Goal: Transaction & Acquisition: Purchase product/service

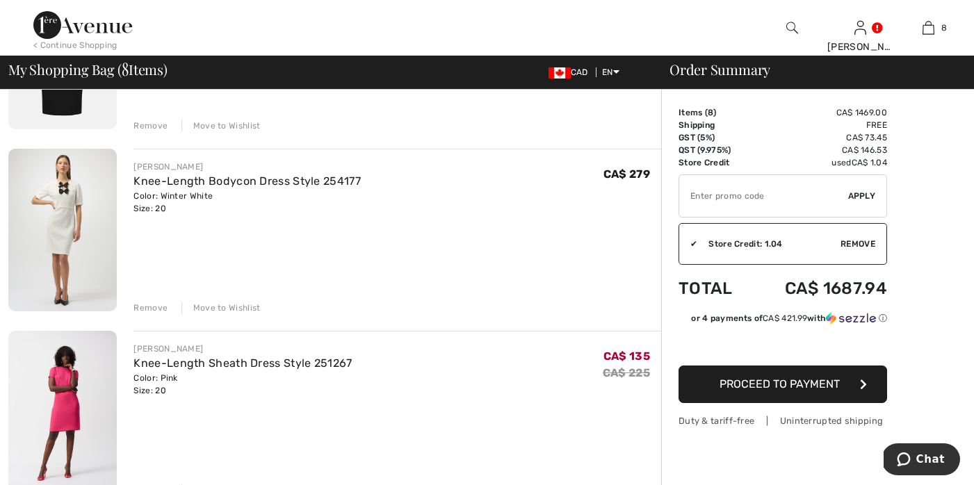
scroll to position [317, 0]
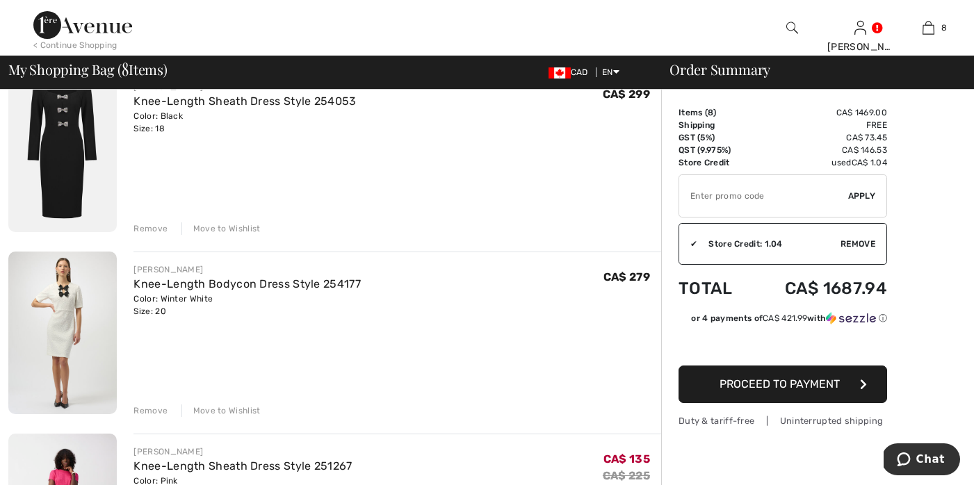
click at [159, 410] on div "Remove" at bounding box center [150, 411] width 34 height 13
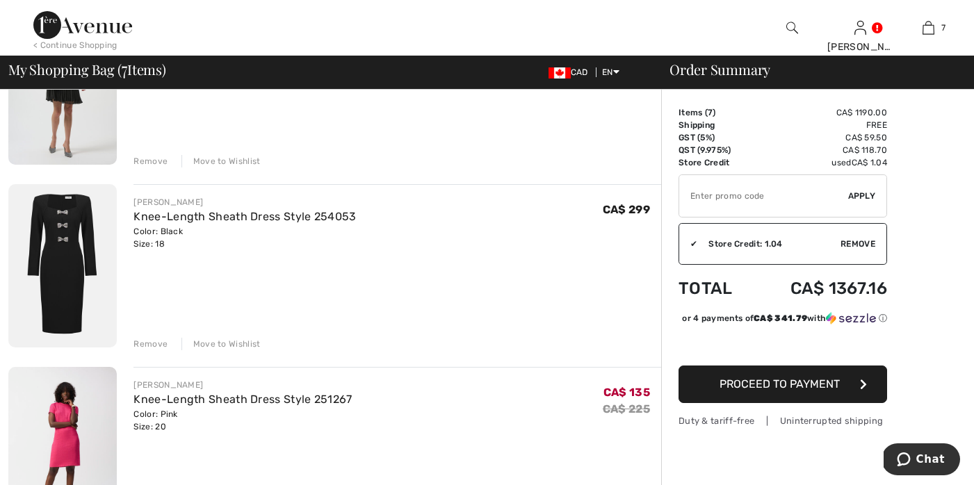
scroll to position [0, 0]
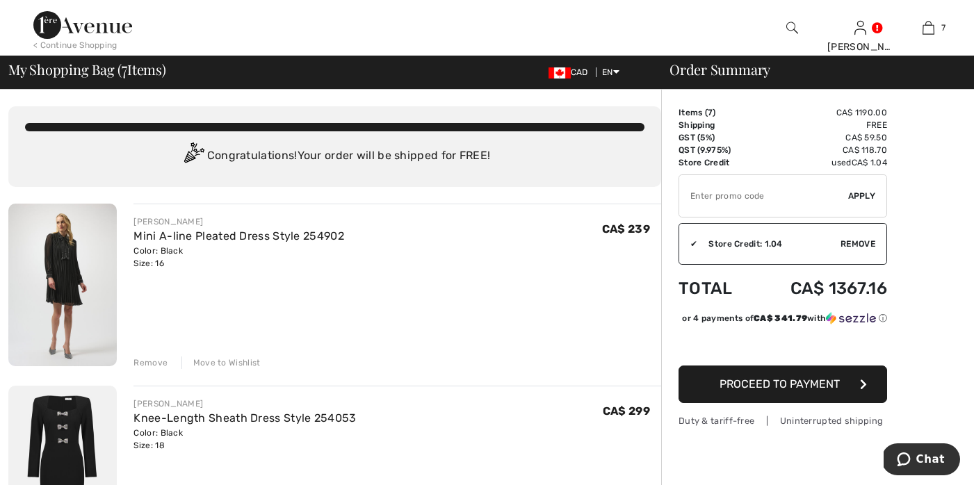
click at [143, 361] on div "Remove" at bounding box center [150, 363] width 34 height 13
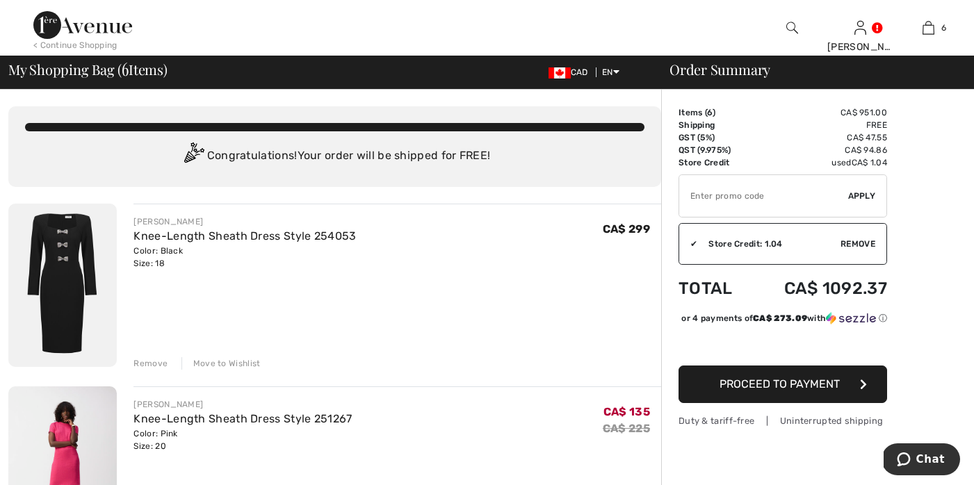
click at [151, 363] on div "Remove" at bounding box center [150, 363] width 34 height 13
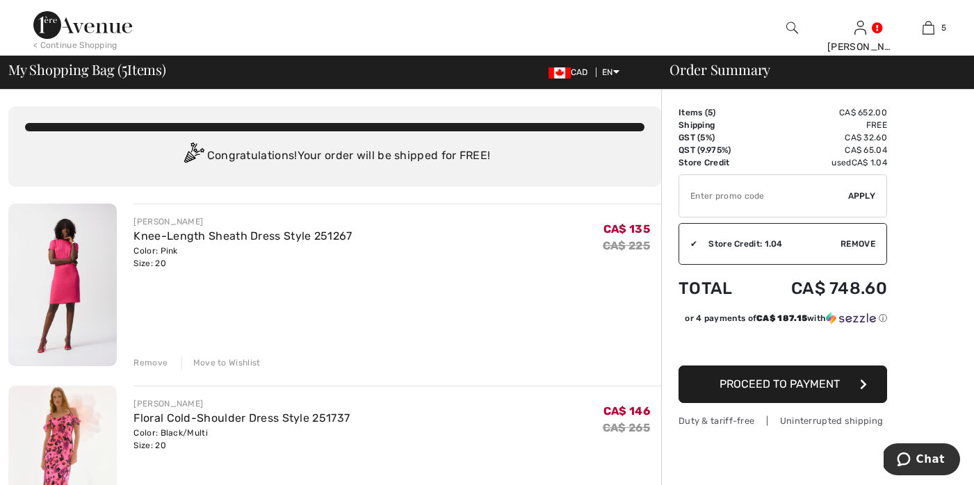
click at [146, 364] on div "Remove" at bounding box center [150, 363] width 34 height 13
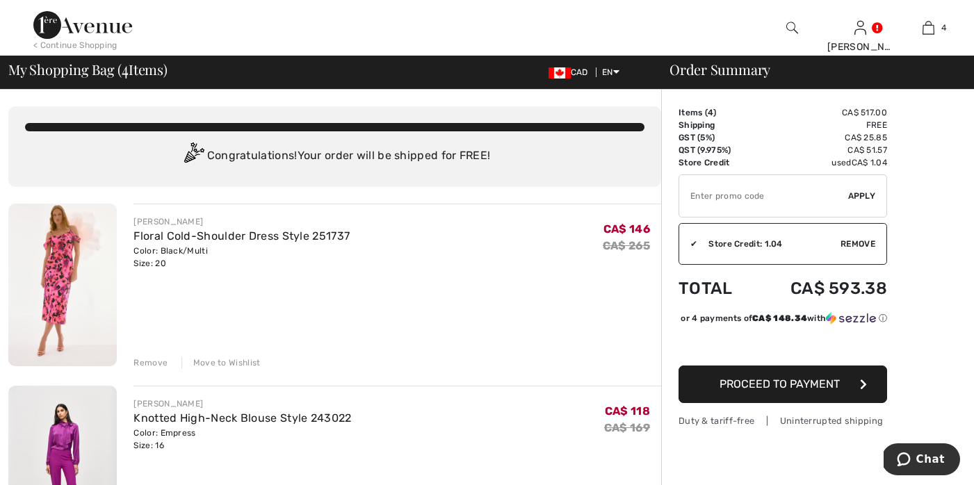
click at [141, 362] on div "Remove" at bounding box center [150, 363] width 34 height 13
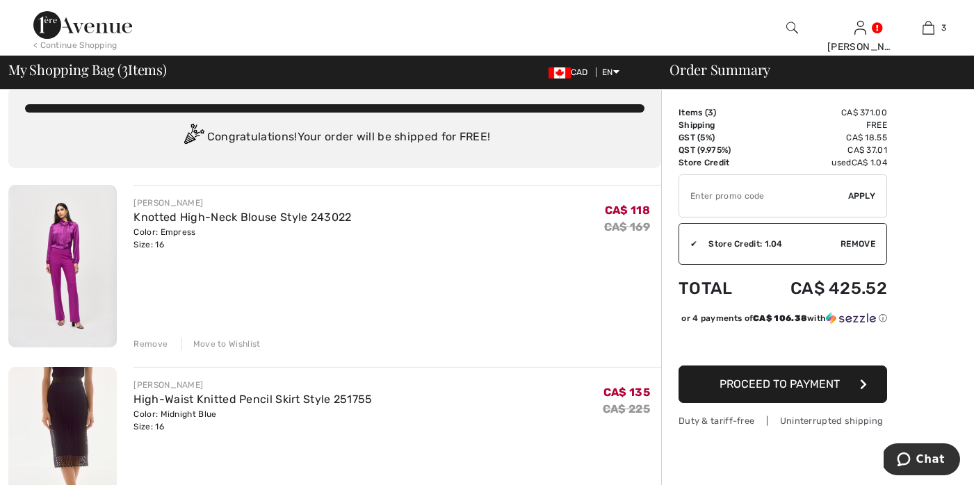
scroll to position [37, 0]
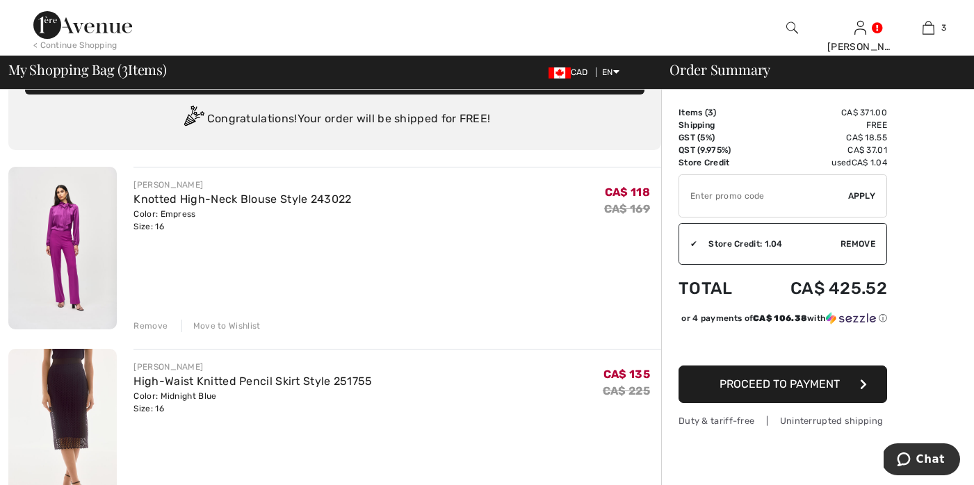
click at [140, 325] on div "Remove" at bounding box center [150, 326] width 34 height 13
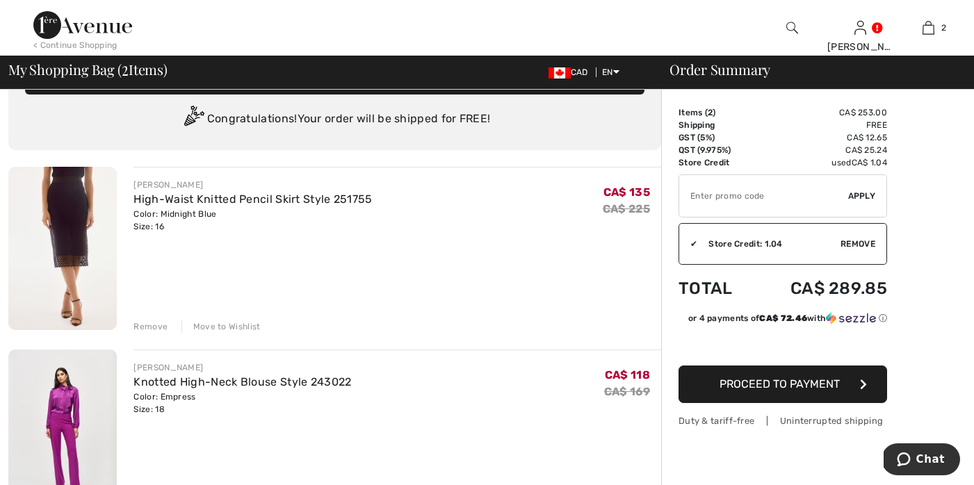
click at [145, 328] on div "Remove" at bounding box center [150, 327] width 34 height 13
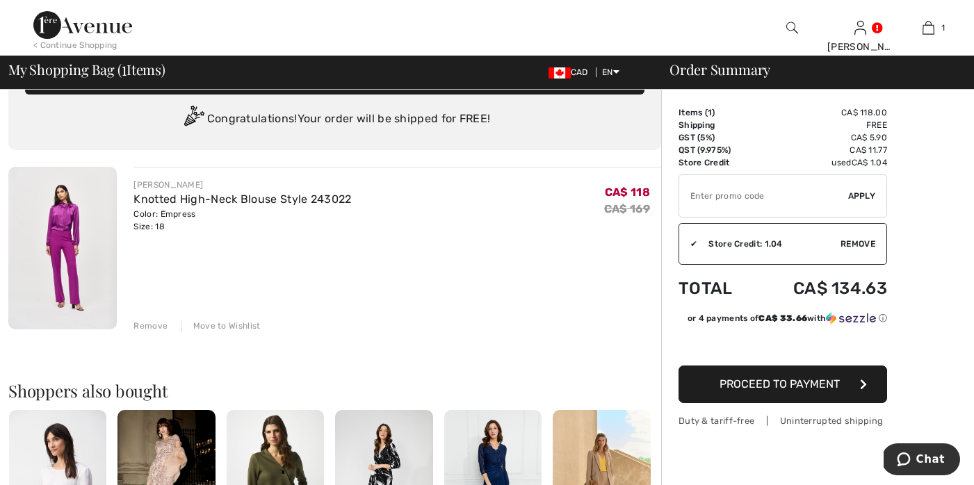
click at [709, 197] on input "TEXT" at bounding box center [763, 196] width 169 height 42
type input "EXTRA20"
click at [865, 195] on span "Apply" at bounding box center [862, 196] width 28 height 13
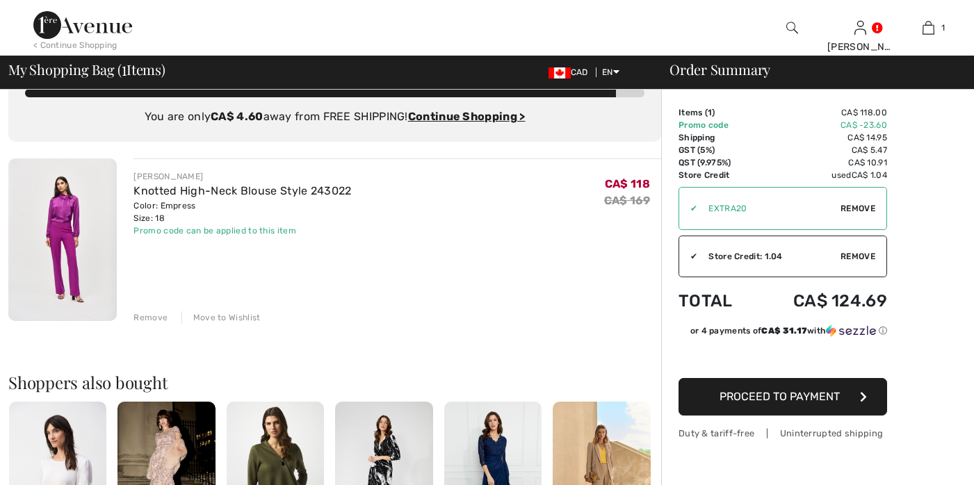
scroll to position [0, 0]
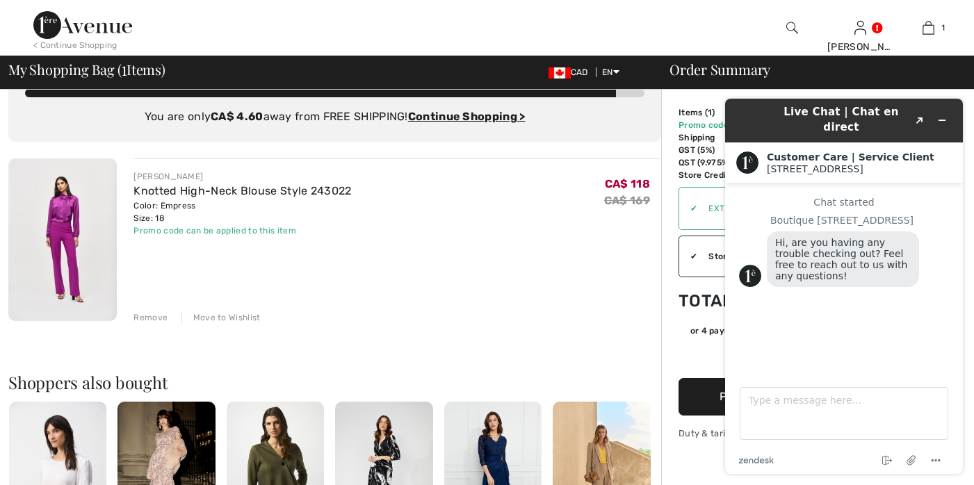
click at [520, 303] on div "JOSEPH RIBKOFF Knotted High-Neck Blouse Style 243022 Color: Empress Size: 18 Fi…" at bounding box center [397, 241] width 528 height 165
click at [947, 112] on button "Minimize widget" at bounding box center [942, 120] width 22 height 19
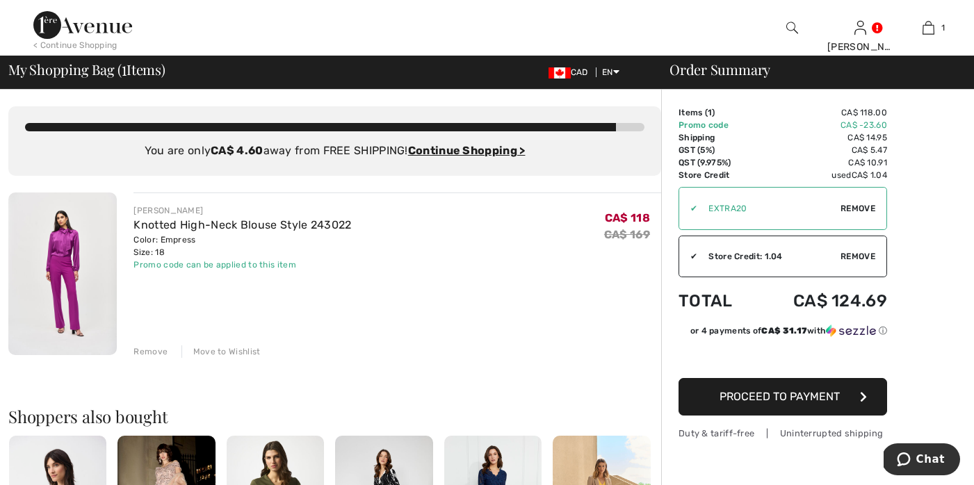
click at [66, 237] on img at bounding box center [62, 274] width 108 height 163
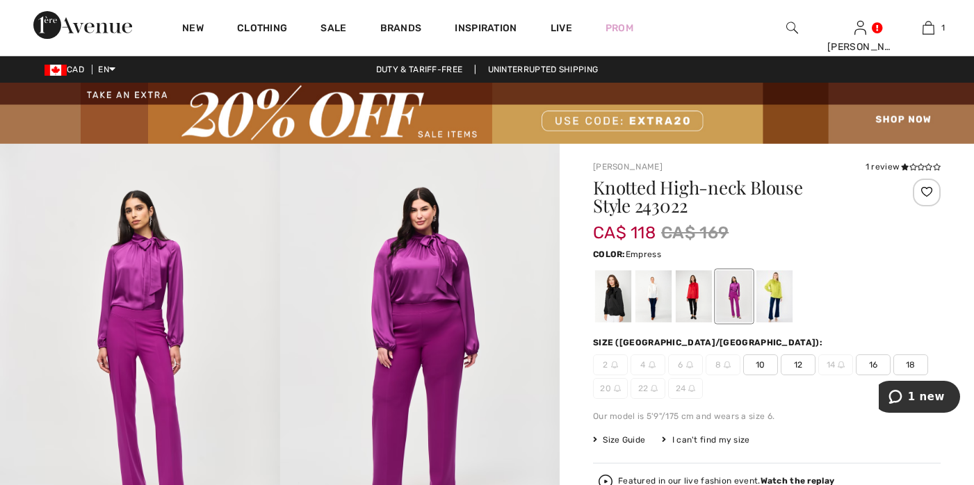
click at [909, 360] on span "18" at bounding box center [910, 365] width 35 height 21
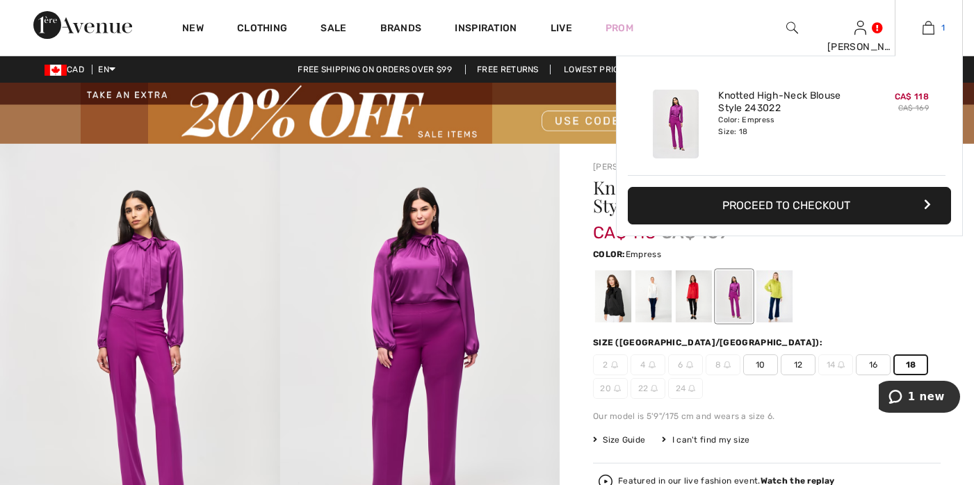
click at [933, 26] on img at bounding box center [929, 27] width 12 height 17
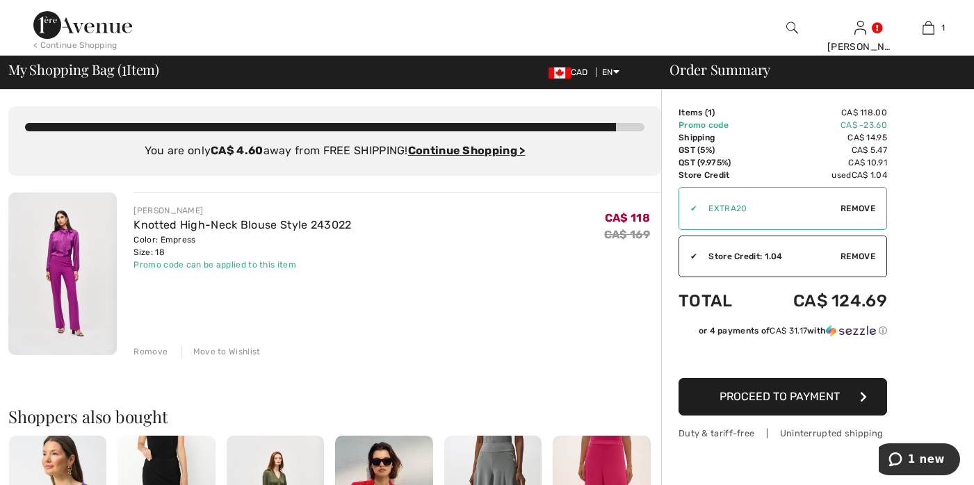
click at [152, 348] on div "Remove" at bounding box center [150, 352] width 34 height 13
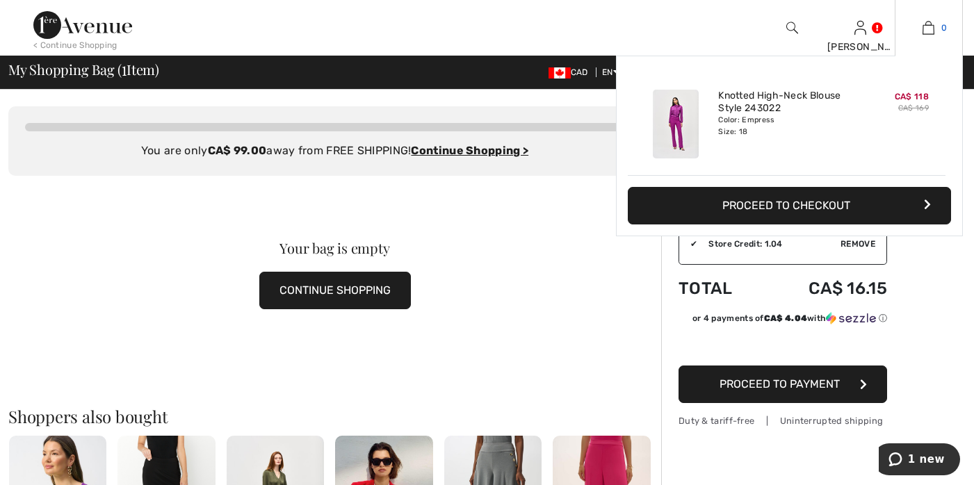
click at [938, 31] on link "0" at bounding box center [929, 27] width 67 height 17
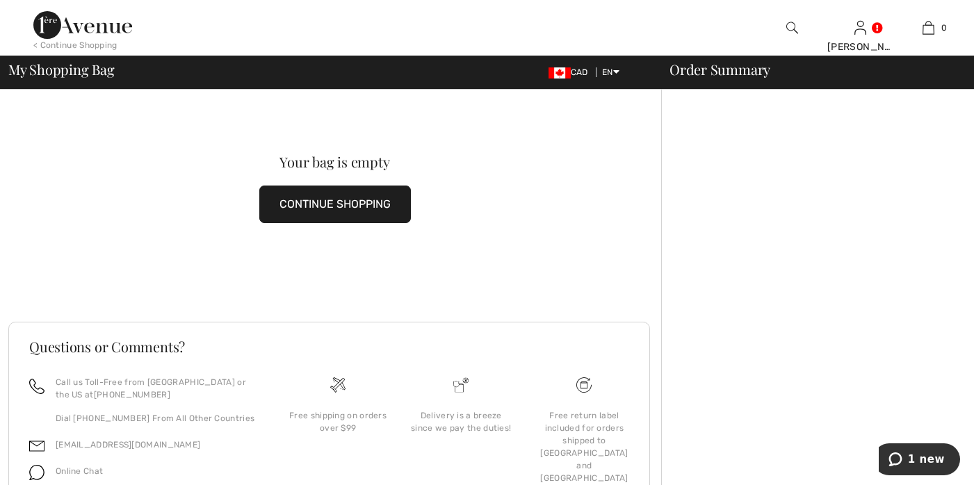
click at [323, 212] on button "CONTINUE SHOPPING" at bounding box center [335, 205] width 152 height 38
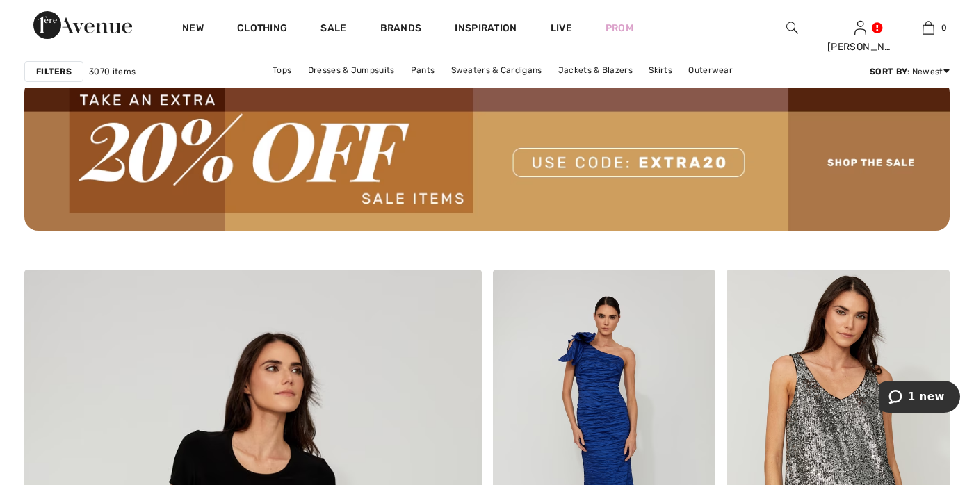
scroll to position [3052, 0]
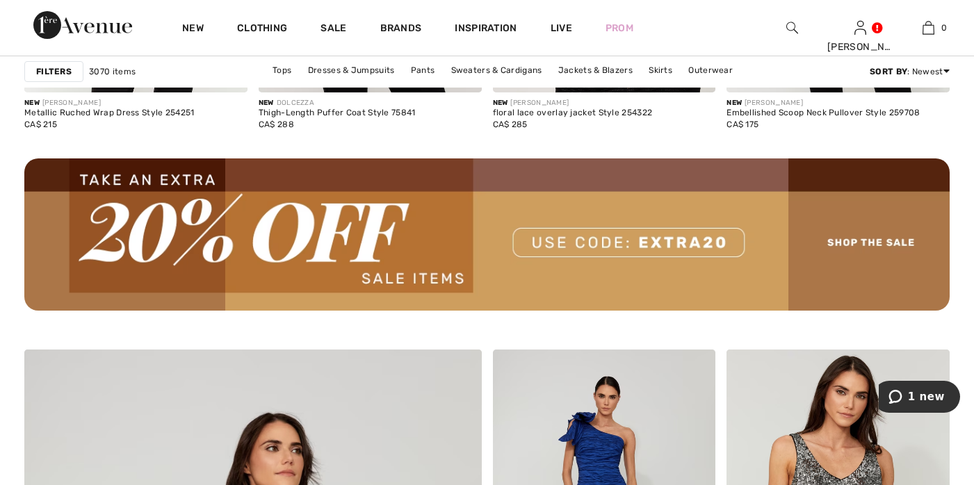
click at [864, 241] on img at bounding box center [486, 235] width 925 height 152
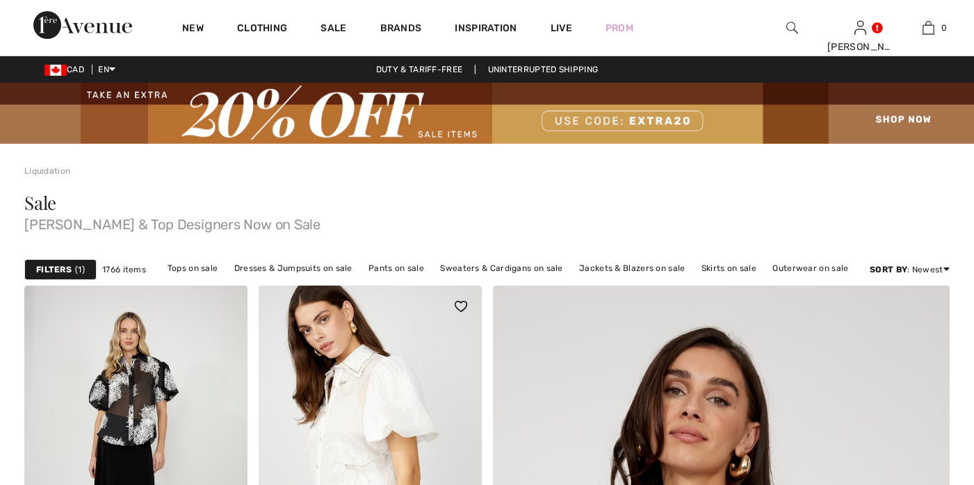
checkbox input "true"
click at [54, 264] on strong "Filters" at bounding box center [53, 270] width 35 height 13
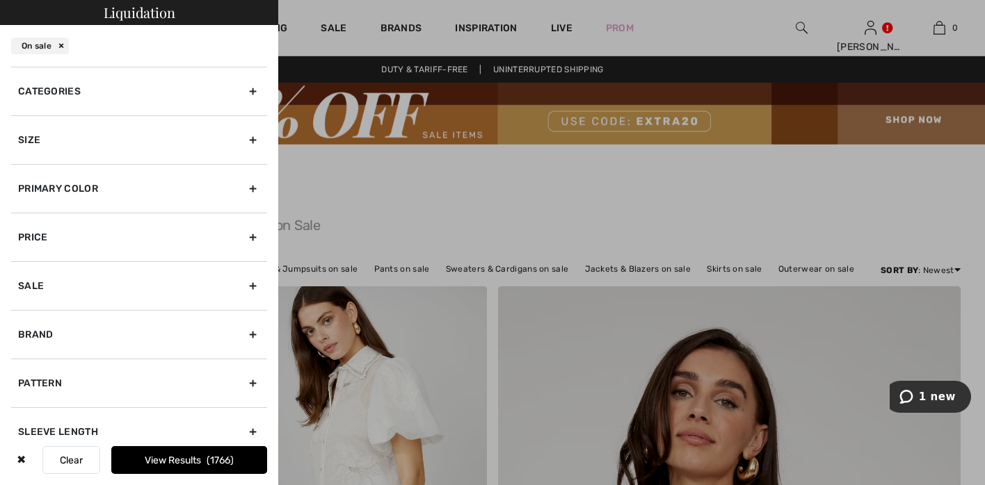
click at [243, 135] on div "Size" at bounding box center [139, 139] width 256 height 49
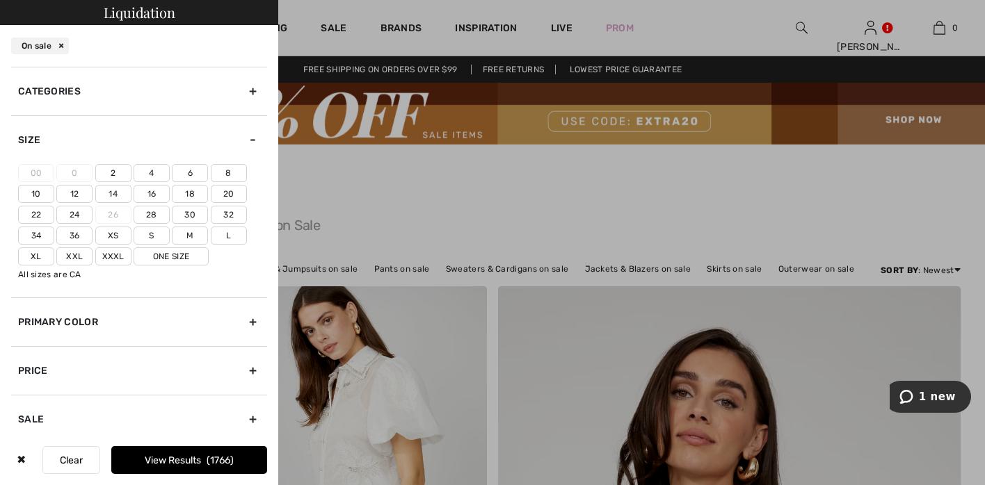
click at [188, 191] on label "18" at bounding box center [190, 194] width 36 height 18
click at [0, 0] on input"] "18" at bounding box center [0, 0] width 0 height 0
click at [227, 192] on label "20" at bounding box center [229, 194] width 36 height 18
click at [0, 0] on input"] "20" at bounding box center [0, 0] width 0 height 0
click at [149, 191] on label "16" at bounding box center [151, 194] width 36 height 18
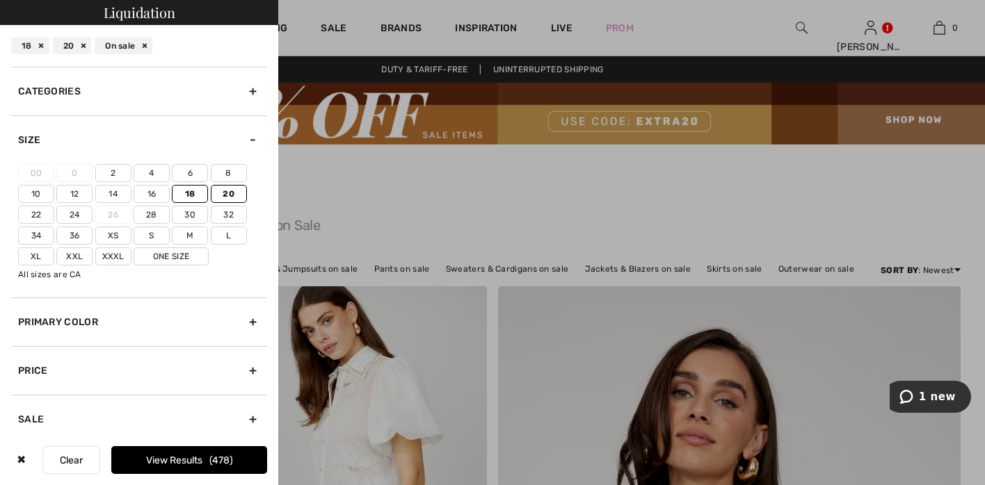
click at [0, 0] on input"] "16" at bounding box center [0, 0] width 0 height 0
click at [174, 457] on button "View Results 567" at bounding box center [189, 460] width 156 height 28
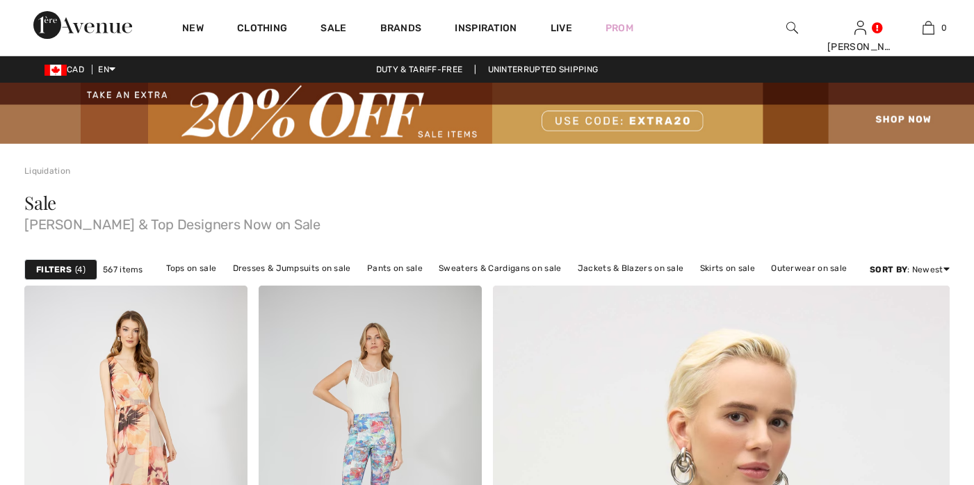
checkbox input "true"
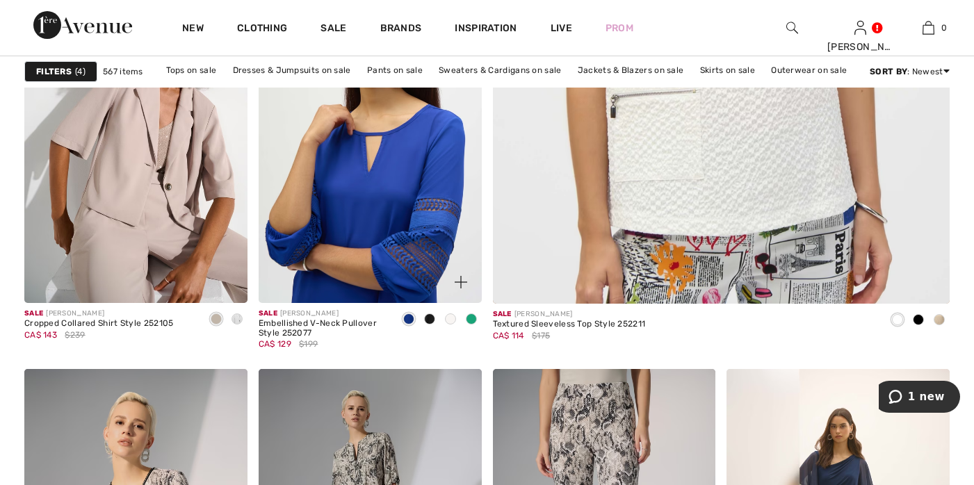
scroll to position [833, 0]
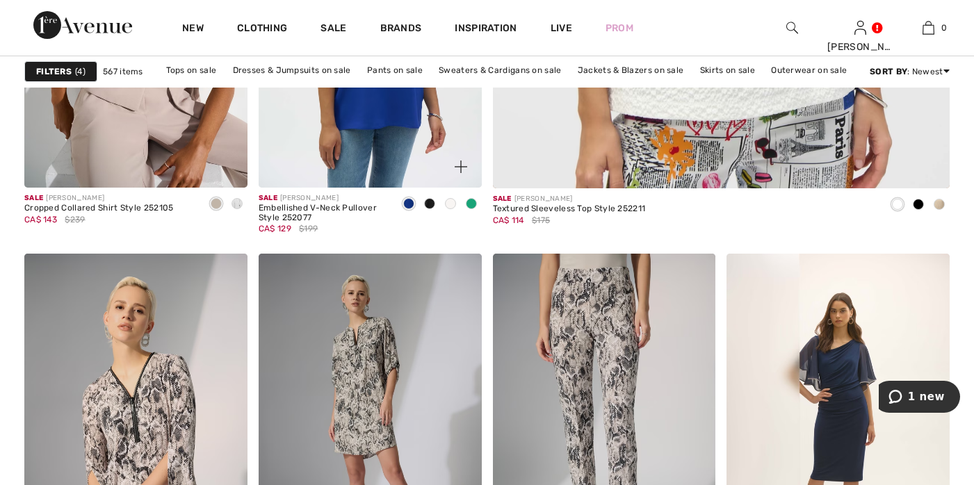
click at [460, 166] on img at bounding box center [461, 167] width 13 height 13
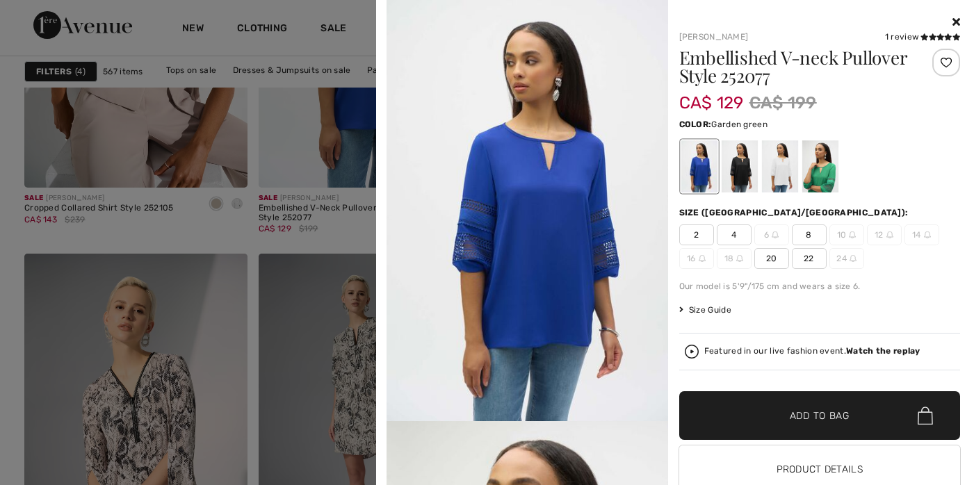
click at [819, 175] on div at bounding box center [820, 166] width 36 height 52
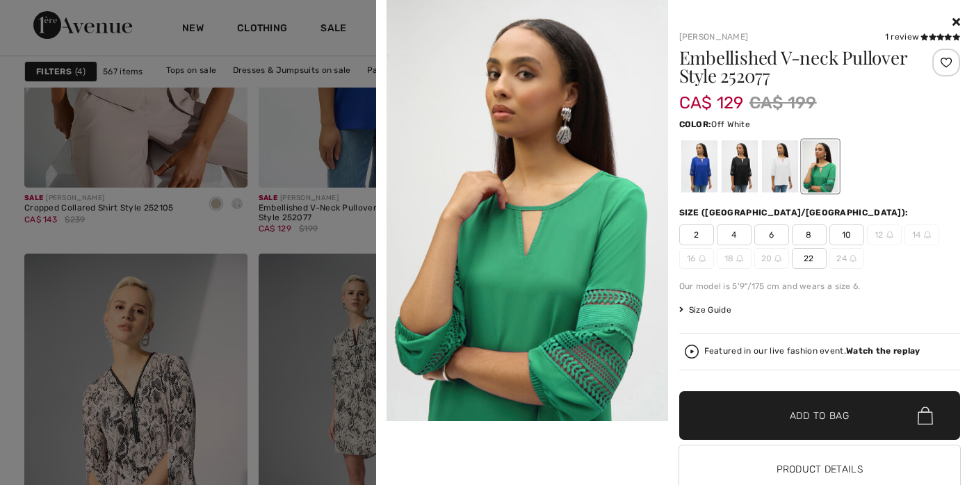
click at [775, 165] on div at bounding box center [779, 166] width 36 height 52
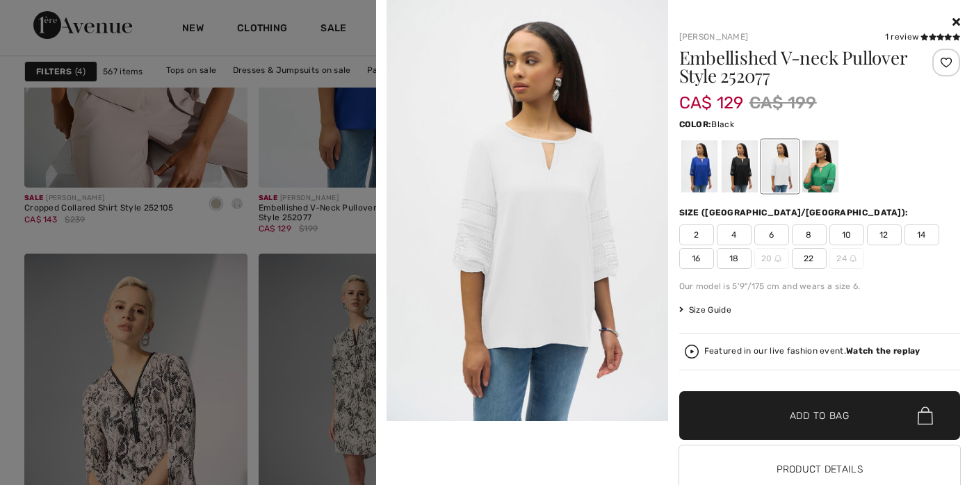
click at [737, 164] on div at bounding box center [739, 166] width 36 height 52
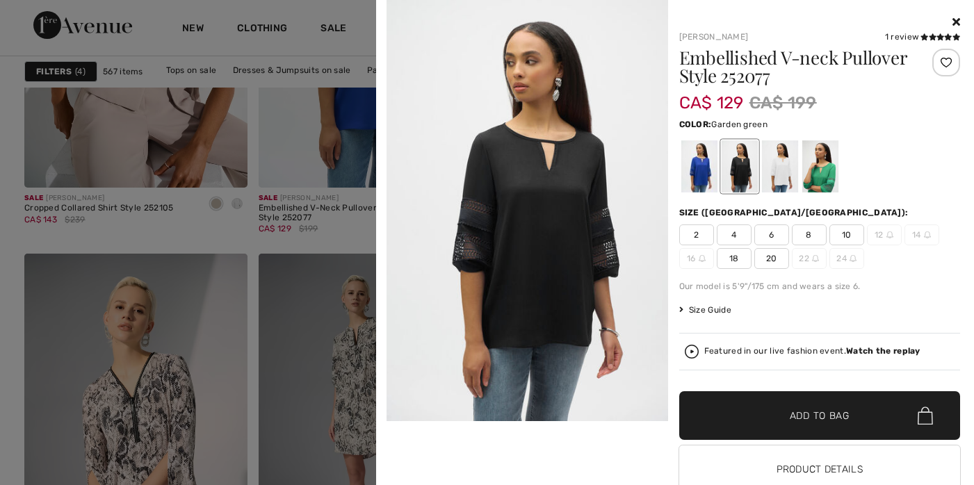
click at [823, 172] on div at bounding box center [820, 166] width 36 height 52
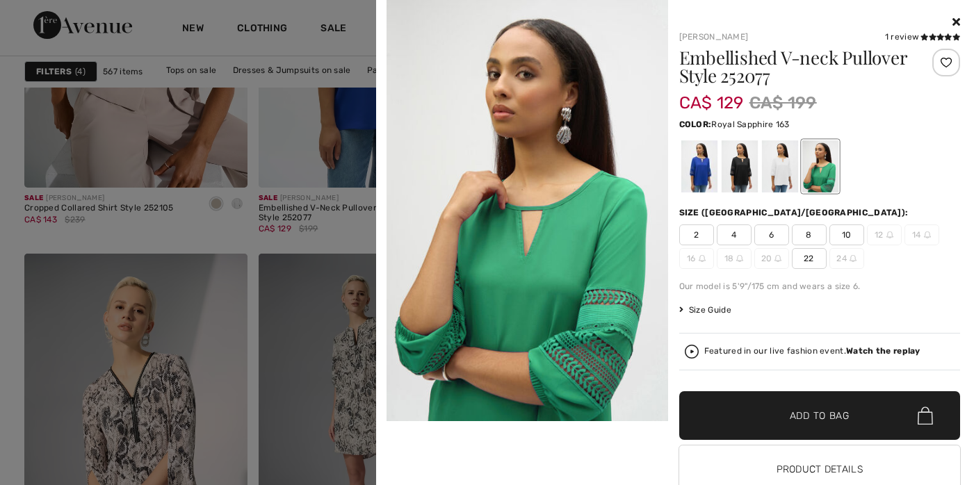
click at [699, 168] on div at bounding box center [699, 166] width 36 height 52
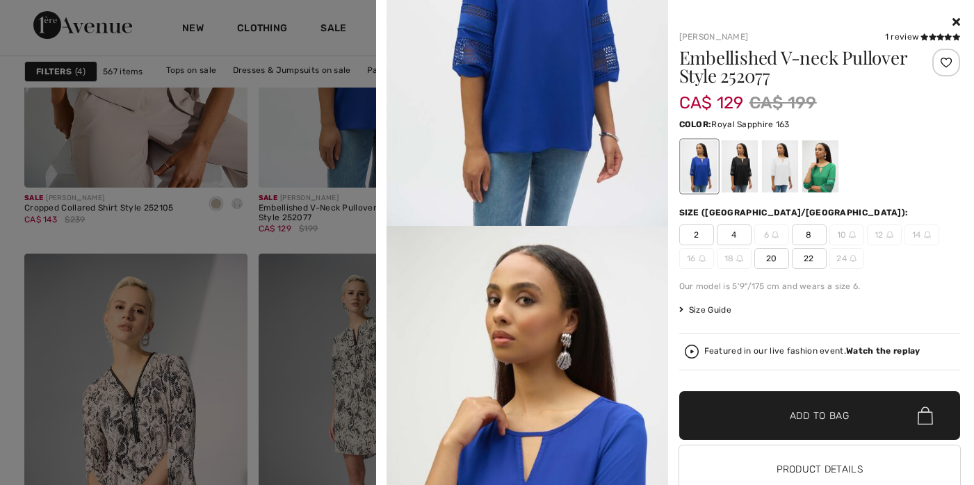
scroll to position [797, 0]
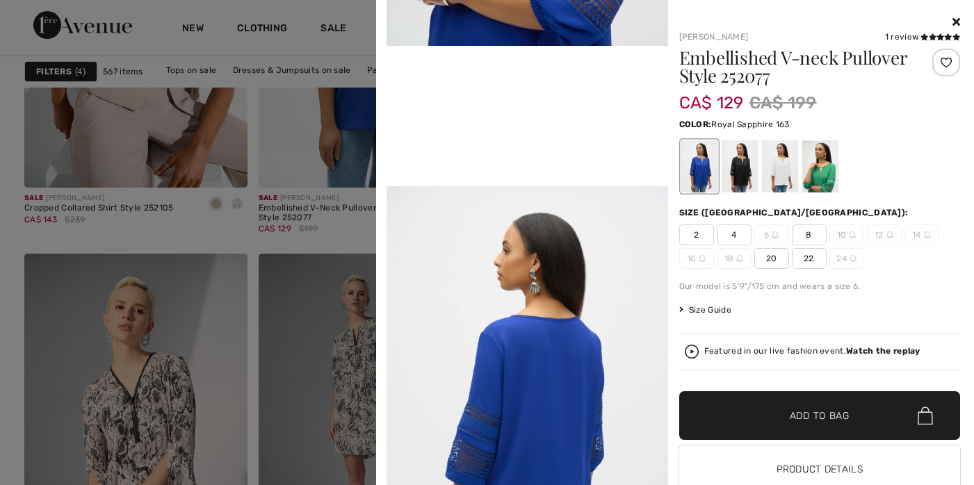
click at [953, 17] on icon at bounding box center [957, 21] width 8 height 11
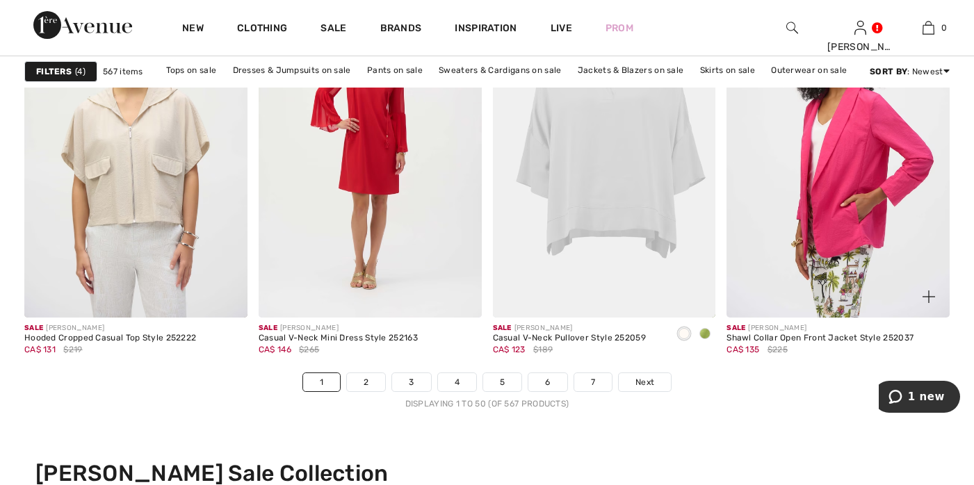
scroll to position [6054, 0]
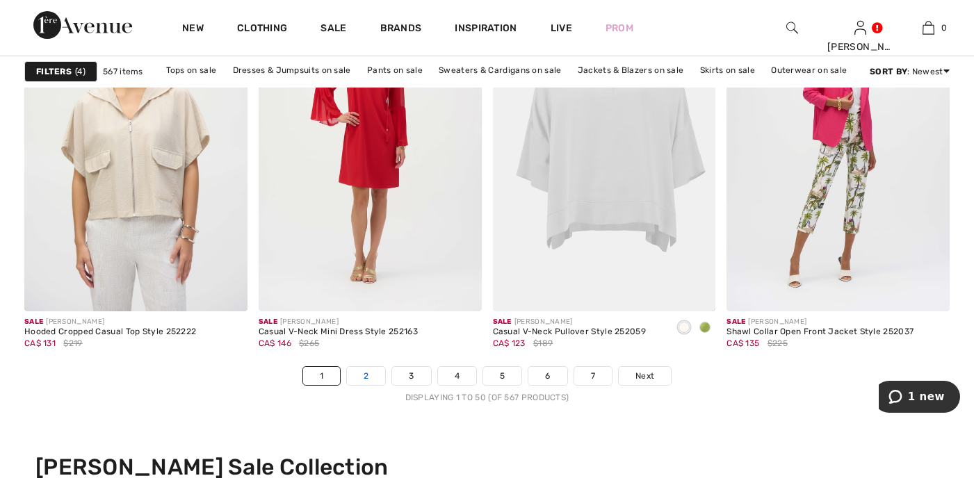
click at [374, 375] on link "2" at bounding box center [366, 376] width 38 height 18
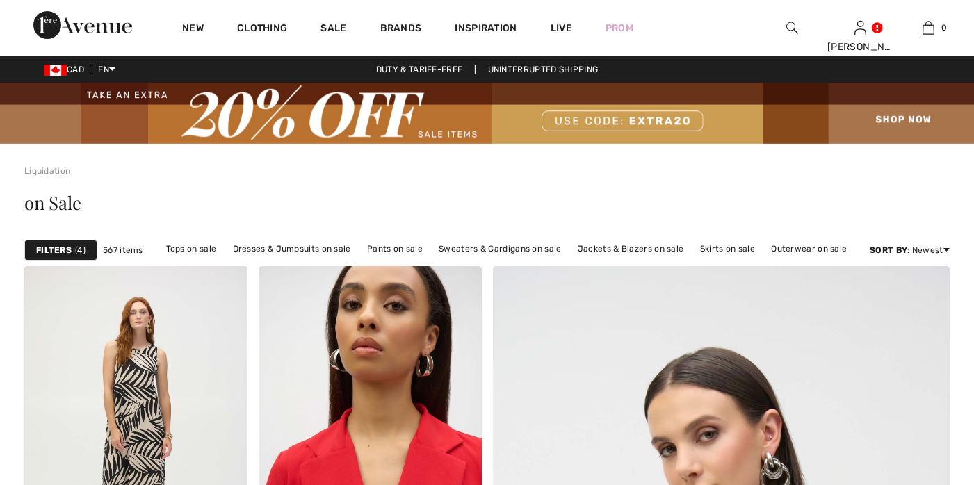
checkbox input "true"
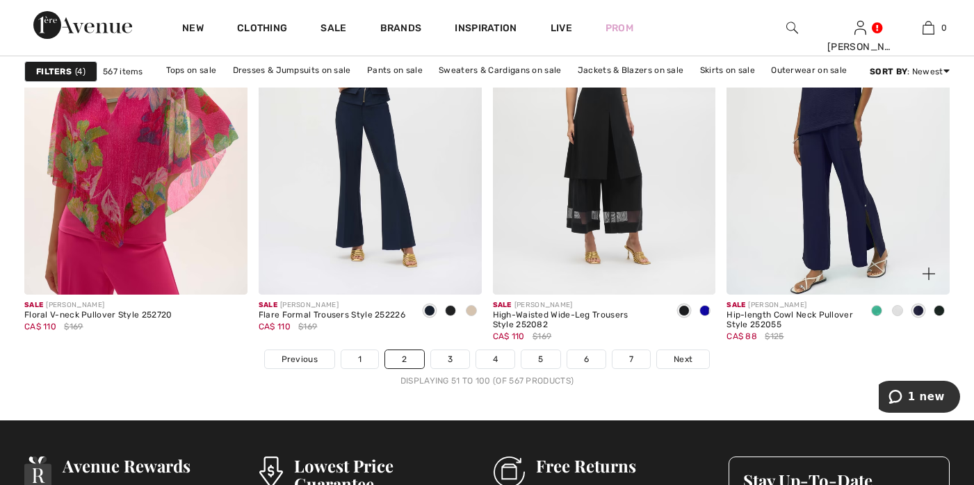
scroll to position [6135, 0]
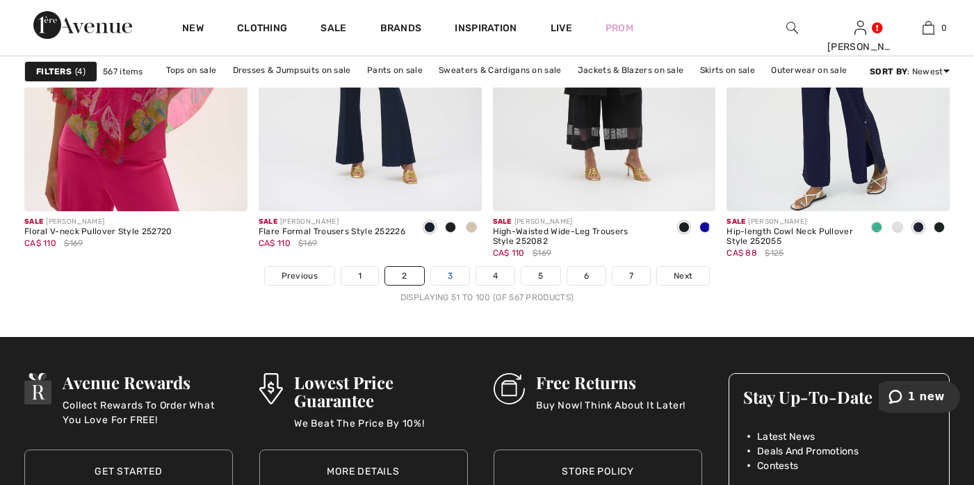
click at [443, 280] on link "3" at bounding box center [450, 276] width 38 height 18
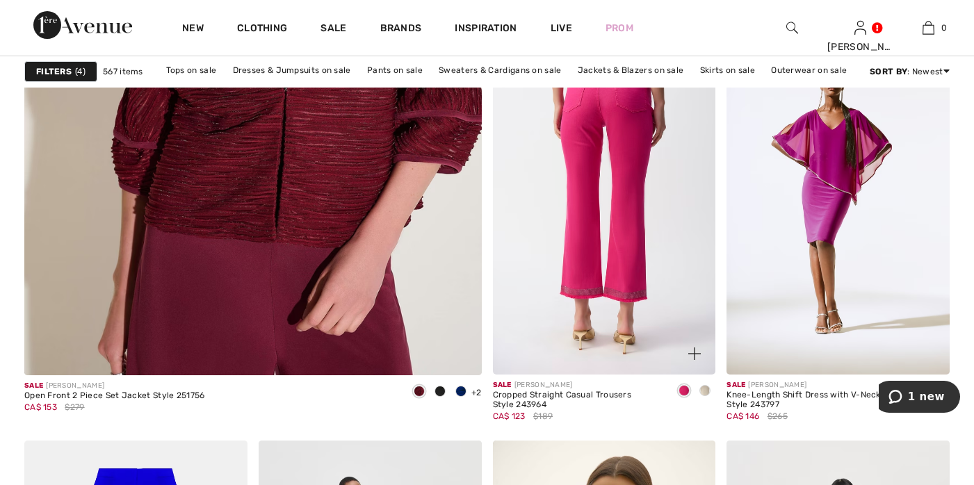
scroll to position [3773, 0]
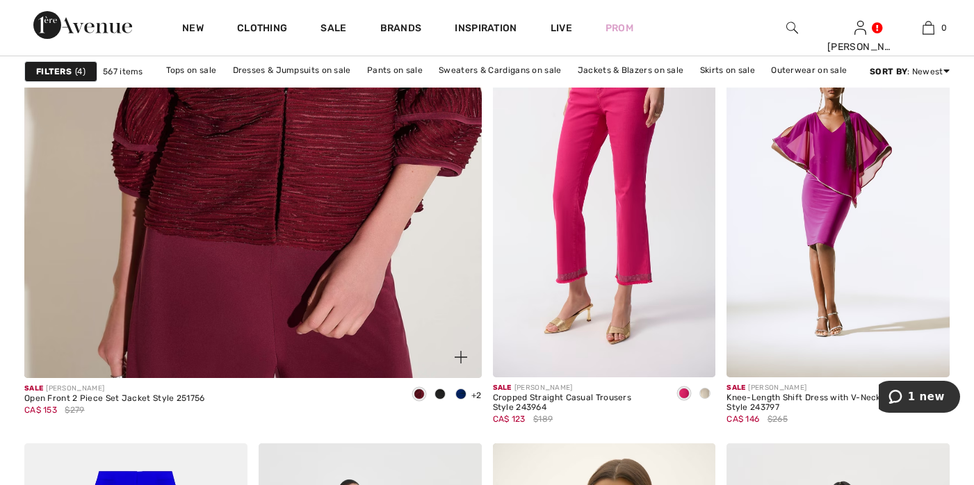
click at [462, 358] on img at bounding box center [461, 357] width 13 height 13
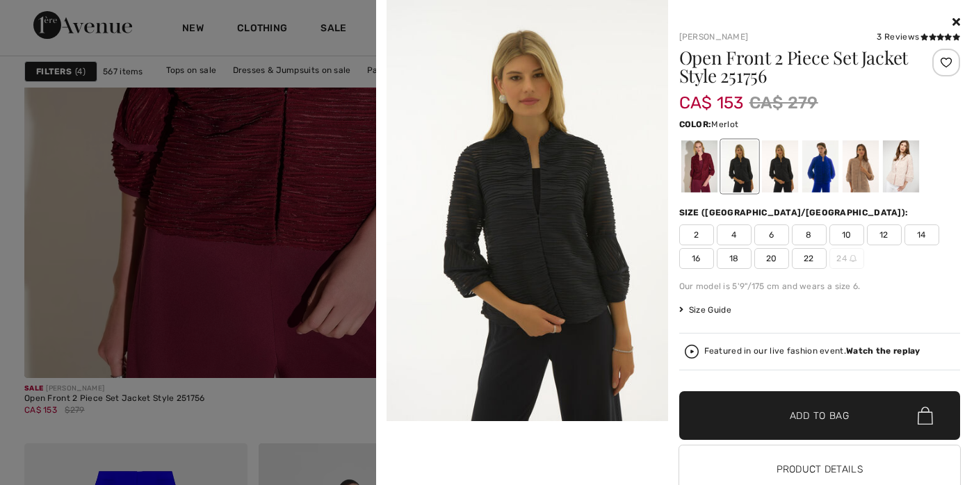
click at [691, 173] on div at bounding box center [699, 166] width 36 height 52
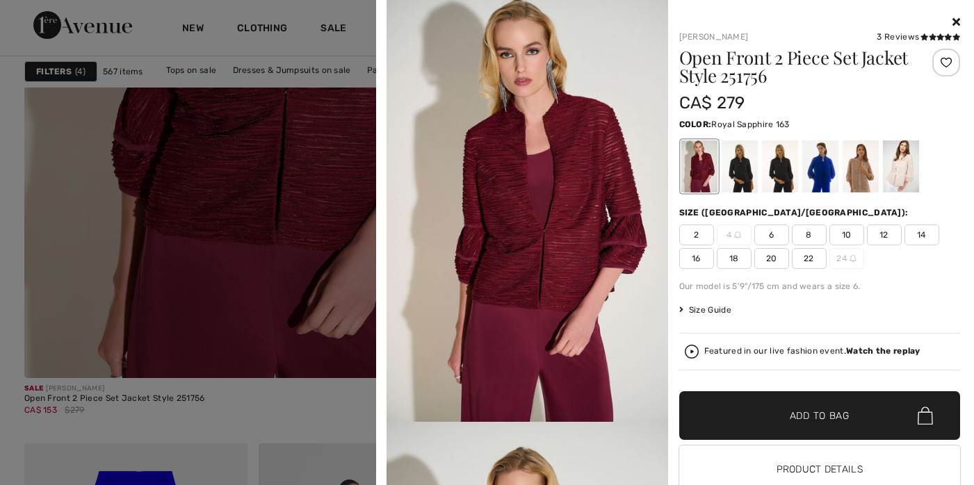
click at [820, 171] on div at bounding box center [820, 166] width 36 height 52
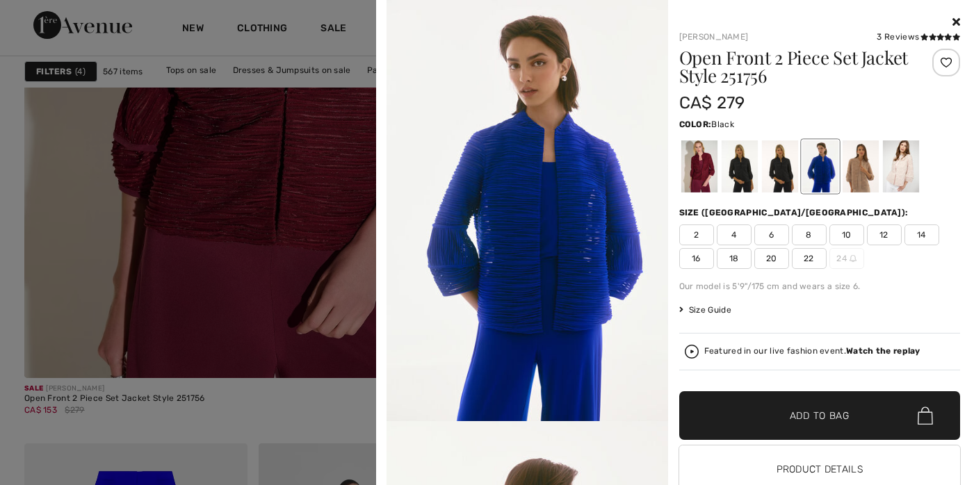
click at [729, 172] on div at bounding box center [739, 166] width 36 height 52
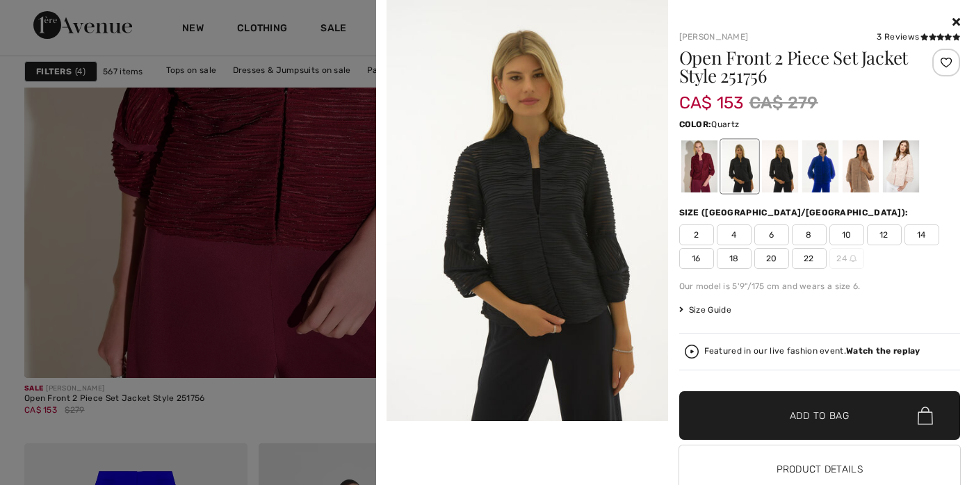
click at [887, 172] on div at bounding box center [900, 166] width 36 height 52
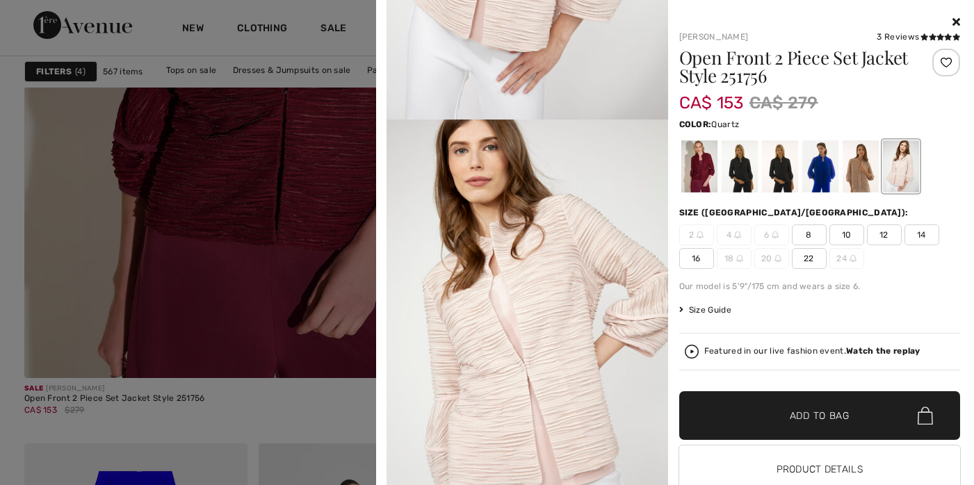
scroll to position [370, 0]
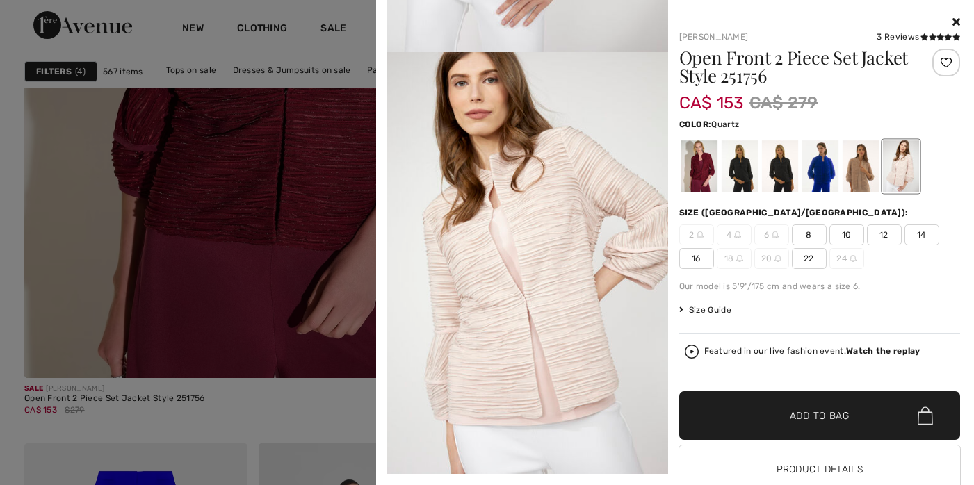
click at [948, 15] on div at bounding box center [820, 22] width 282 height 17
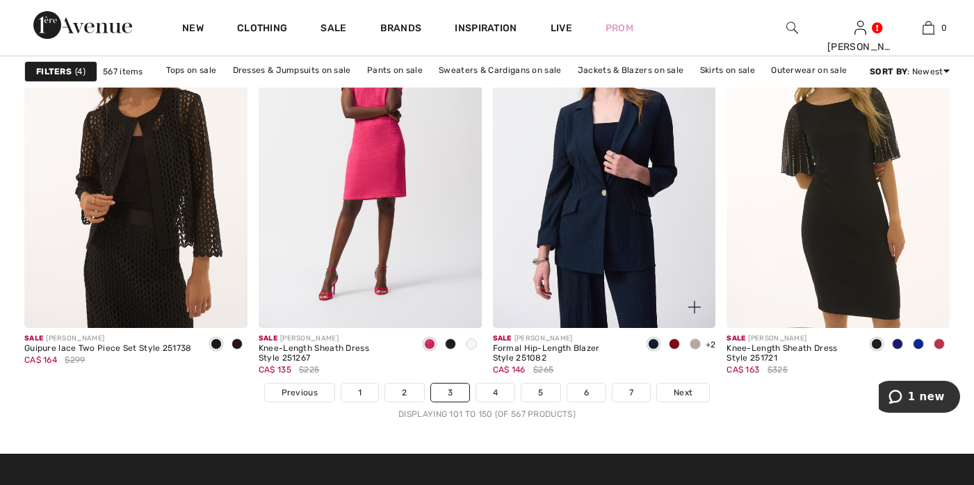
scroll to position [6021, 0]
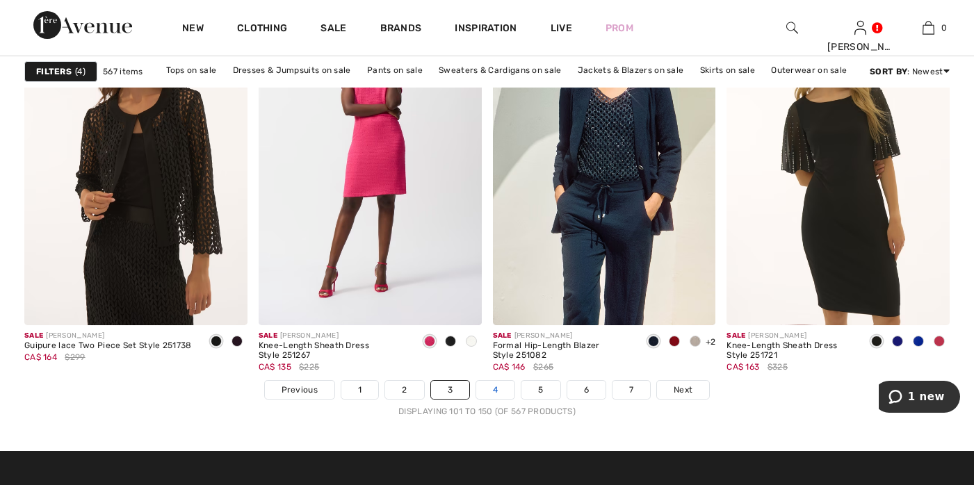
click at [494, 387] on link "4" at bounding box center [495, 390] width 38 height 18
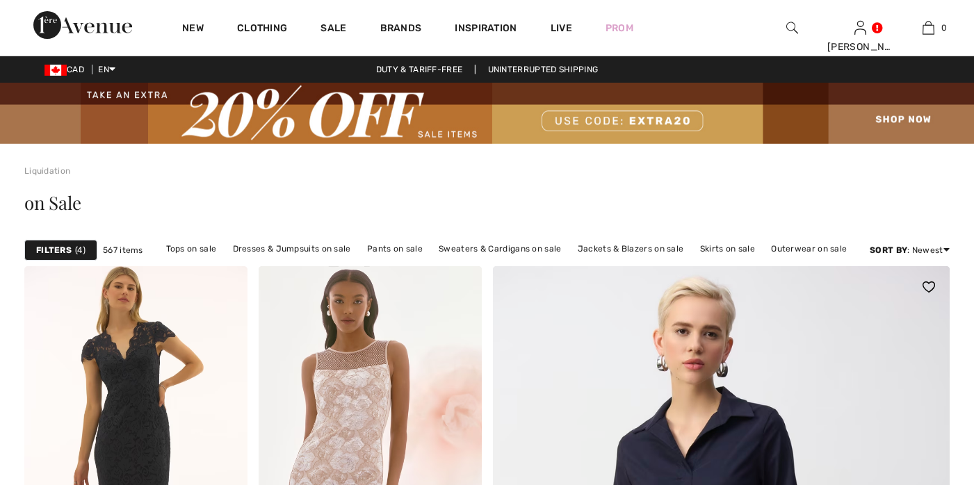
checkbox input "true"
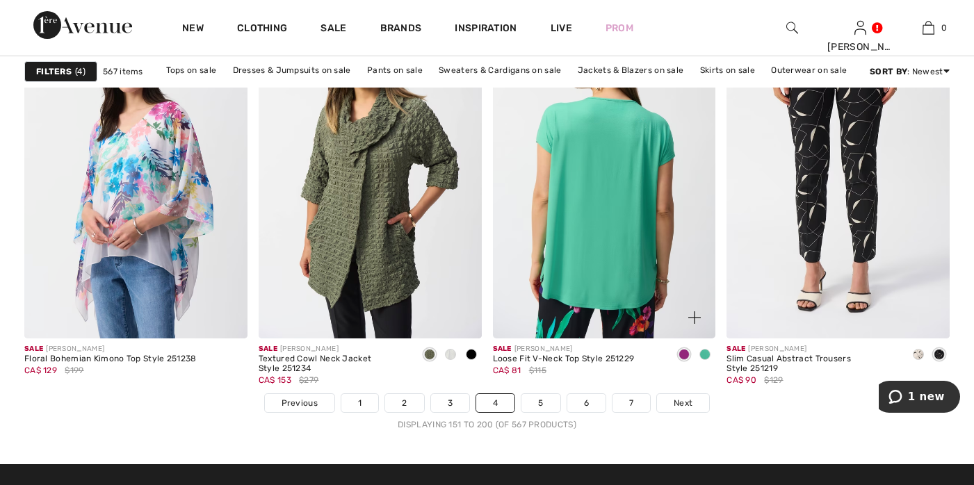
scroll to position [6028, 0]
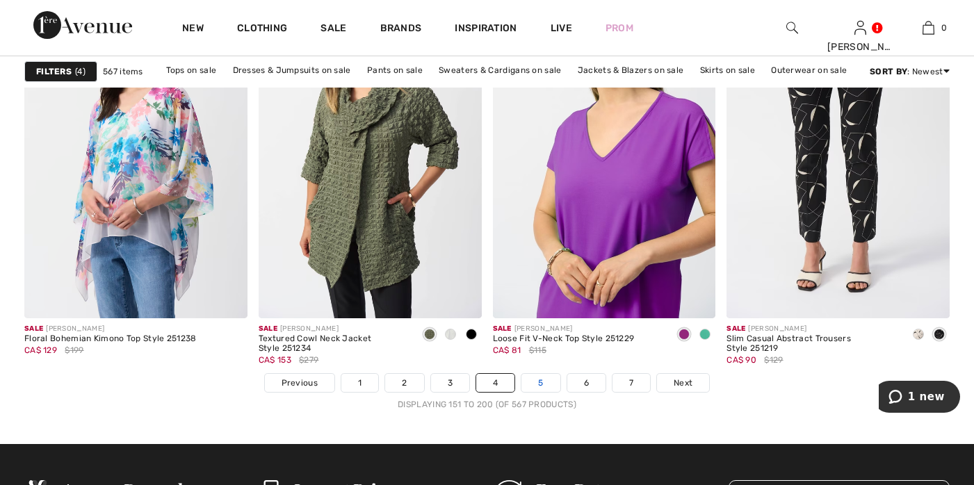
click at [537, 380] on link "5" at bounding box center [540, 383] width 38 height 18
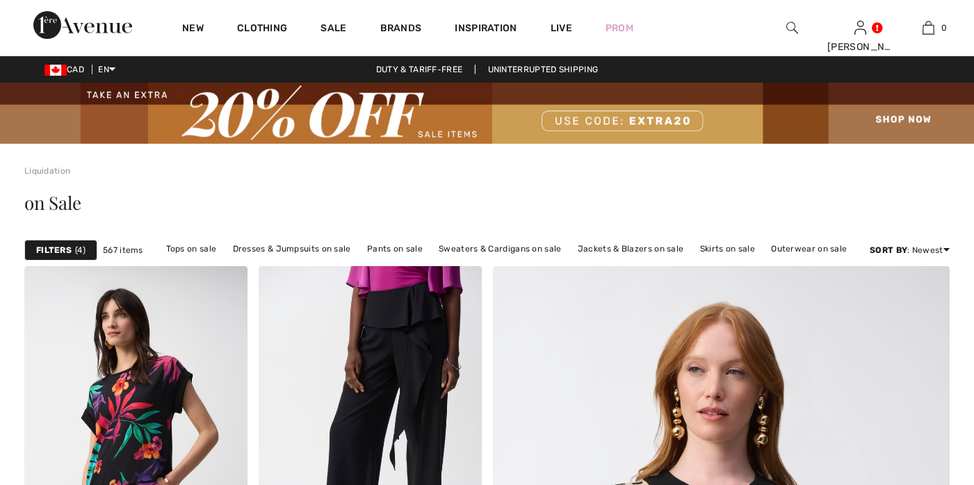
checkbox input "true"
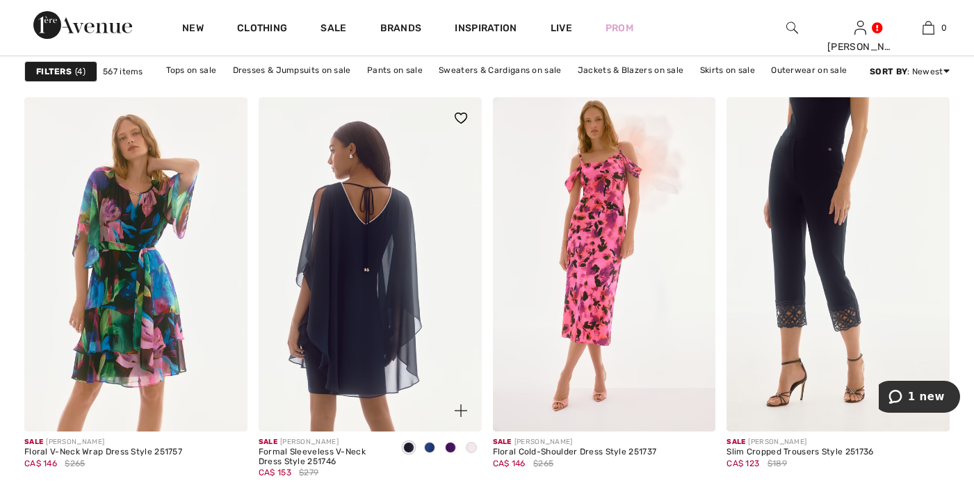
scroll to position [5528, 0]
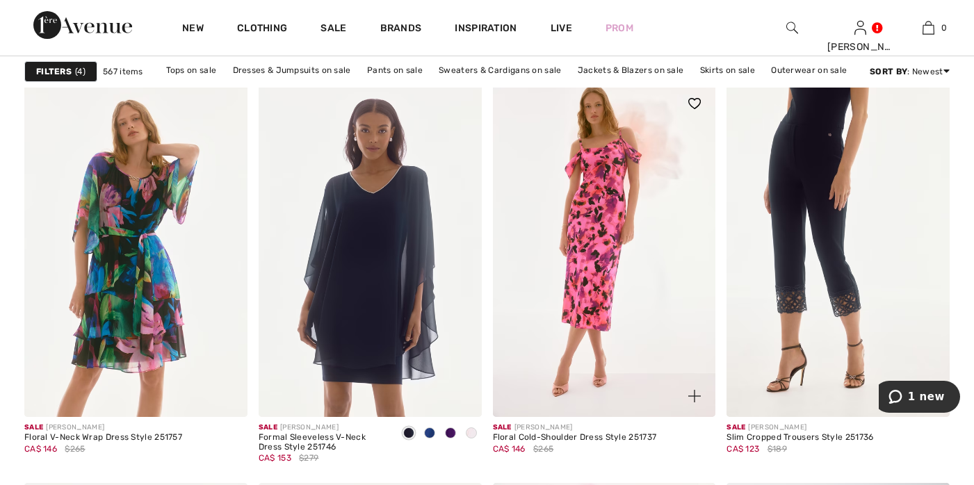
click at [699, 397] on img at bounding box center [694, 396] width 13 height 13
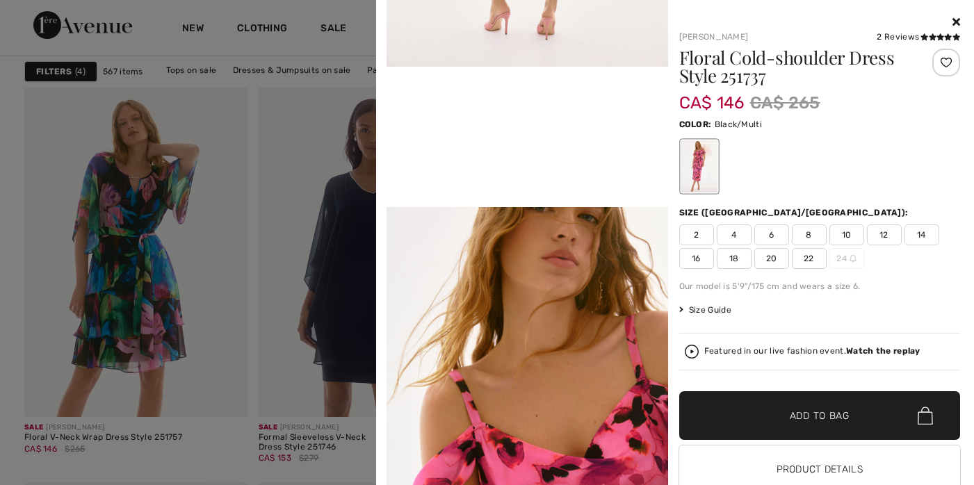
scroll to position [779, 0]
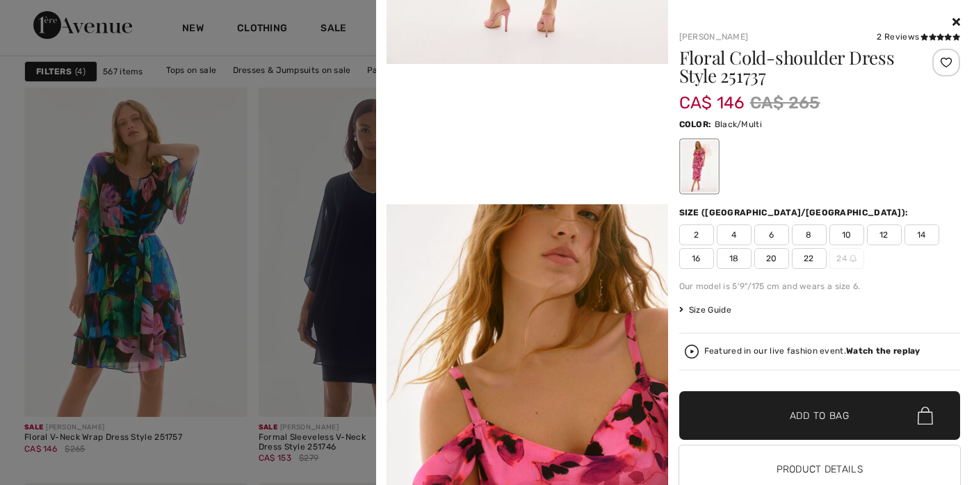
click at [953, 18] on icon at bounding box center [957, 21] width 8 height 11
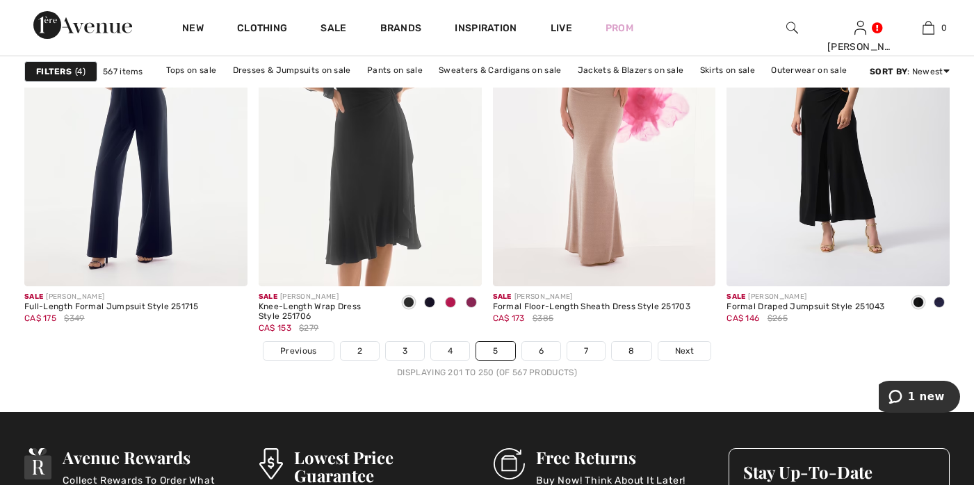
scroll to position [6172, 0]
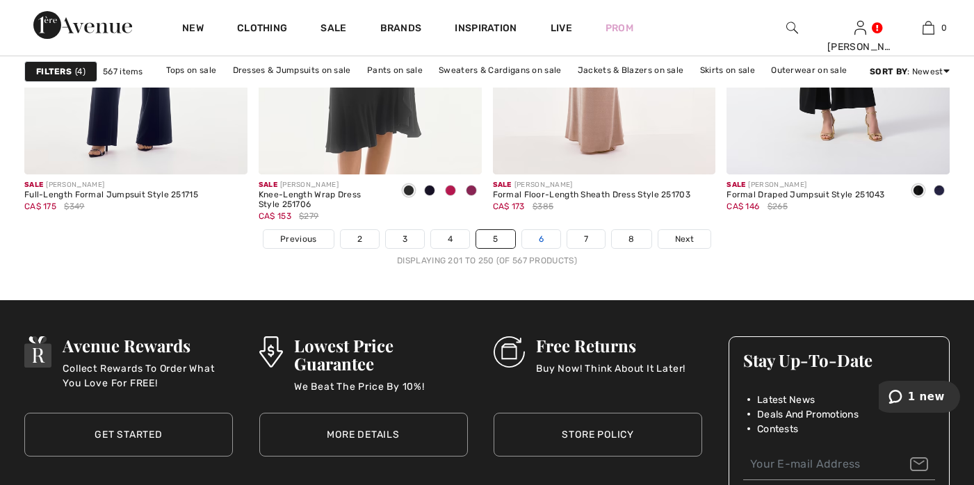
click at [535, 240] on link "6" at bounding box center [541, 239] width 38 height 18
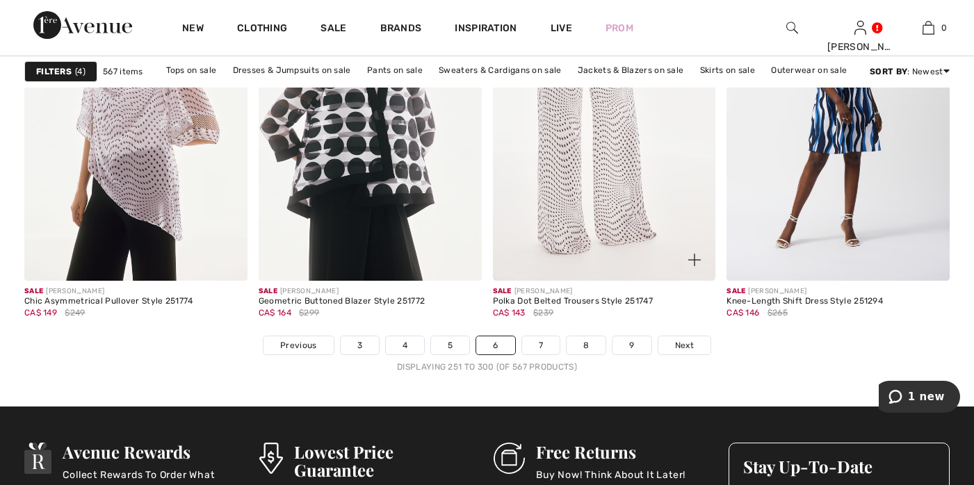
scroll to position [6073, 0]
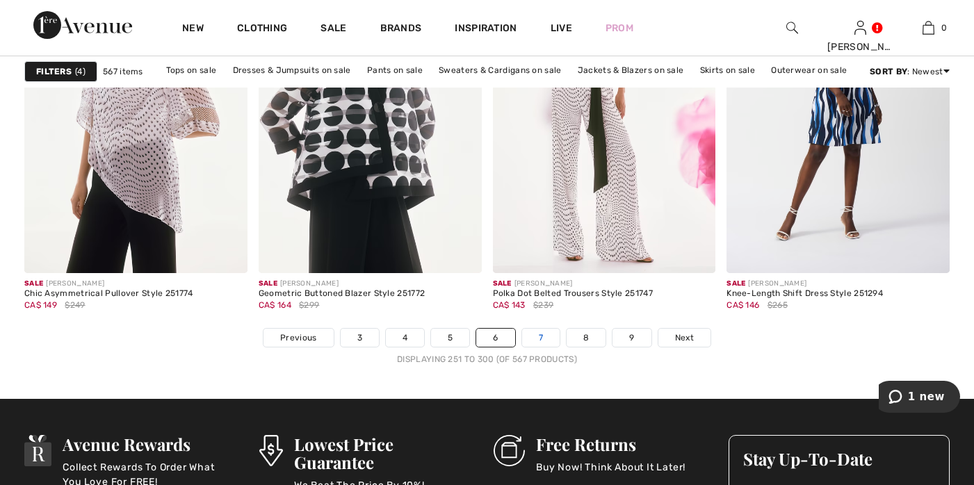
click at [537, 339] on link "7" at bounding box center [541, 338] width 38 height 18
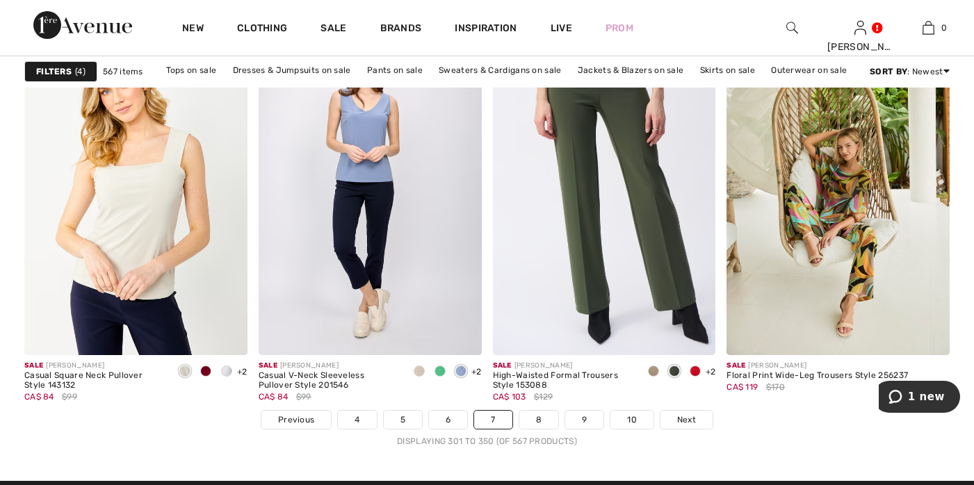
scroll to position [6247, 0]
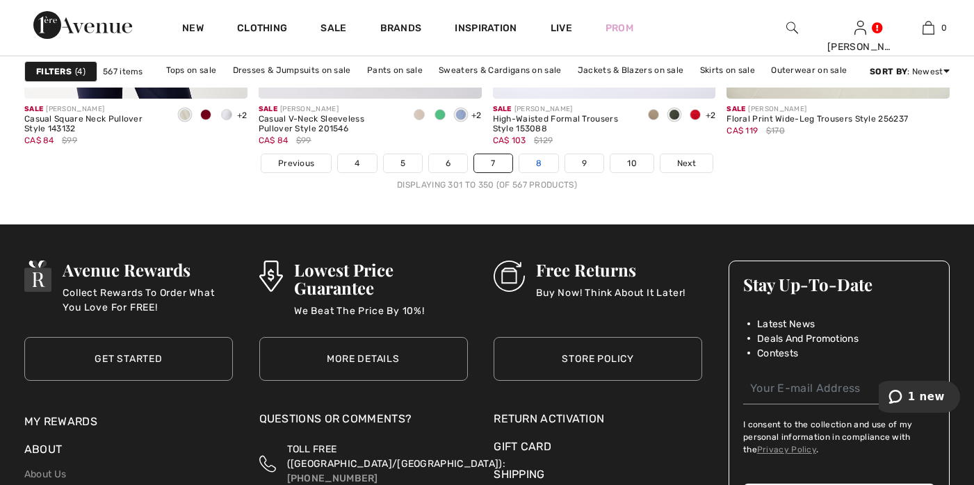
click at [537, 167] on link "8" at bounding box center [538, 163] width 39 height 18
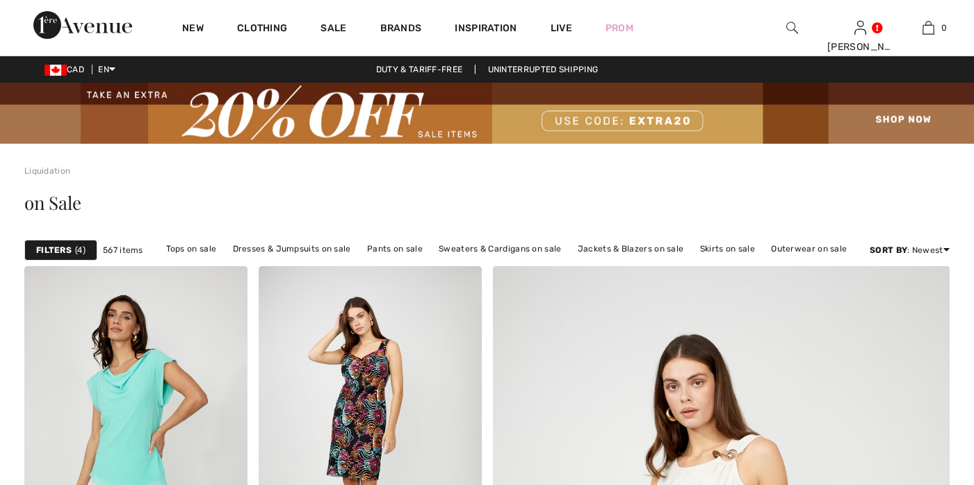
checkbox input "true"
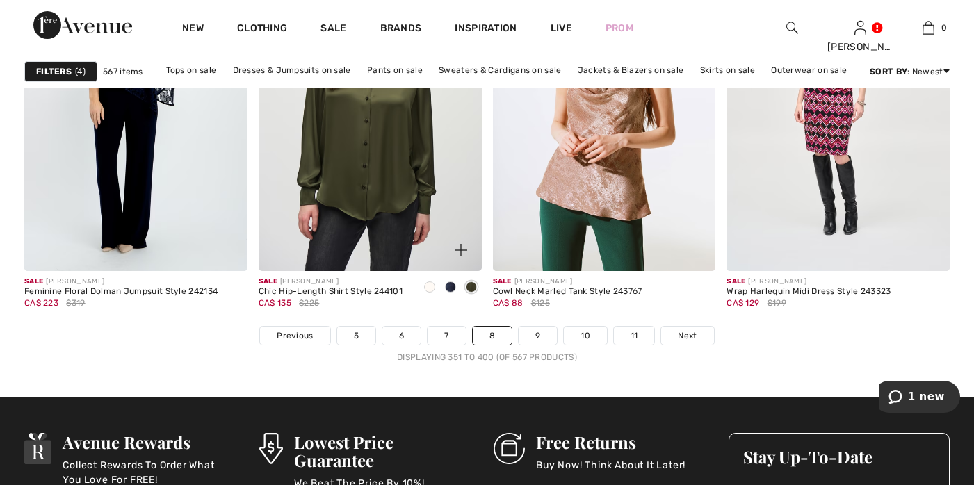
scroll to position [6078, 0]
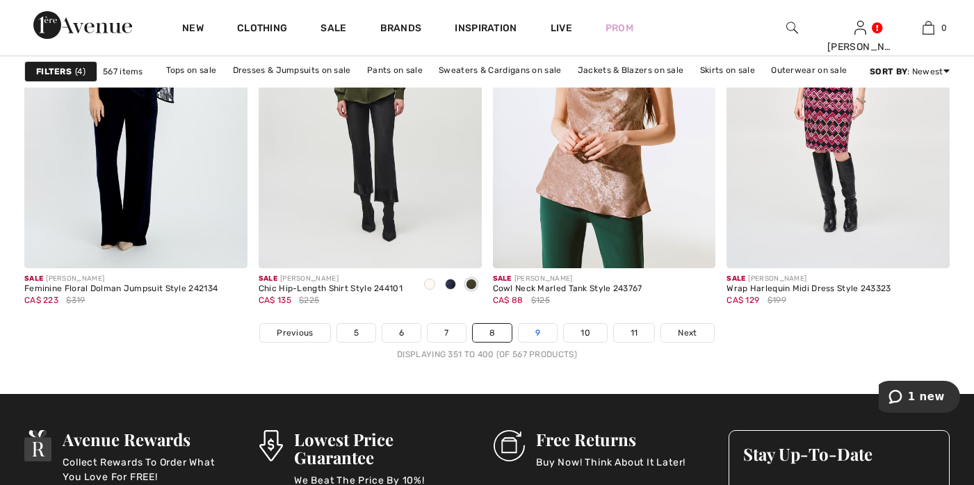
click at [540, 330] on link "9" at bounding box center [538, 333] width 38 height 18
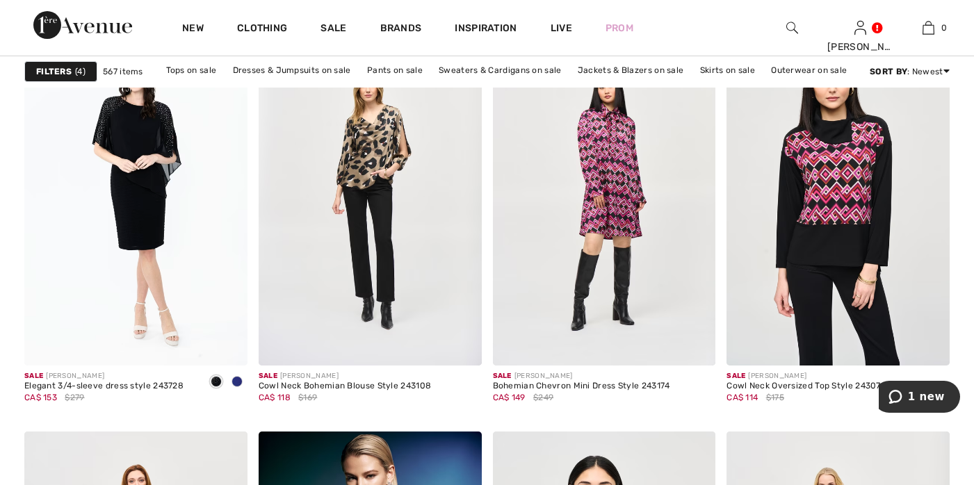
scroll to position [5549, 0]
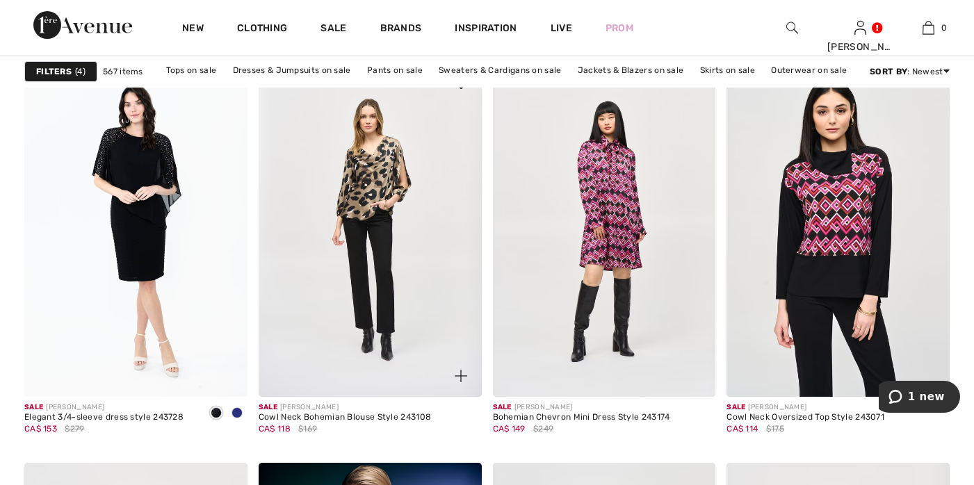
click at [461, 377] on img at bounding box center [461, 376] width 13 height 13
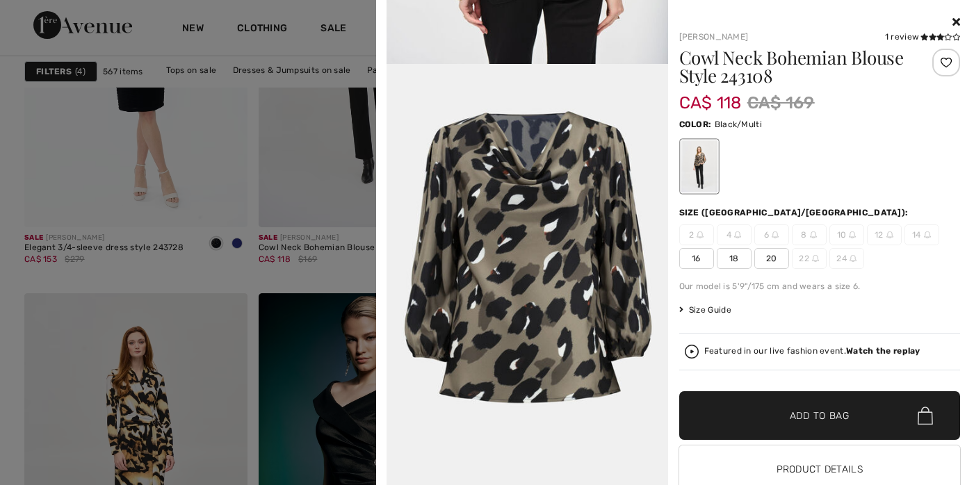
scroll to position [5405, 0]
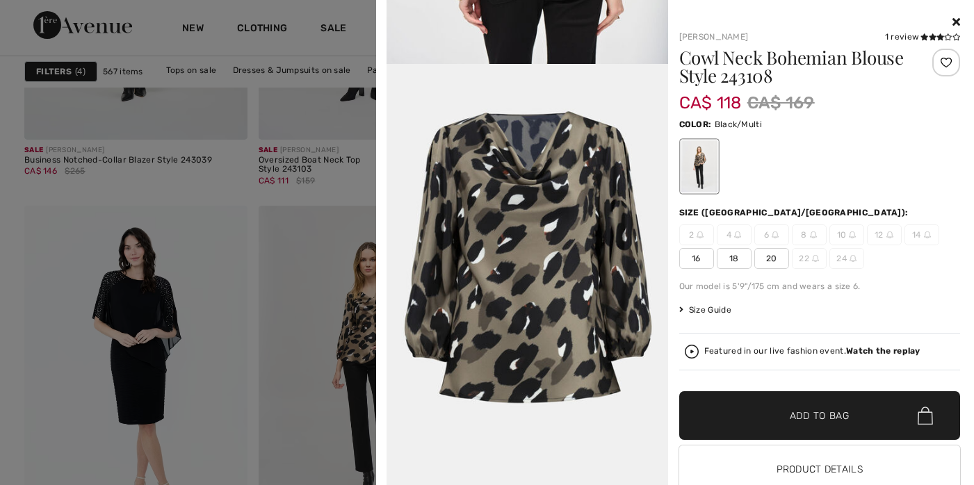
click at [953, 16] on icon at bounding box center [957, 21] width 8 height 11
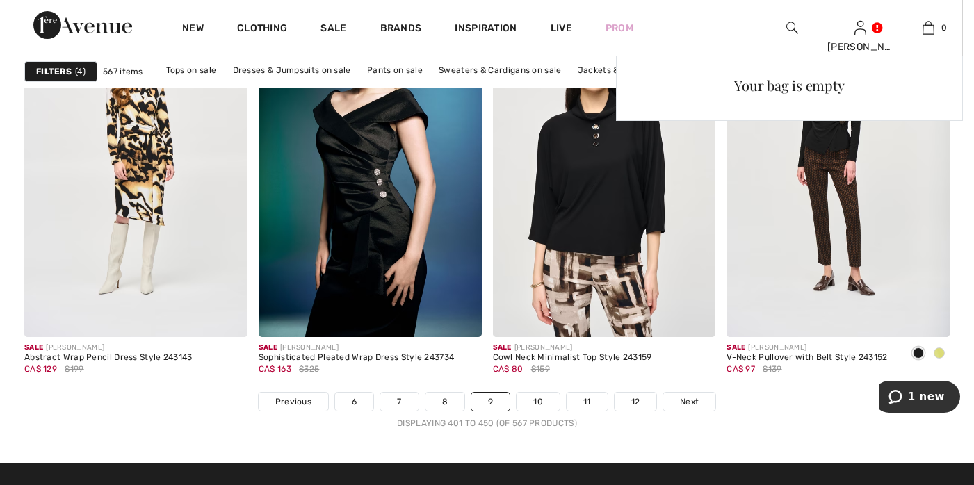
scroll to position [6049, 0]
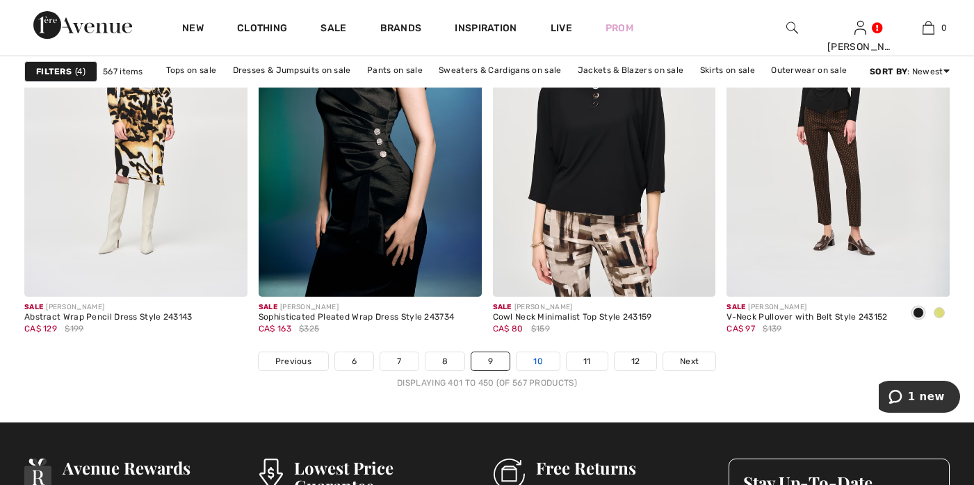
click at [540, 355] on link "10" at bounding box center [538, 362] width 43 height 18
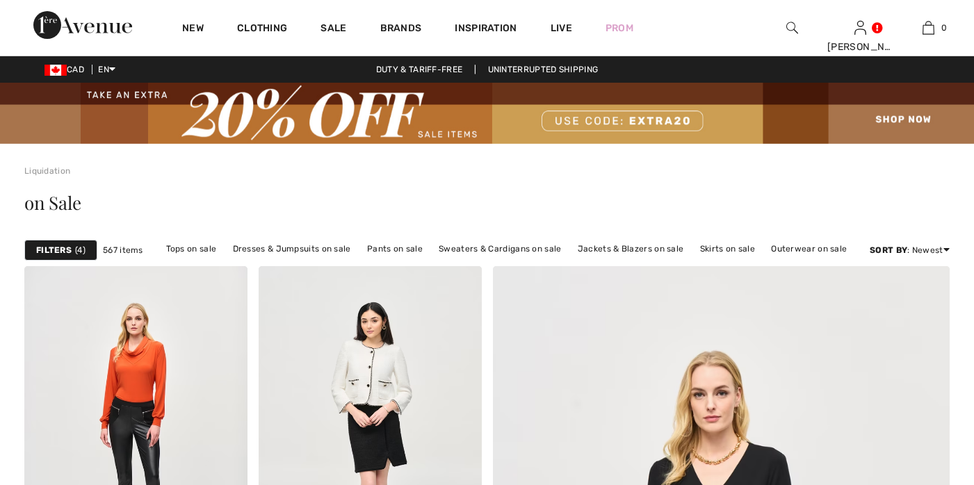
checkbox input "true"
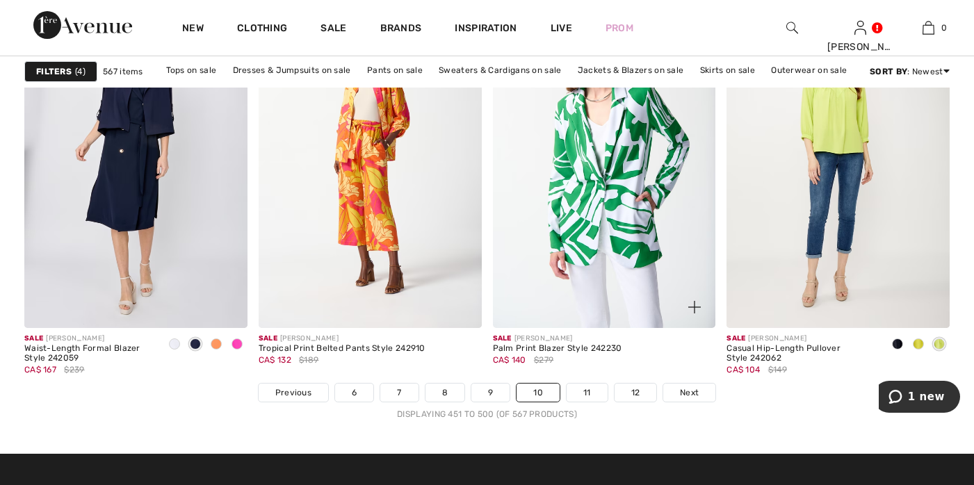
scroll to position [6262, 0]
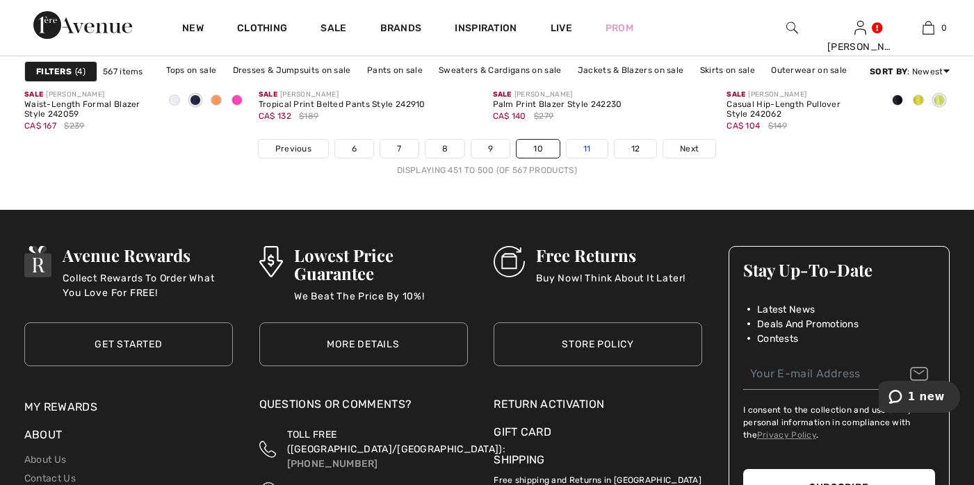
click at [587, 150] on link "11" at bounding box center [587, 149] width 41 height 18
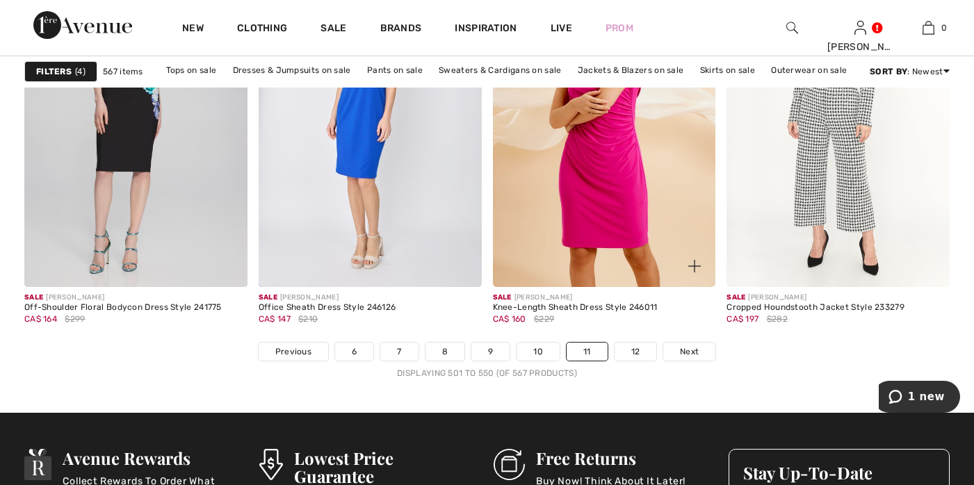
scroll to position [6153, 0]
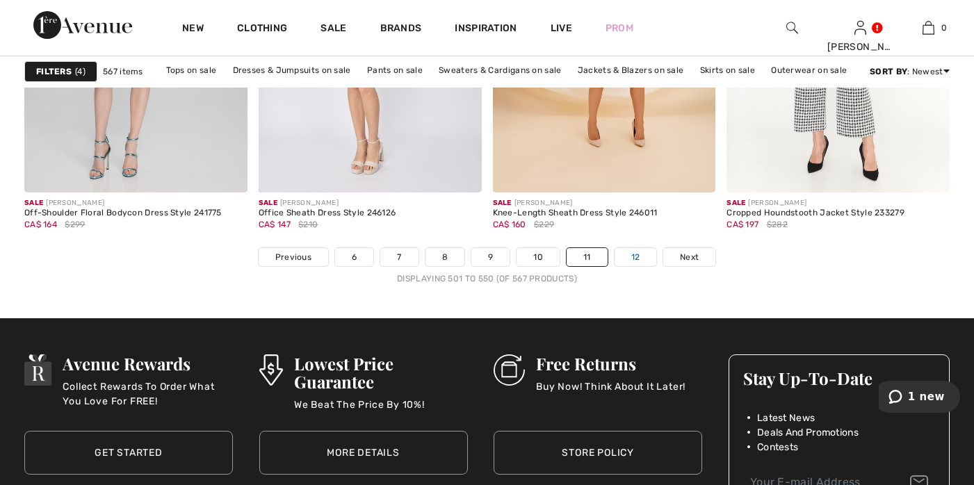
click at [638, 257] on link "12" at bounding box center [636, 257] width 42 height 18
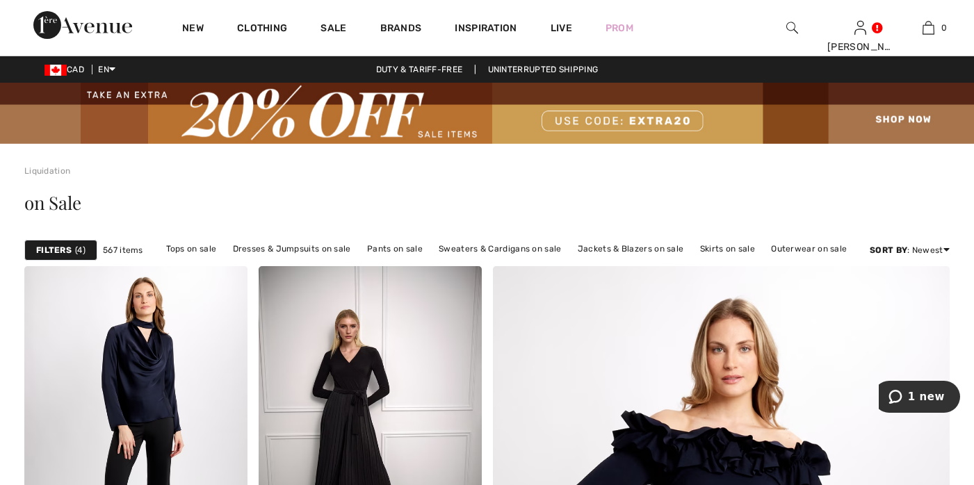
click at [74, 250] on div "Filters 4" at bounding box center [60, 250] width 73 height 21
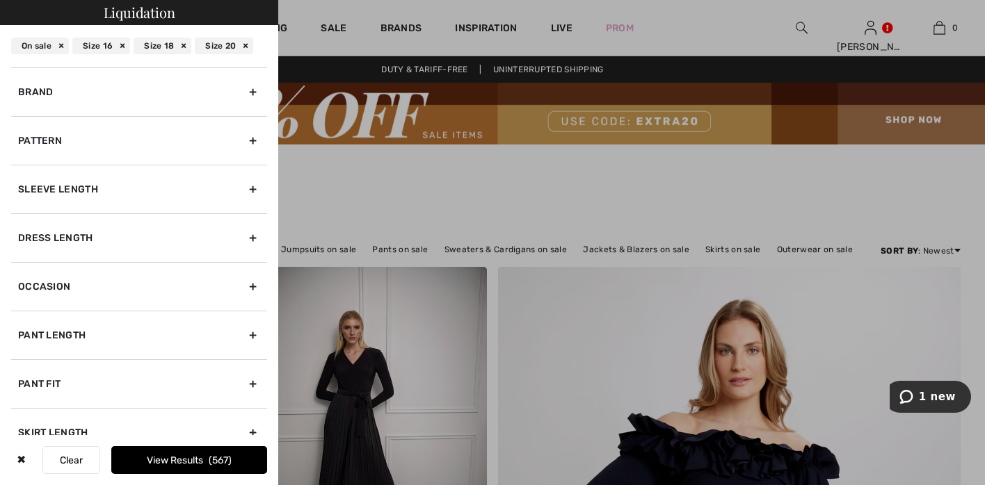
scroll to position [398, 0]
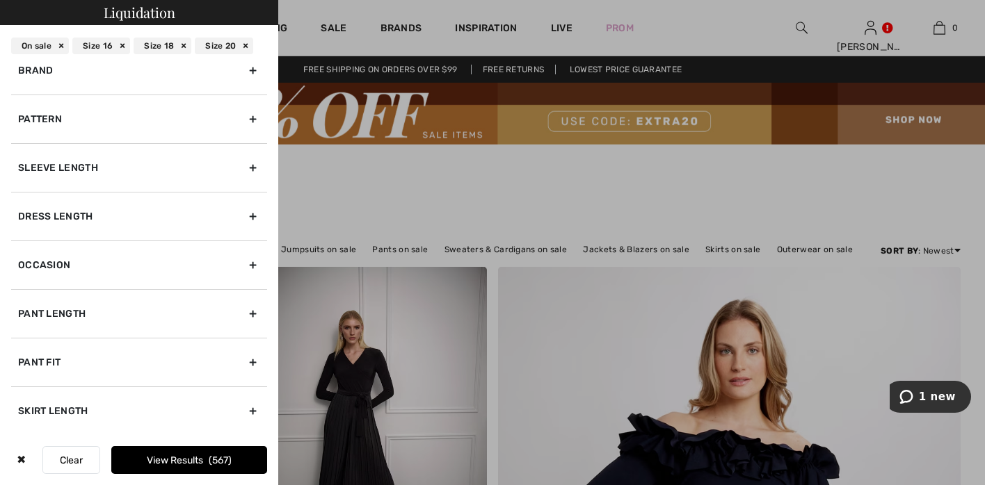
click at [247, 166] on div "Sleeve length" at bounding box center [139, 167] width 256 height 49
click at [24, 149] on input"] "3/4 Sleeve" at bounding box center [23, 152] width 10 height 10
checkbox input"] "true"
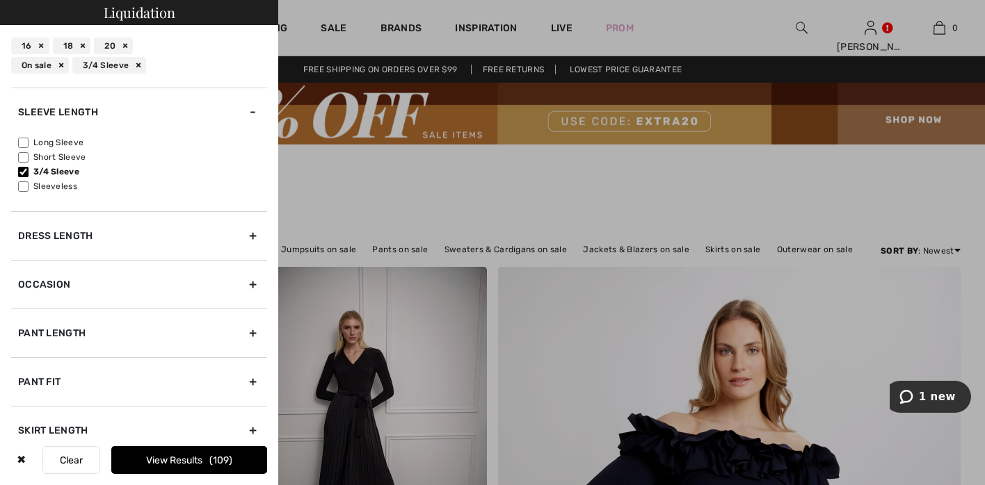
click at [163, 463] on button "View Results 109" at bounding box center [189, 460] width 156 height 28
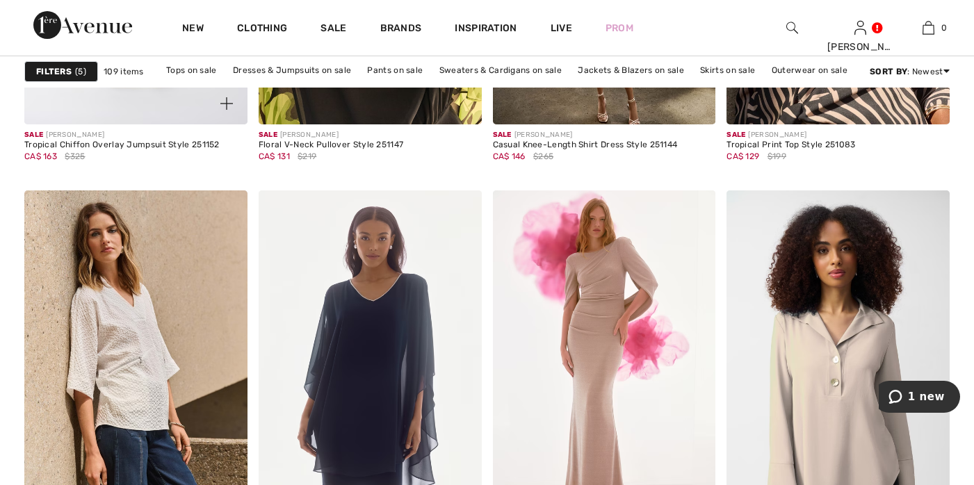
scroll to position [6040, 0]
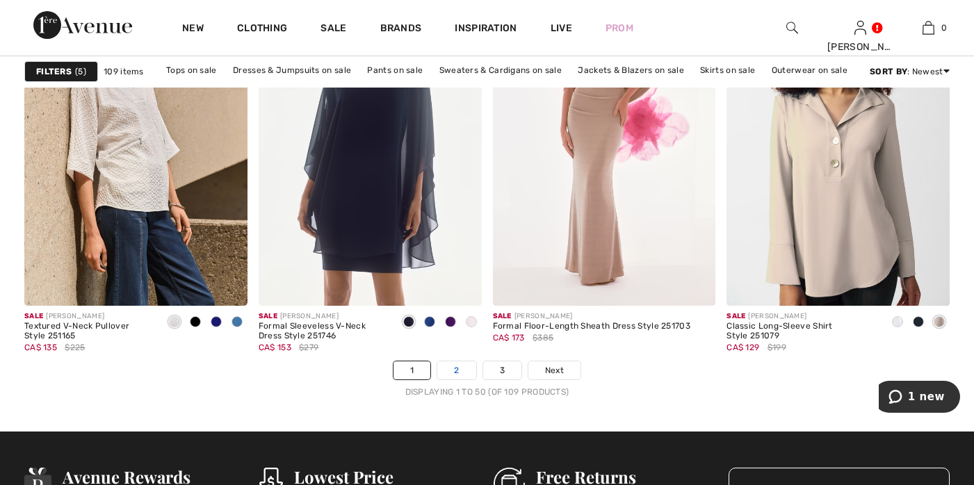
click at [452, 372] on link "2" at bounding box center [456, 371] width 38 height 18
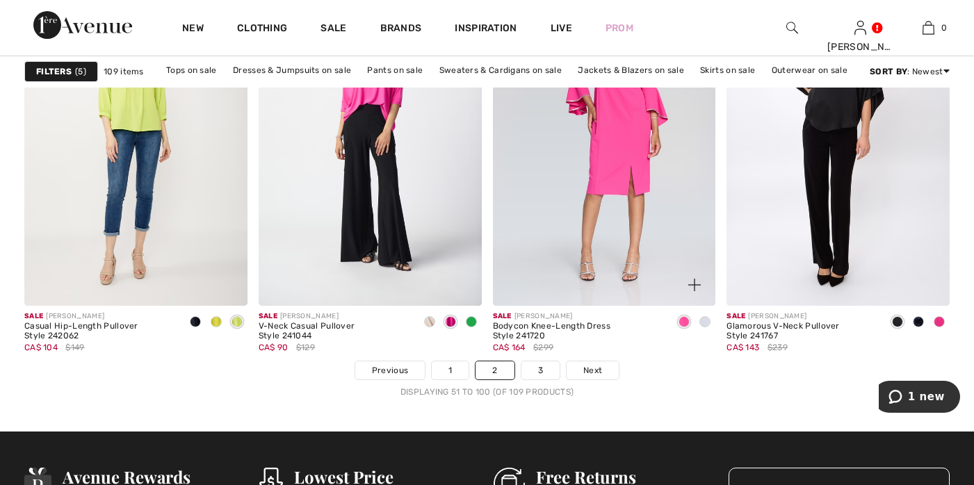
scroll to position [6043, 0]
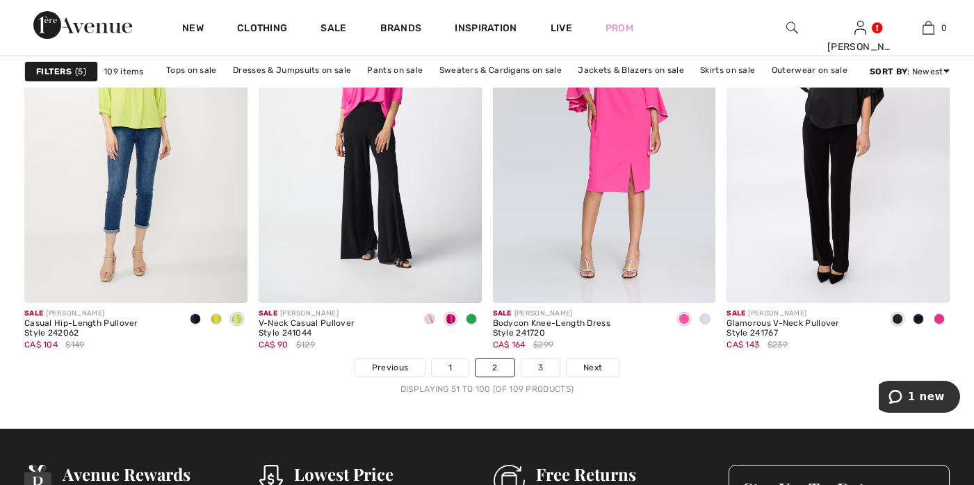
click at [542, 367] on link "3" at bounding box center [540, 368] width 38 height 18
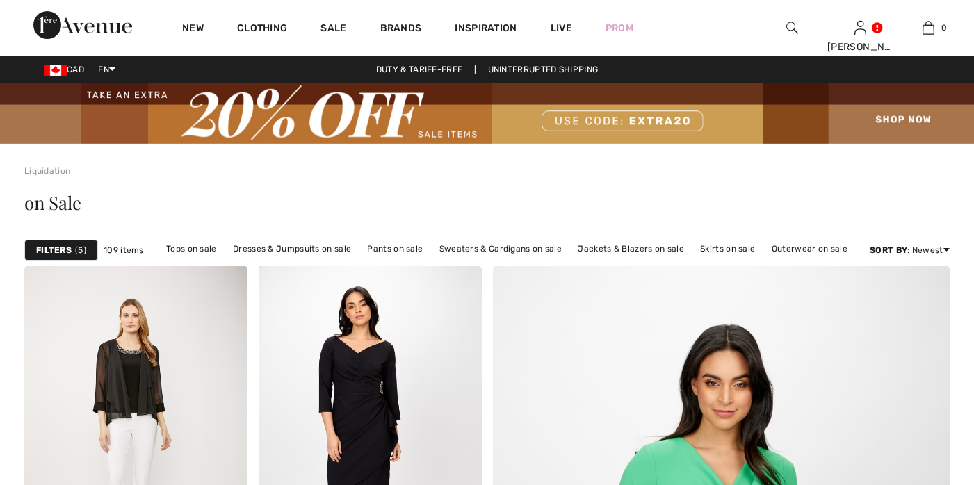
checkbox input "true"
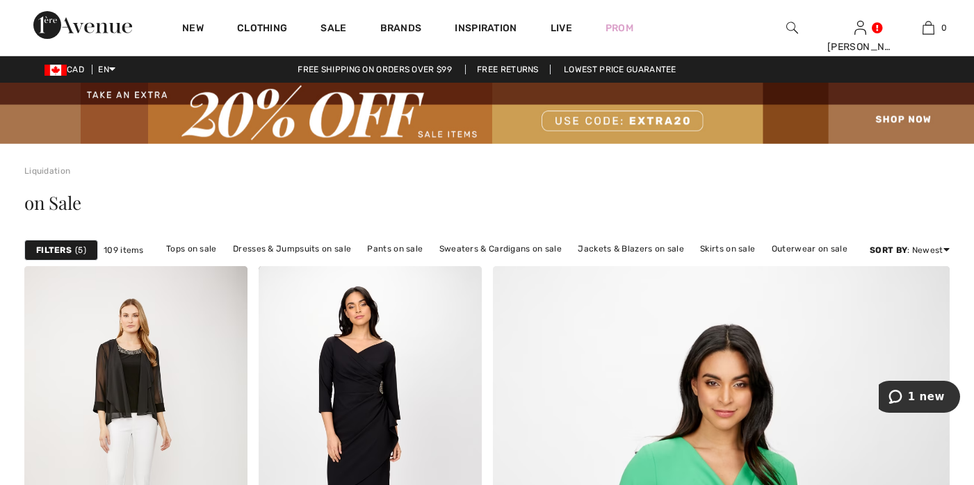
click at [83, 252] on span "5" at bounding box center [80, 250] width 11 height 13
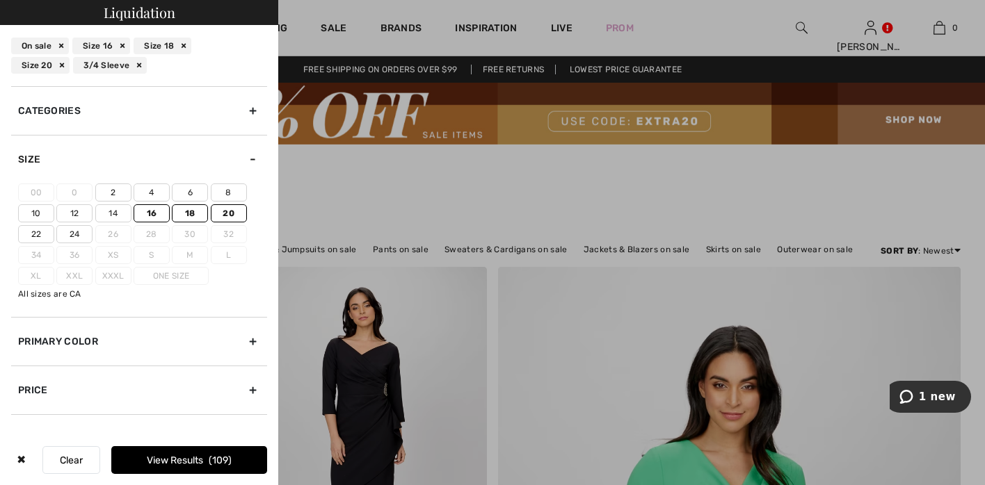
click at [241, 339] on div "Primary Color" at bounding box center [139, 341] width 256 height 49
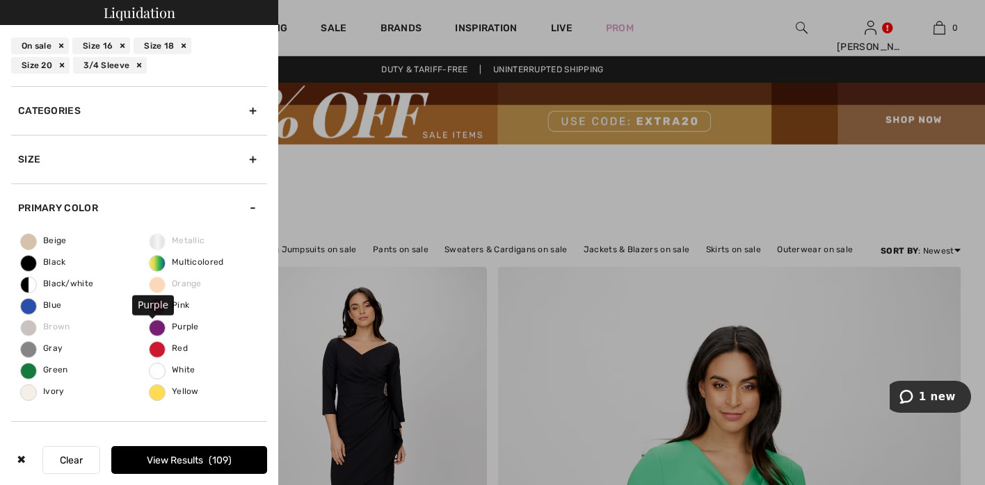
click at [178, 327] on span "Purple" at bounding box center [173, 327] width 49 height 10
click at [0, 0] on input "Purple" at bounding box center [0, 0] width 0 height 0
click at [175, 462] on button "View Results 9" at bounding box center [189, 460] width 156 height 28
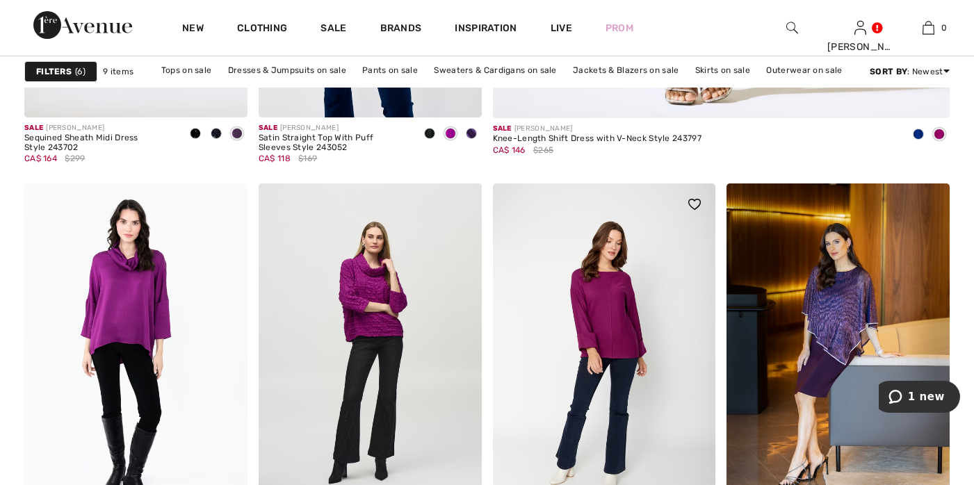
scroll to position [442, 0]
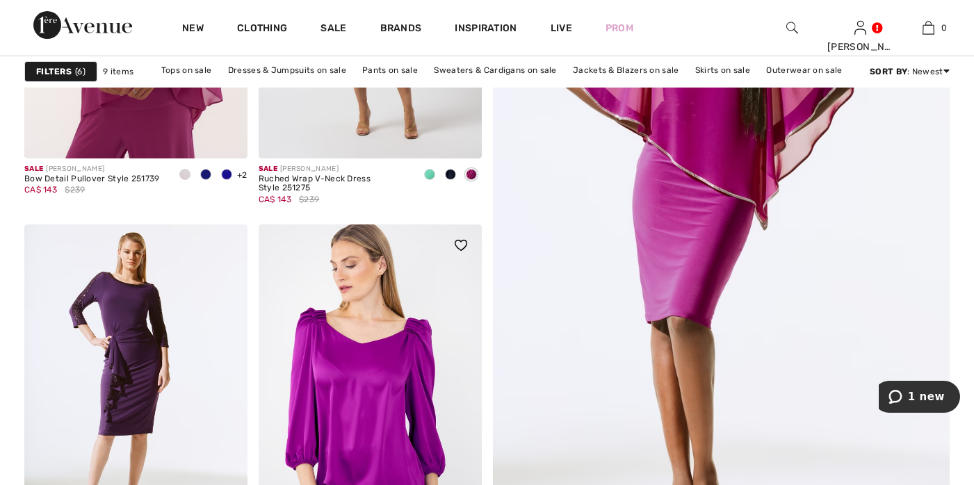
click at [333, 362] on img at bounding box center [370, 392] width 223 height 334
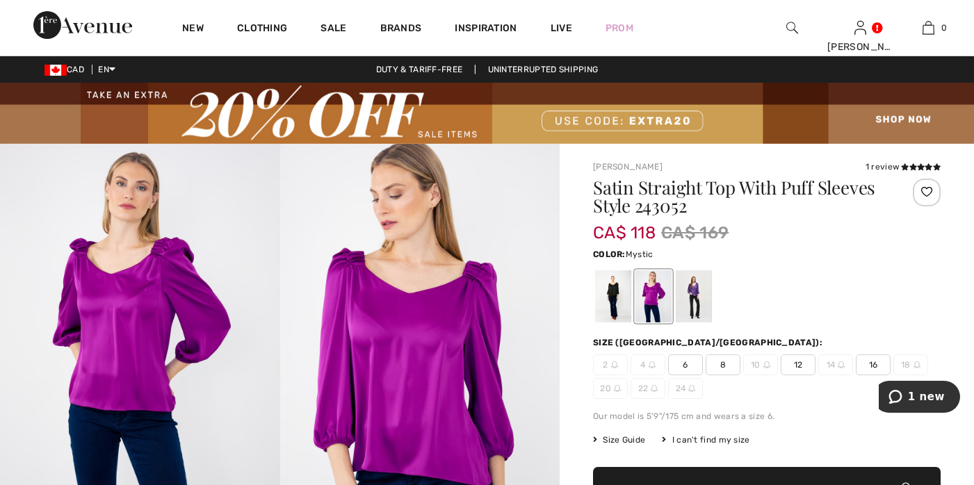
click at [696, 289] on div at bounding box center [694, 296] width 36 height 52
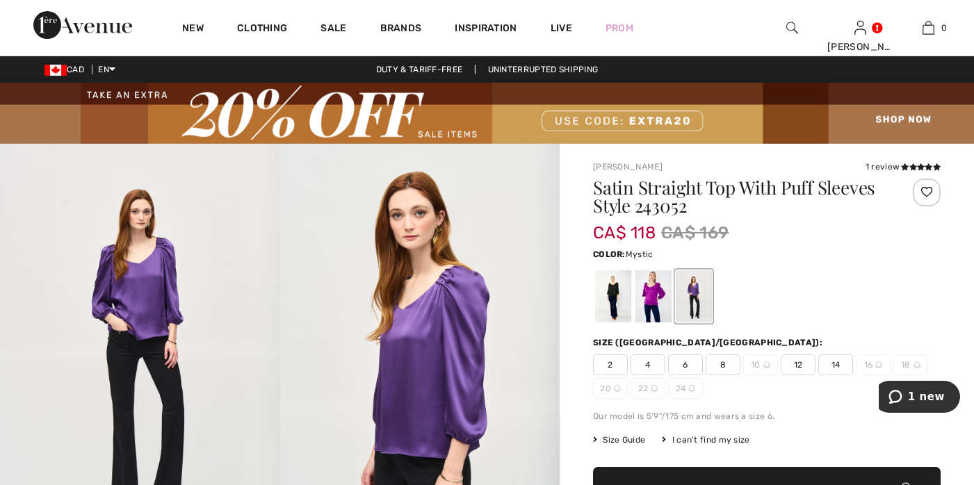
click at [440, 284] on img at bounding box center [420, 353] width 280 height 419
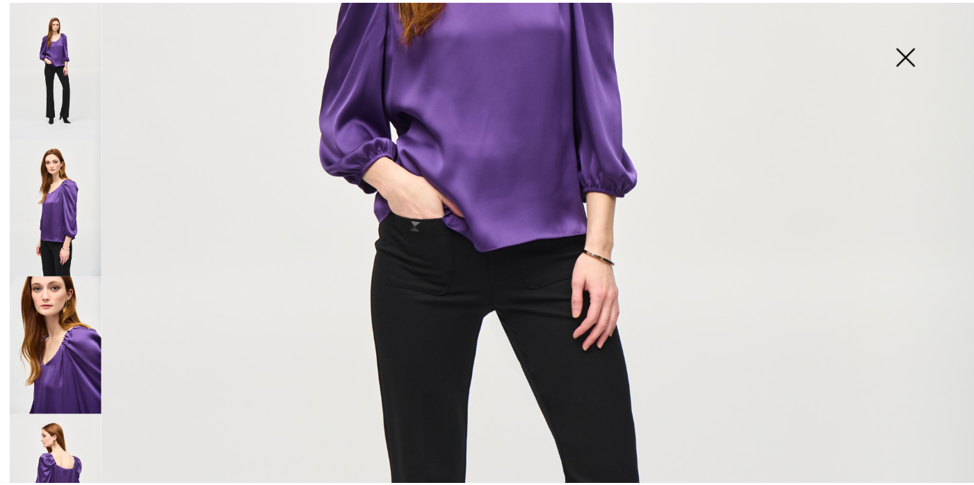
scroll to position [560, 0]
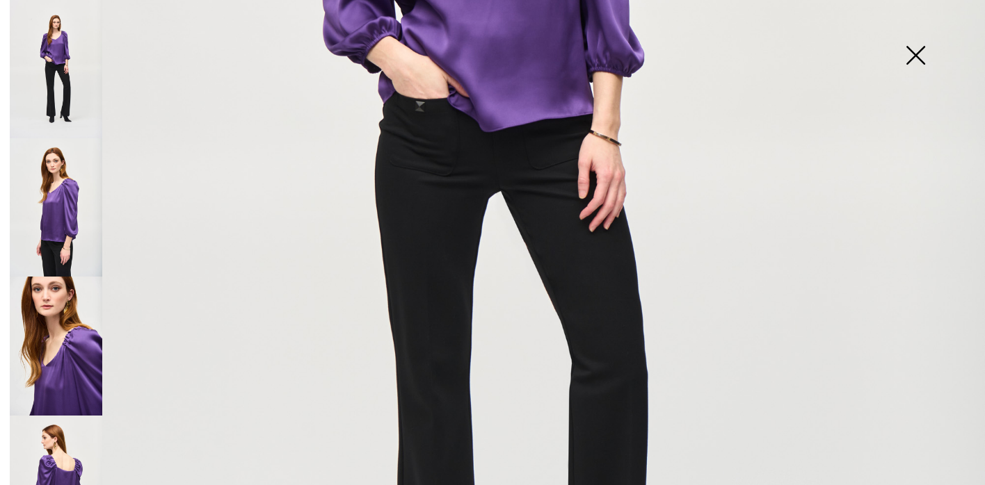
click at [51, 332] on img at bounding box center [56, 346] width 92 height 138
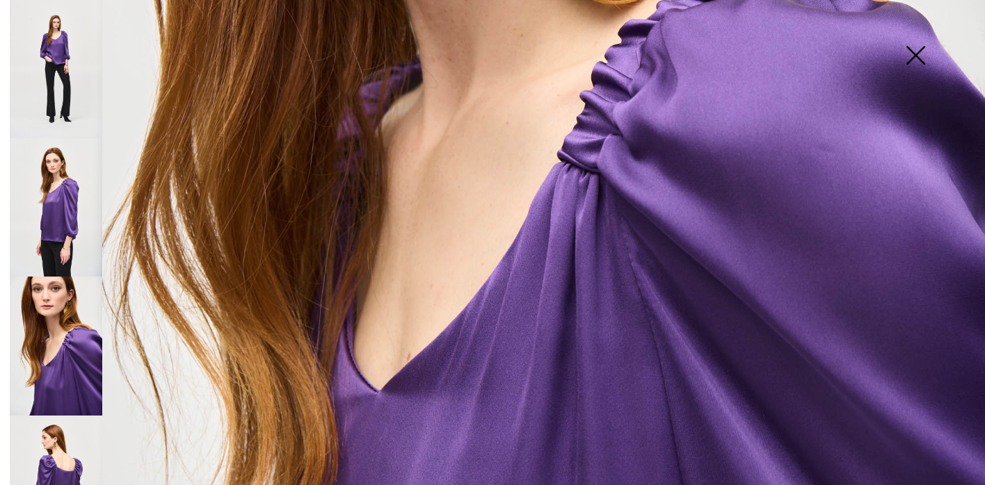
click at [906, 50] on img at bounding box center [915, 57] width 70 height 72
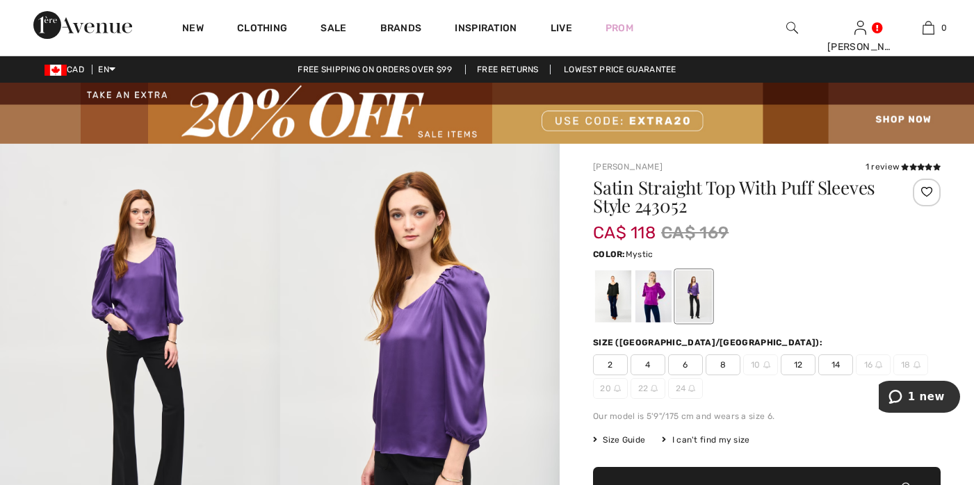
click at [699, 291] on div at bounding box center [694, 296] width 36 height 52
click at [695, 291] on div at bounding box center [694, 296] width 36 height 52
click at [655, 288] on div at bounding box center [654, 296] width 36 height 52
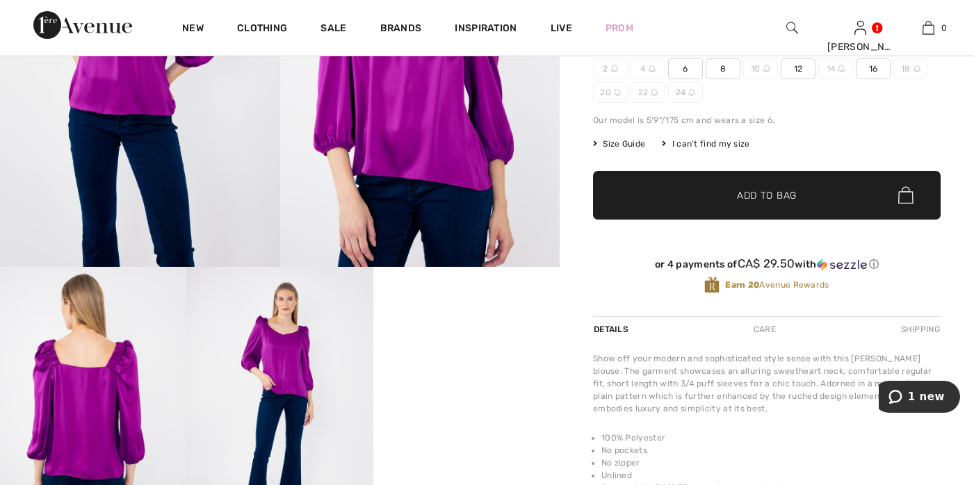
scroll to position [354, 0]
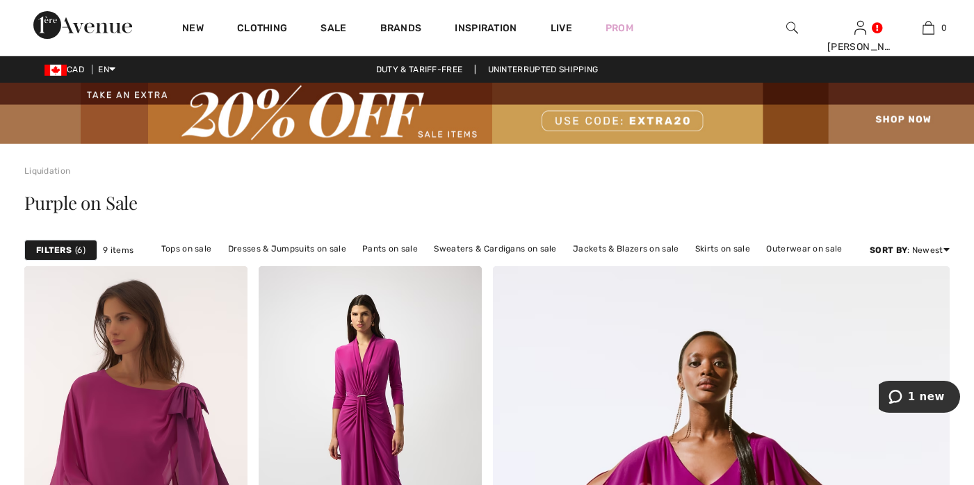
scroll to position [169, 0]
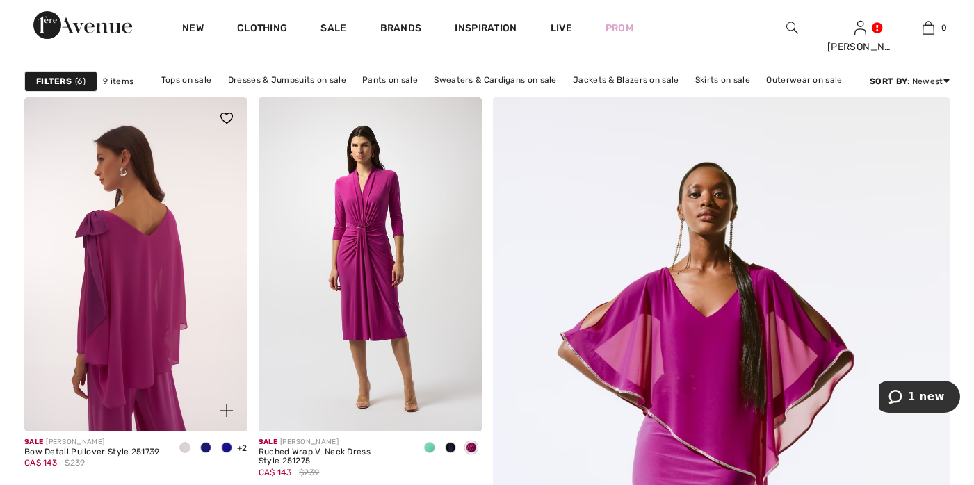
click at [129, 267] on img at bounding box center [135, 264] width 223 height 334
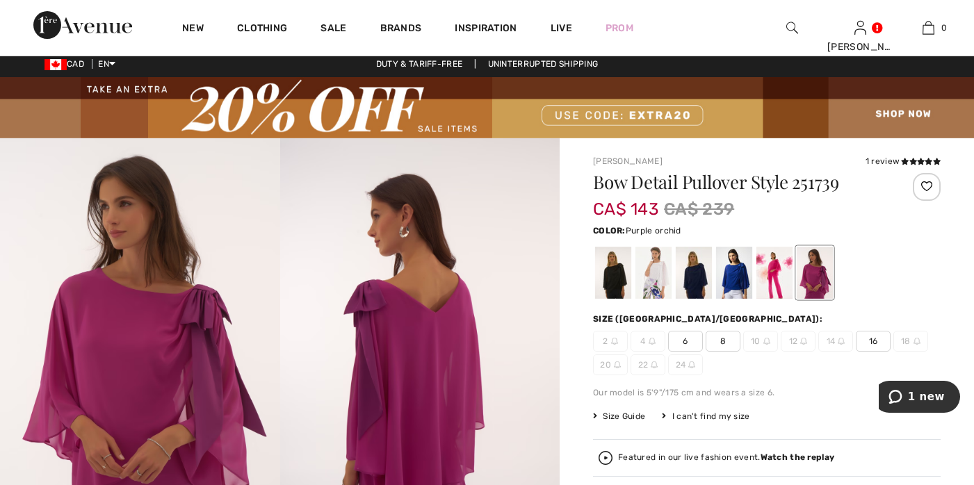
scroll to position [8, 0]
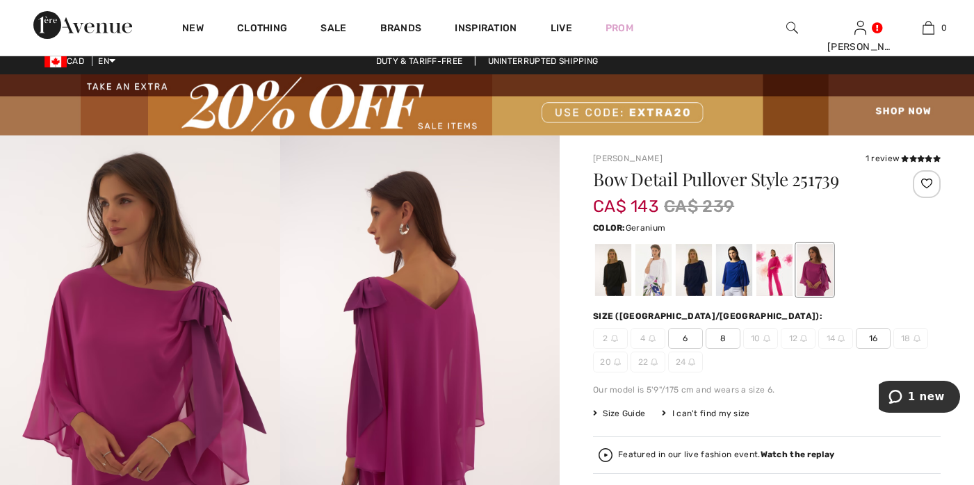
click at [781, 267] on div at bounding box center [774, 270] width 36 height 52
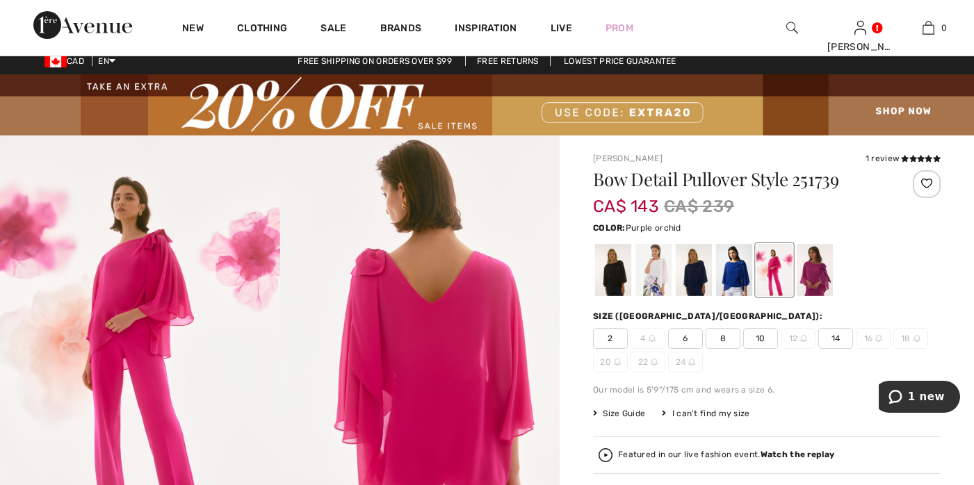
click at [807, 260] on div at bounding box center [815, 270] width 36 height 52
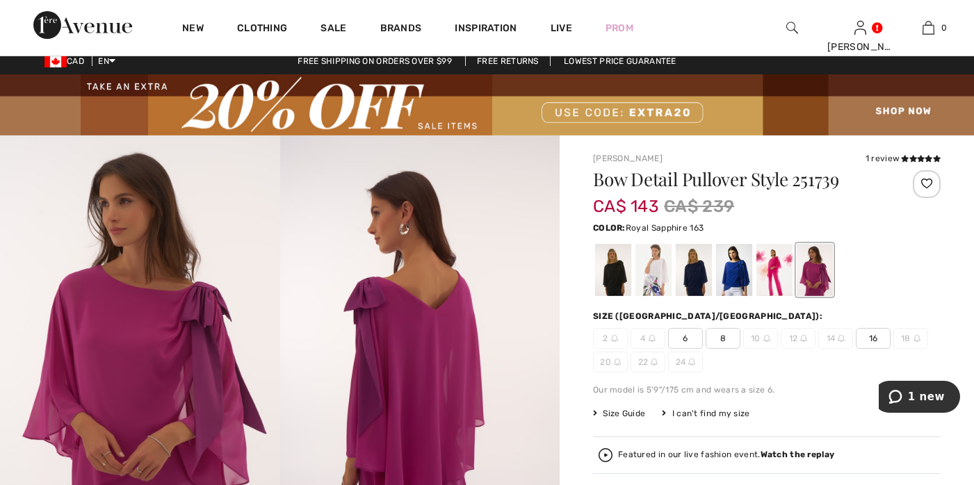
click at [734, 272] on div at bounding box center [734, 270] width 36 height 52
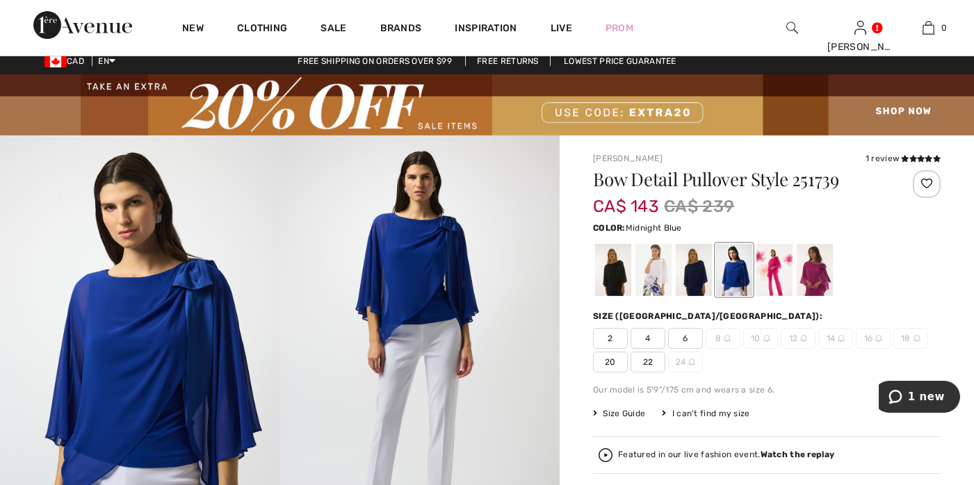
click at [695, 272] on div at bounding box center [694, 270] width 36 height 52
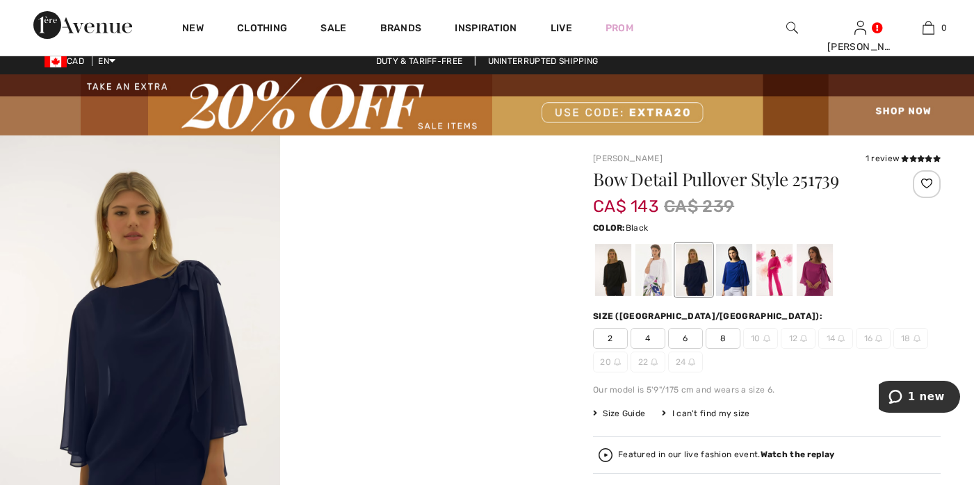
click at [621, 273] on div at bounding box center [613, 270] width 36 height 52
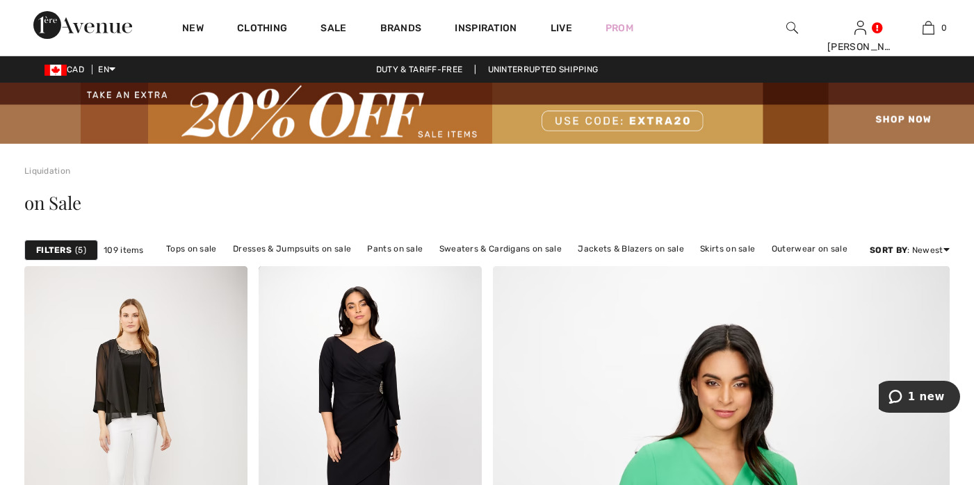
click at [79, 250] on span "5" at bounding box center [80, 250] width 11 height 13
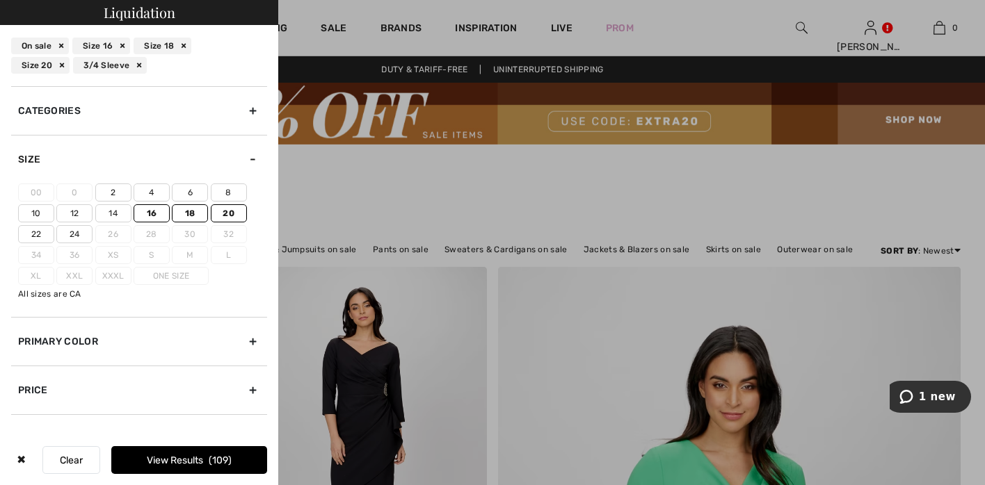
click at [63, 44] on div "On sale" at bounding box center [40, 46] width 58 height 17
click at [64, 44] on div "On sale" at bounding box center [40, 46] width 58 height 17
click at [60, 44] on div "On sale" at bounding box center [40, 46] width 58 height 17
click at [63, 44] on div "On sale" at bounding box center [40, 46] width 58 height 17
click at [70, 453] on button "Clear" at bounding box center [71, 460] width 58 height 28
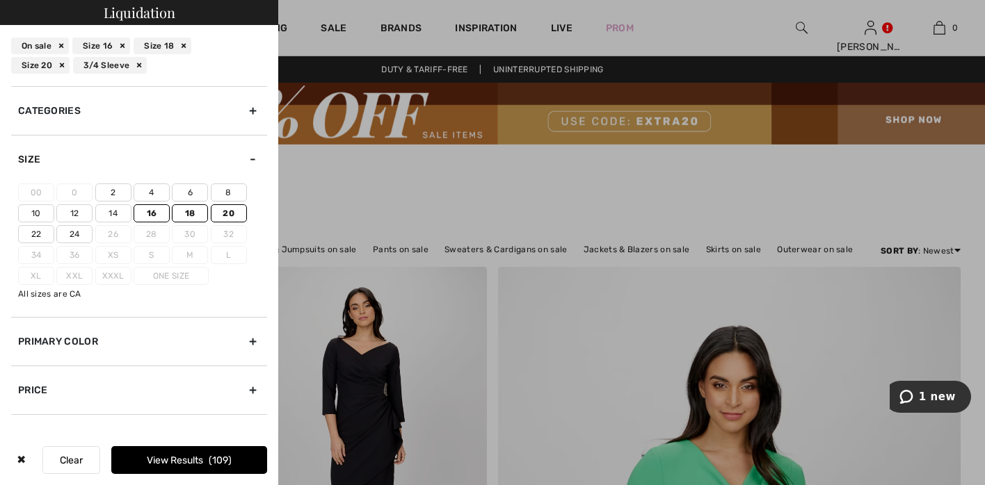
click at [67, 466] on button "Clear" at bounding box center [71, 460] width 58 height 28
click at [19, 456] on div "✖" at bounding box center [21, 460] width 20 height 28
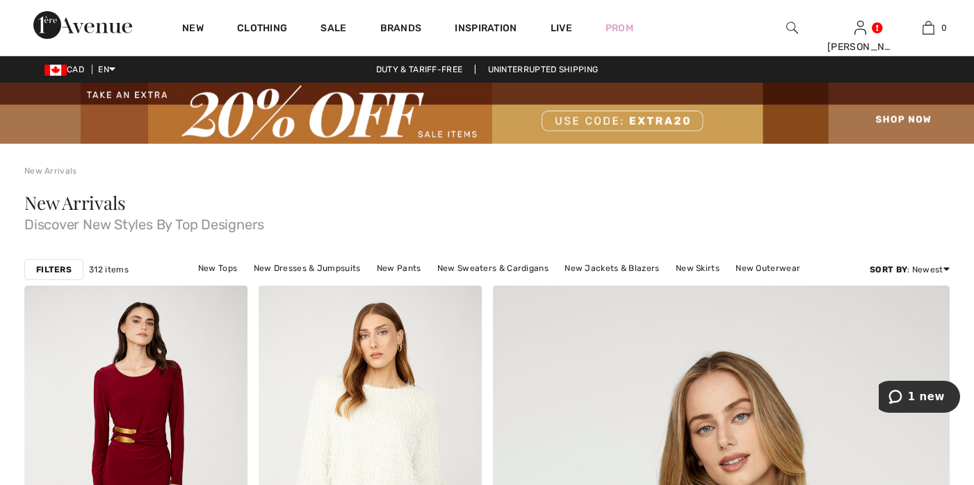
click at [67, 268] on strong "Filters" at bounding box center [53, 270] width 35 height 13
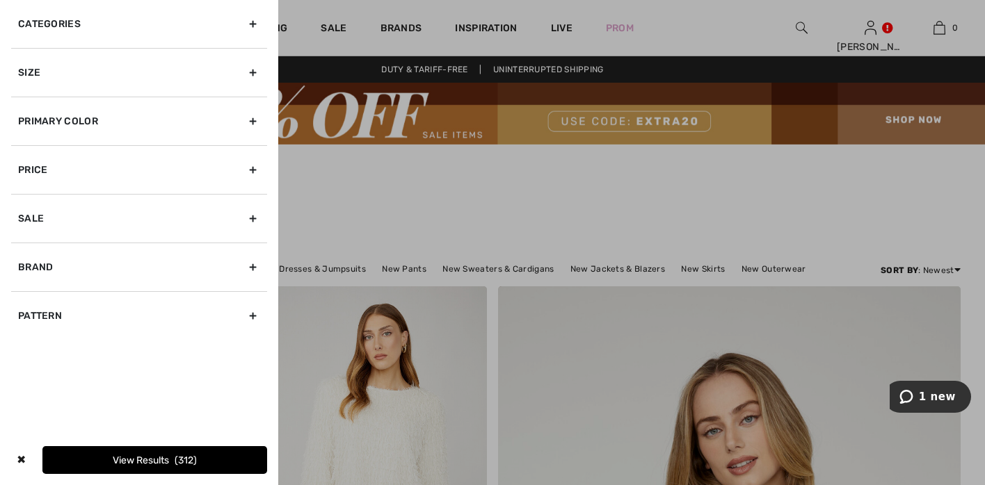
click at [254, 120] on div "Primary Color" at bounding box center [139, 121] width 256 height 49
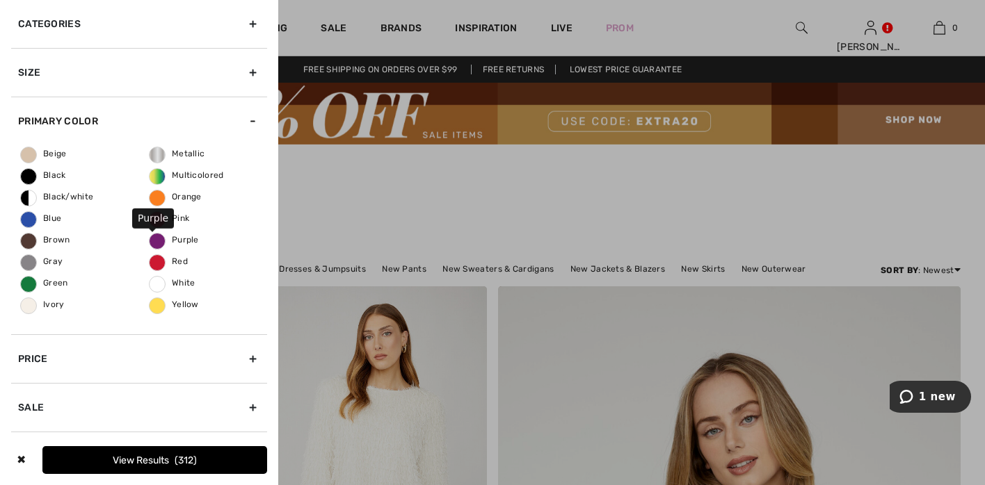
click at [170, 236] on span "Purple" at bounding box center [173, 240] width 49 height 10
click at [0, 0] on input "Purple" at bounding box center [0, 0] width 0 height 0
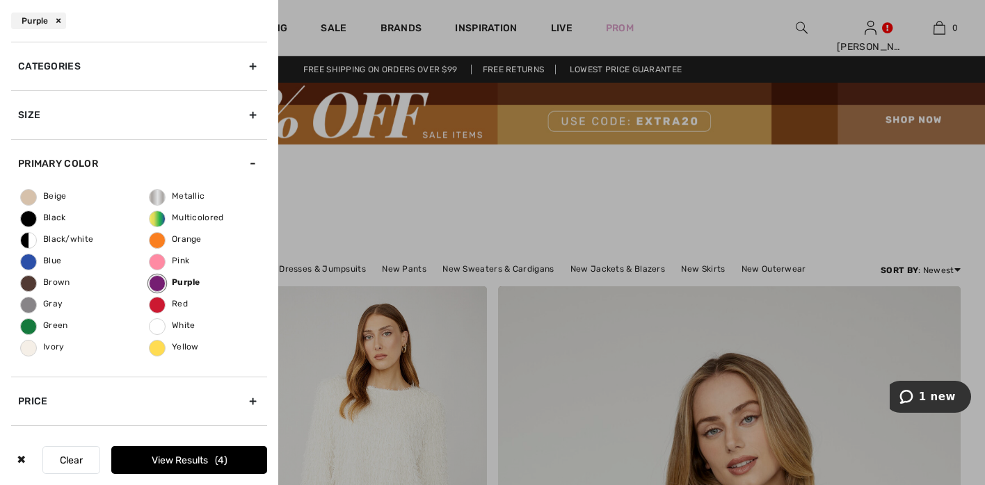
click at [133, 460] on button "View Results 4" at bounding box center [189, 460] width 156 height 28
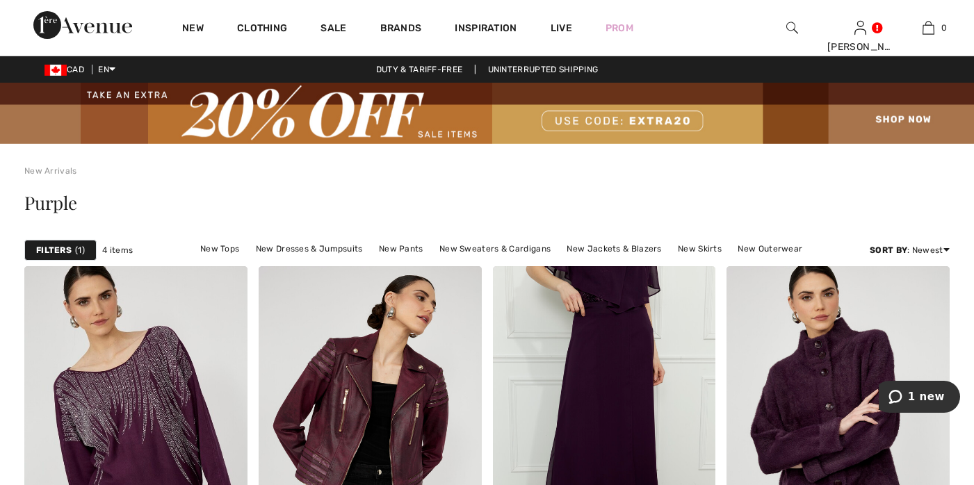
click at [76, 250] on span "1" at bounding box center [80, 250] width 10 height 13
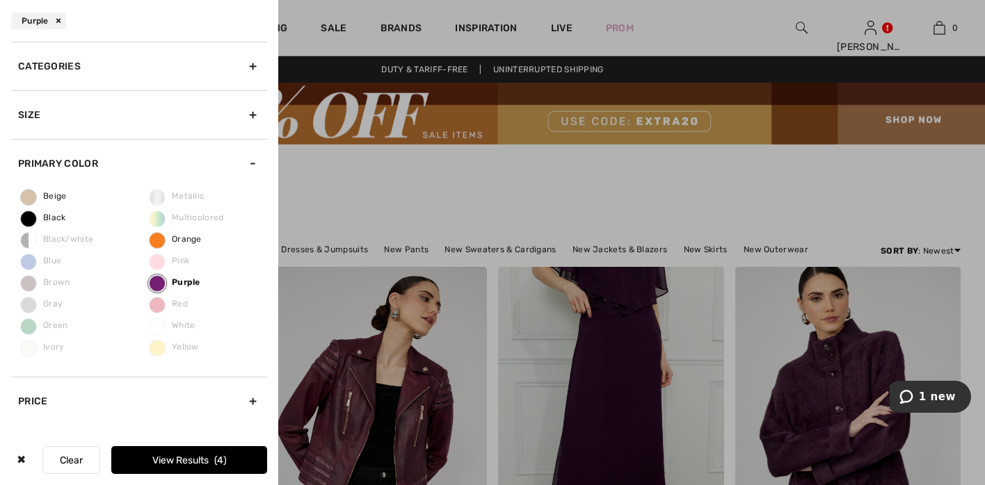
click at [54, 19] on div "Purple" at bounding box center [38, 21] width 55 height 17
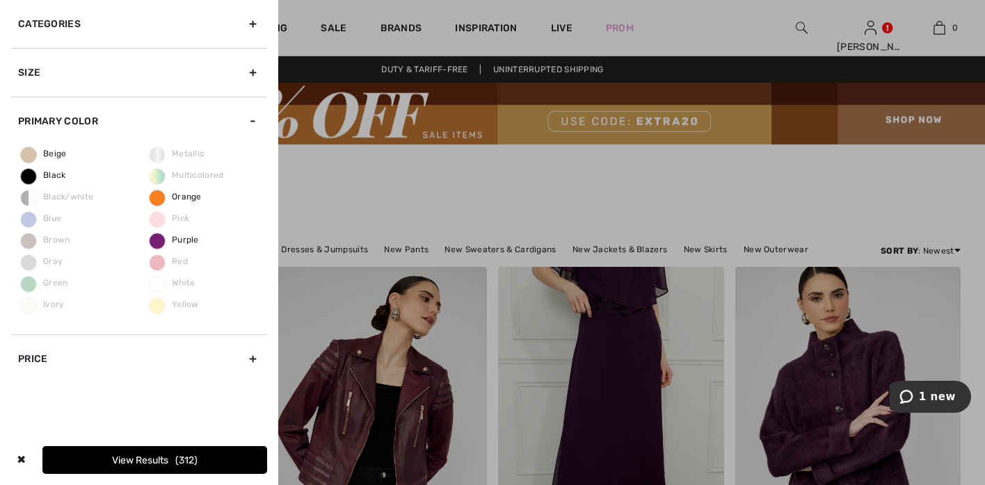
click at [257, 21] on div "Categories" at bounding box center [139, 24] width 256 height 48
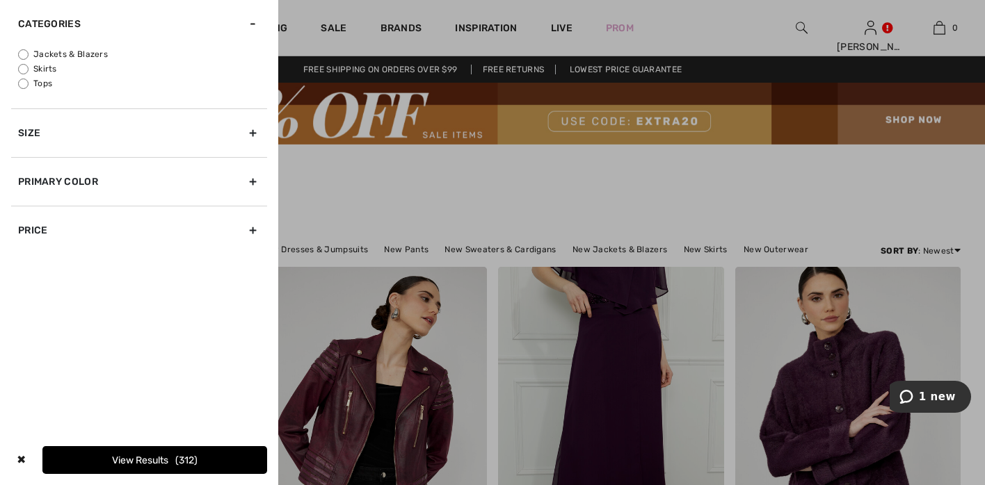
click at [24, 81] on input "Tops" at bounding box center [23, 84] width 10 height 10
radio input "true"
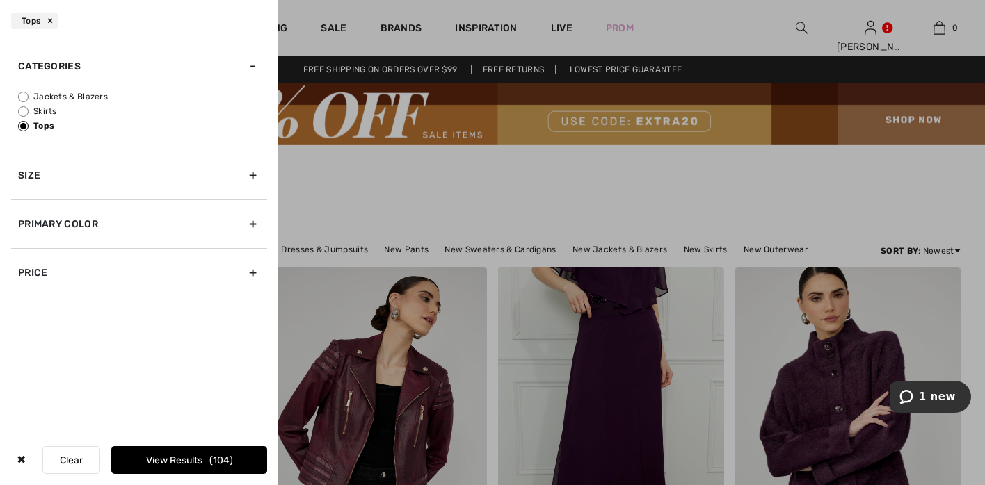
click at [254, 175] on div "Size" at bounding box center [139, 175] width 256 height 49
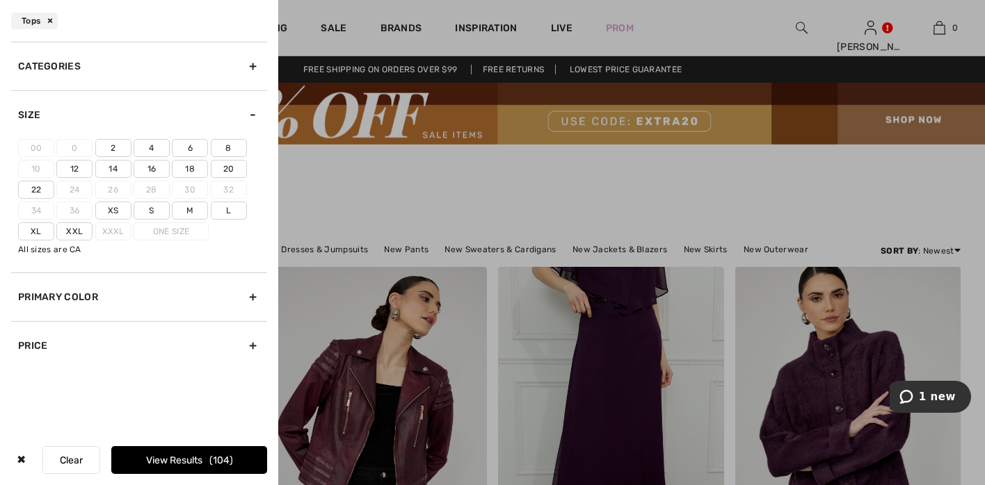
click at [144, 166] on label "16" at bounding box center [151, 169] width 36 height 18
click at [0, 0] on input"] "16" at bounding box center [0, 0] width 0 height 0
click at [187, 170] on label "18" at bounding box center [190, 169] width 36 height 18
click at [0, 0] on input"] "18" at bounding box center [0, 0] width 0 height 0
click at [227, 166] on label "20" at bounding box center [229, 169] width 36 height 18
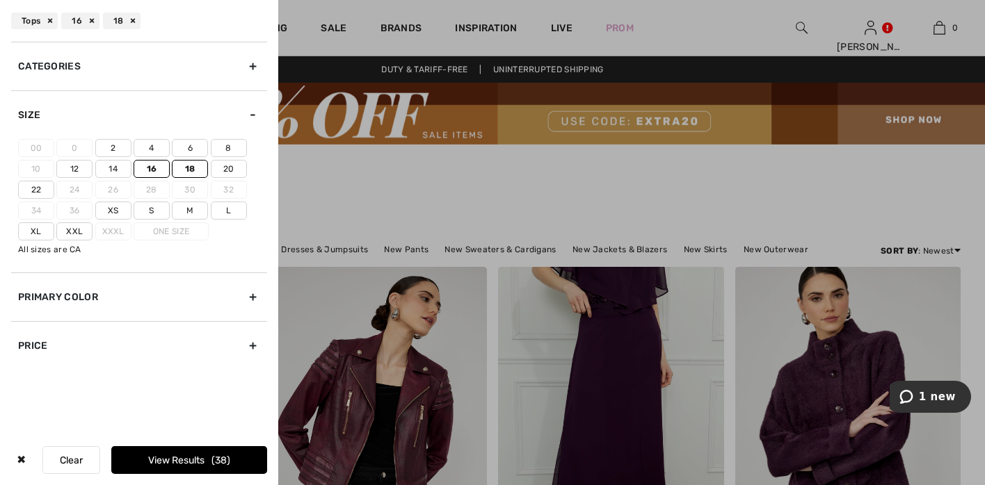
click at [0, 0] on input"] "20" at bounding box center [0, 0] width 0 height 0
click at [195, 462] on button "View Results 40" at bounding box center [189, 460] width 156 height 28
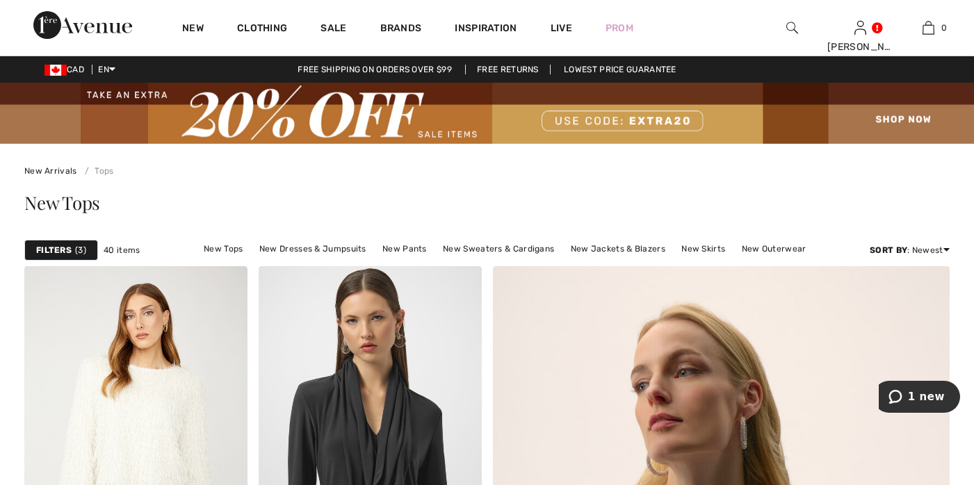
click at [913, 118] on img at bounding box center [487, 113] width 974 height 61
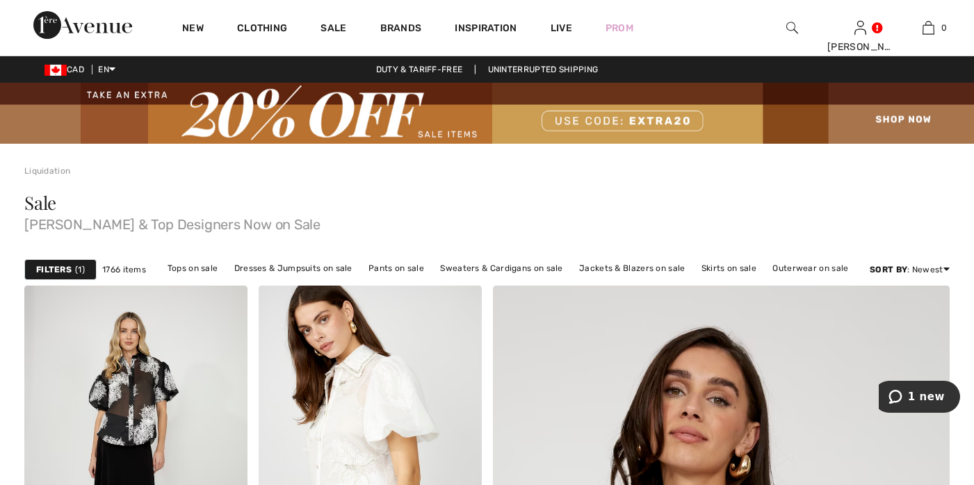
click at [72, 265] on div "Filters 1" at bounding box center [60, 269] width 72 height 21
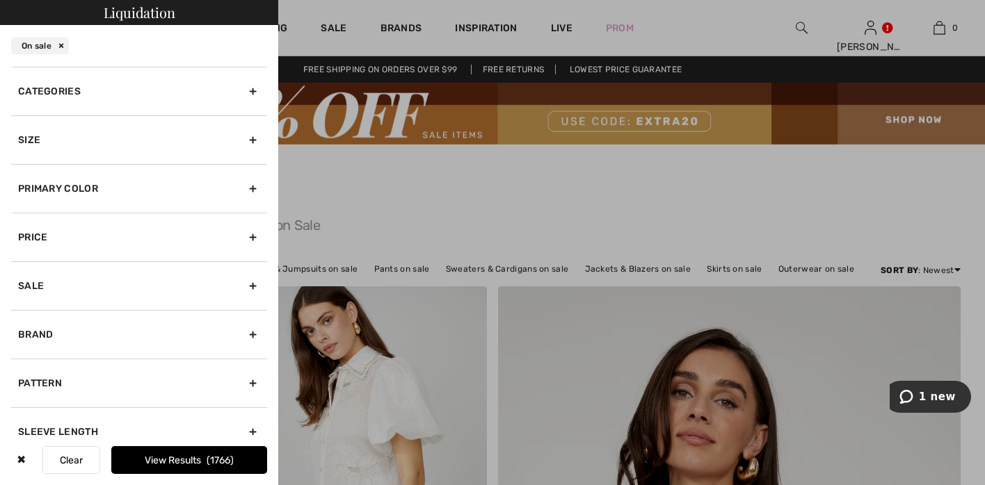
click at [241, 89] on div "Categories" at bounding box center [139, 91] width 256 height 49
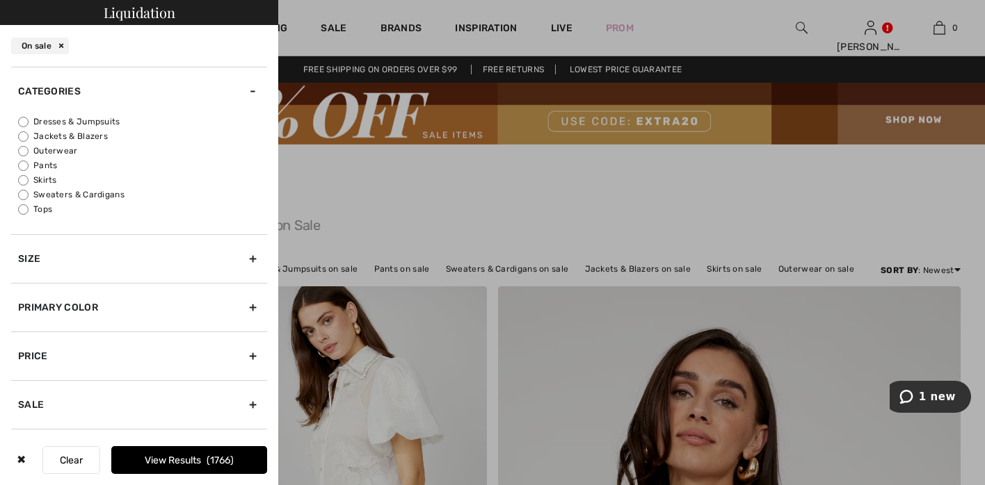
click at [24, 208] on input "Tops" at bounding box center [23, 209] width 10 height 10
radio input "true"
click at [174, 457] on button "View Results 624" at bounding box center [189, 460] width 156 height 28
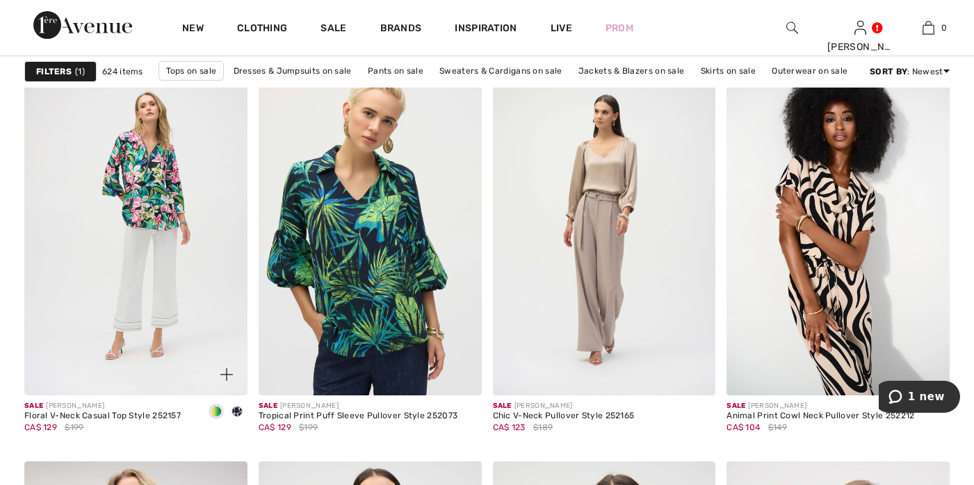
scroll to position [5553, 0]
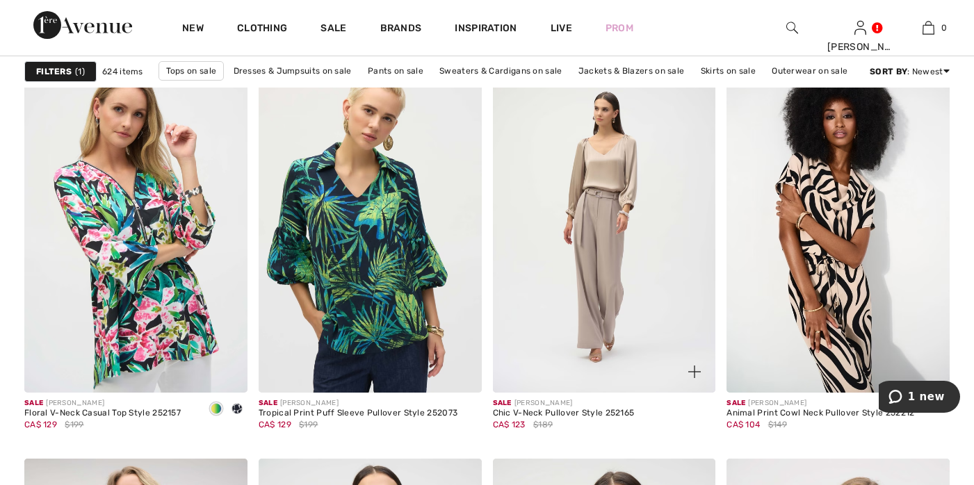
click at [696, 367] on img at bounding box center [694, 372] width 13 height 13
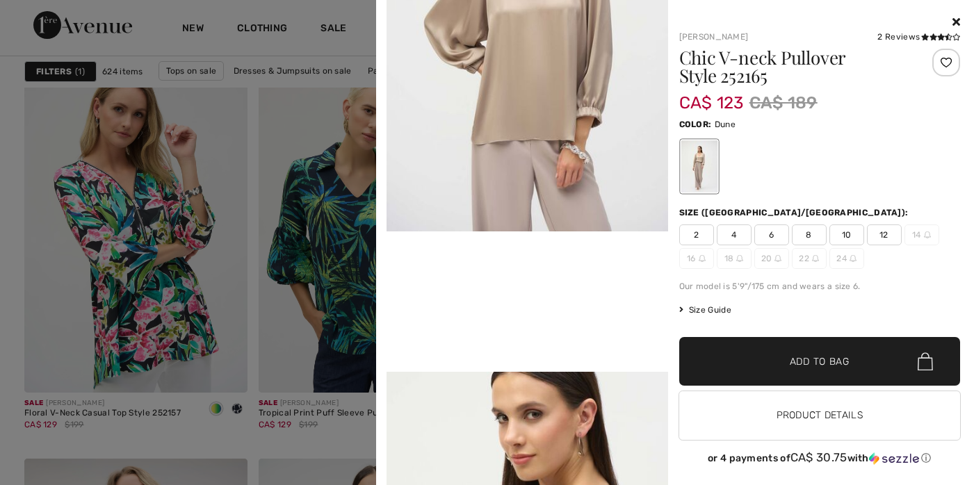
scroll to position [614, 0]
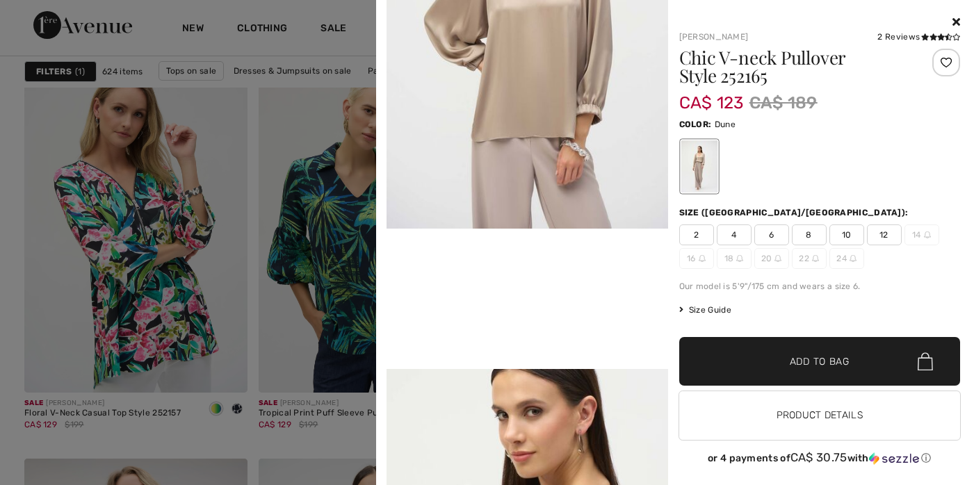
click at [953, 19] on icon at bounding box center [957, 21] width 8 height 11
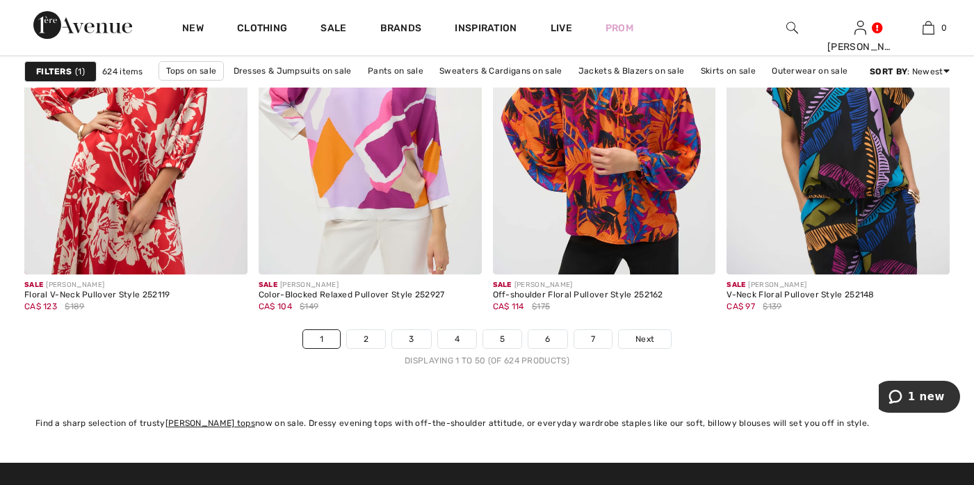
scroll to position [6074, 0]
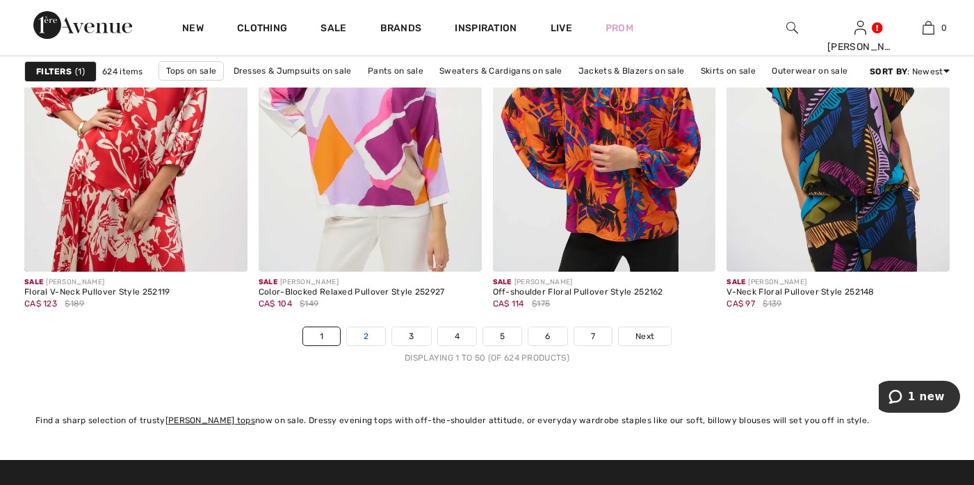
click at [364, 335] on link "2" at bounding box center [366, 336] width 38 height 18
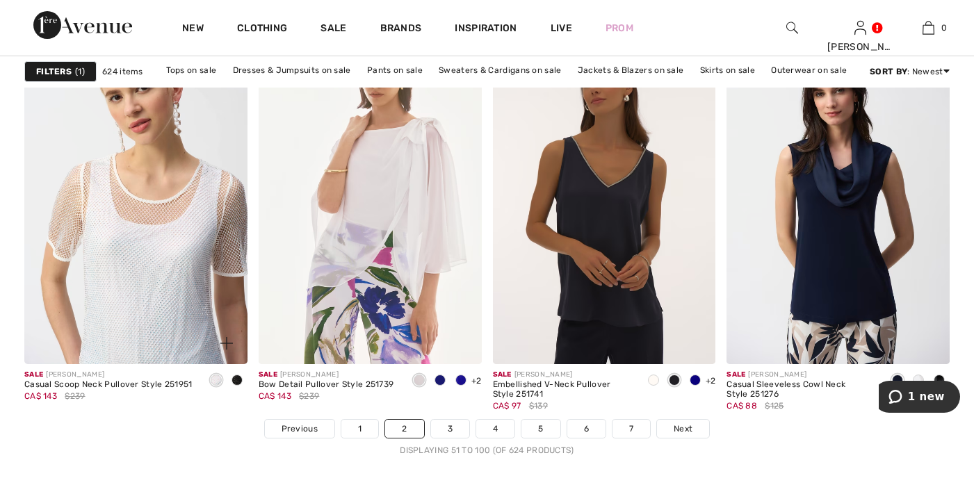
scroll to position [5984, 0]
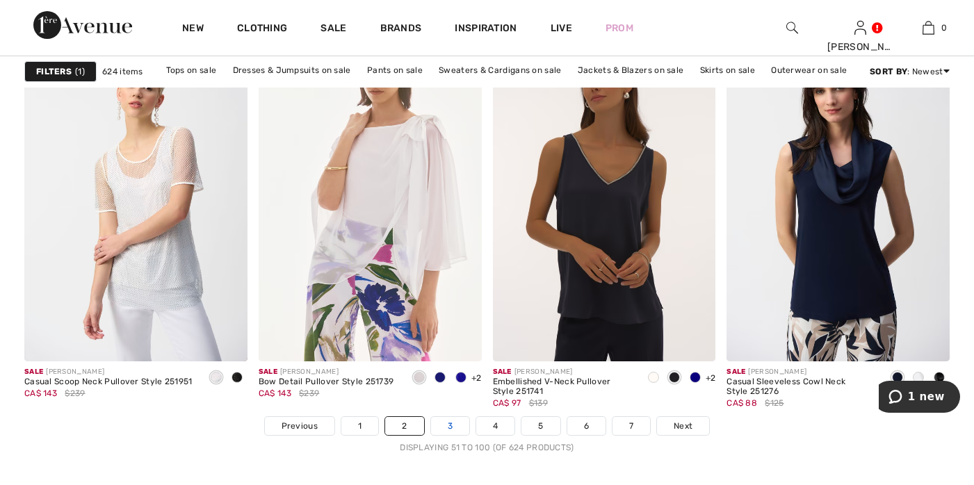
click at [449, 423] on link "3" at bounding box center [450, 426] width 38 height 18
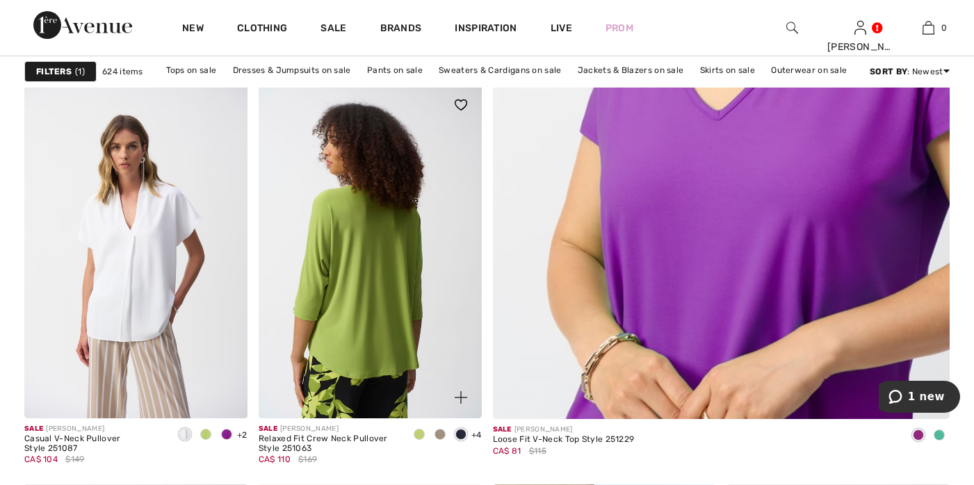
scroll to position [882, 0]
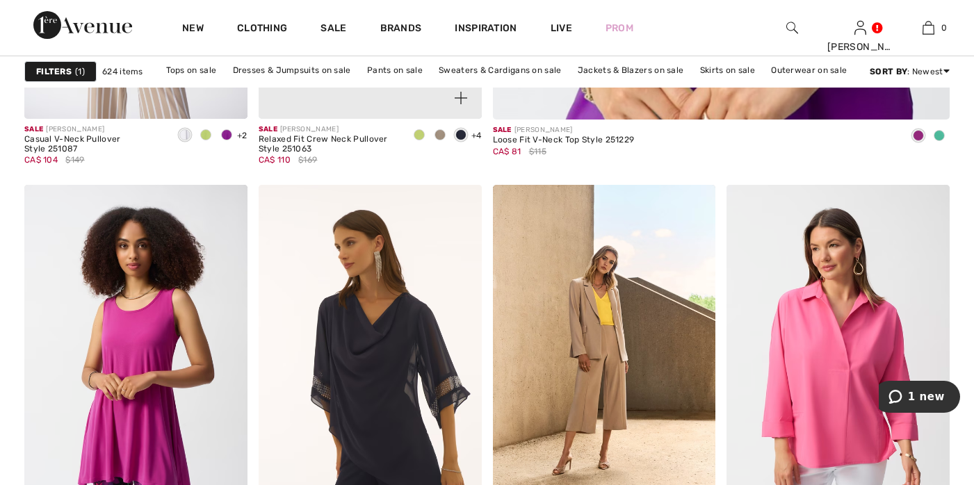
click at [438, 132] on span at bounding box center [440, 134] width 11 height 11
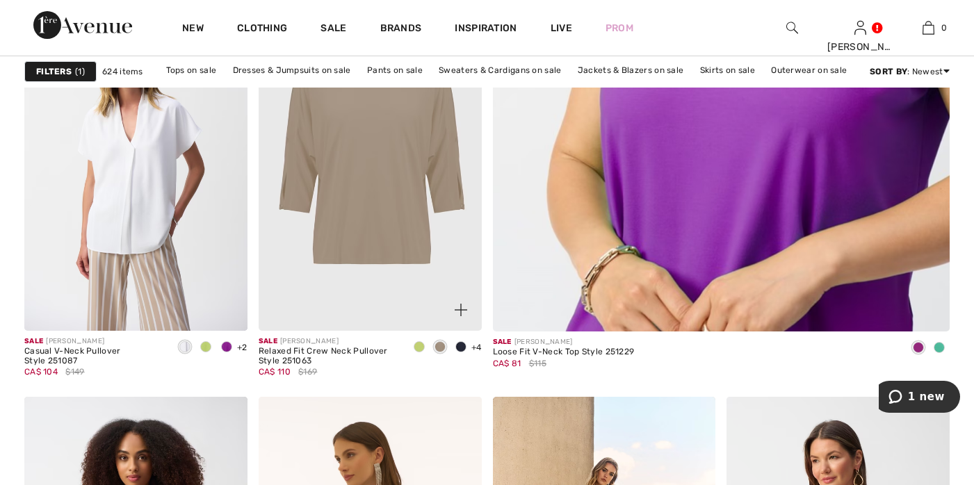
scroll to position [667, 0]
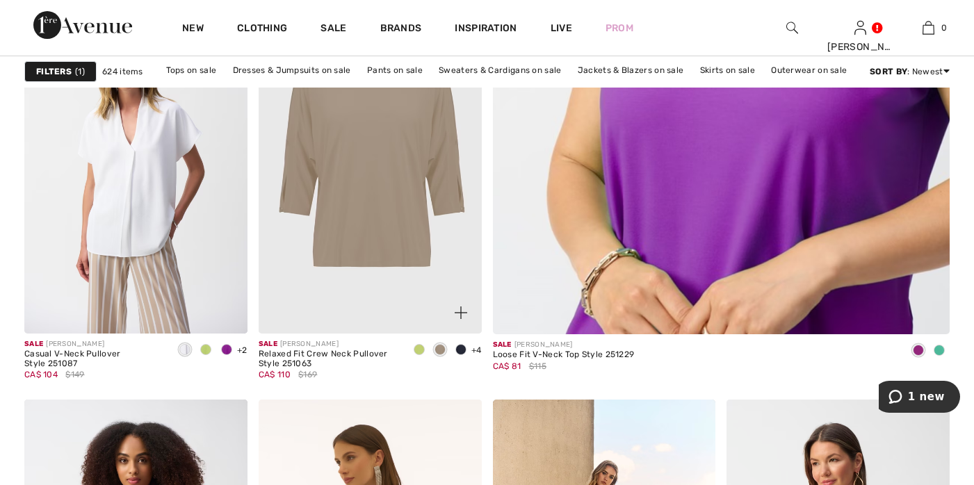
click at [462, 304] on span at bounding box center [461, 313] width 28 height 28
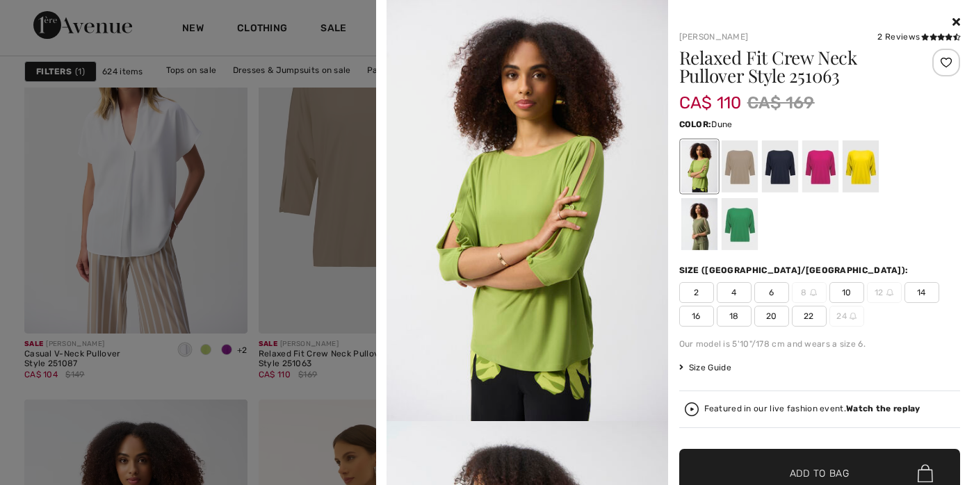
click at [741, 168] on div at bounding box center [739, 166] width 36 height 52
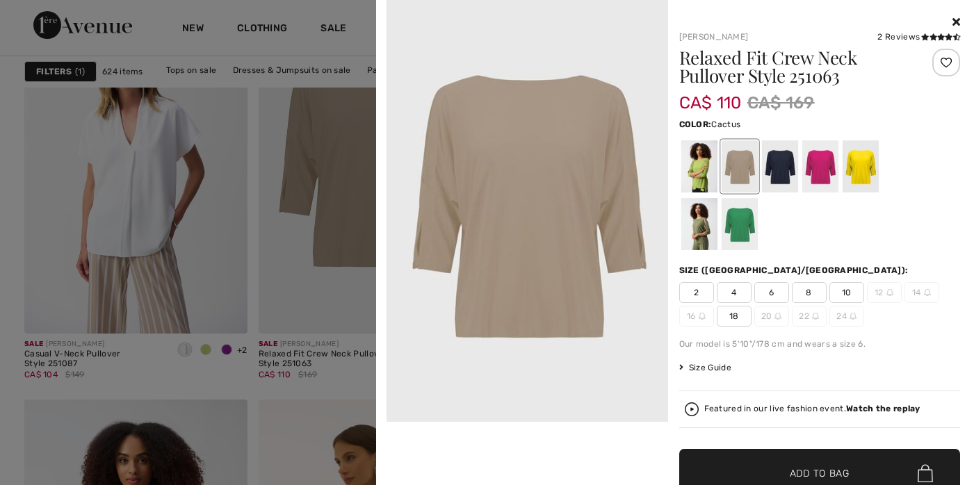
click at [717, 198] on div at bounding box center [699, 224] width 36 height 52
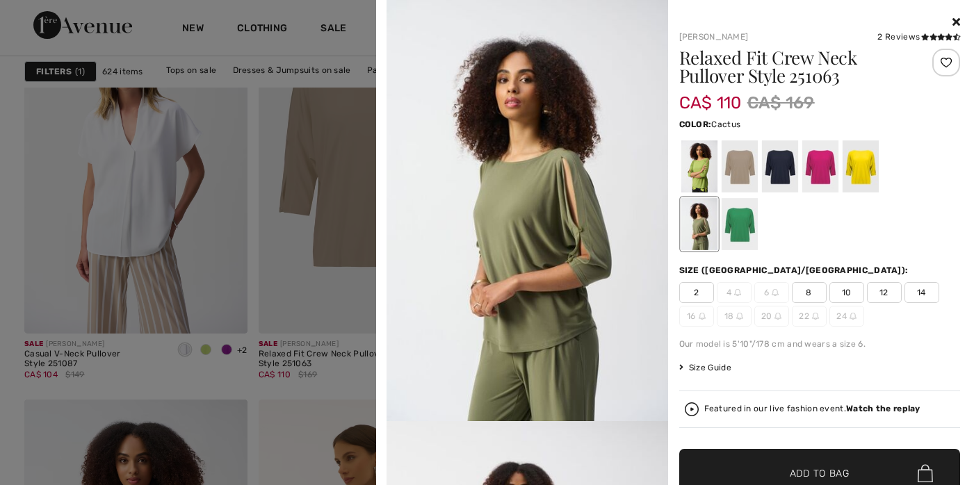
click at [953, 21] on icon at bounding box center [957, 21] width 8 height 11
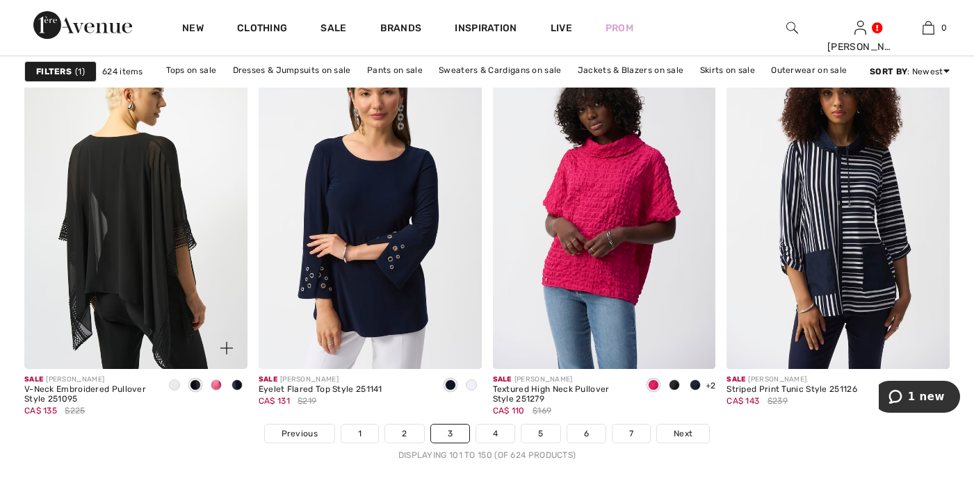
scroll to position [6165, 0]
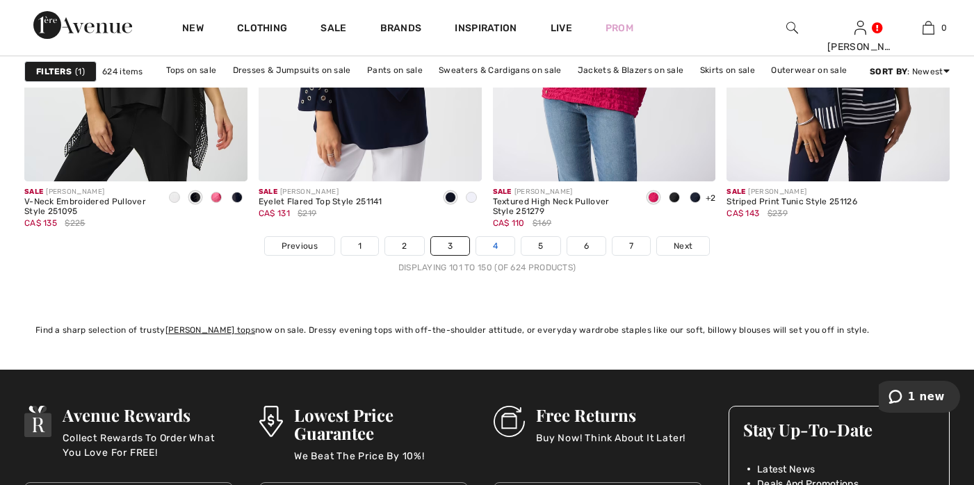
click at [494, 248] on link "4" at bounding box center [495, 246] width 38 height 18
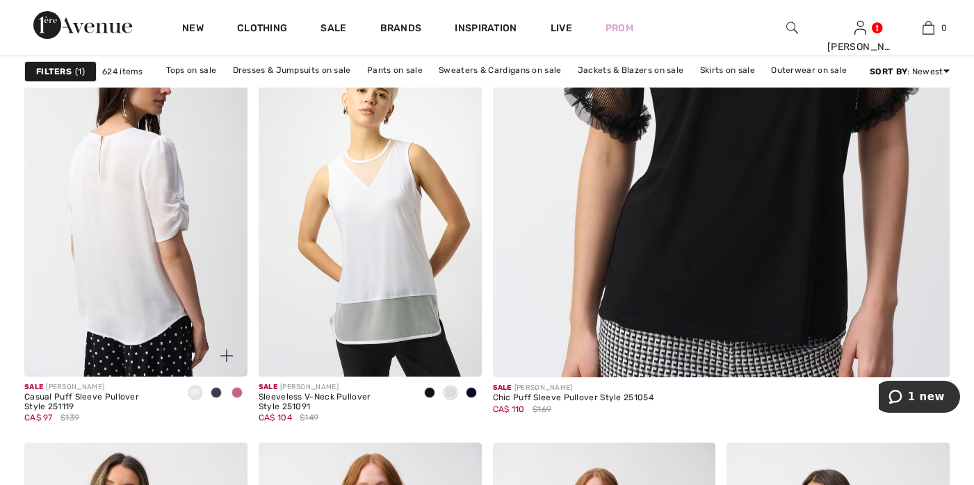
scroll to position [644, 0]
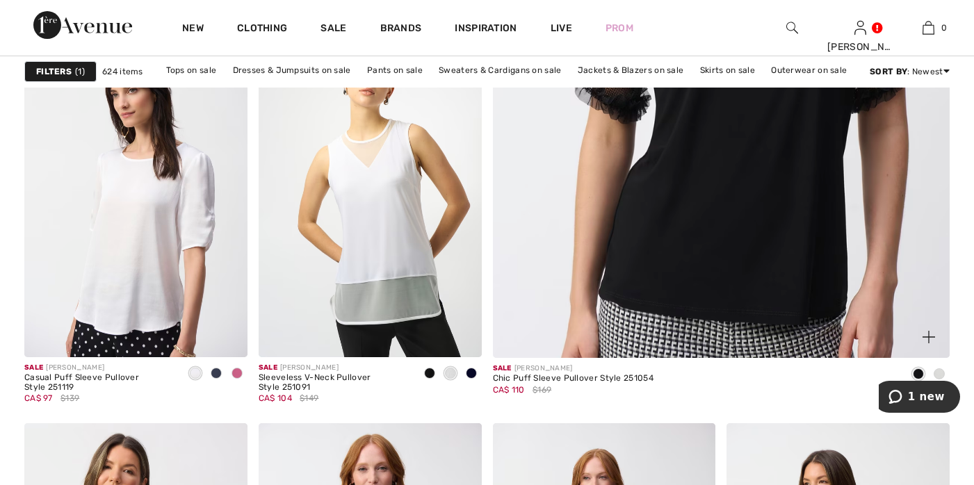
click at [930, 334] on img at bounding box center [929, 337] width 13 height 13
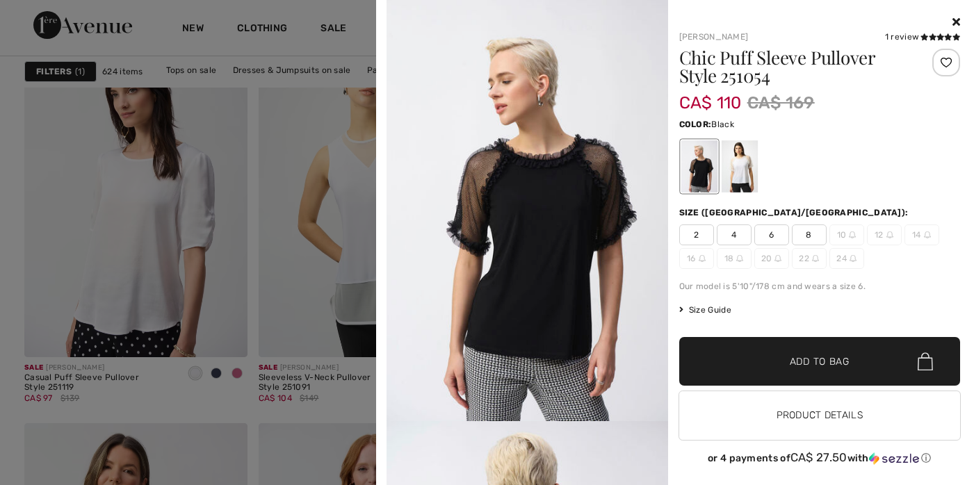
click at [953, 17] on icon at bounding box center [957, 21] width 8 height 11
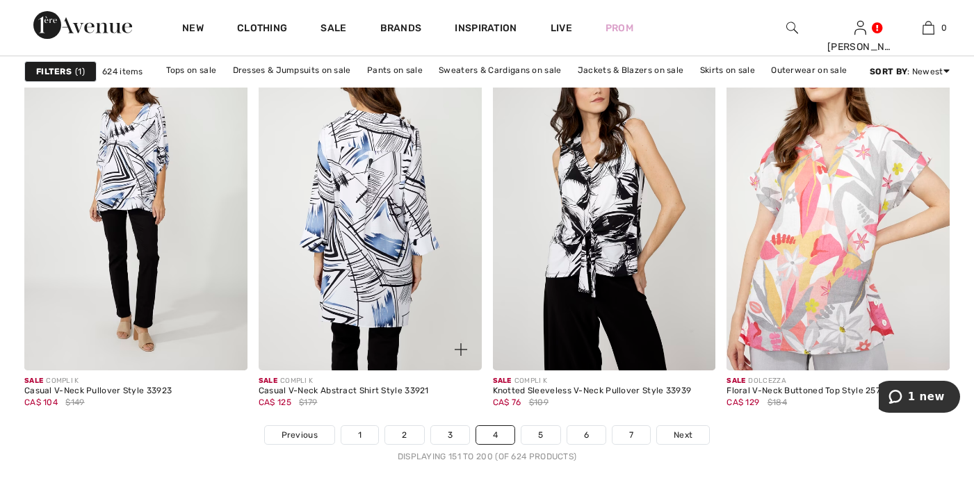
scroll to position [6044, 0]
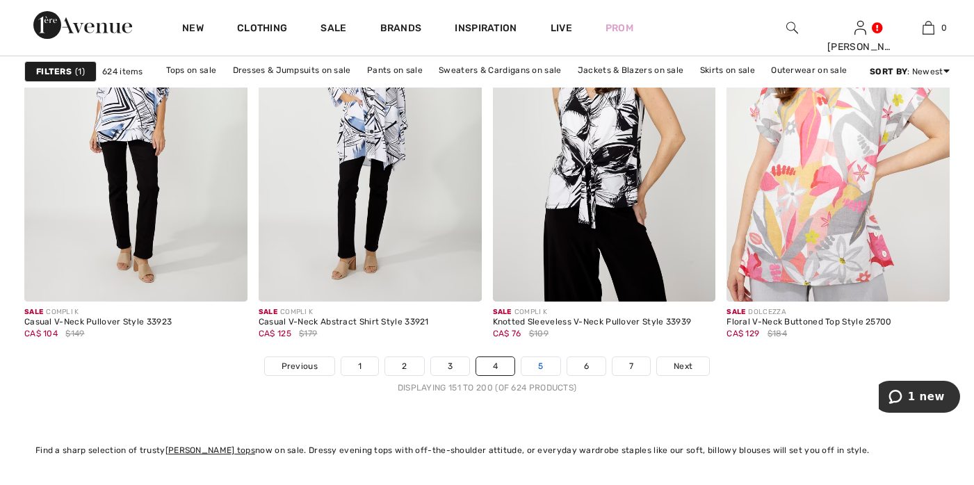
click at [543, 367] on link "5" at bounding box center [540, 366] width 38 height 18
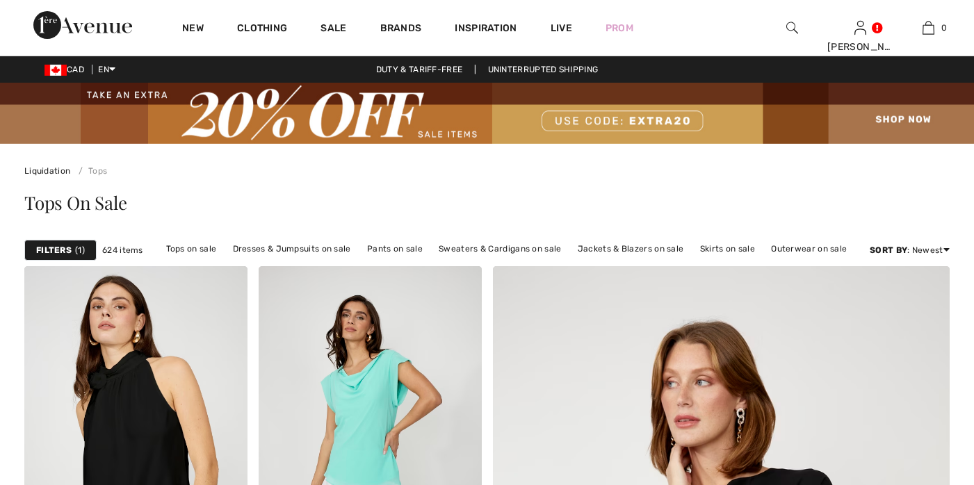
checkbox input "true"
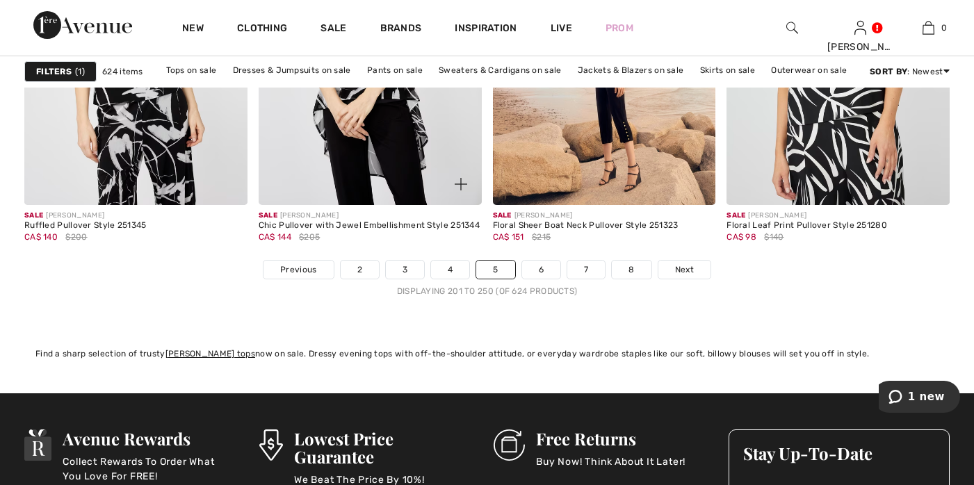
scroll to position [6242, 0]
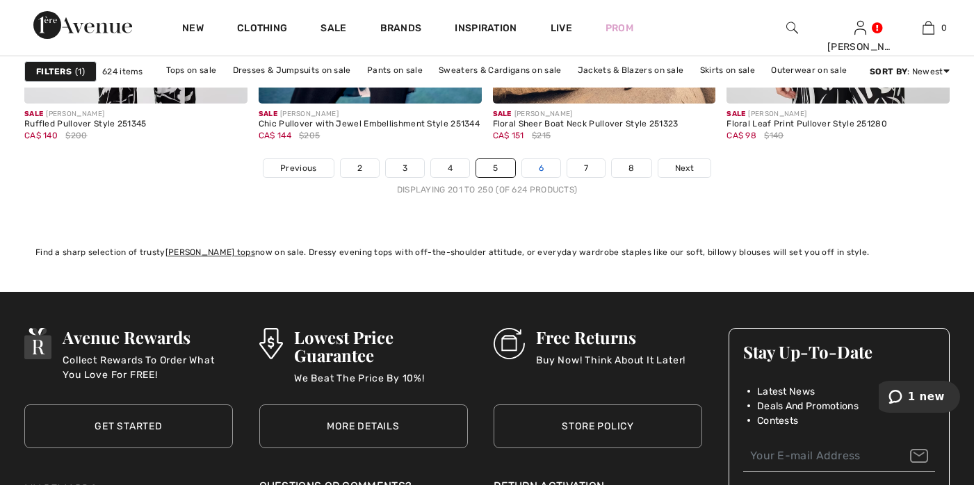
click at [542, 168] on link "6" at bounding box center [541, 168] width 38 height 18
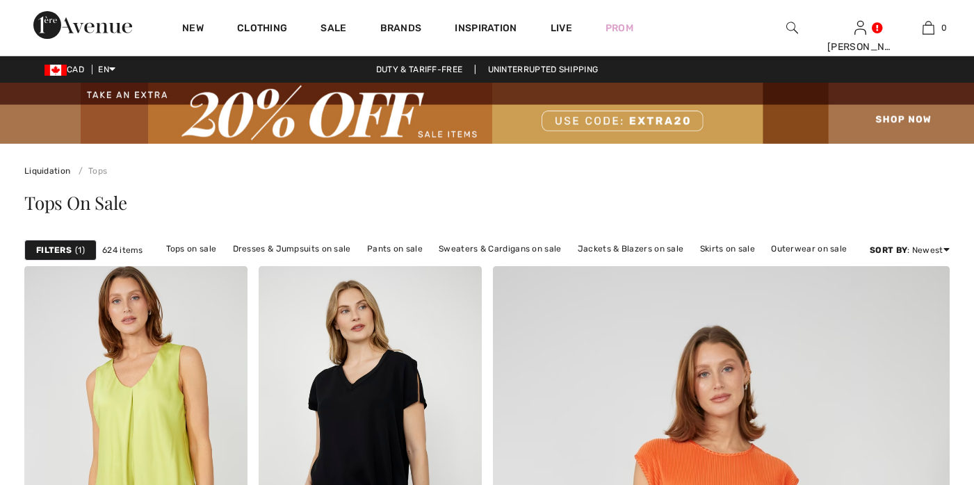
checkbox input "true"
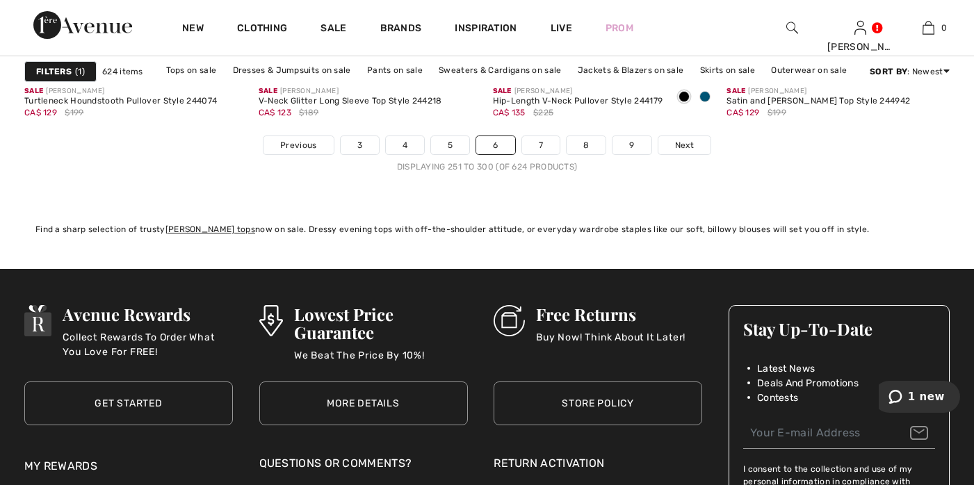
scroll to position [6249, 0]
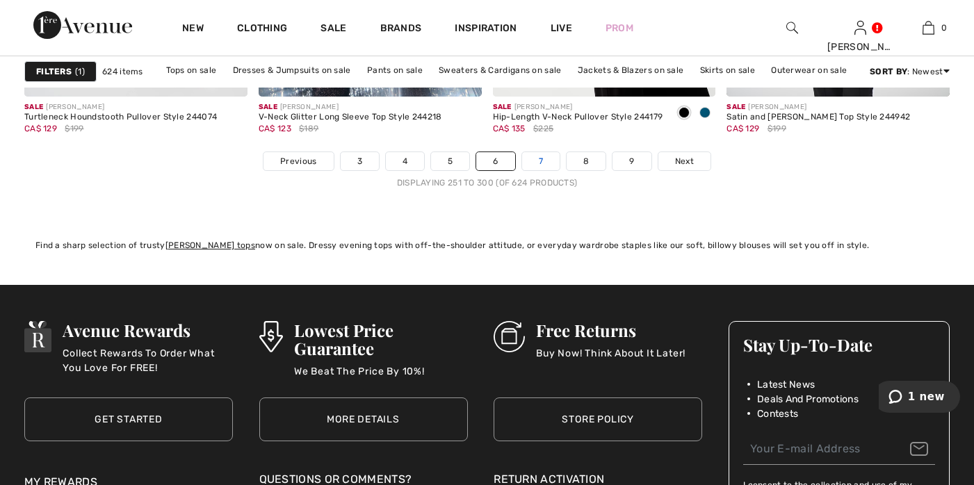
click at [536, 159] on link "7" at bounding box center [541, 161] width 38 height 18
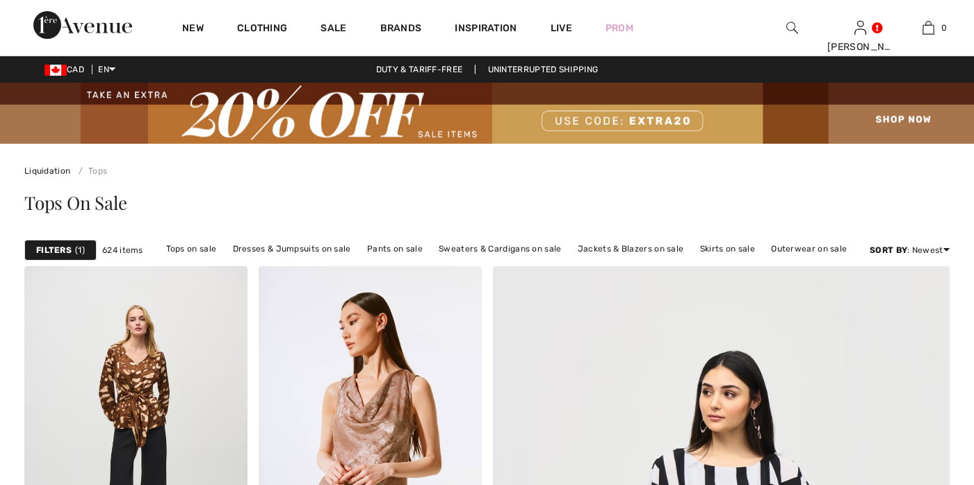
checkbox input "true"
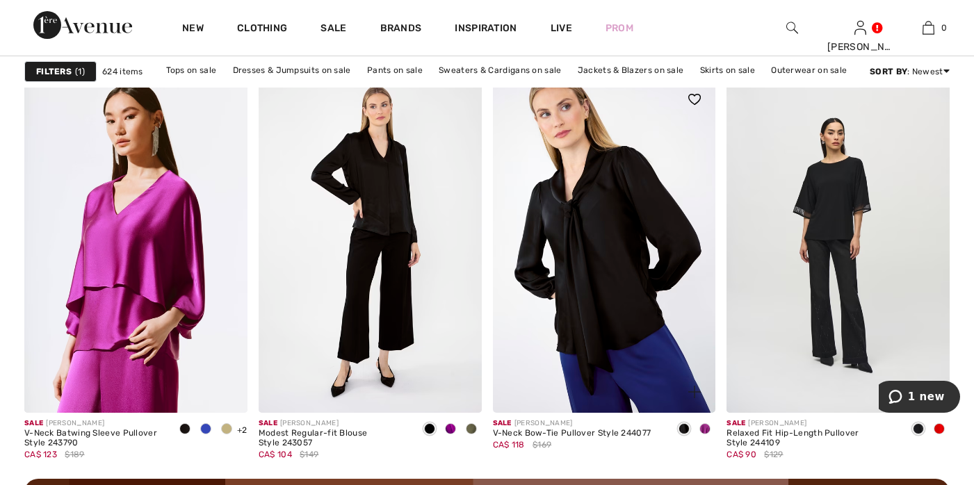
scroll to position [2788, 0]
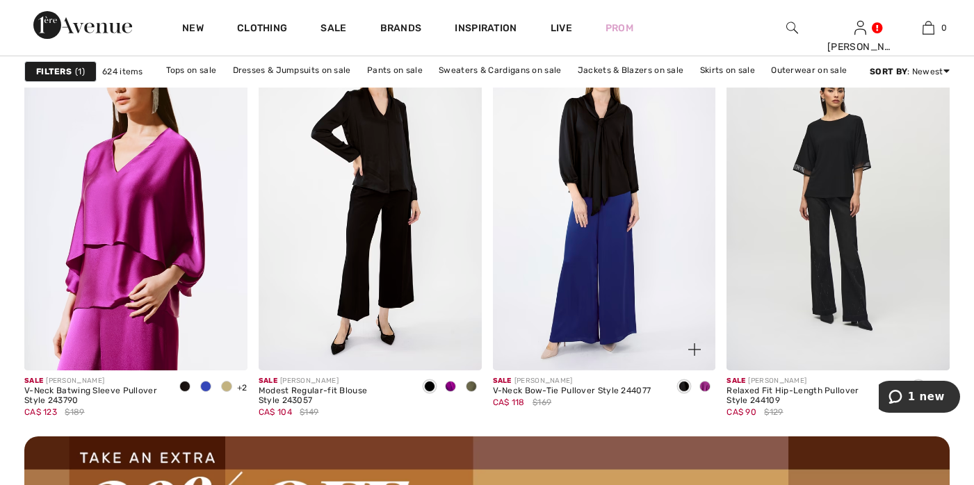
click at [704, 386] on span at bounding box center [704, 386] width 11 height 11
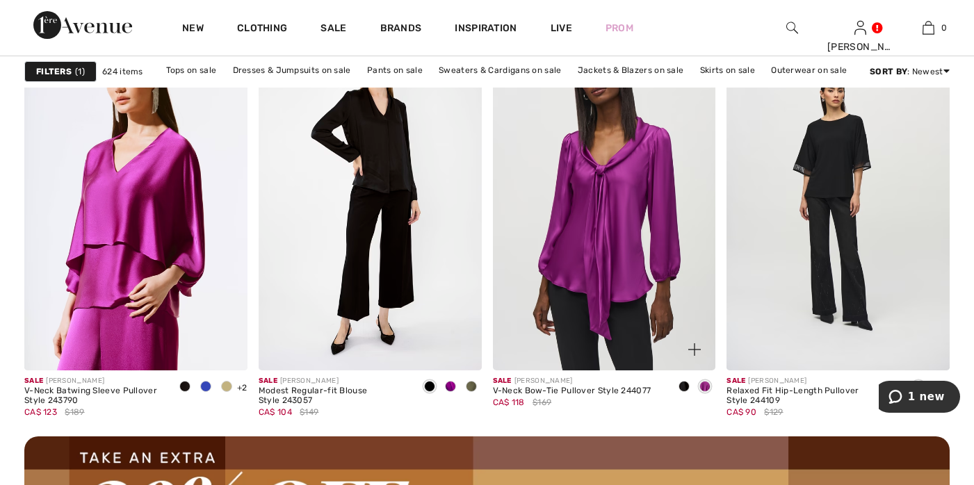
click at [624, 182] on img at bounding box center [604, 203] width 223 height 334
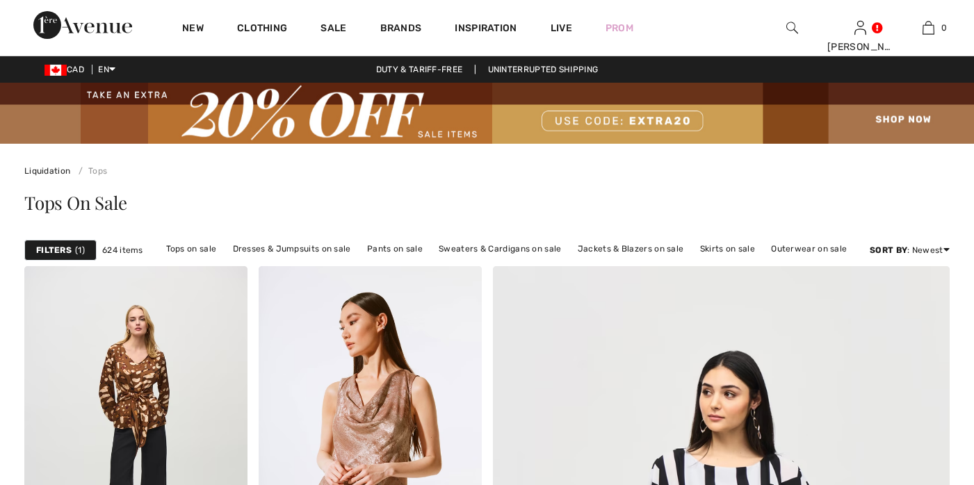
scroll to position [2788, 0]
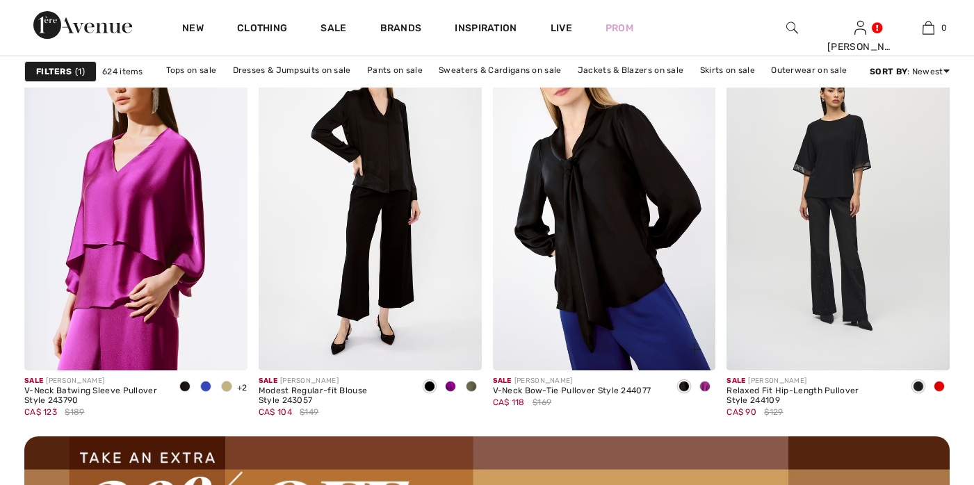
checkbox input "true"
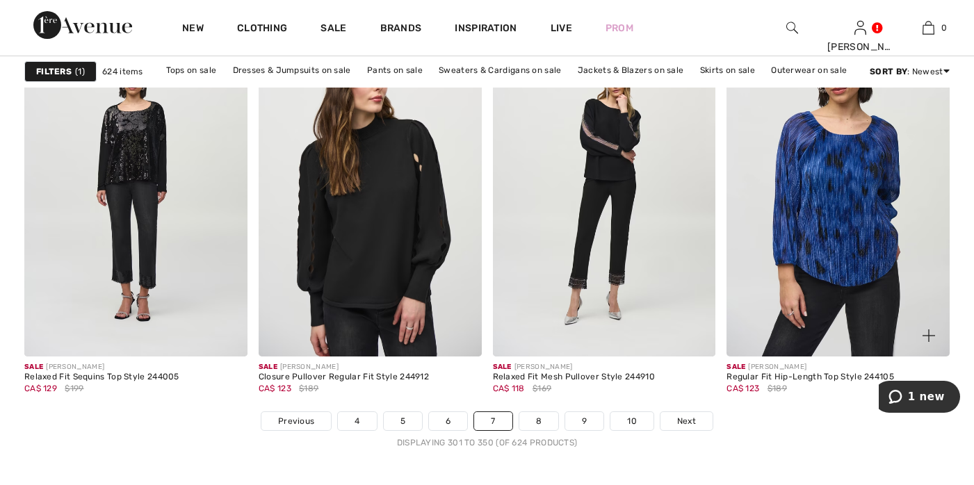
scroll to position [6044, 0]
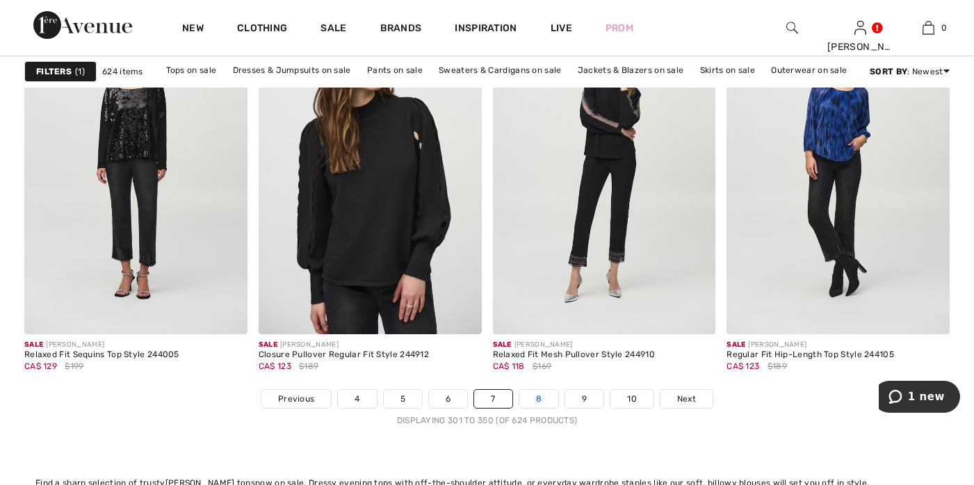
click at [537, 390] on link "8" at bounding box center [538, 399] width 39 height 18
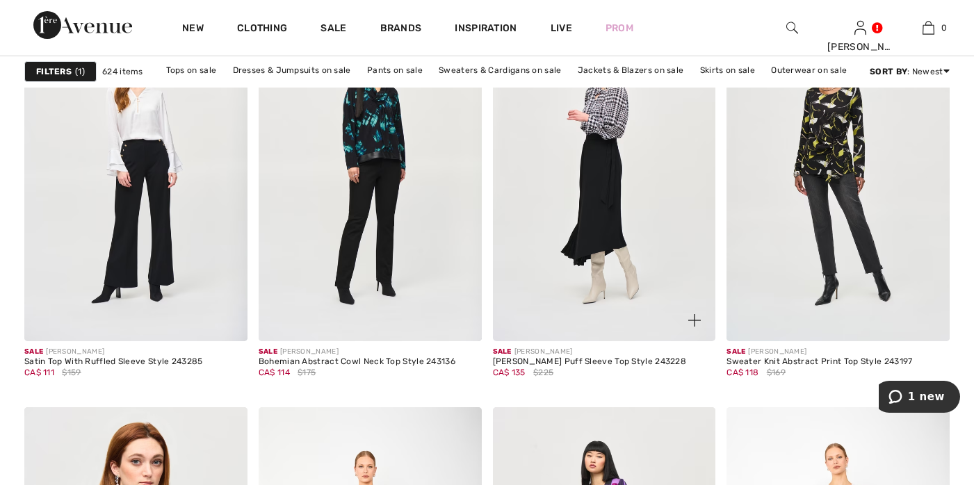
scroll to position [5206, 0]
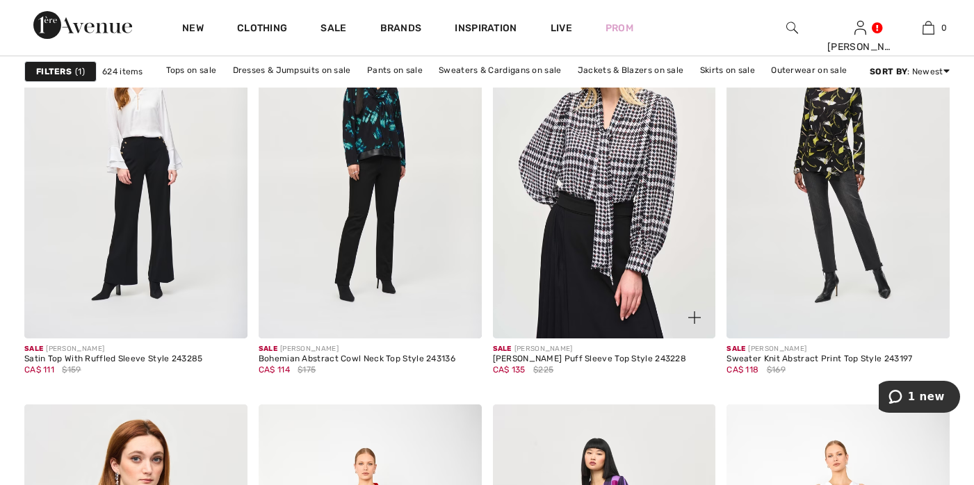
click at [695, 319] on img at bounding box center [694, 317] width 13 height 13
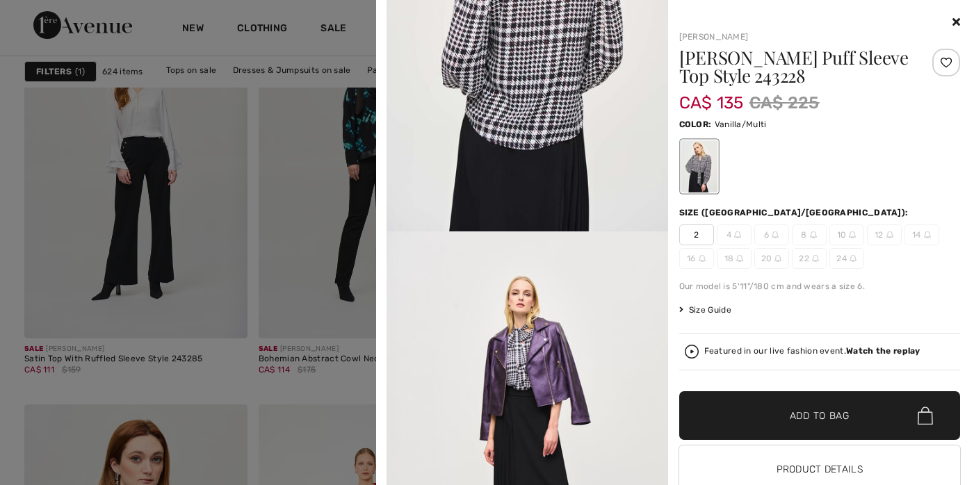
scroll to position [1548, 0]
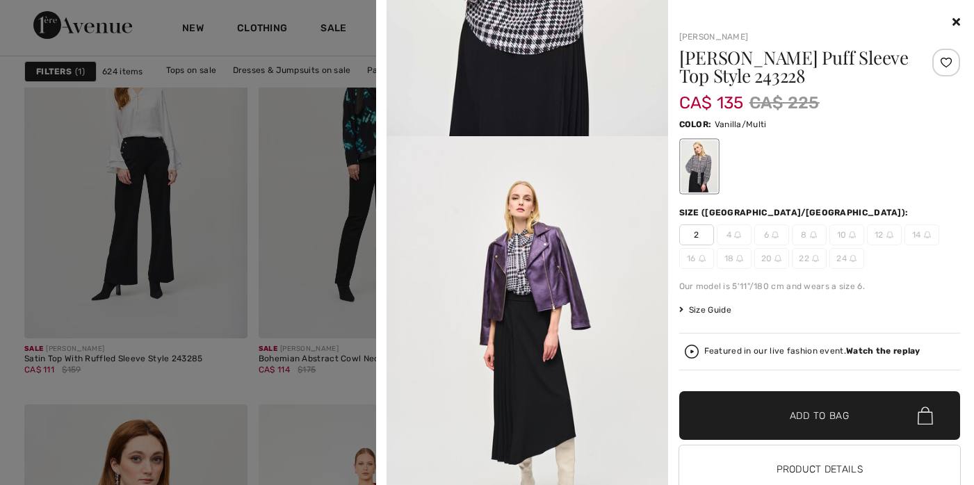
click at [953, 19] on icon at bounding box center [957, 21] width 8 height 11
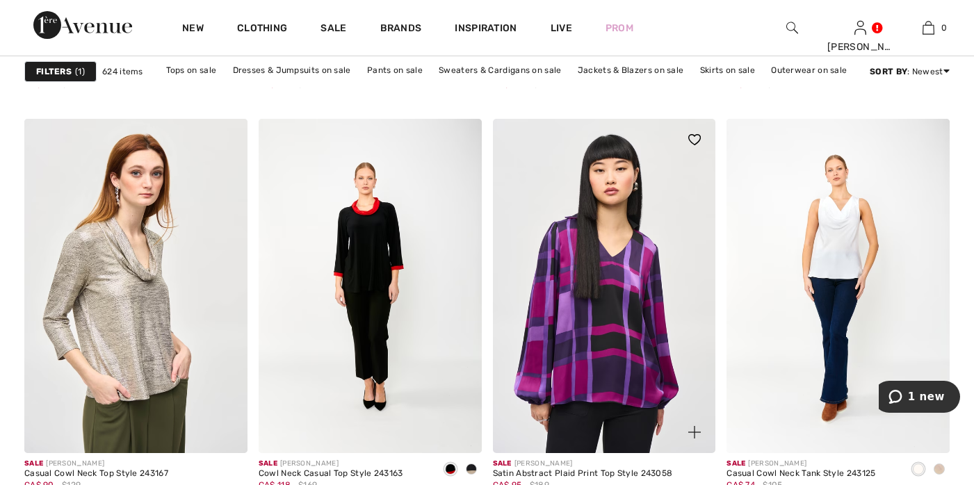
scroll to position [5581, 0]
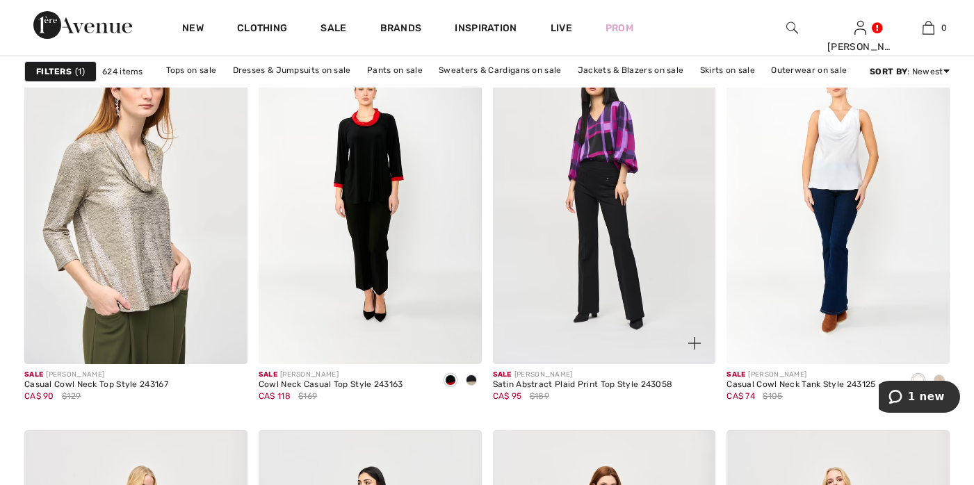
click at [694, 342] on img at bounding box center [694, 343] width 13 height 13
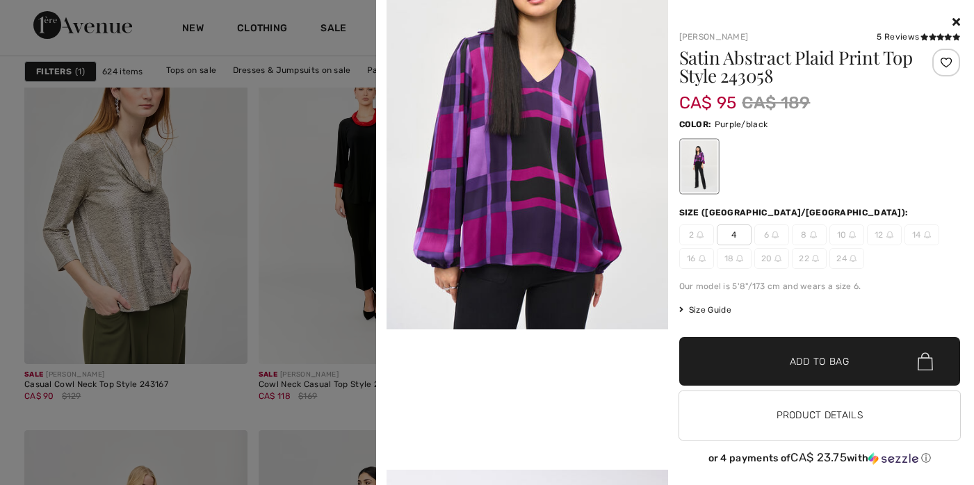
scroll to position [771, 0]
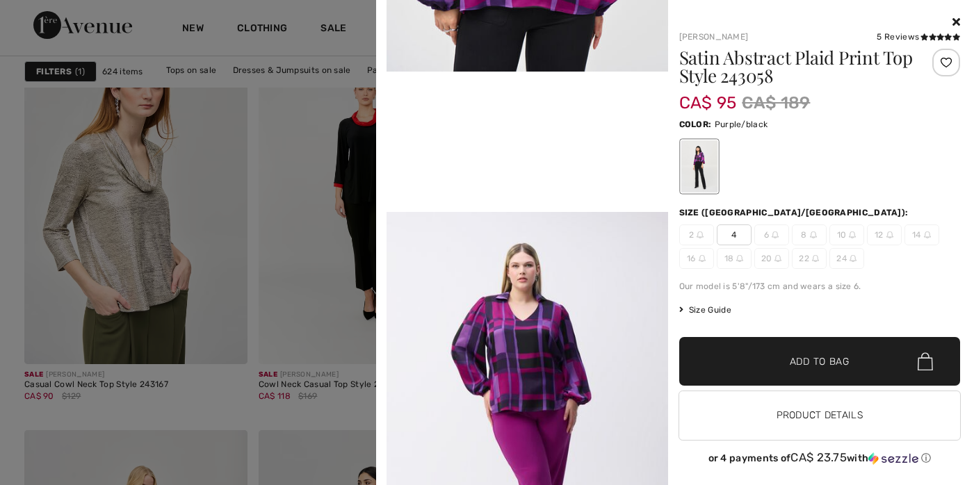
click at [953, 21] on icon at bounding box center [957, 21] width 8 height 11
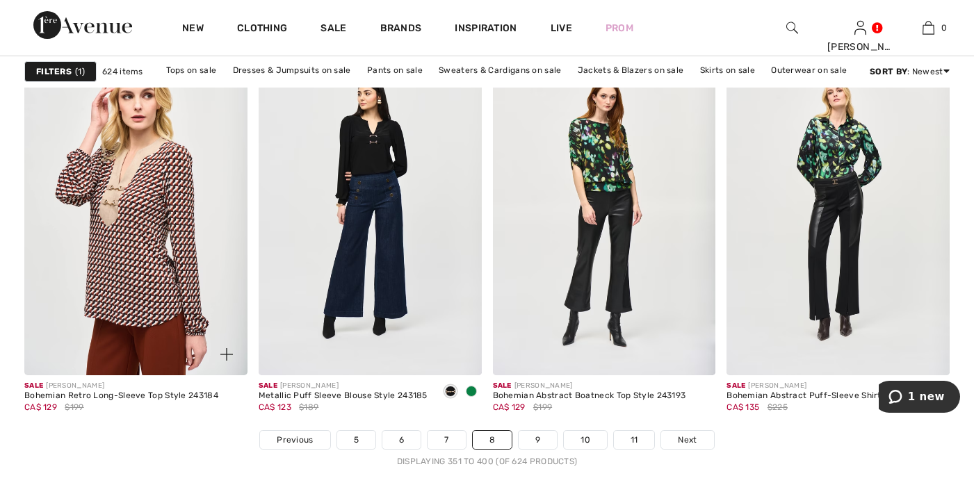
scroll to position [5981, 0]
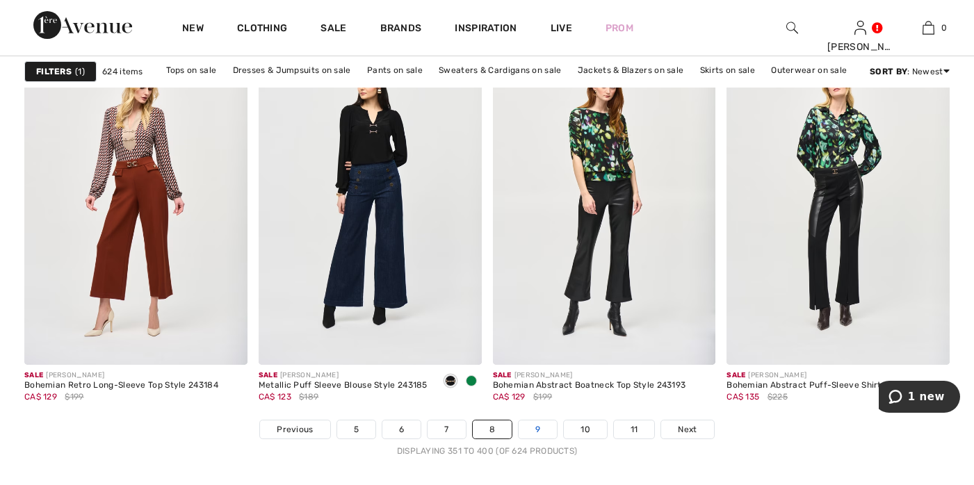
click at [534, 426] on link "9" at bounding box center [538, 430] width 38 height 18
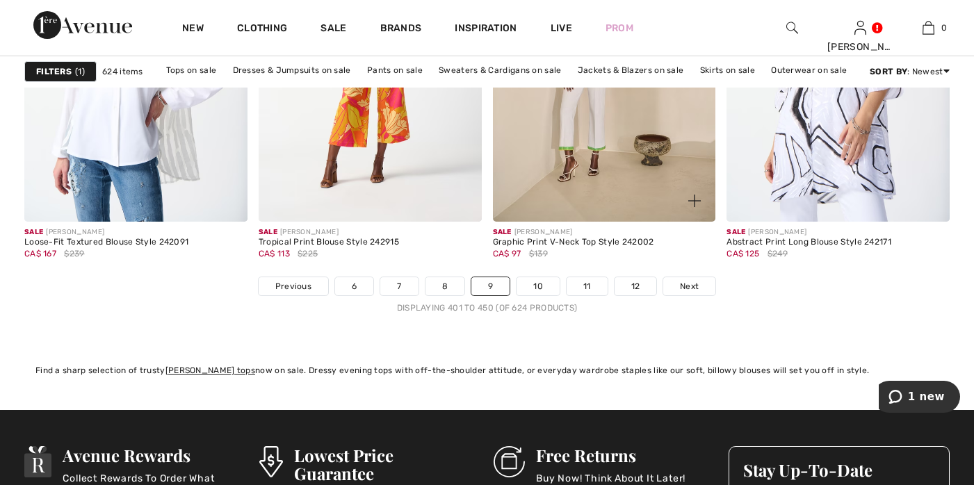
scroll to position [6197, 0]
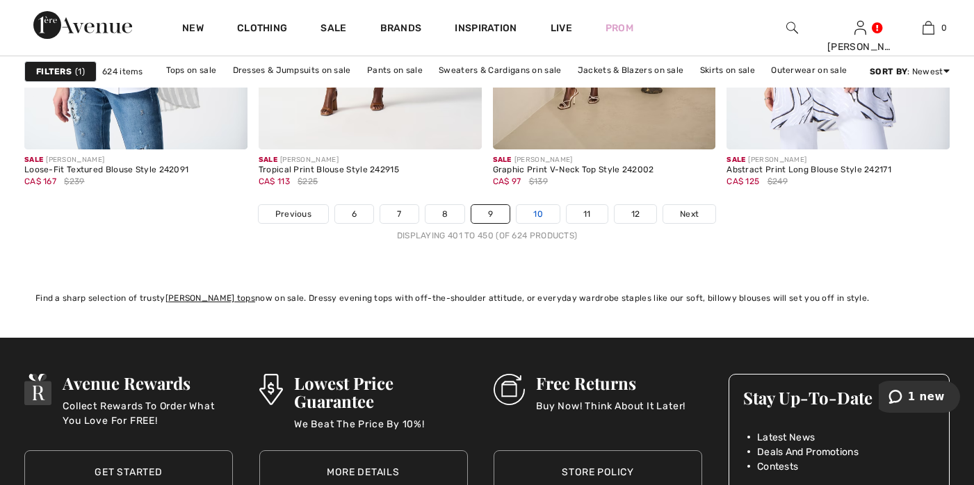
click at [539, 213] on link "10" at bounding box center [538, 214] width 43 height 18
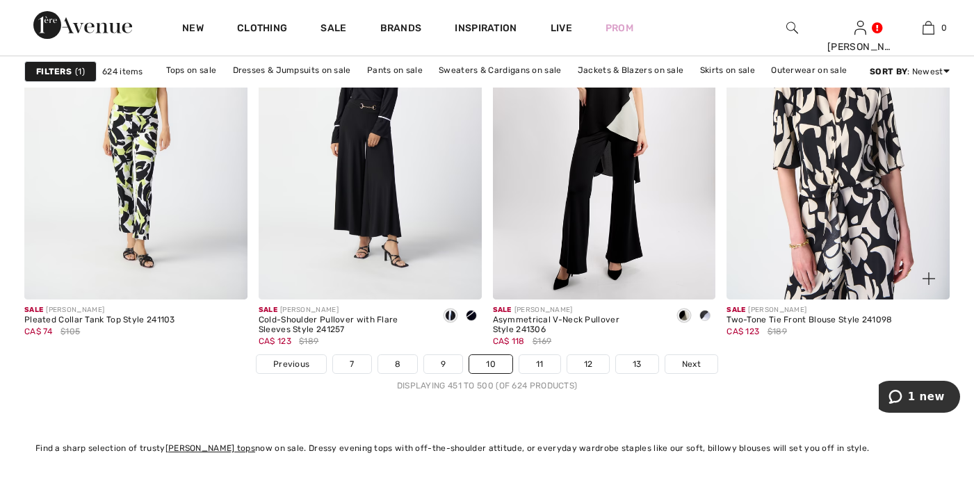
scroll to position [6142, 0]
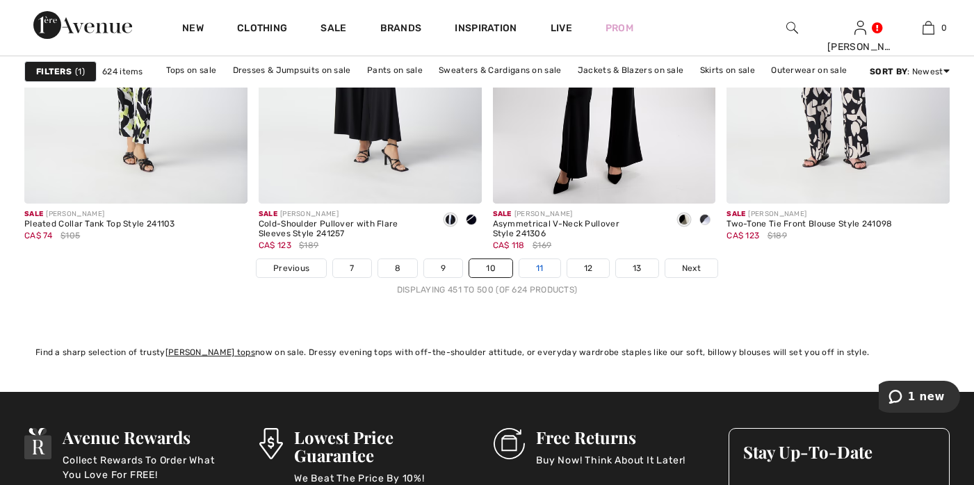
click at [536, 271] on link "11" at bounding box center [539, 268] width 41 height 18
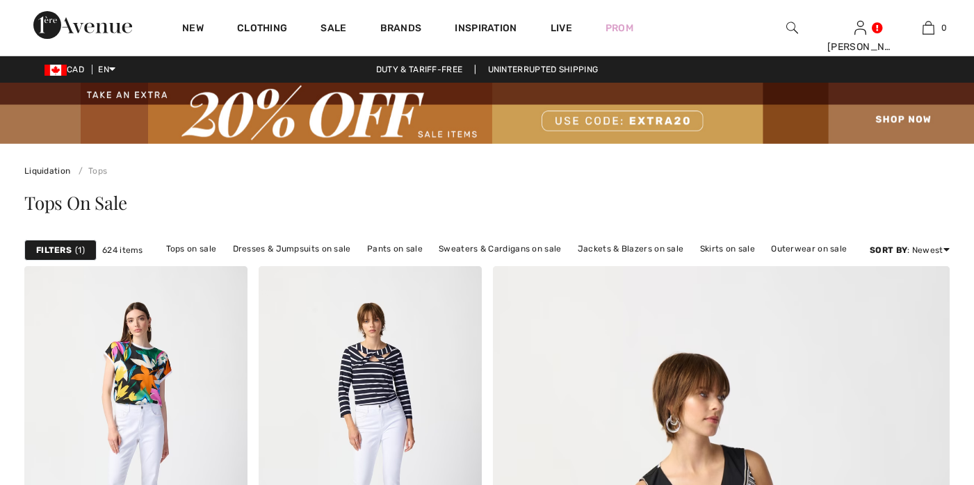
checkbox input "true"
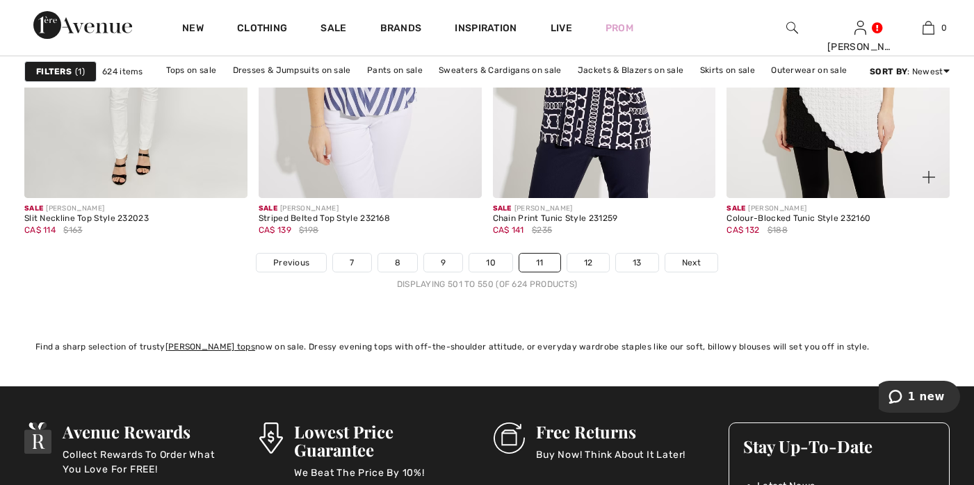
scroll to position [6156, 0]
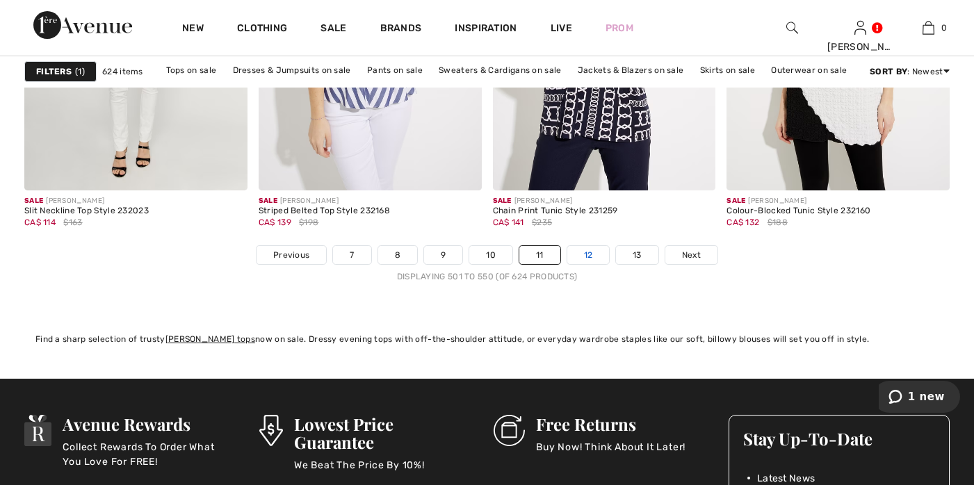
click at [586, 258] on link "12" at bounding box center [588, 255] width 42 height 18
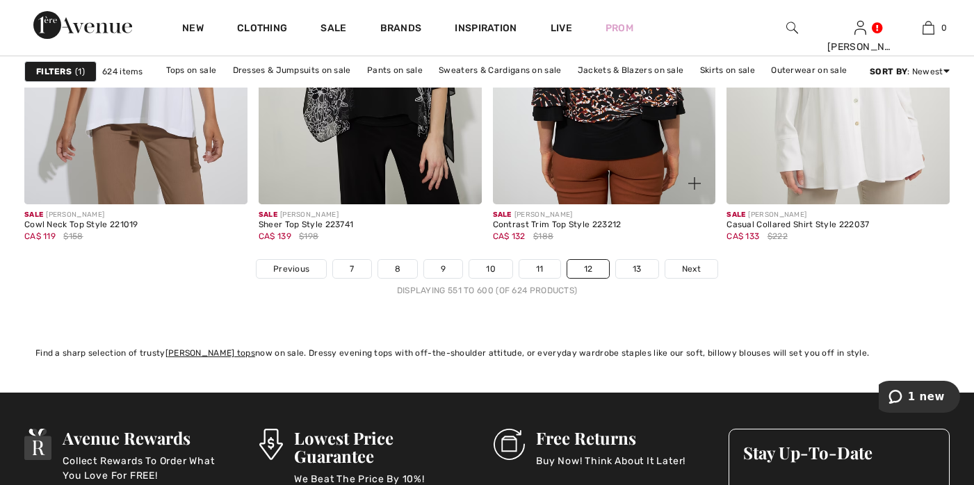
scroll to position [6306, 0]
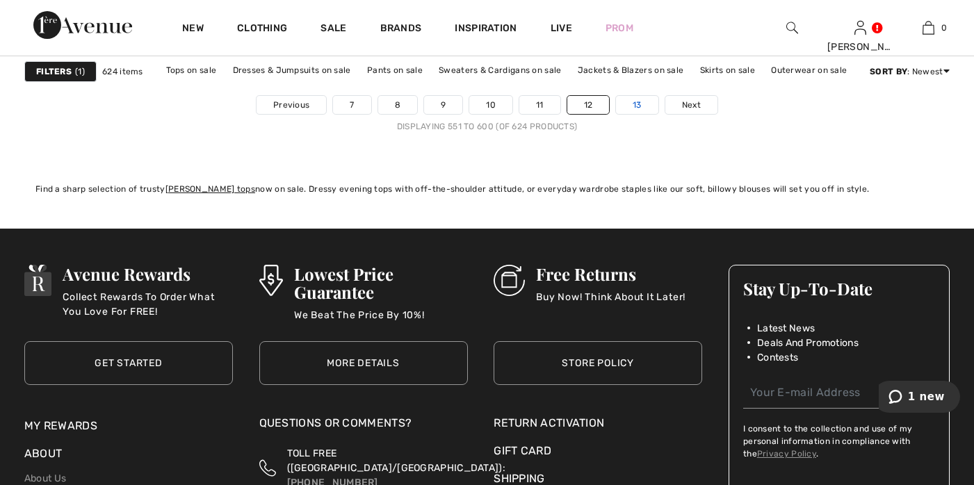
click at [630, 102] on link "13" at bounding box center [637, 105] width 42 height 18
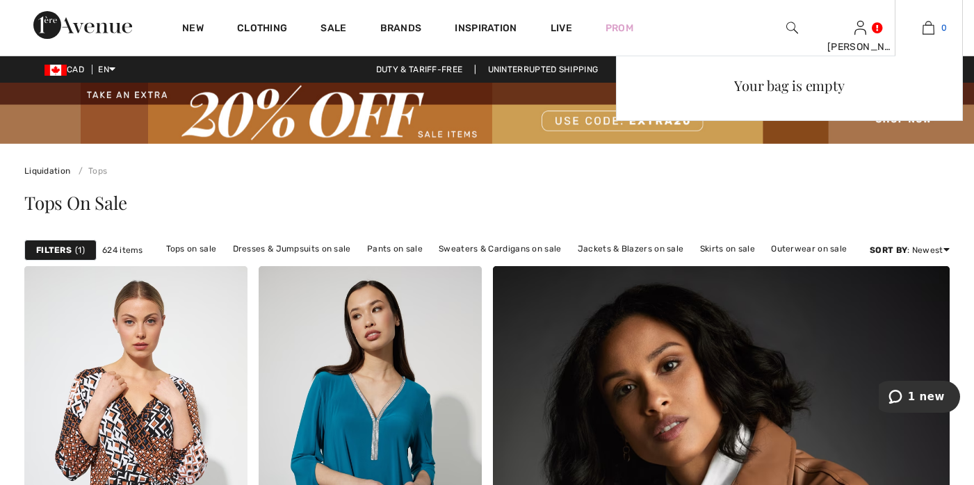
click at [931, 27] on img at bounding box center [929, 27] width 12 height 17
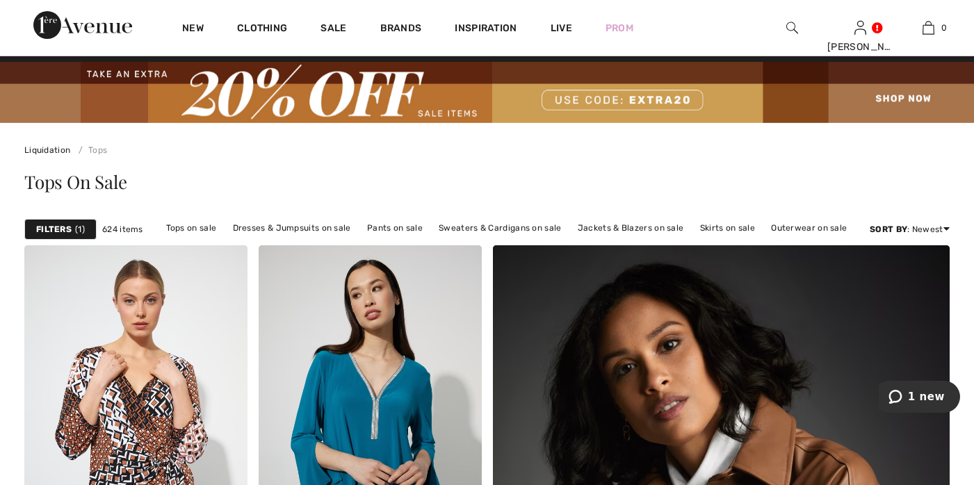
scroll to position [39, 0]
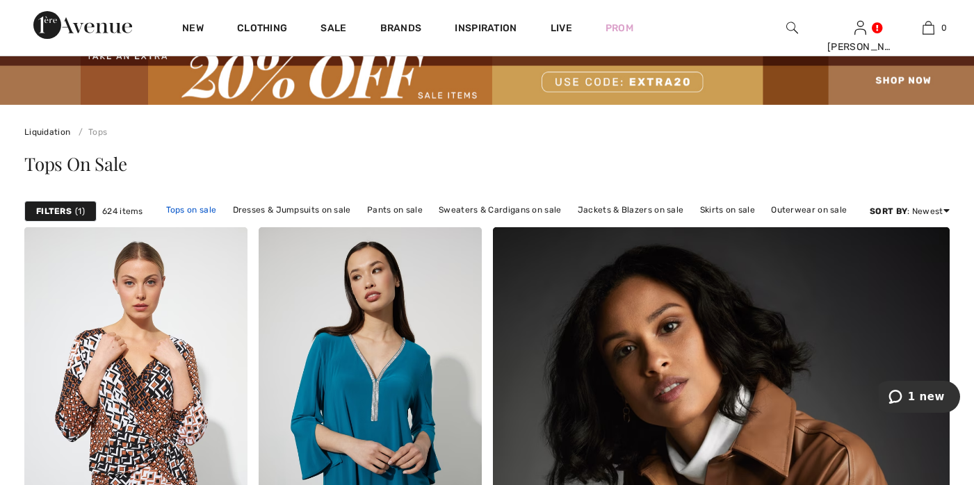
click at [194, 208] on link "Tops on sale" at bounding box center [191, 210] width 65 height 18
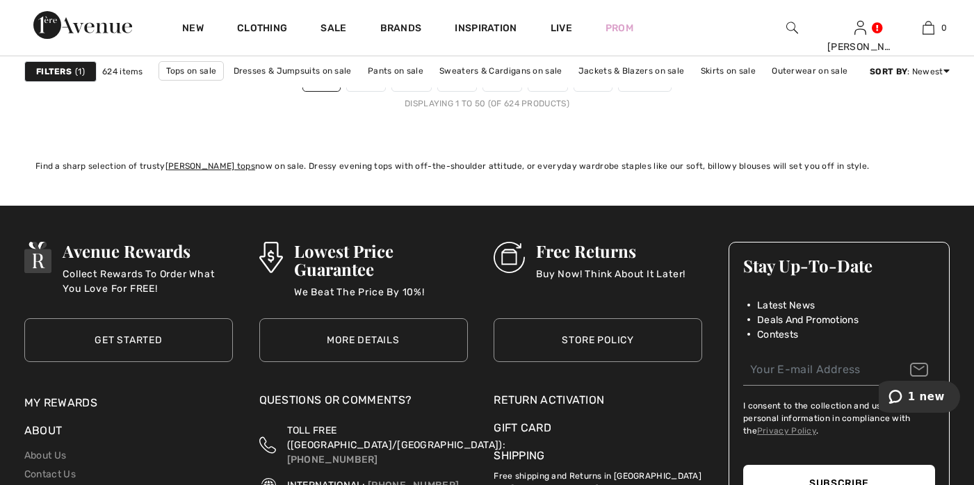
scroll to position [6224, 0]
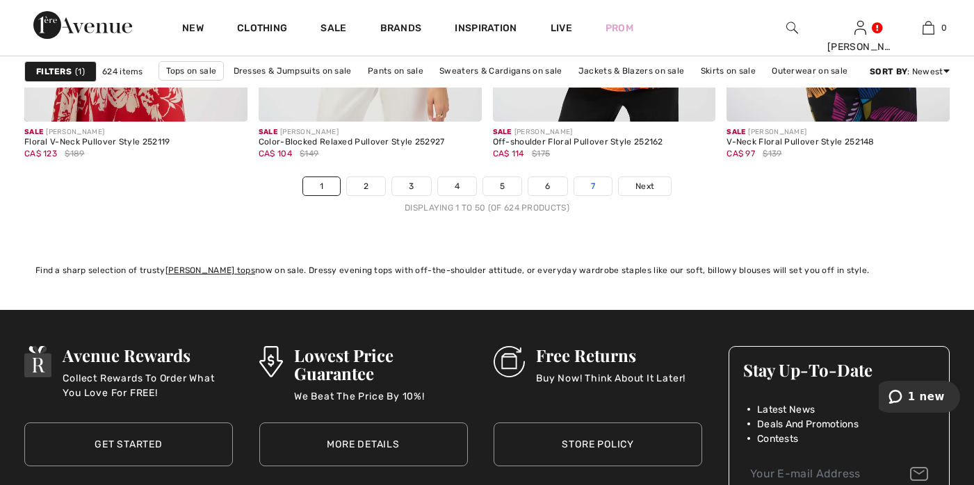
click at [593, 186] on link "7" at bounding box center [593, 186] width 38 height 18
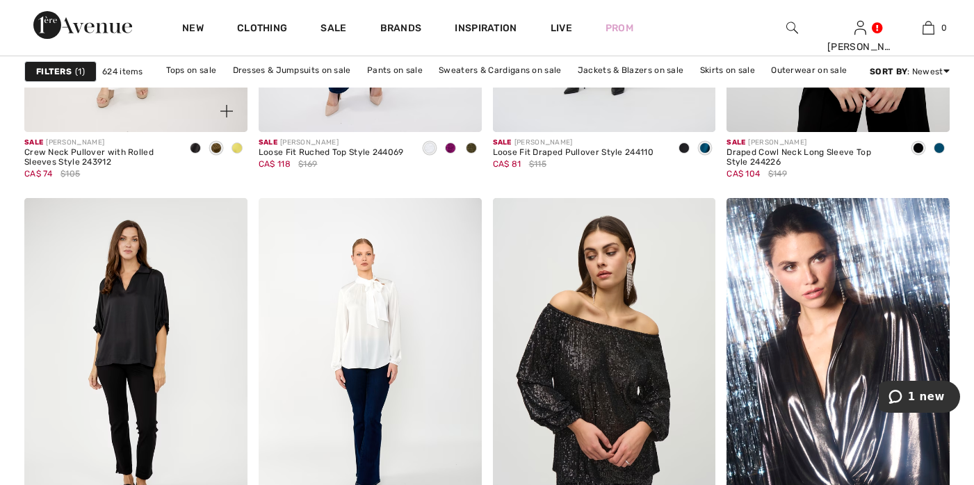
scroll to position [1401, 0]
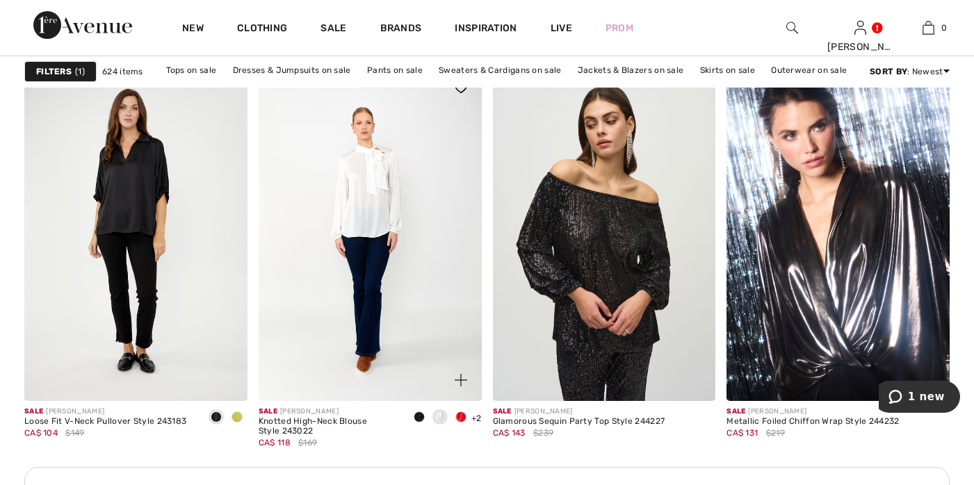
click at [458, 370] on span at bounding box center [461, 380] width 28 height 28
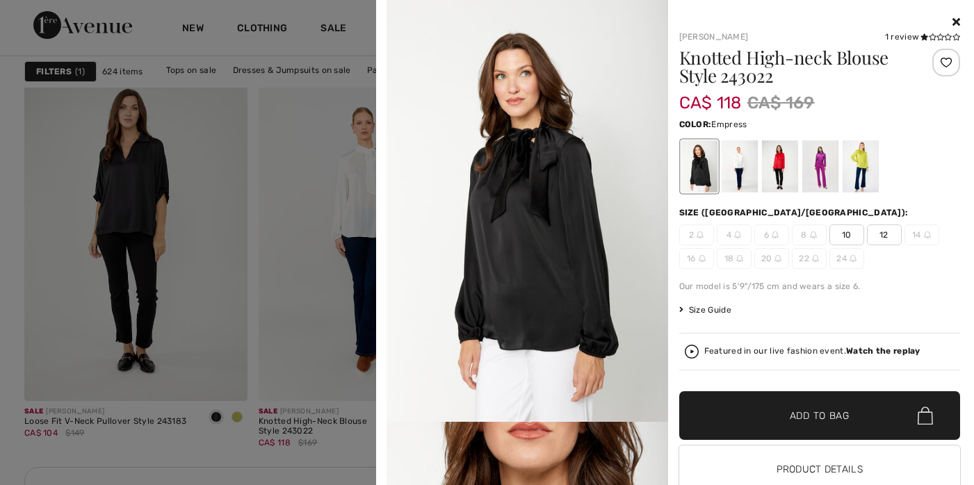
click at [820, 152] on div at bounding box center [820, 166] width 36 height 52
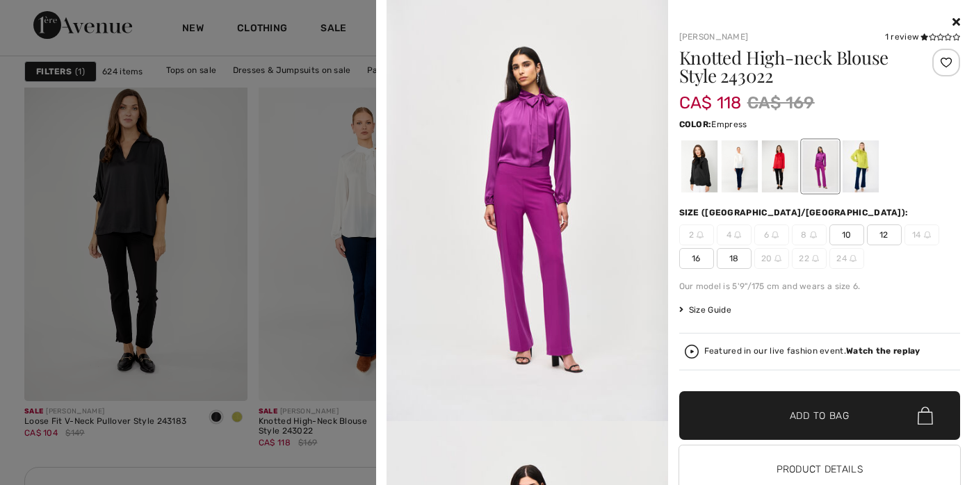
click at [727, 259] on span "18" at bounding box center [734, 258] width 35 height 21
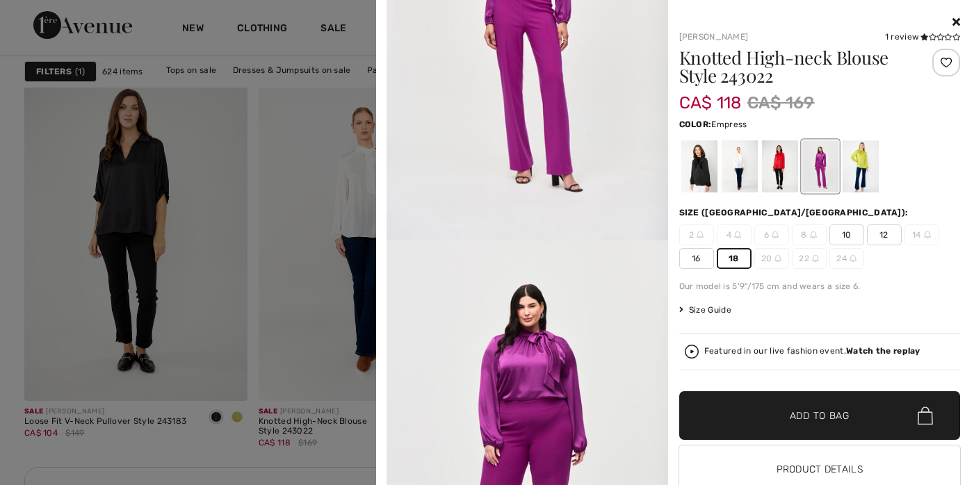
scroll to position [261, 0]
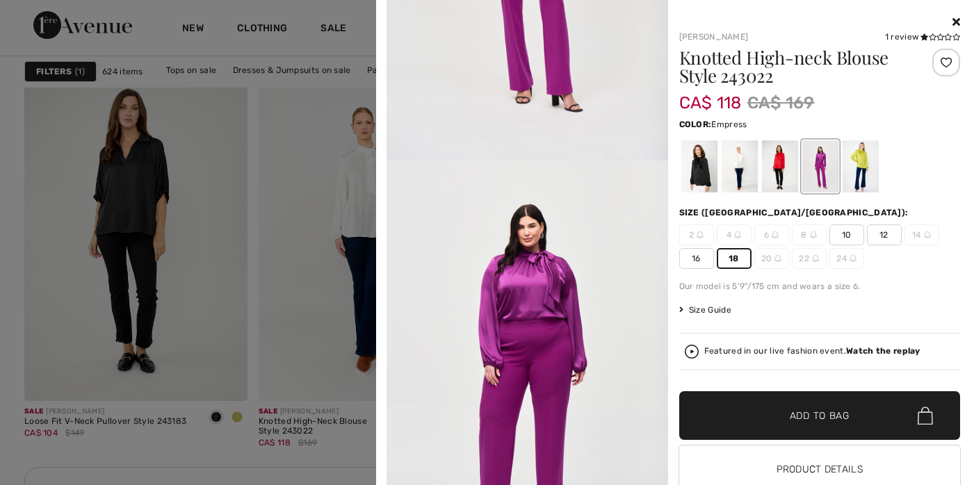
click at [804, 414] on span "Add to Bag" at bounding box center [820, 416] width 60 height 15
click at [953, 19] on icon at bounding box center [957, 21] width 8 height 11
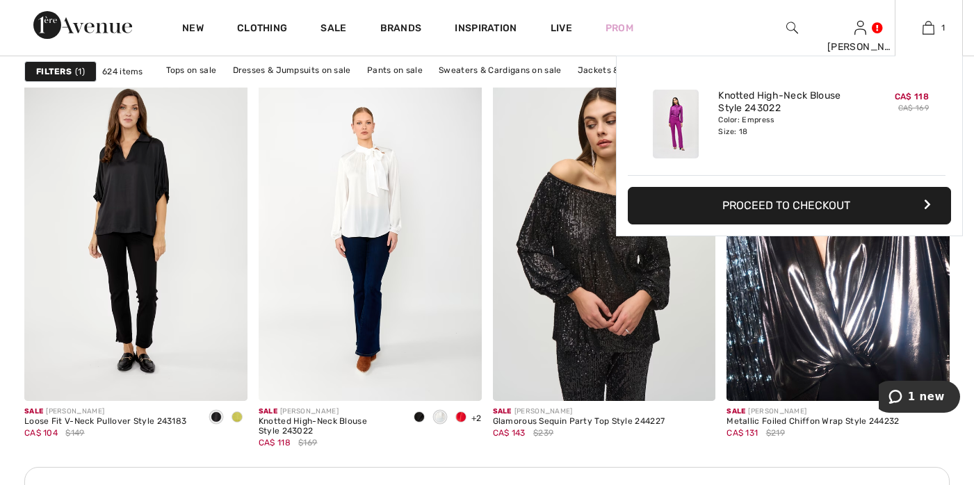
click at [816, 202] on button "Proceed to Checkout" at bounding box center [789, 206] width 323 height 38
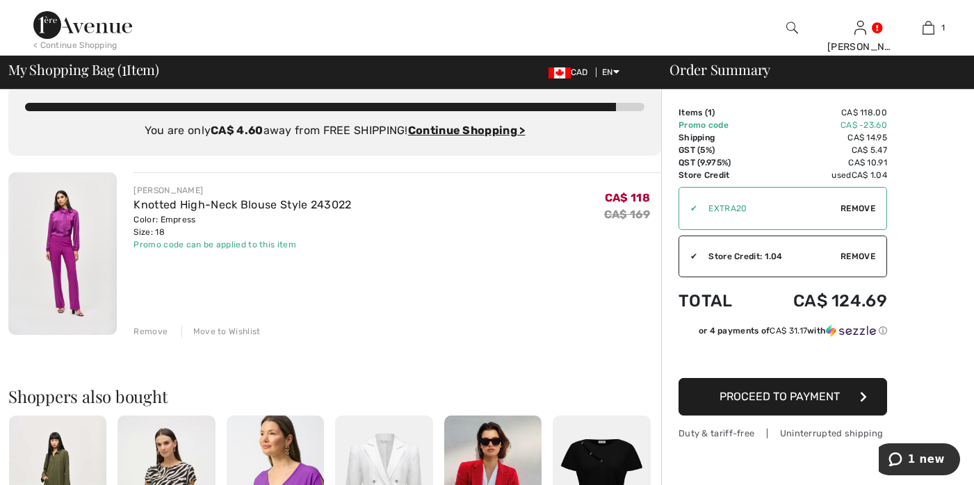
scroll to position [23, 0]
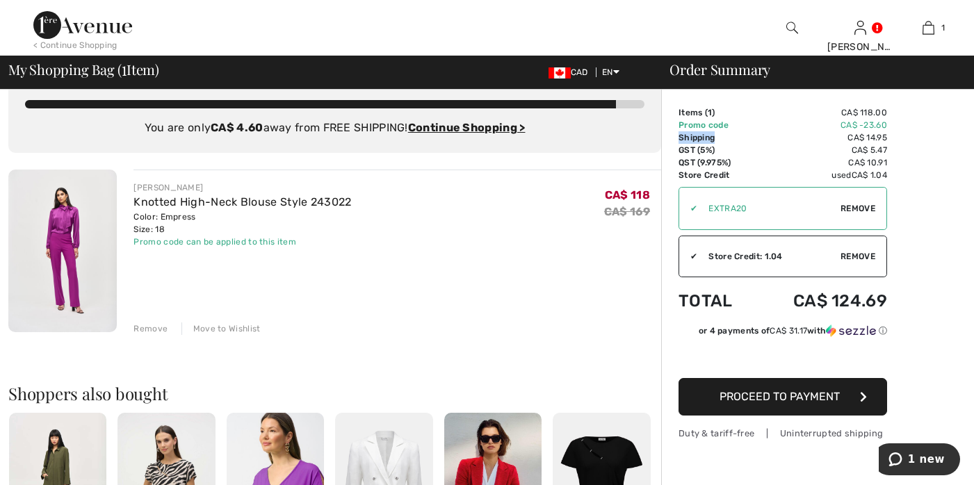
drag, startPoint x: 679, startPoint y: 138, endPoint x: 714, endPoint y: 133, distance: 35.8
click at [715, 133] on td "Shipping" at bounding box center [717, 137] width 76 height 13
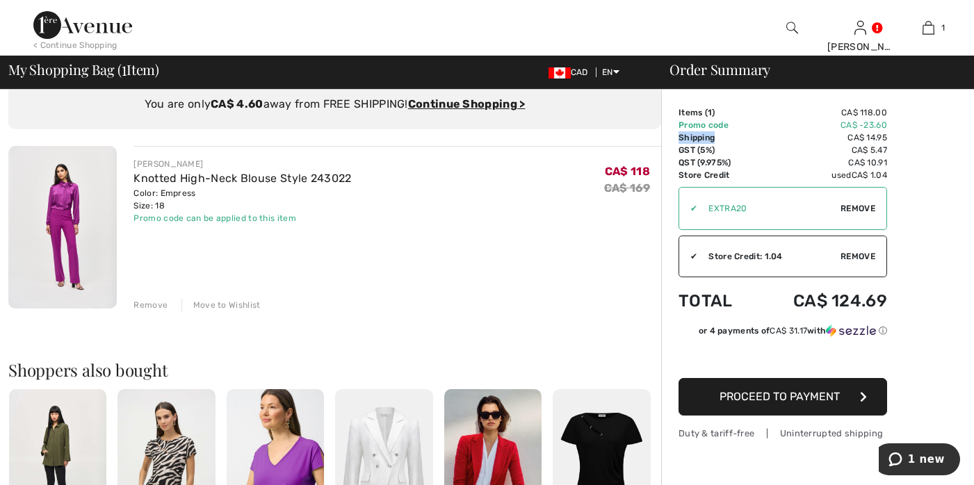
scroll to position [0, 0]
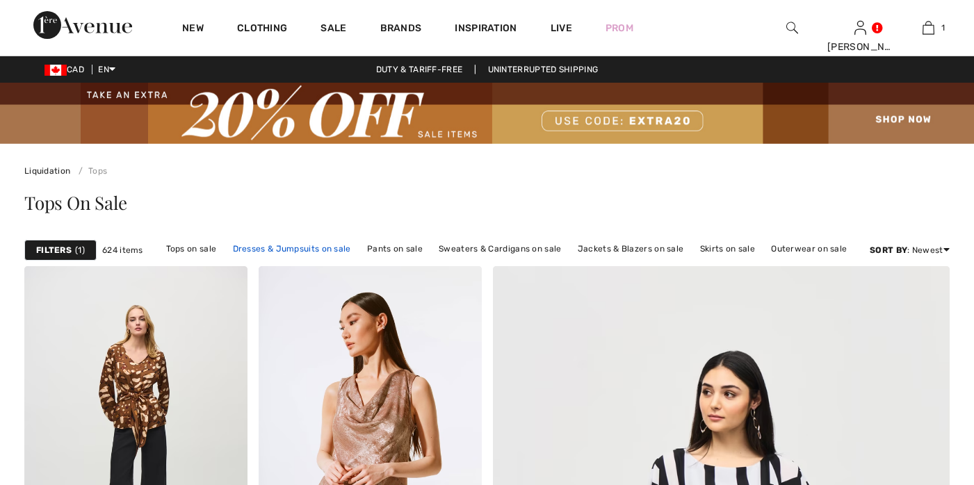
checkbox input "true"
click at [329, 122] on img at bounding box center [487, 113] width 974 height 61
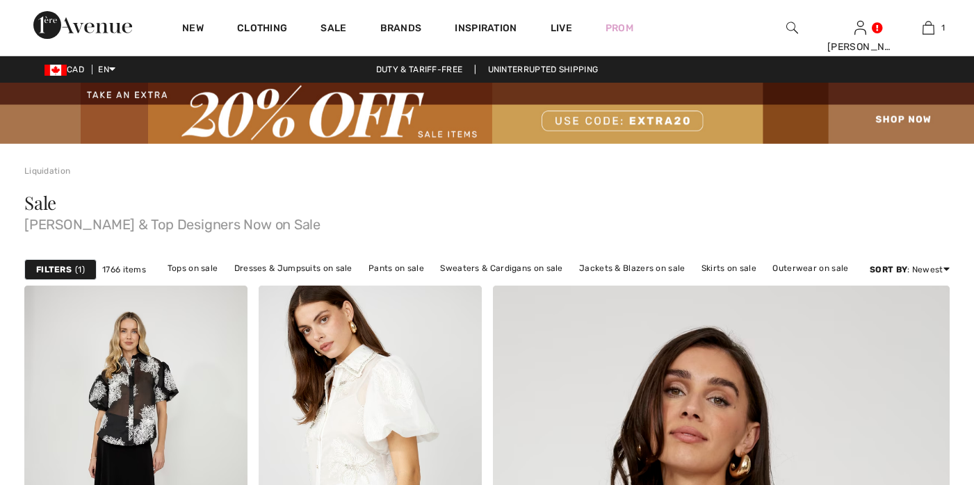
checkbox input "true"
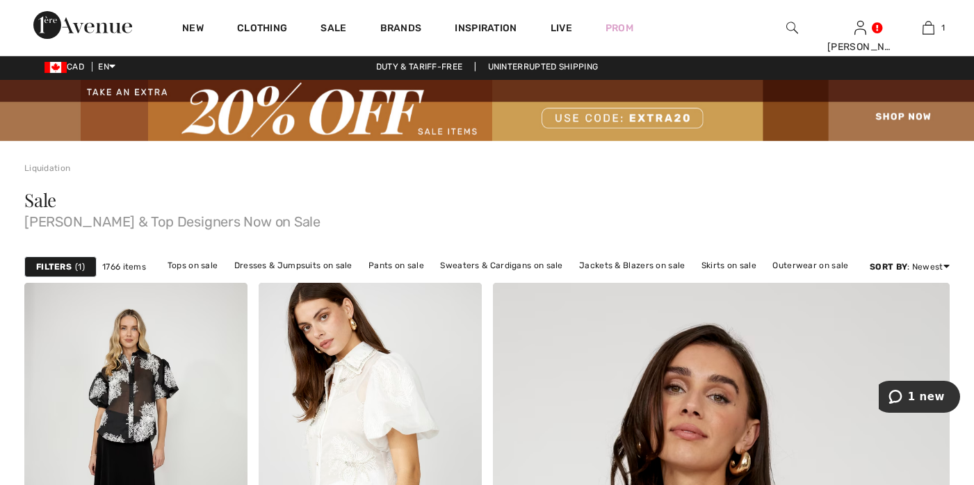
click at [133, 268] on span "1766 items" at bounding box center [124, 267] width 44 height 13
click at [87, 268] on div "Filters 1" at bounding box center [60, 267] width 72 height 21
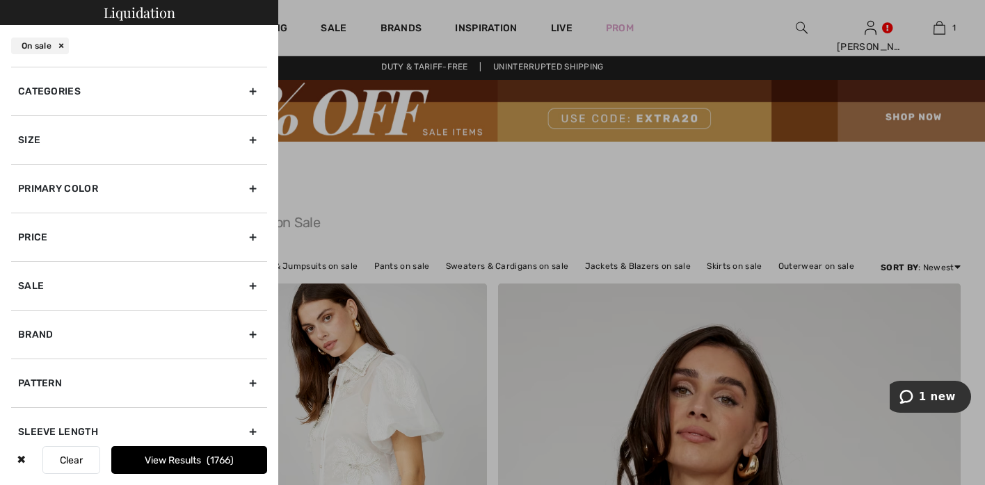
click at [471, 194] on div at bounding box center [492, 242] width 985 height 485
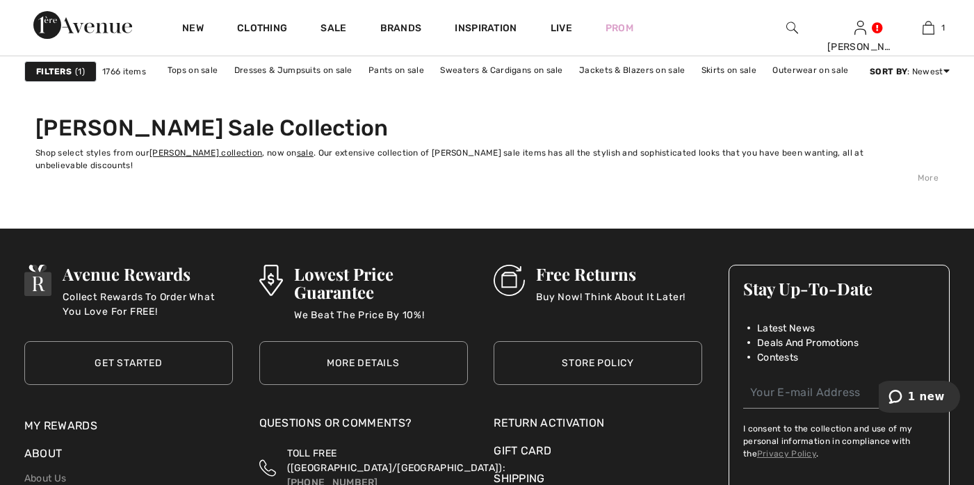
scroll to position [6208, 0]
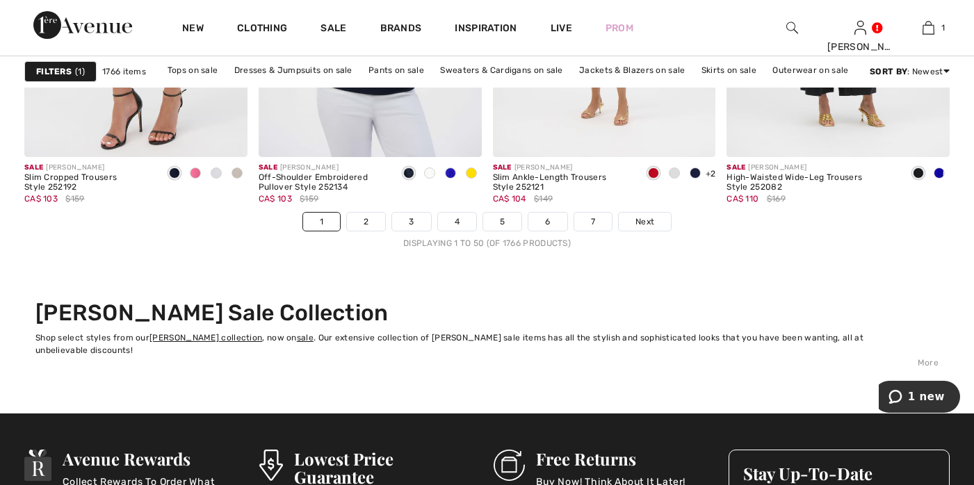
drag, startPoint x: 973, startPoint y: 11, endPoint x: 39, endPoint y: 31, distance: 934.7
click at [594, 218] on link "7" at bounding box center [593, 222] width 38 height 18
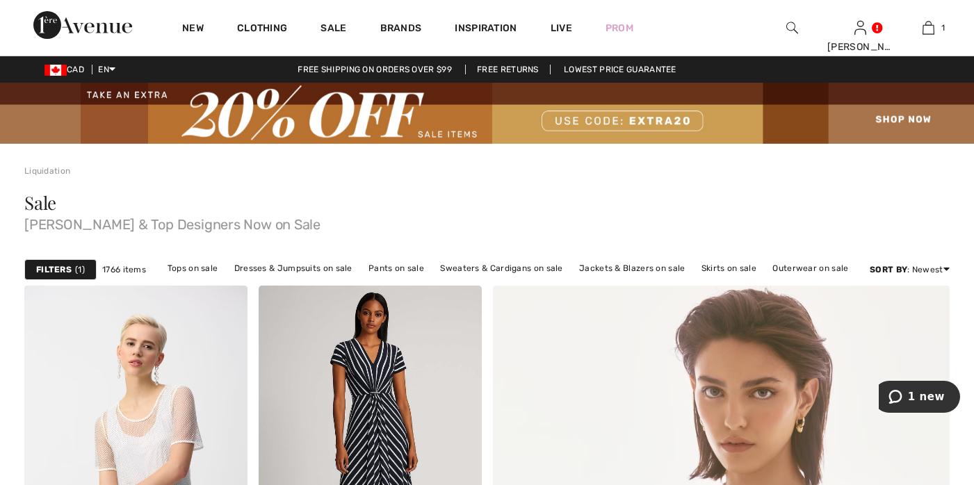
click at [63, 266] on strong "Filters" at bounding box center [53, 270] width 35 height 13
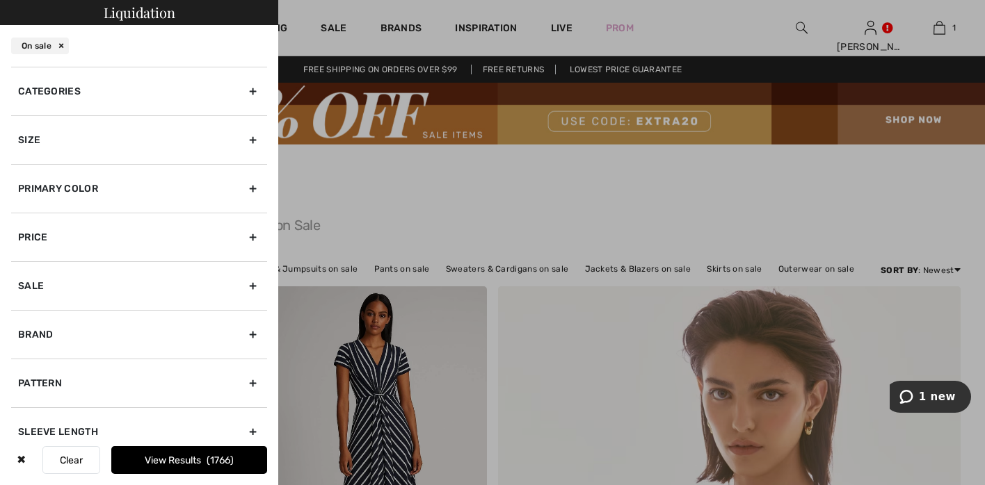
click at [244, 139] on div "Size" at bounding box center [139, 139] width 256 height 49
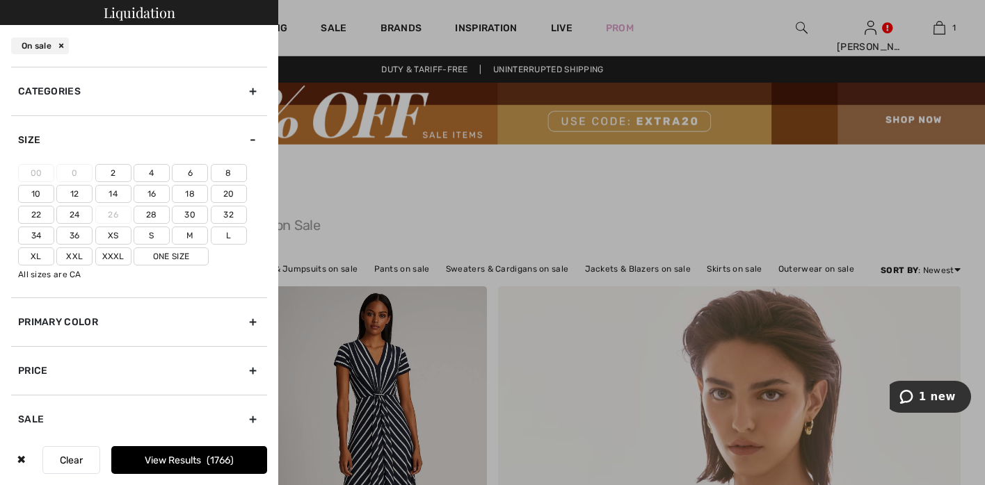
click at [188, 193] on label "18" at bounding box center [190, 194] width 36 height 18
click at [0, 0] on input"] "18" at bounding box center [0, 0] width 0 height 0
click at [156, 195] on label "16" at bounding box center [151, 194] width 36 height 18
click at [0, 0] on input"] "16" at bounding box center [0, 0] width 0 height 0
click at [227, 195] on label "20" at bounding box center [229, 194] width 36 height 18
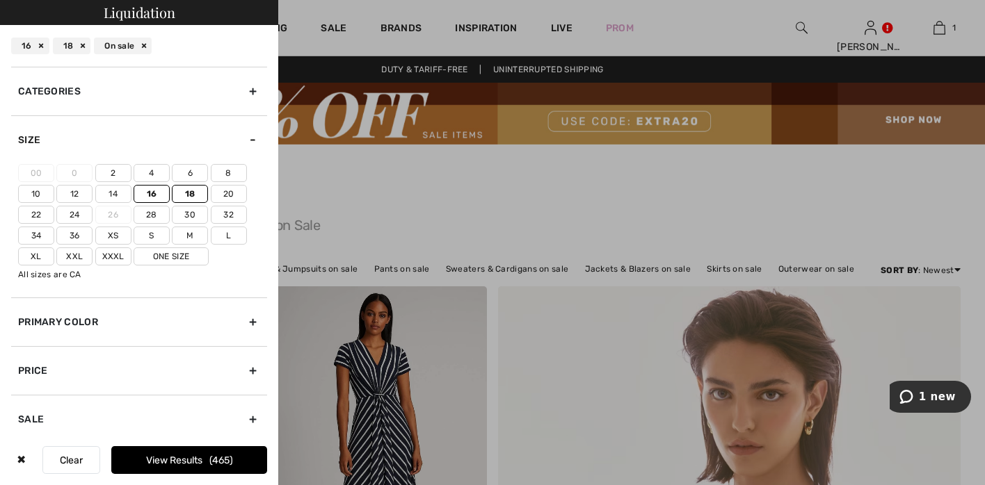
click at [0, 0] on input"] "20" at bounding box center [0, 0] width 0 height 0
click at [181, 458] on button "View Results 567" at bounding box center [189, 460] width 156 height 28
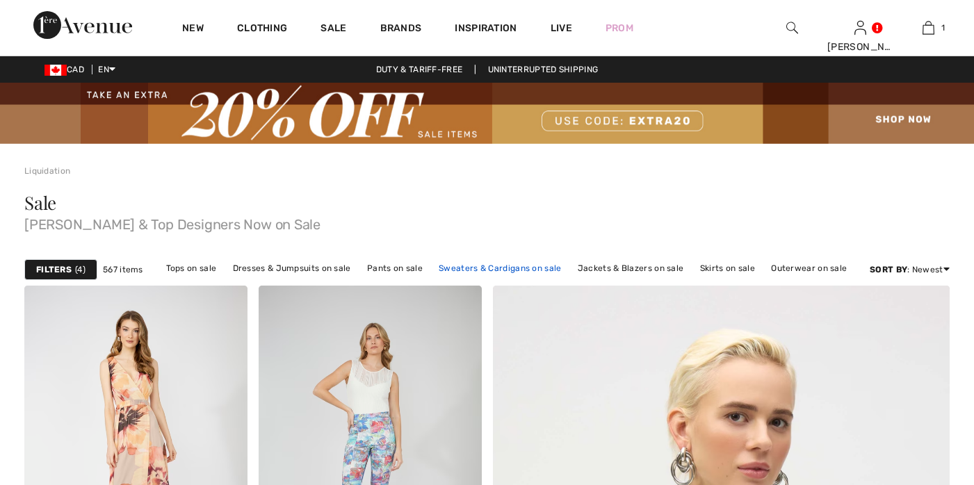
checkbox input "true"
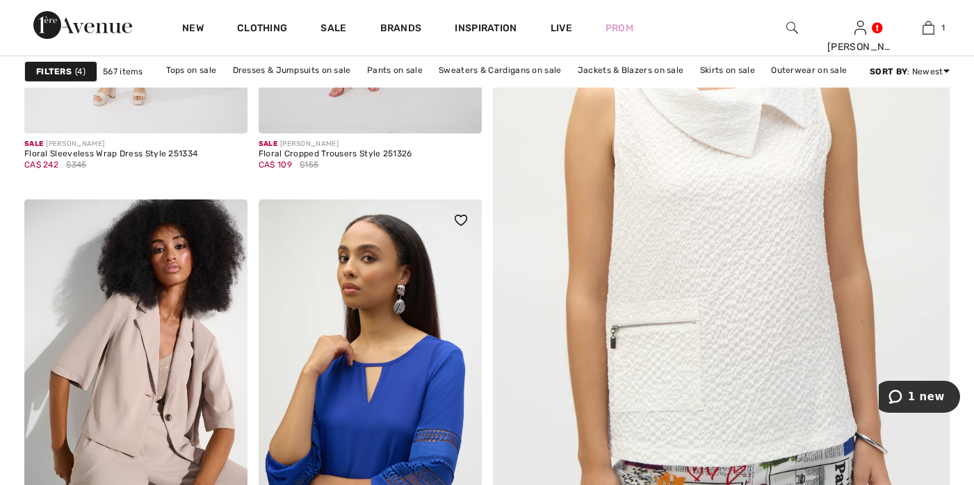
scroll to position [661, 0]
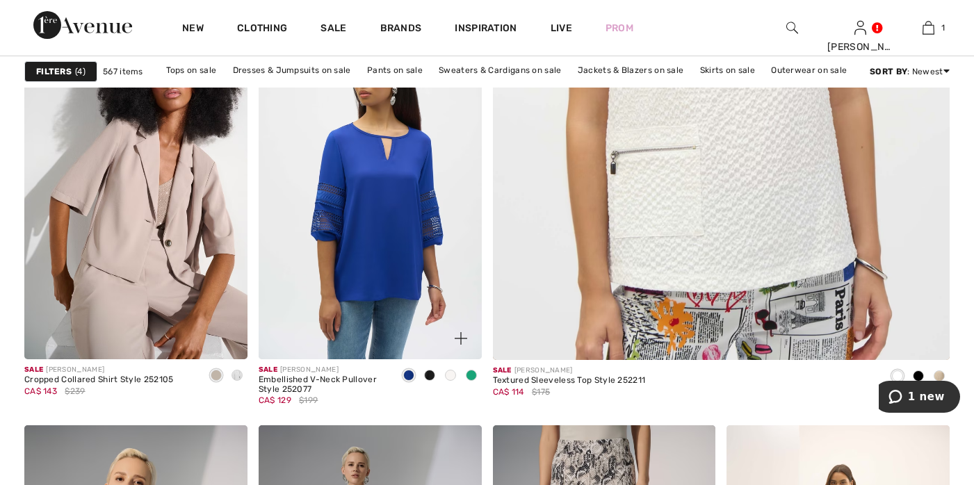
click at [461, 335] on img at bounding box center [461, 338] width 13 height 13
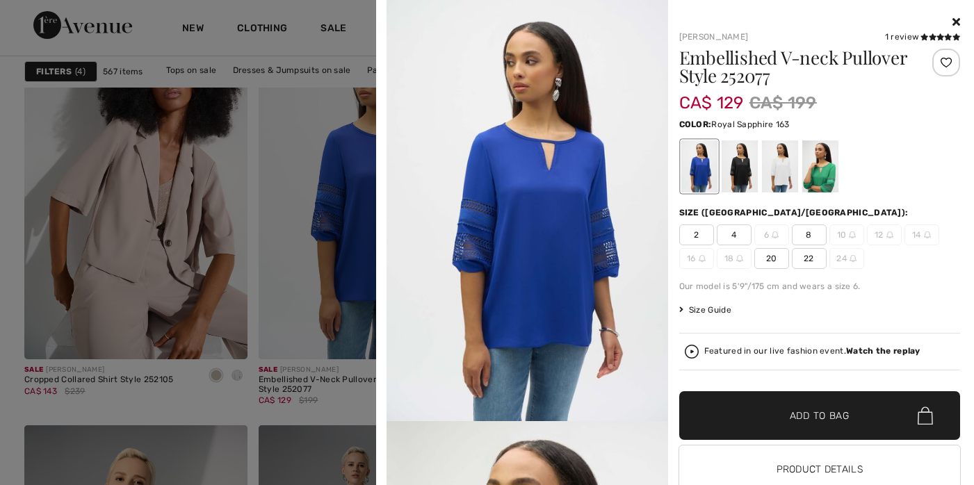
click at [697, 163] on div at bounding box center [699, 166] width 36 height 52
click at [820, 176] on div at bounding box center [820, 166] width 36 height 52
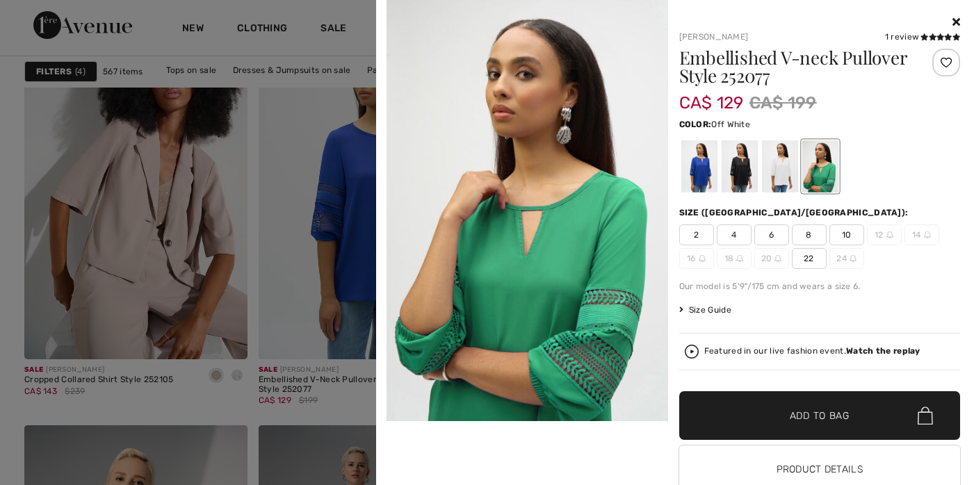
click at [774, 161] on div at bounding box center [779, 166] width 36 height 52
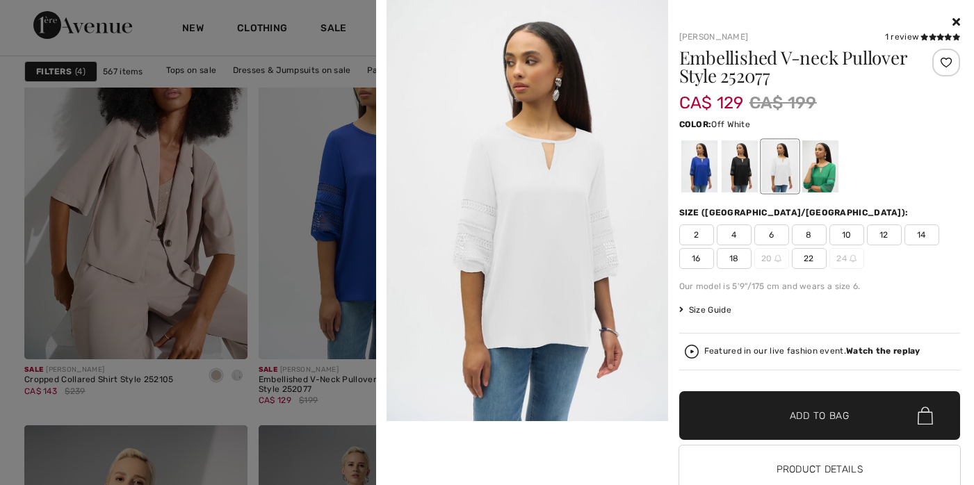
click at [953, 17] on icon at bounding box center [957, 21] width 8 height 11
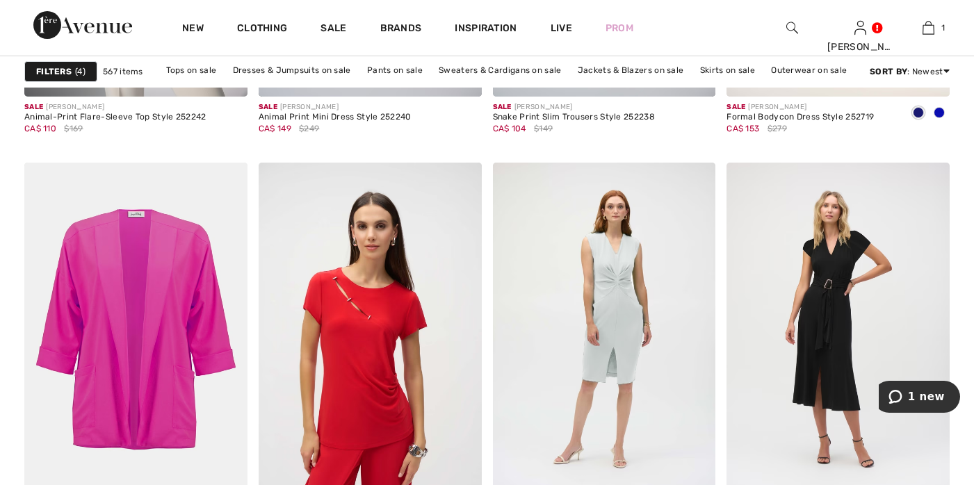
scroll to position [1369, 0]
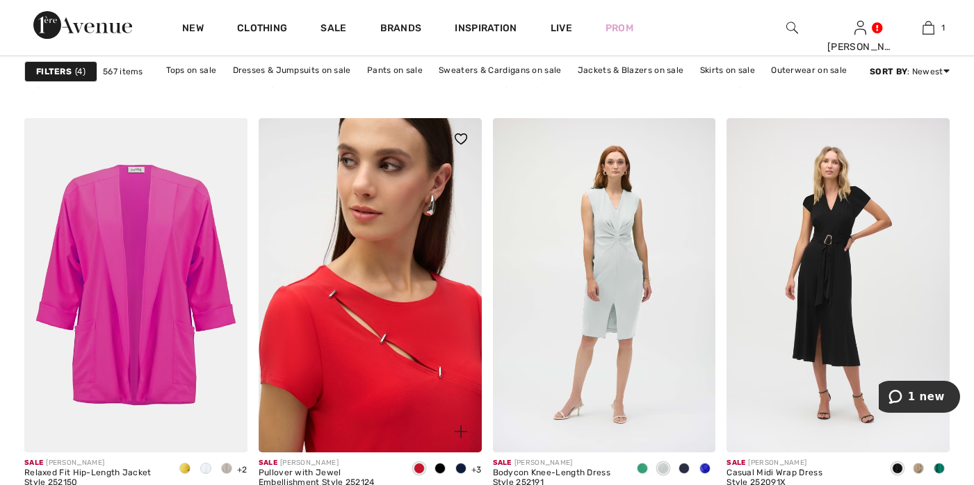
click at [419, 373] on img at bounding box center [370, 285] width 223 height 334
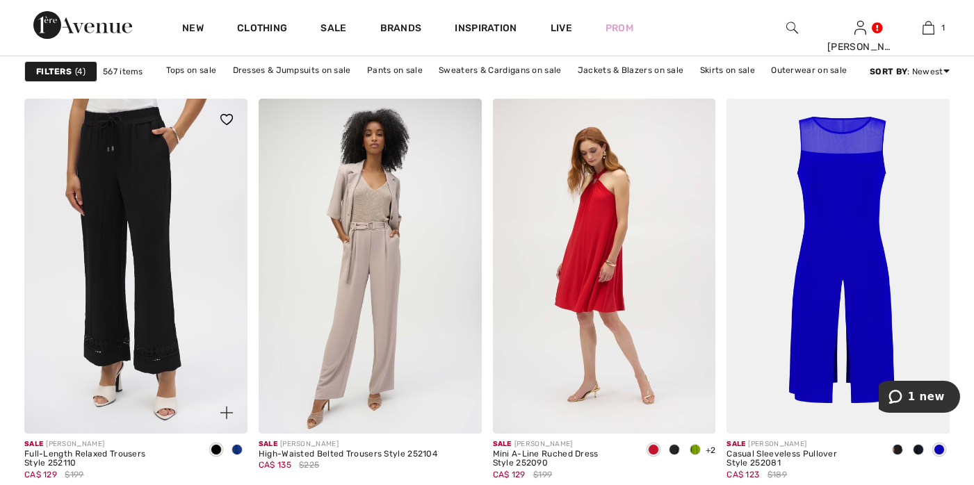
scroll to position [4740, 0]
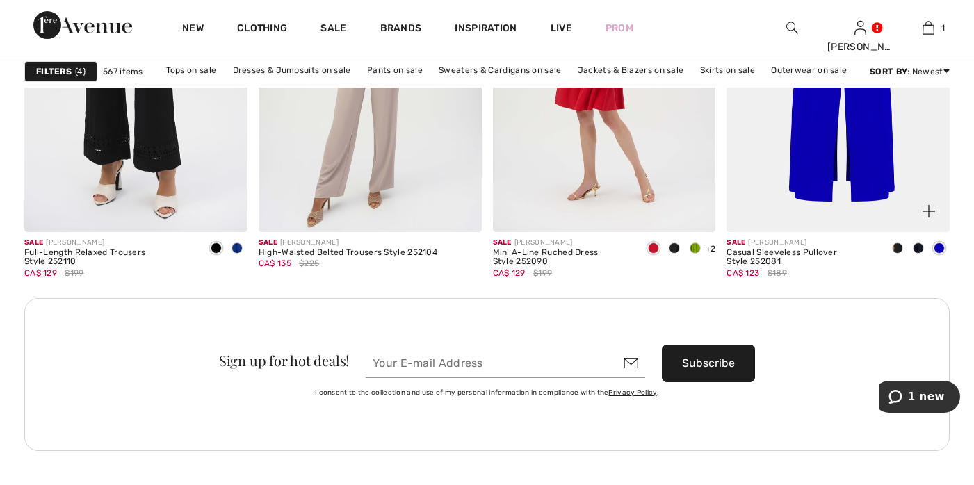
click at [931, 211] on img at bounding box center [929, 211] width 13 height 13
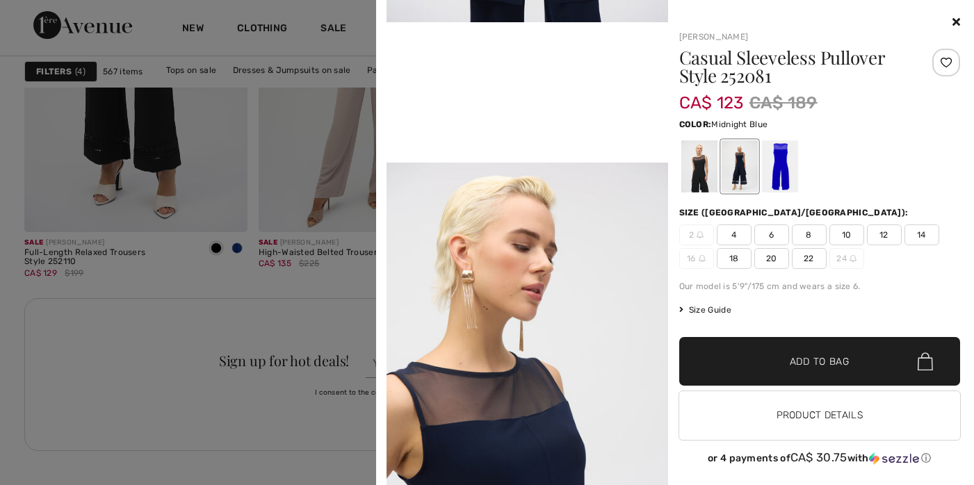
scroll to position [861, 0]
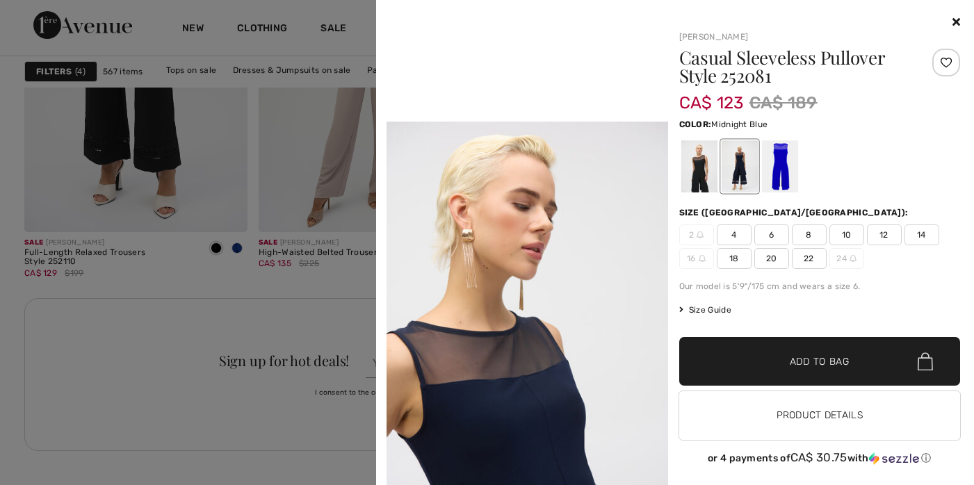
click at [953, 18] on icon at bounding box center [957, 21] width 8 height 11
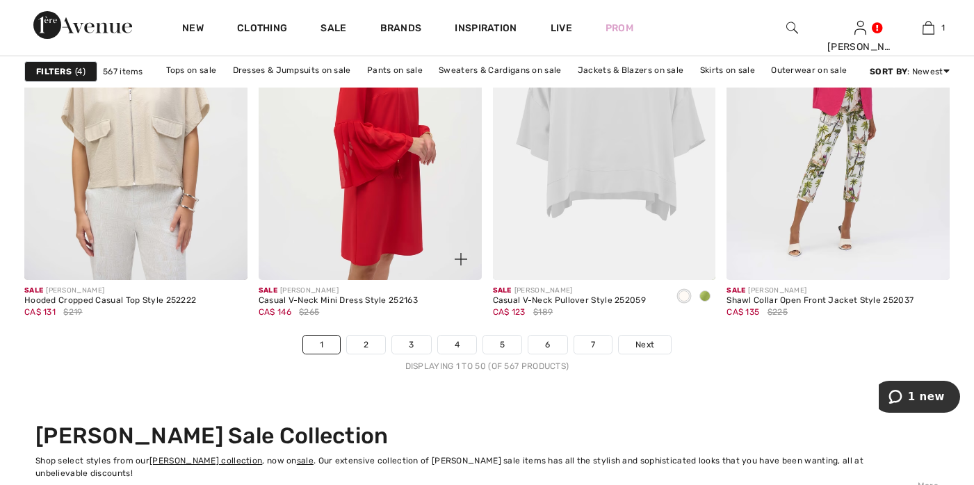
scroll to position [6130, 0]
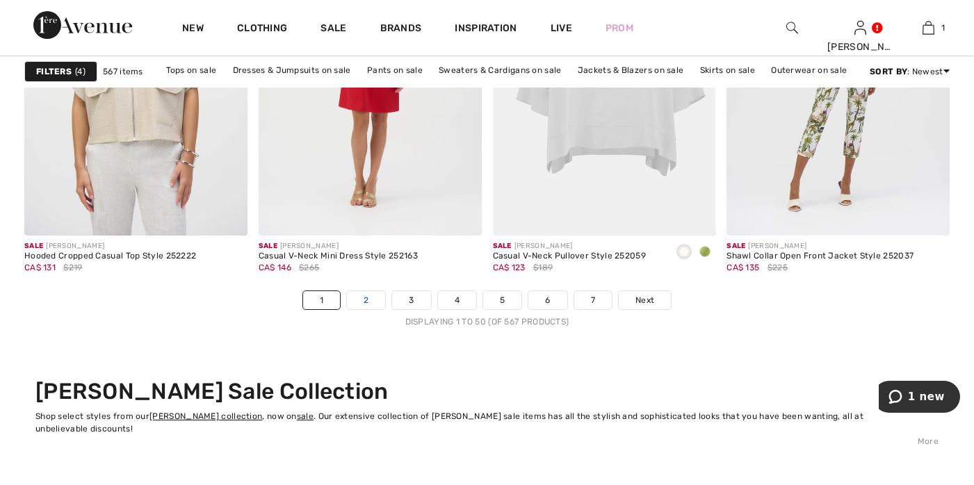
click at [371, 301] on link "2" at bounding box center [366, 300] width 38 height 18
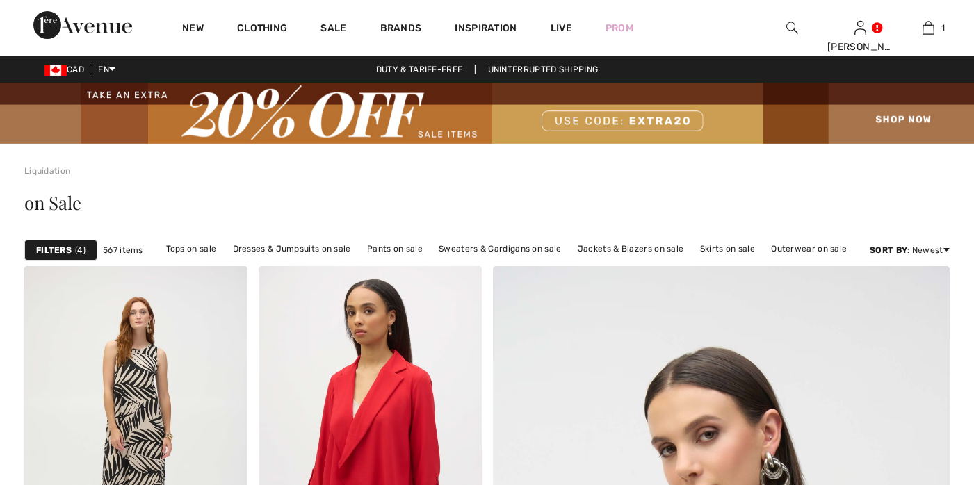
checkbox input "true"
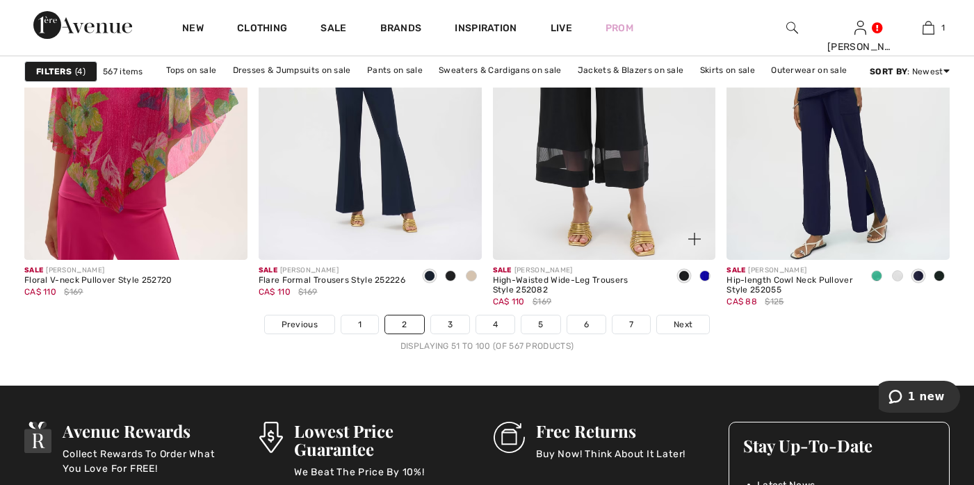
scroll to position [6012, 0]
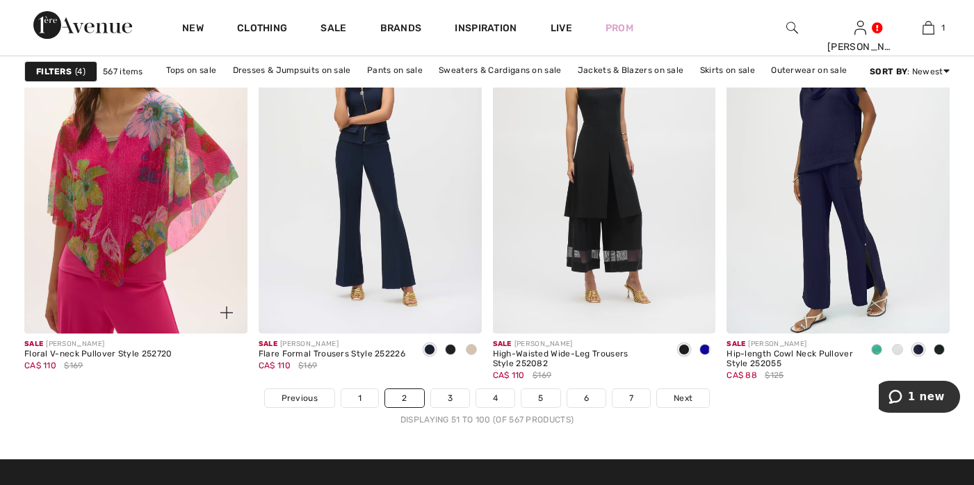
click at [231, 310] on img at bounding box center [226, 313] width 13 height 13
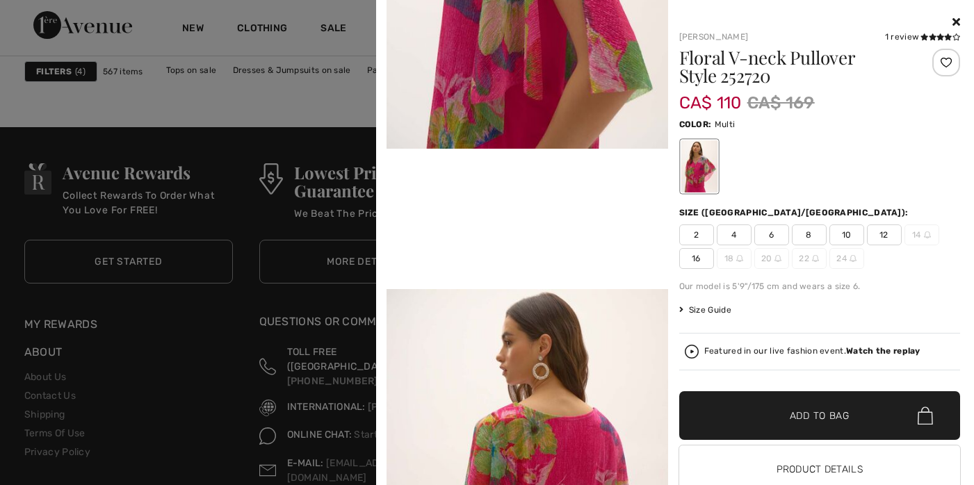
scroll to position [797, 0]
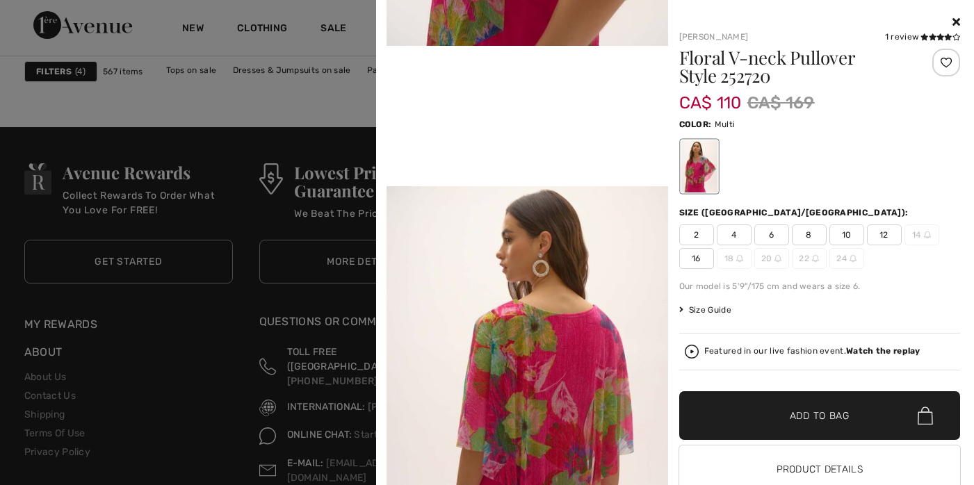
click at [953, 19] on icon at bounding box center [957, 21] width 8 height 11
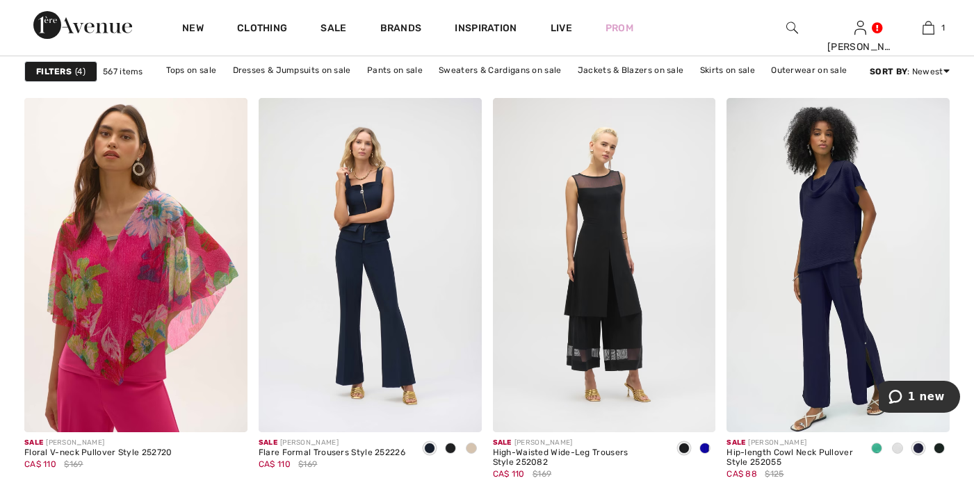
scroll to position [6085, 0]
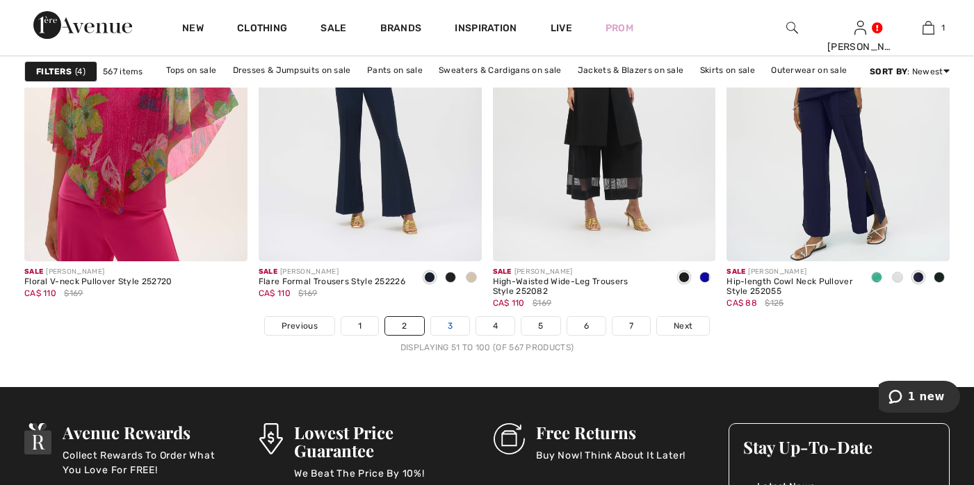
click at [446, 323] on link "3" at bounding box center [450, 326] width 38 height 18
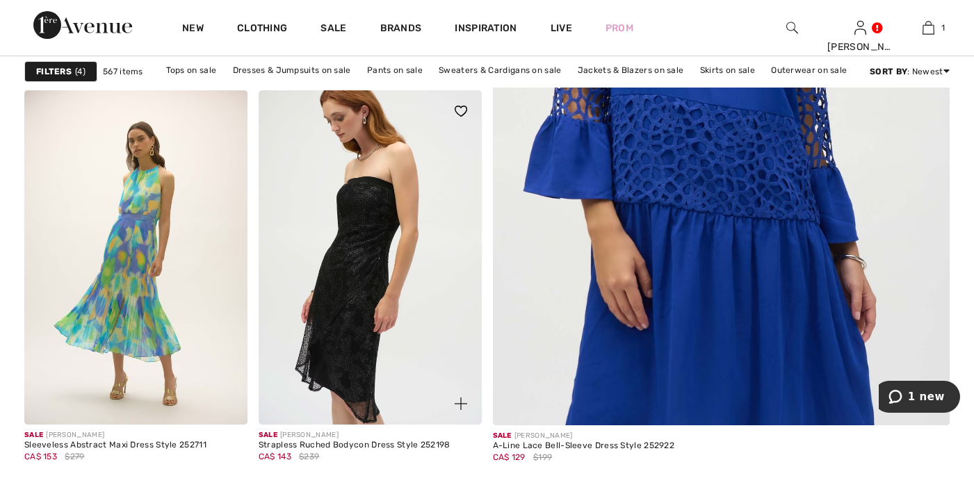
scroll to position [629, 0]
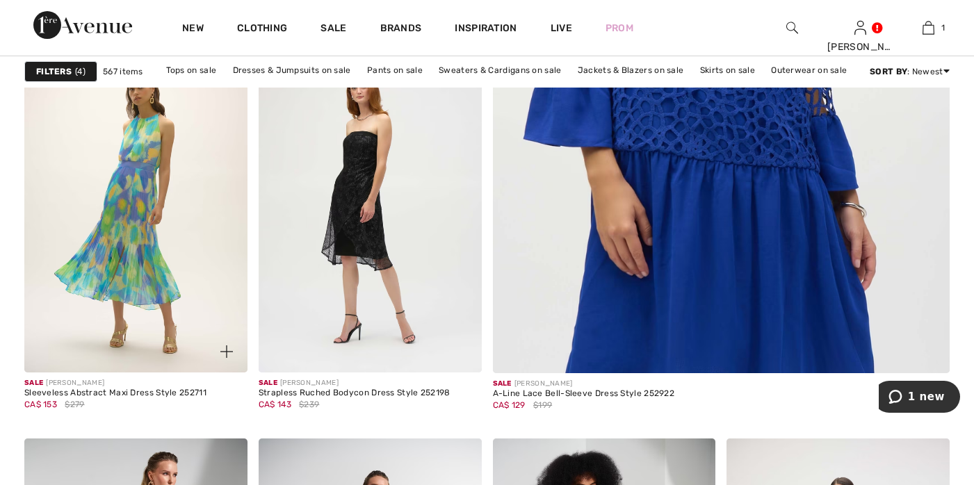
click at [225, 352] on img at bounding box center [226, 352] width 13 height 13
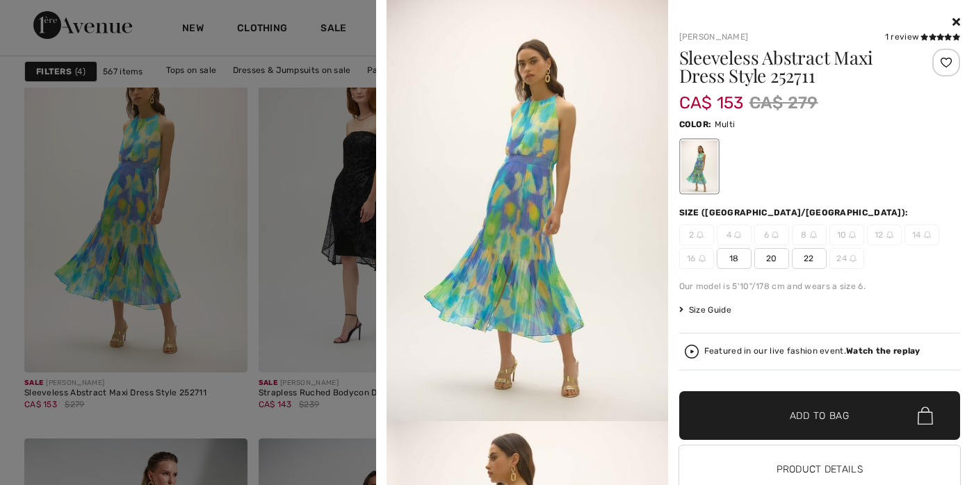
click at [953, 16] on icon at bounding box center [957, 21] width 8 height 11
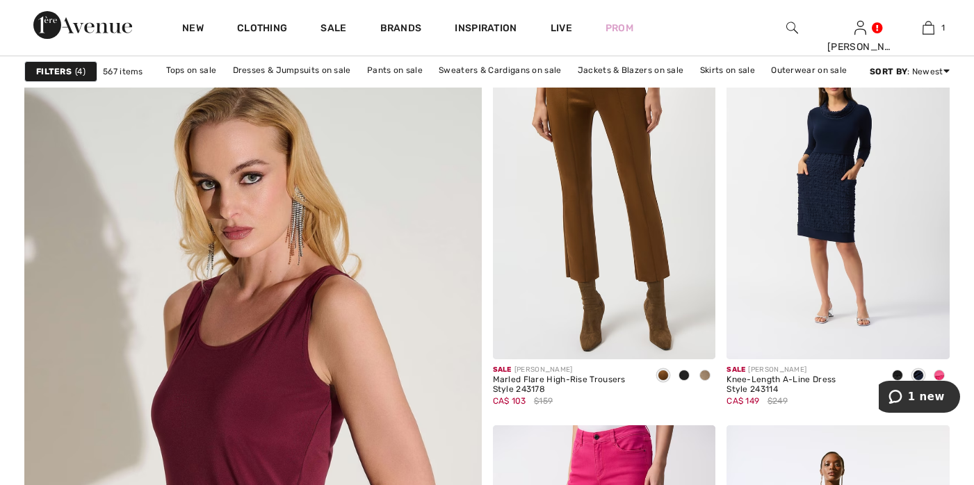
scroll to position [3417, 0]
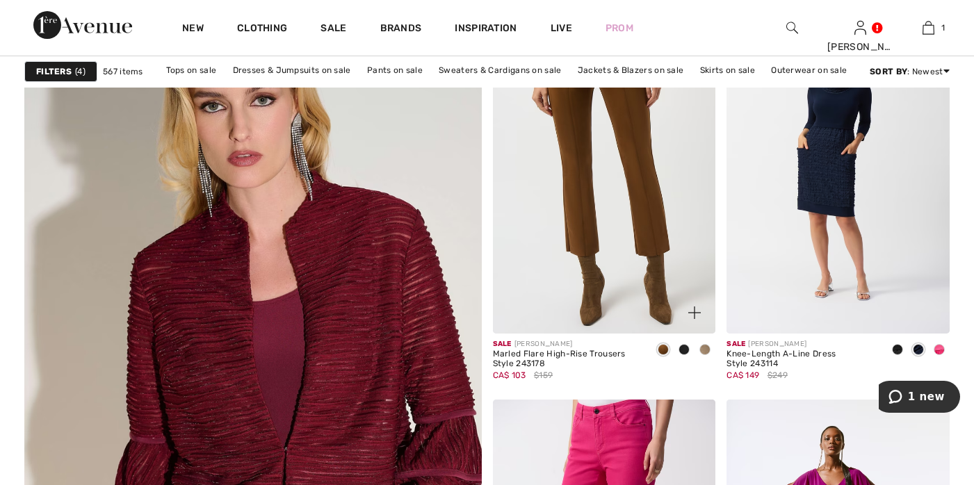
click at [695, 312] on img at bounding box center [694, 313] width 13 height 13
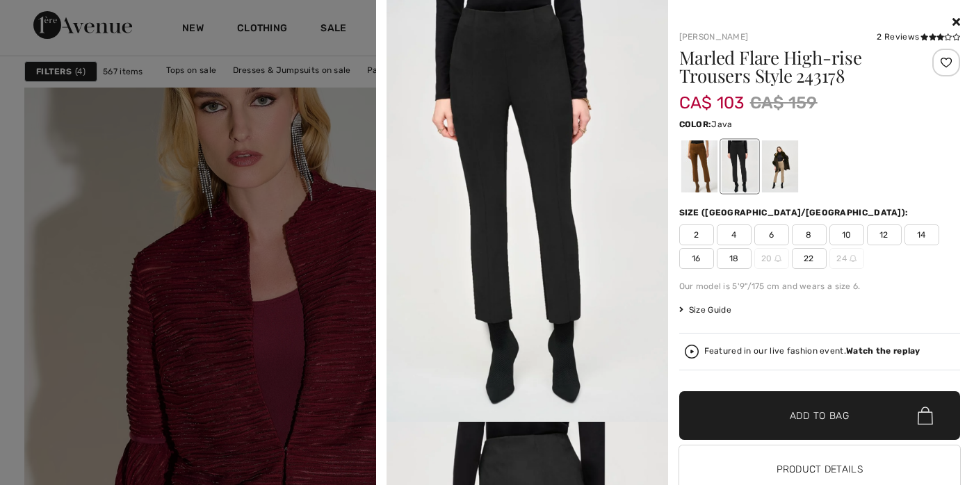
click at [777, 170] on div at bounding box center [779, 166] width 36 height 52
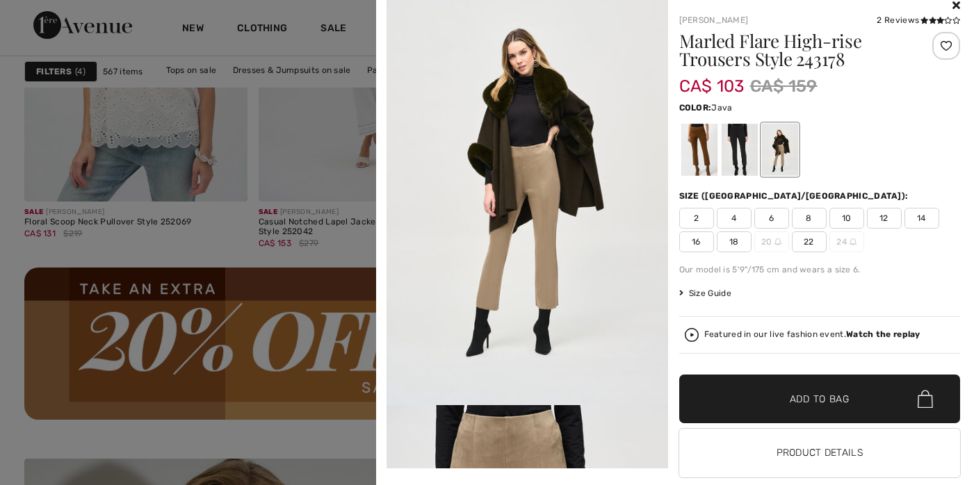
scroll to position [19, 0]
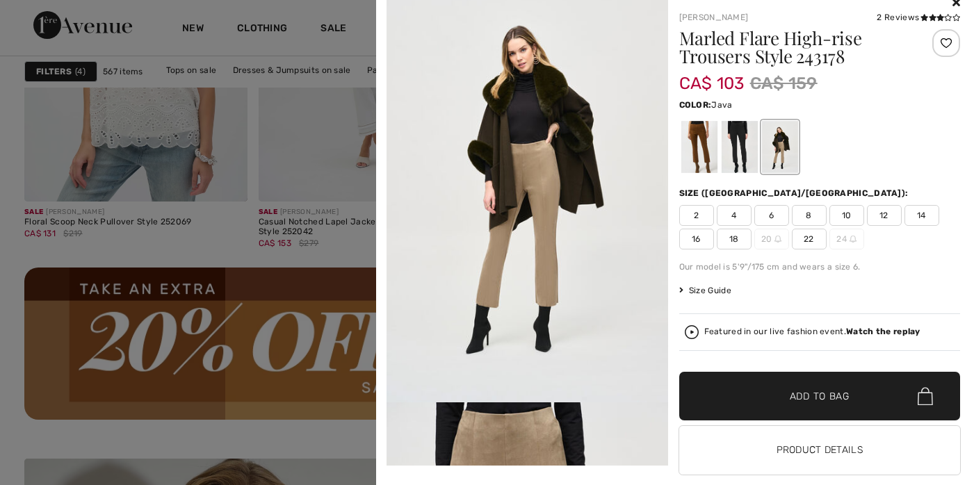
click at [727, 236] on span "18" at bounding box center [734, 239] width 35 height 21
click at [693, 132] on div at bounding box center [699, 147] width 36 height 52
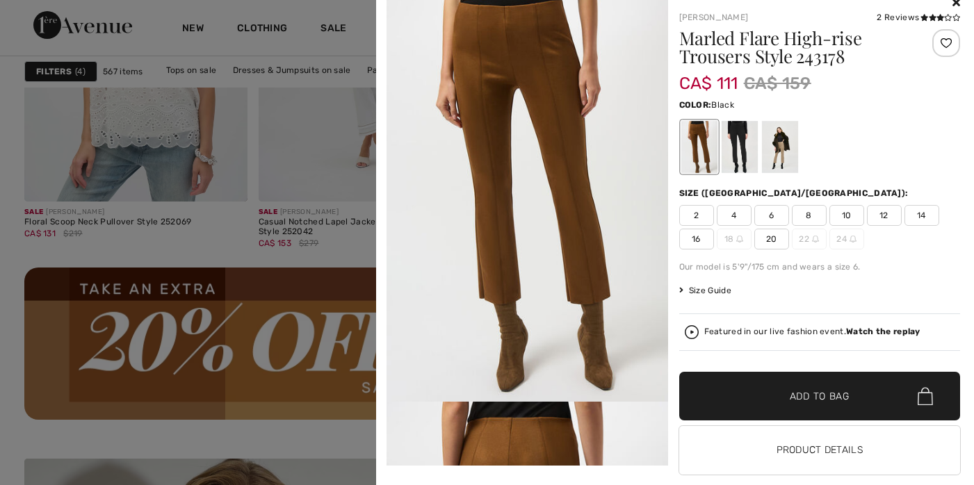
click at [738, 135] on div at bounding box center [739, 147] width 36 height 52
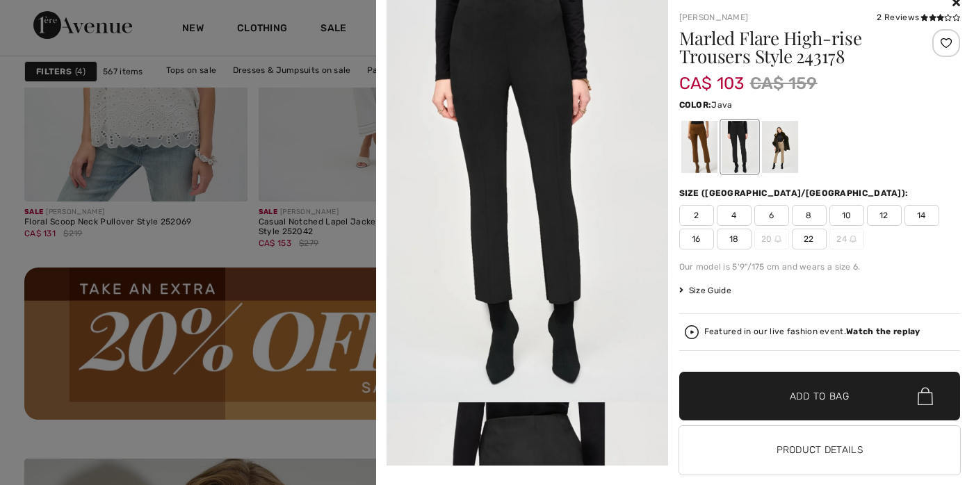
click at [782, 138] on div at bounding box center [779, 147] width 36 height 52
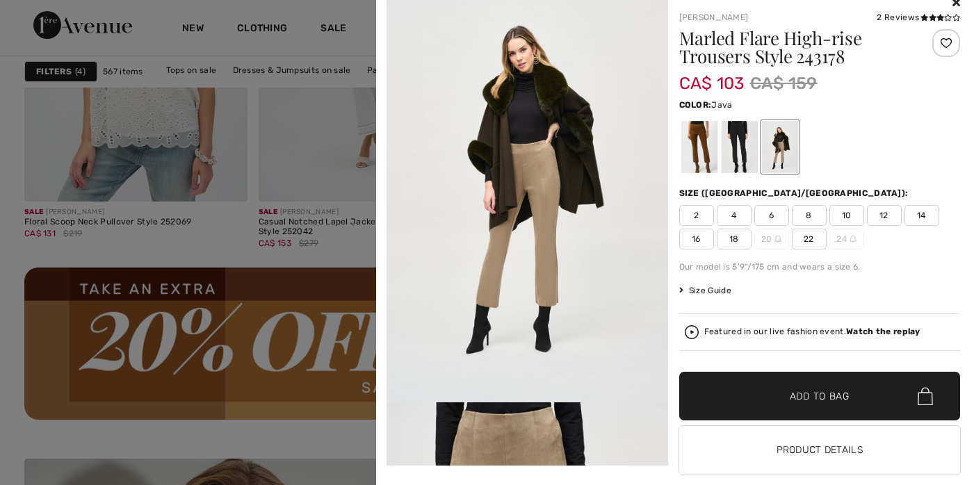
click at [728, 239] on span "18" at bounding box center [734, 239] width 35 height 21
click at [790, 393] on span "Add to Bag" at bounding box center [820, 396] width 60 height 15
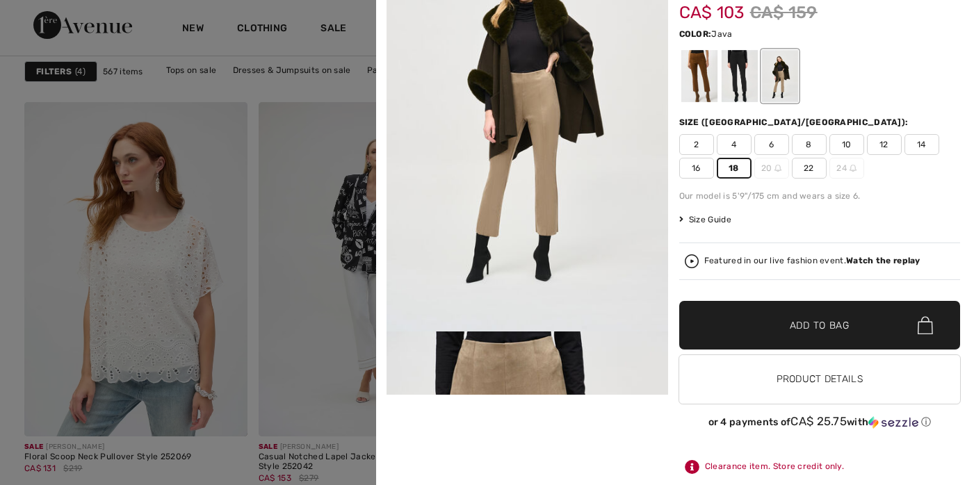
scroll to position [2726, 0]
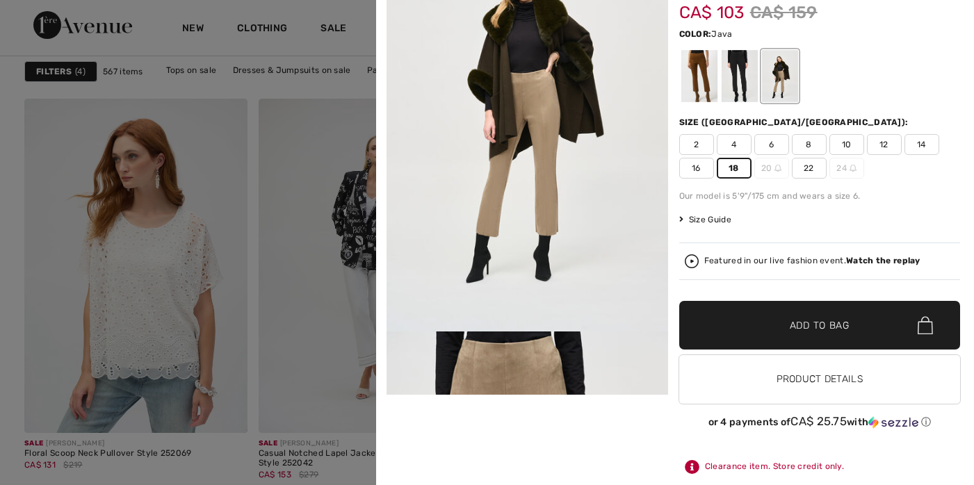
click at [820, 321] on span "Add to Bag" at bounding box center [820, 325] width 60 height 15
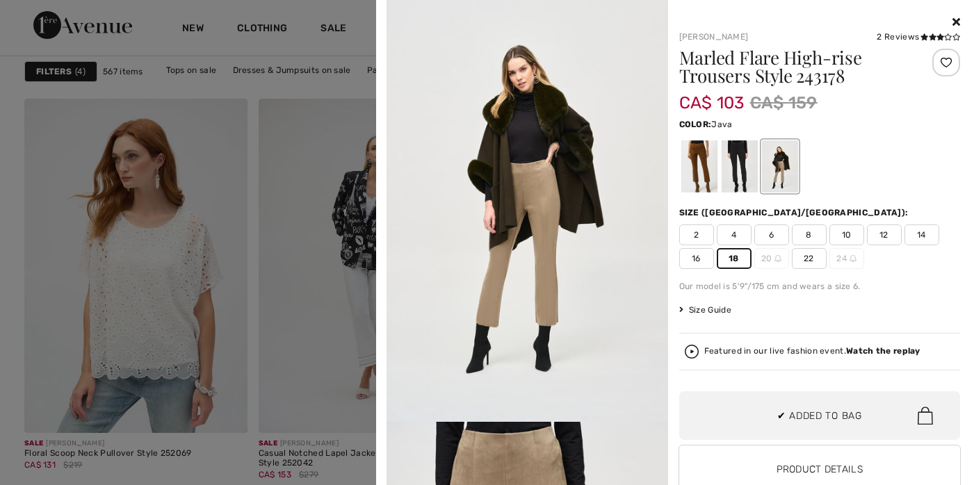
scroll to position [2353, 0]
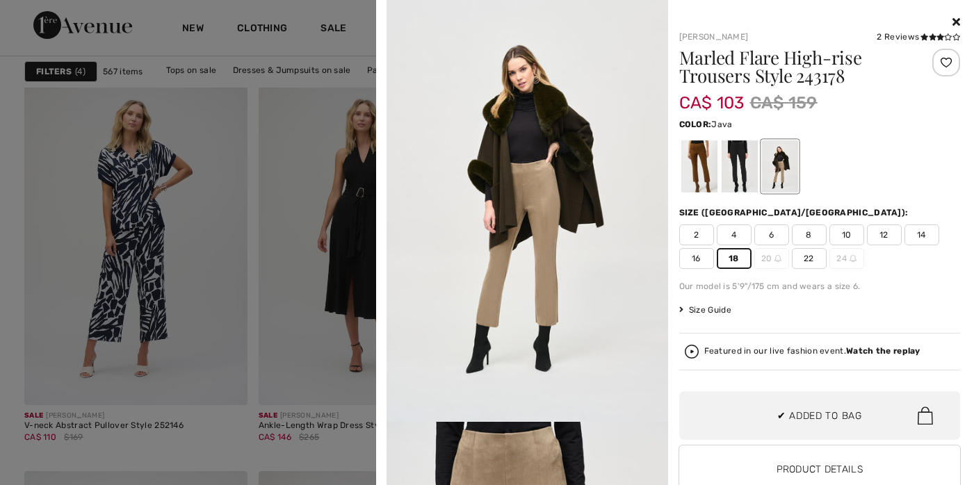
click at [953, 21] on icon at bounding box center [957, 21] width 8 height 11
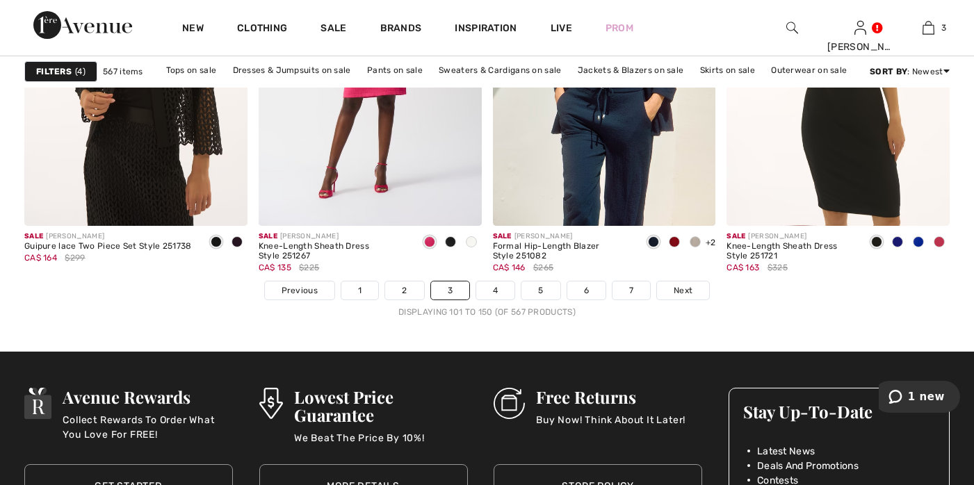
scroll to position [6004, 0]
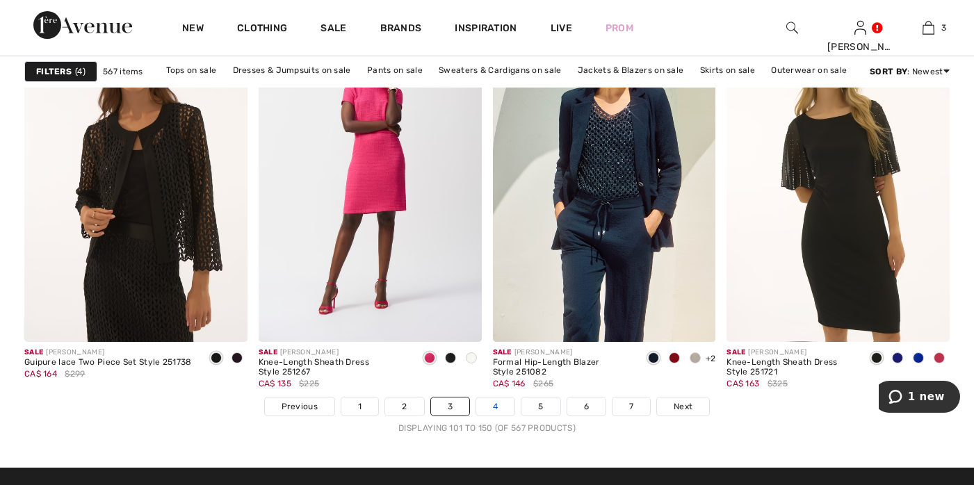
click at [494, 407] on link "4" at bounding box center [495, 407] width 38 height 18
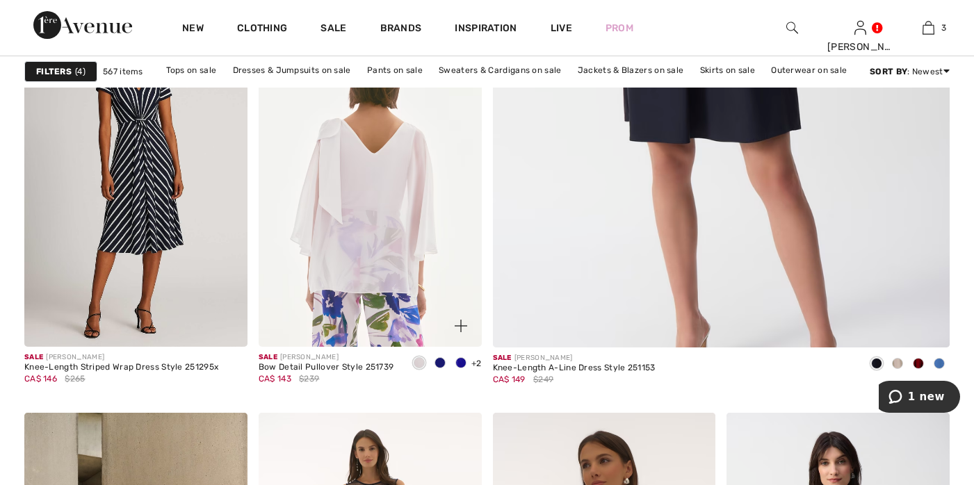
scroll to position [657, 0]
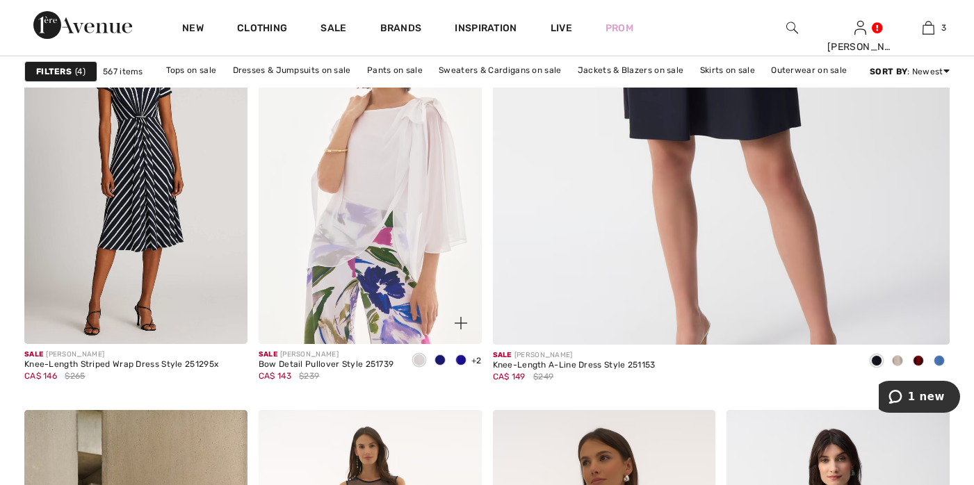
click at [463, 318] on img at bounding box center [461, 323] width 13 height 13
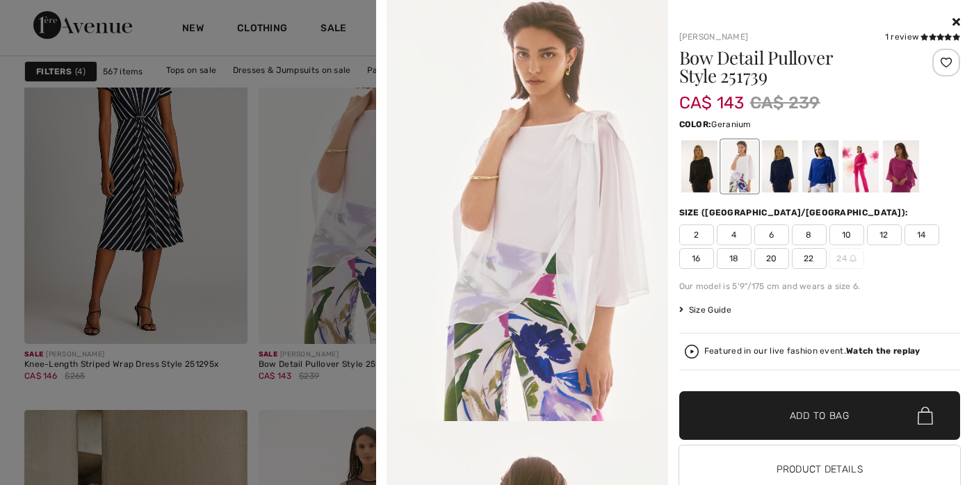
click at [857, 165] on div at bounding box center [860, 166] width 36 height 52
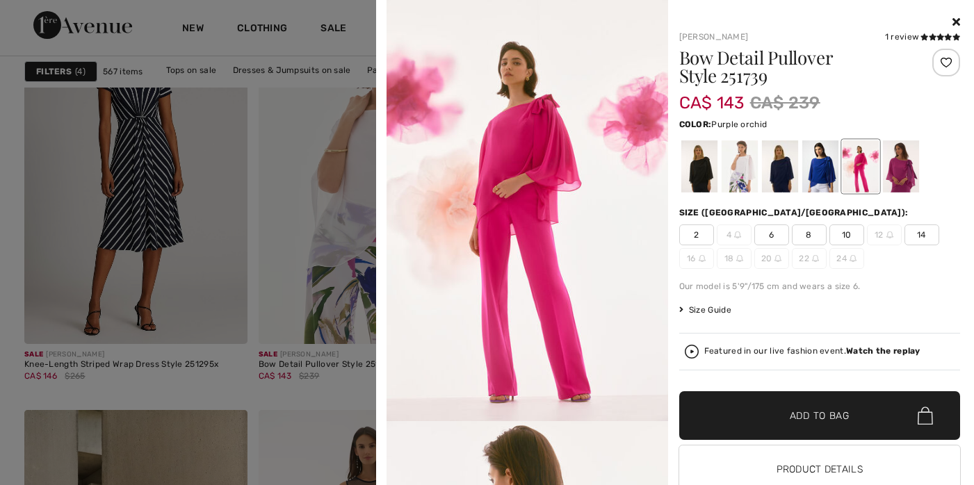
click at [901, 166] on div at bounding box center [900, 166] width 36 height 52
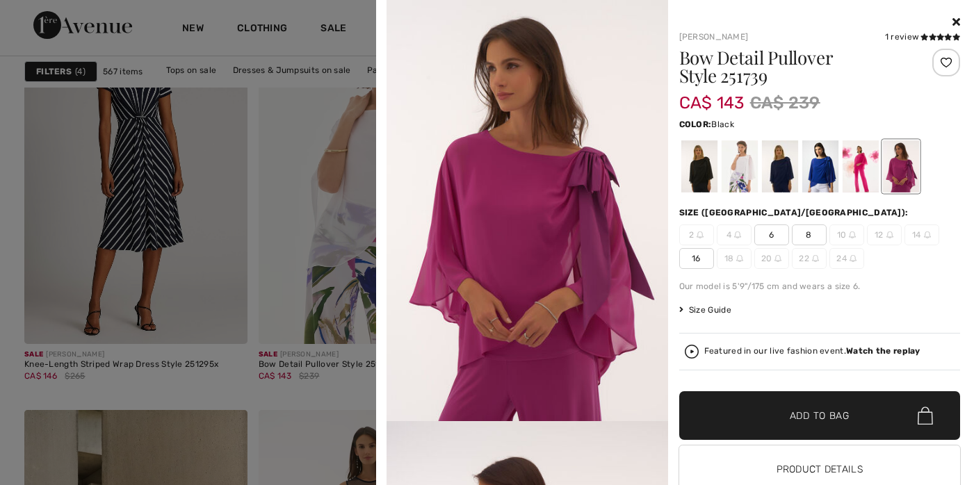
click at [691, 166] on div at bounding box center [699, 166] width 36 height 52
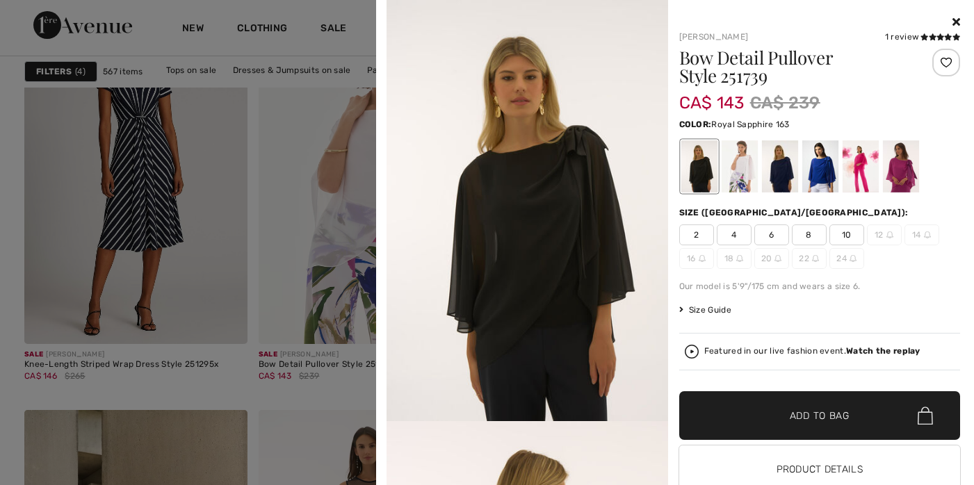
click at [818, 167] on div at bounding box center [820, 166] width 36 height 52
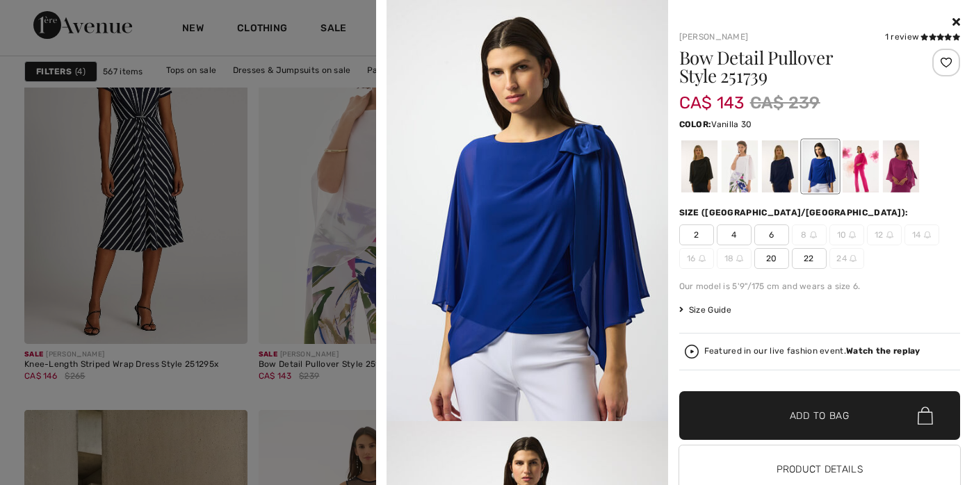
click at [736, 170] on div at bounding box center [739, 166] width 36 height 52
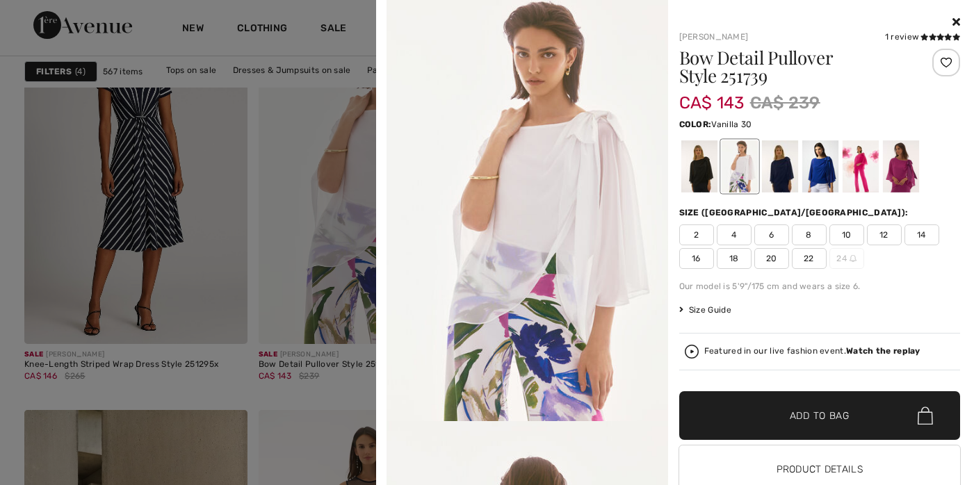
click at [953, 18] on icon at bounding box center [957, 21] width 8 height 11
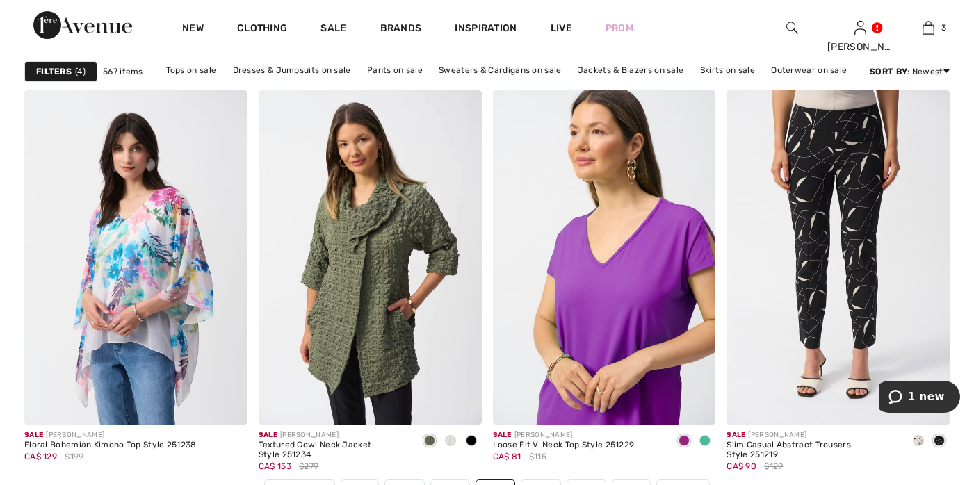
scroll to position [6028, 0]
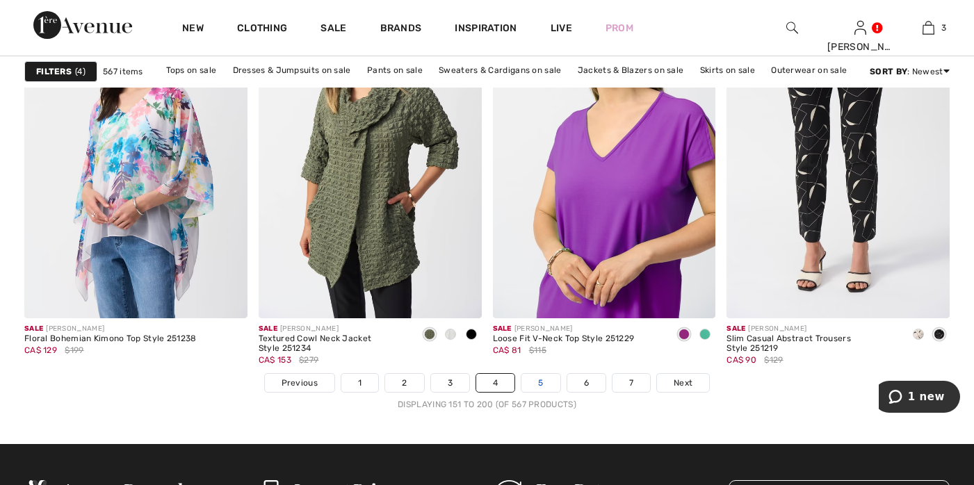
click at [540, 381] on link "5" at bounding box center [540, 383] width 38 height 18
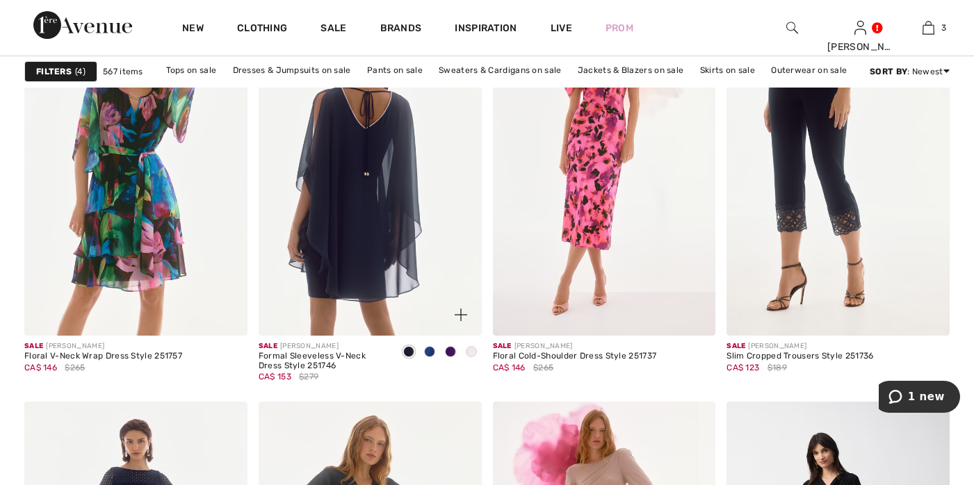
scroll to position [5699, 0]
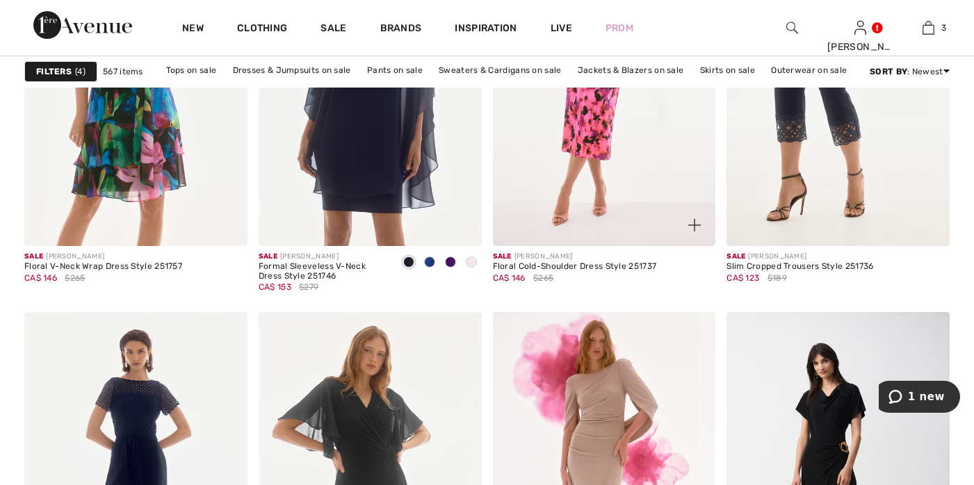
click at [696, 223] on img at bounding box center [694, 225] width 13 height 13
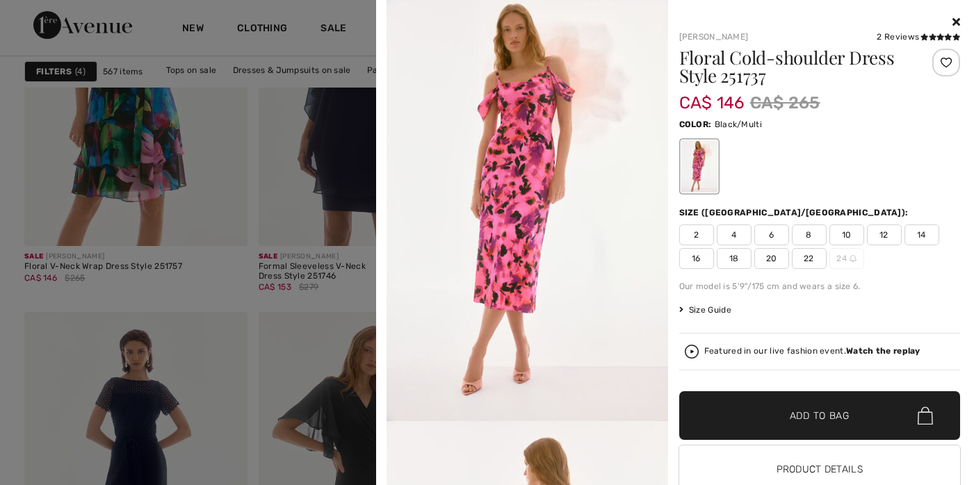
click at [766, 259] on span "20" at bounding box center [771, 258] width 35 height 21
click at [819, 420] on span "Add to Bag" at bounding box center [820, 416] width 60 height 15
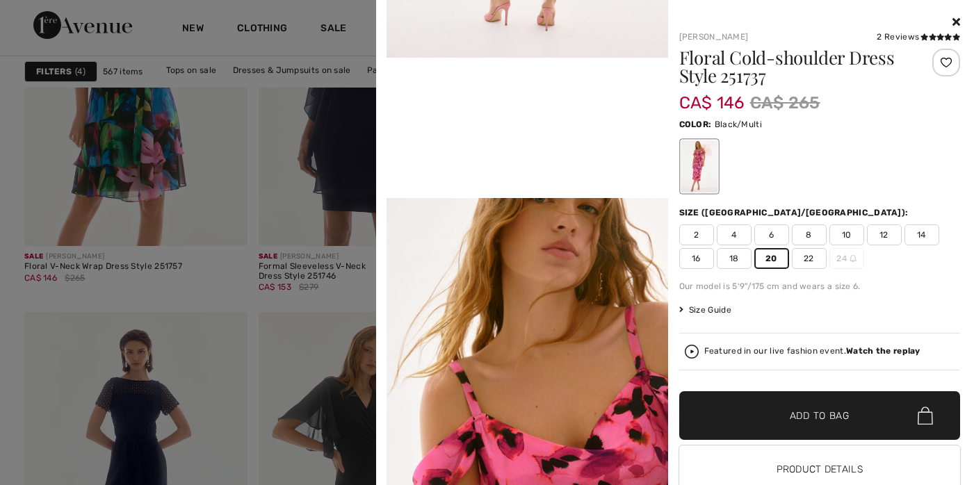
scroll to position [788, 0]
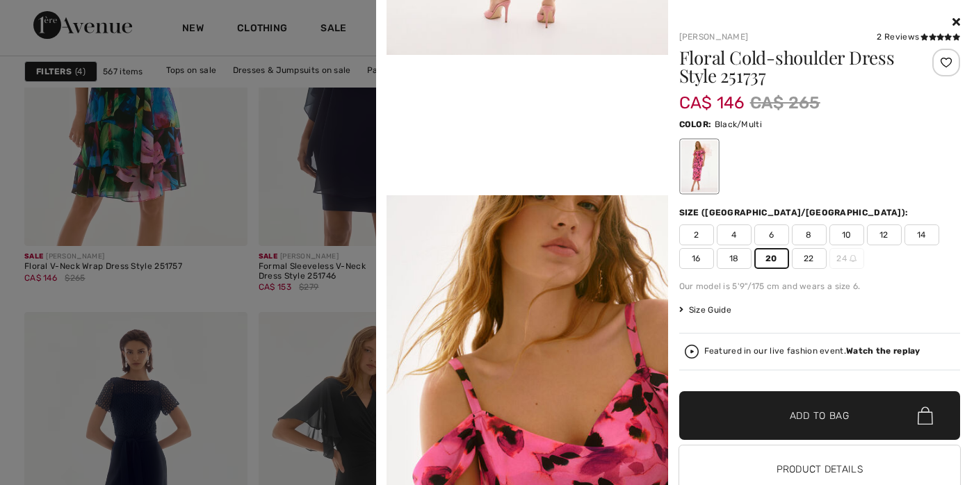
click at [953, 18] on icon at bounding box center [957, 21] width 8 height 11
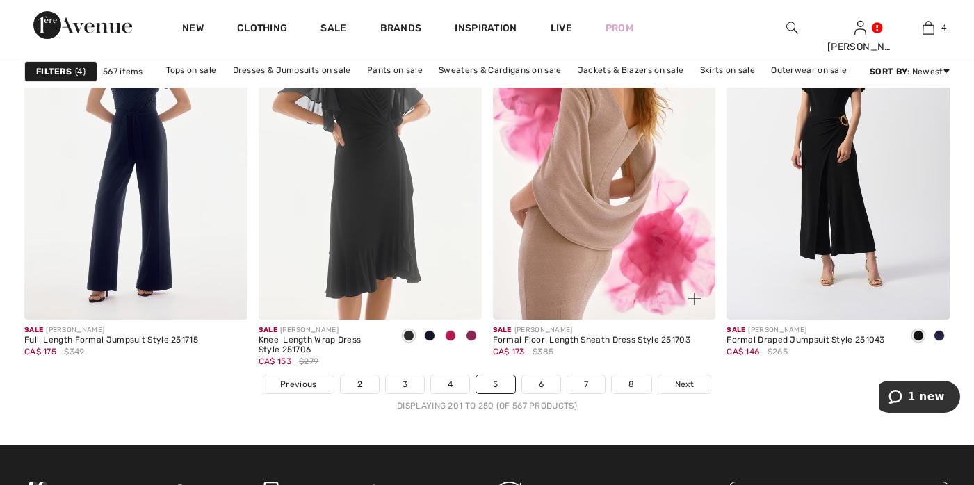
scroll to position [6029, 0]
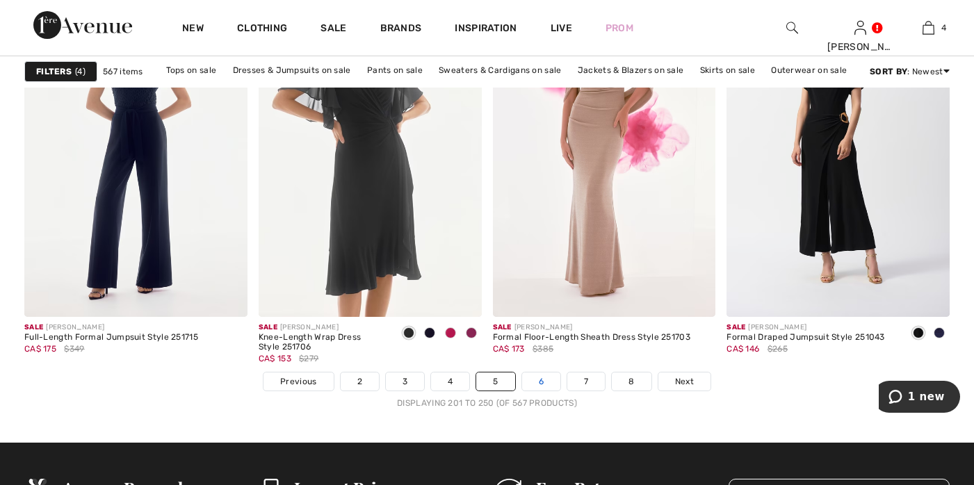
click at [544, 379] on link "6" at bounding box center [541, 382] width 38 height 18
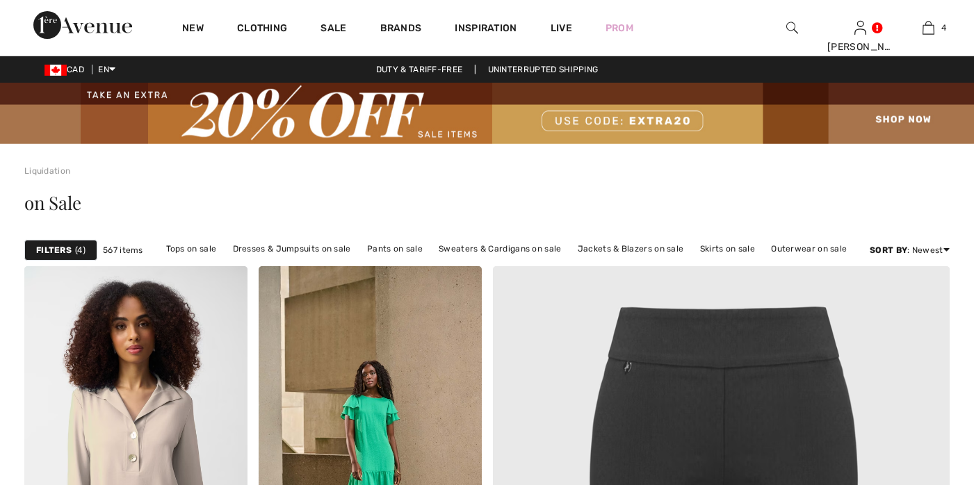
checkbox input "true"
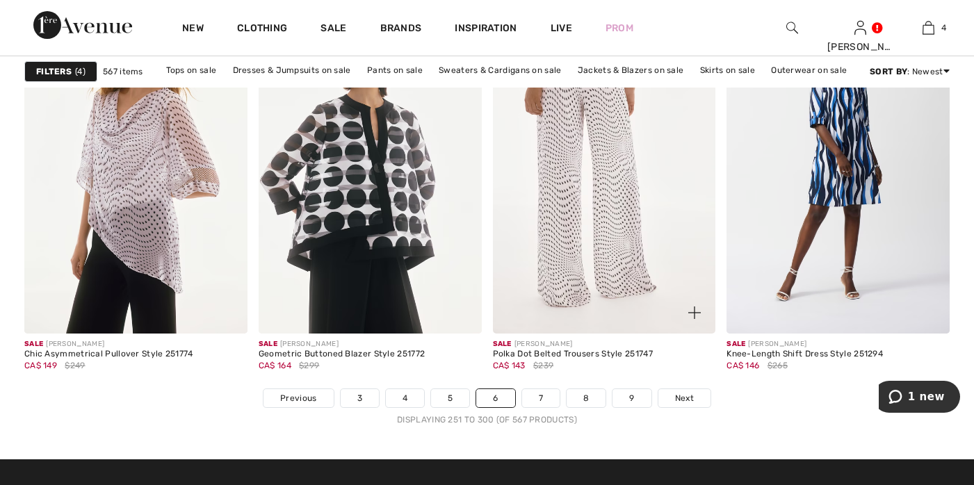
scroll to position [6215, 0]
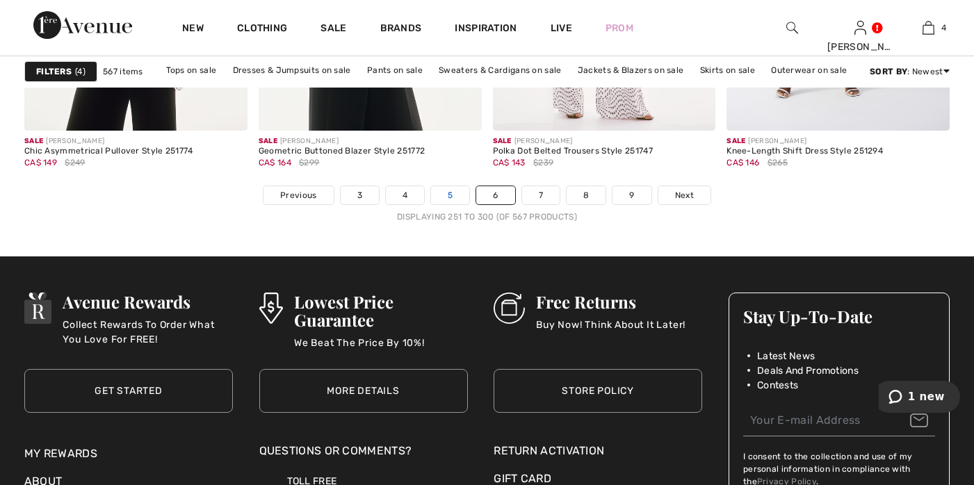
click at [449, 193] on link "5" at bounding box center [450, 195] width 38 height 18
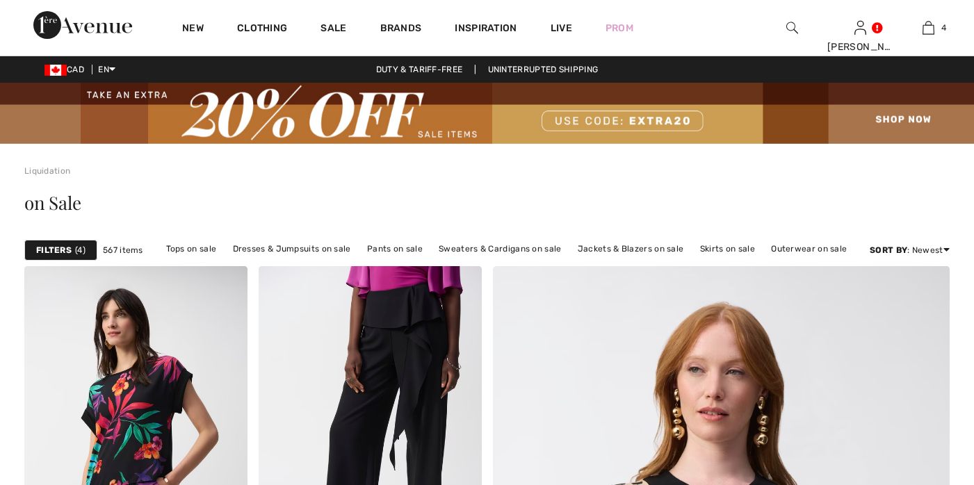
checkbox input "true"
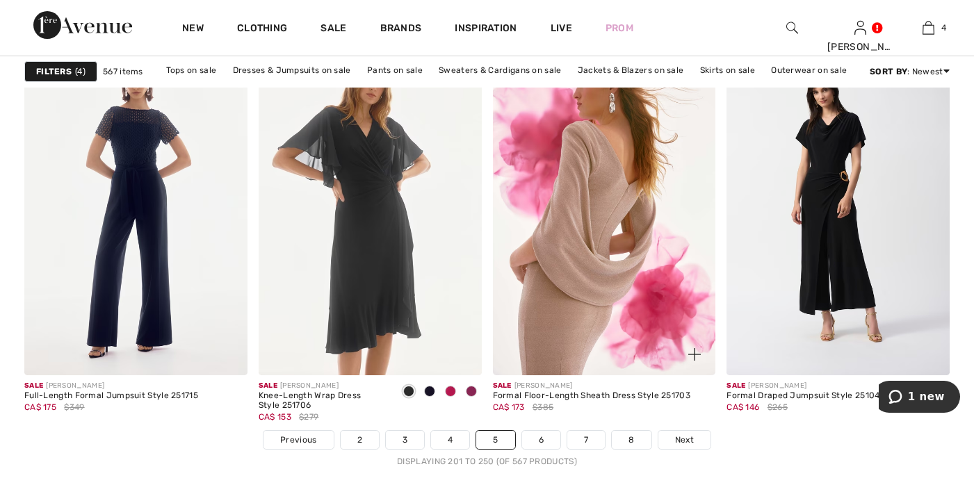
scroll to position [6153, 0]
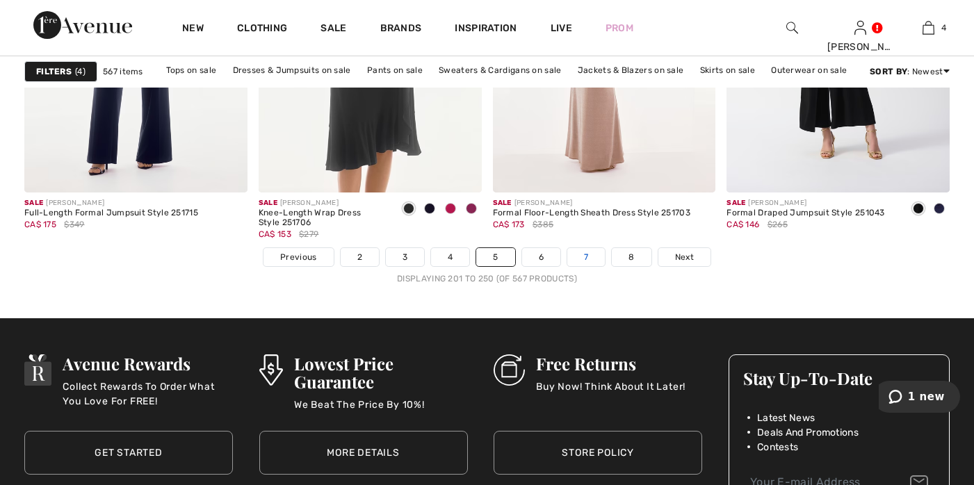
click at [583, 257] on link "7" at bounding box center [586, 257] width 38 height 18
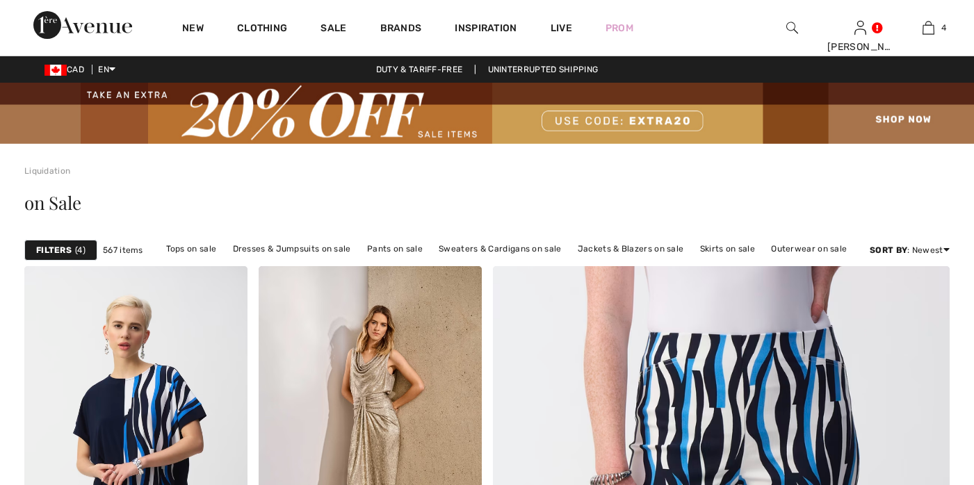
checkbox input "true"
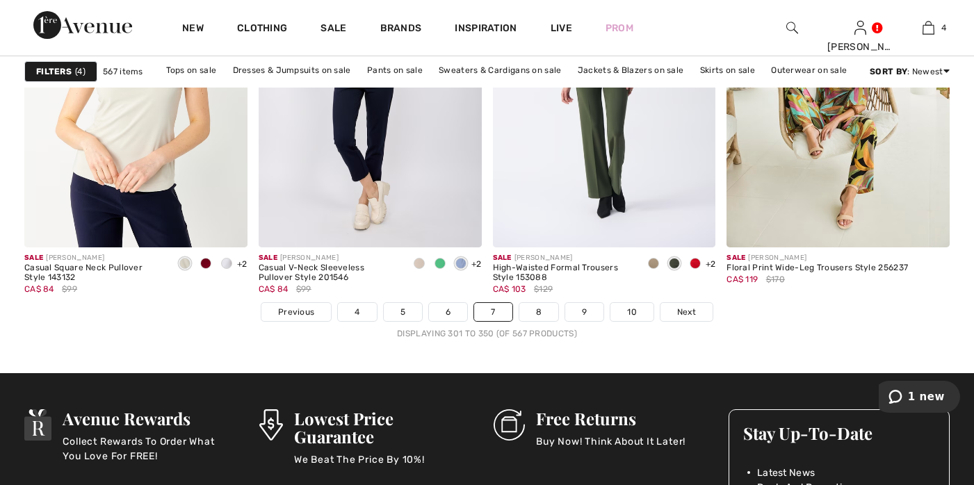
scroll to position [6103, 0]
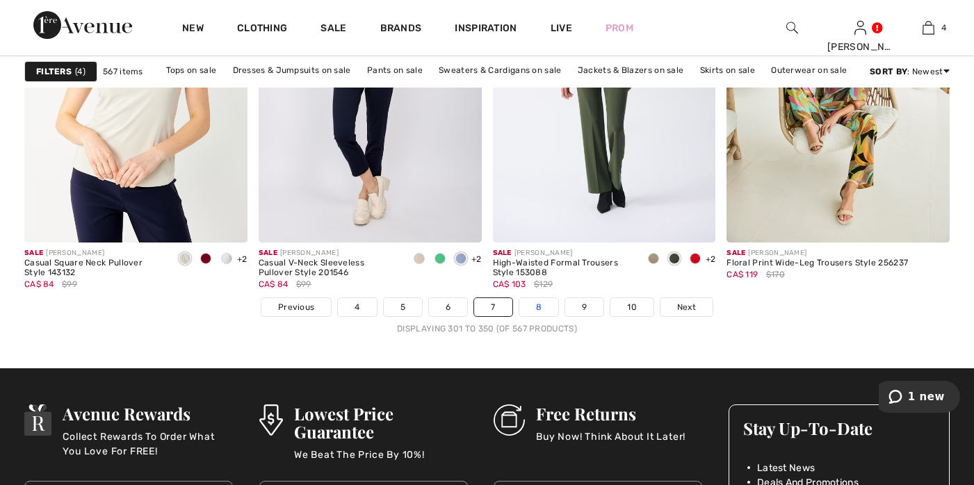
click at [538, 306] on link "8" at bounding box center [538, 307] width 39 height 18
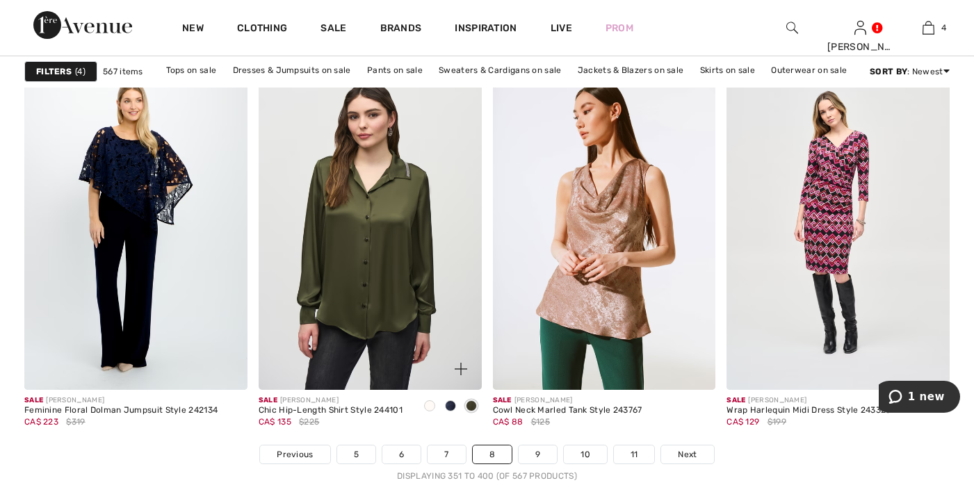
scroll to position [6004, 0]
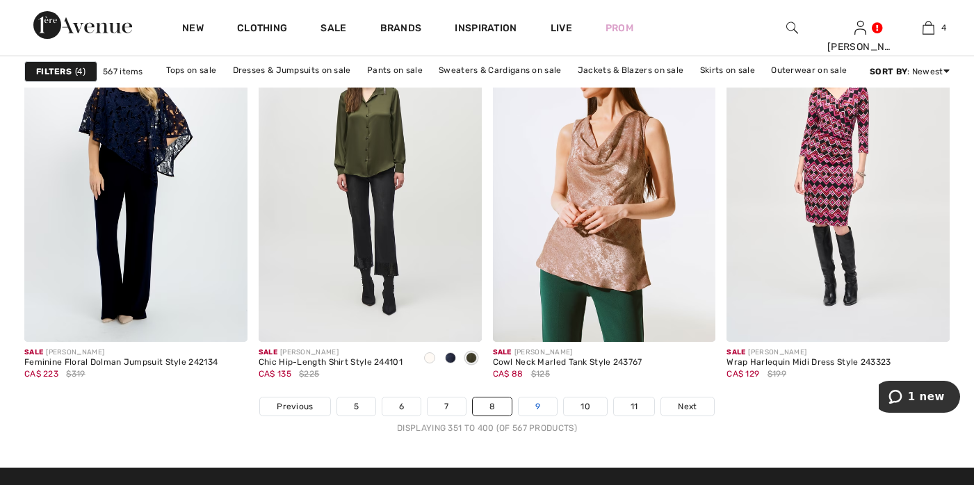
click at [536, 406] on link "9" at bounding box center [538, 407] width 38 height 18
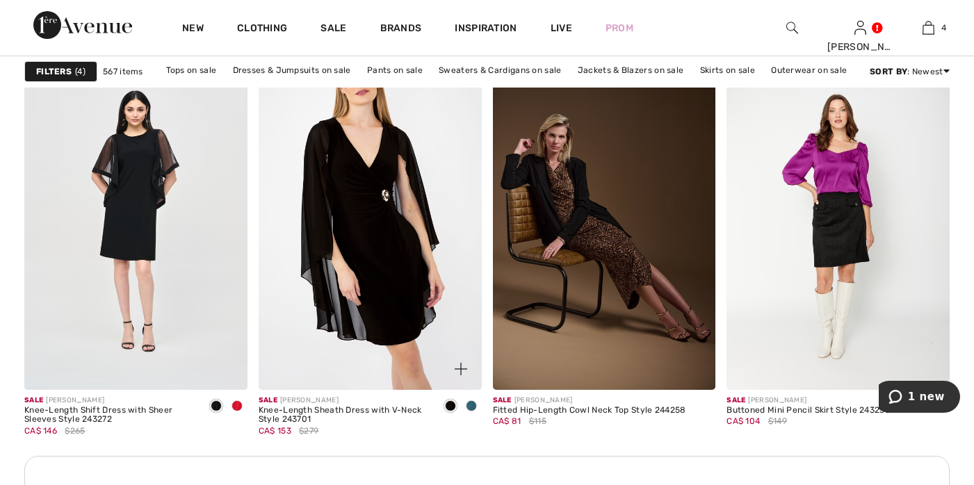
scroll to position [4661, 0]
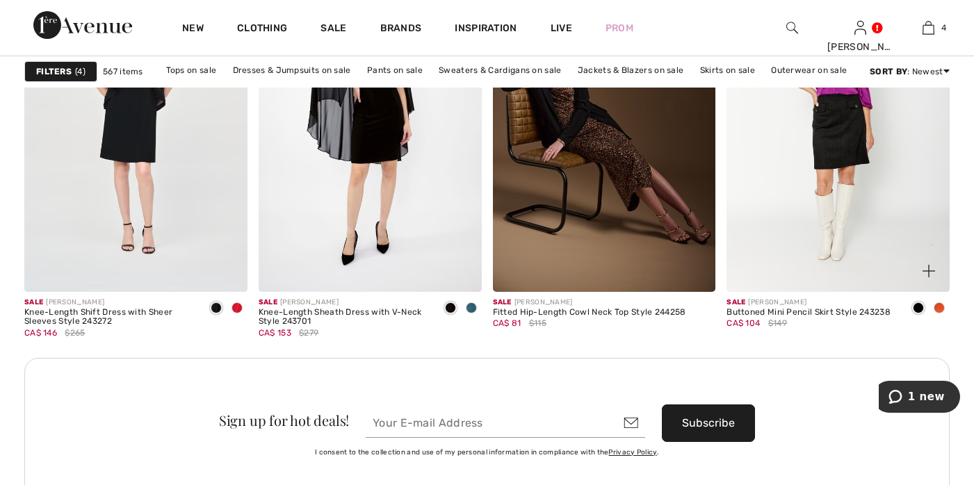
click at [930, 268] on img at bounding box center [929, 271] width 13 height 13
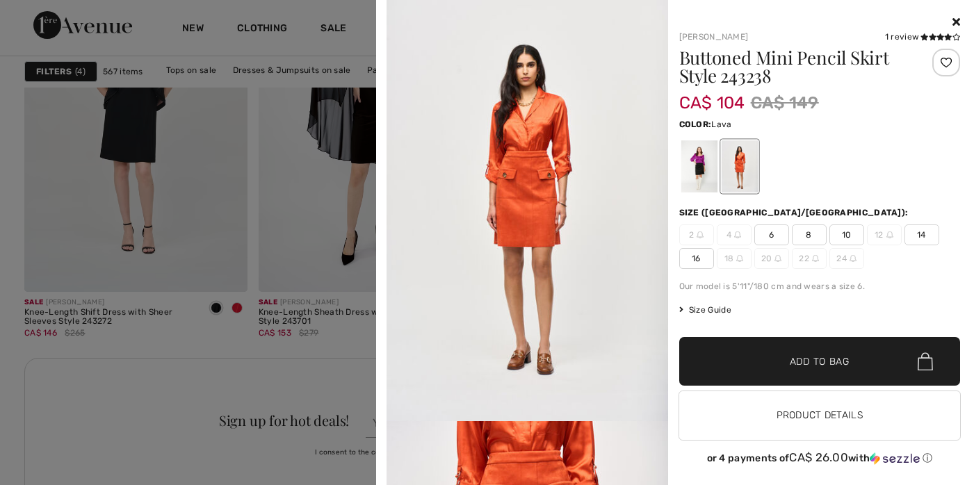
scroll to position [229, 0]
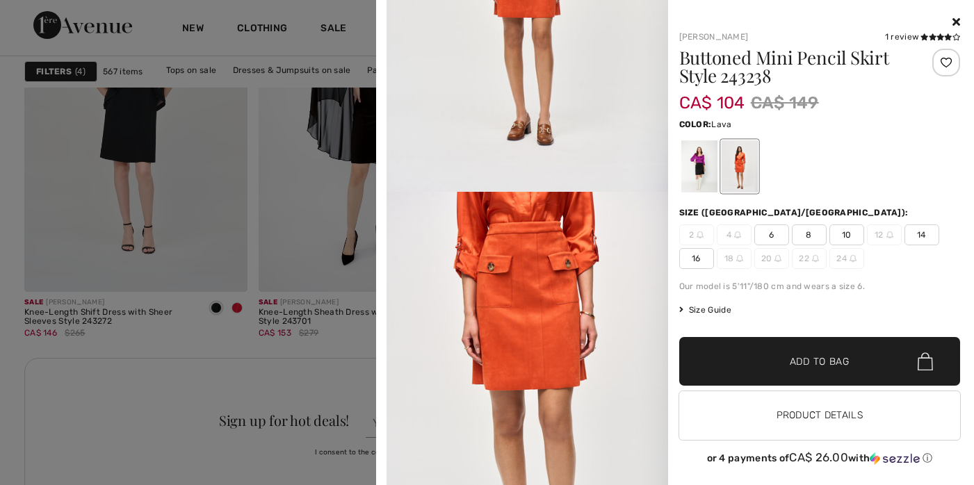
click at [953, 22] on icon at bounding box center [957, 21] width 8 height 11
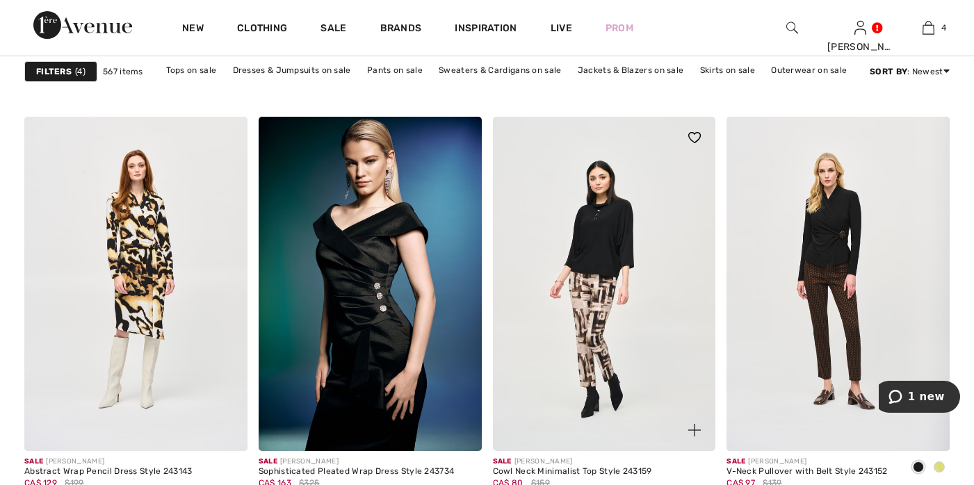
scroll to position [6197, 0]
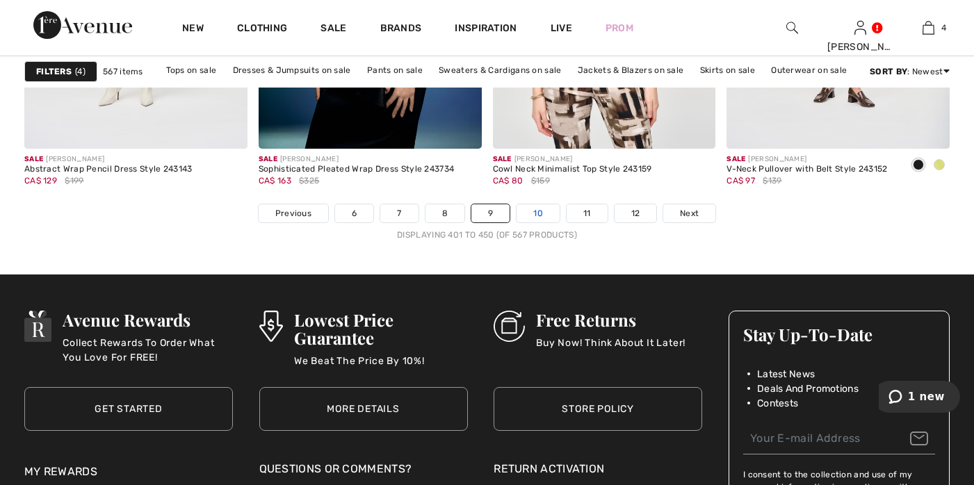
click at [531, 216] on link "10" at bounding box center [538, 213] width 43 height 18
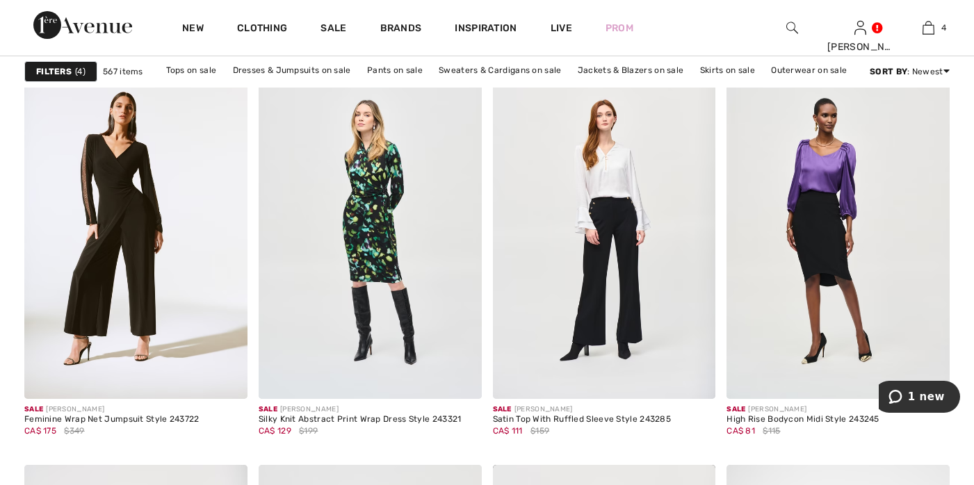
scroll to position [1126, 0]
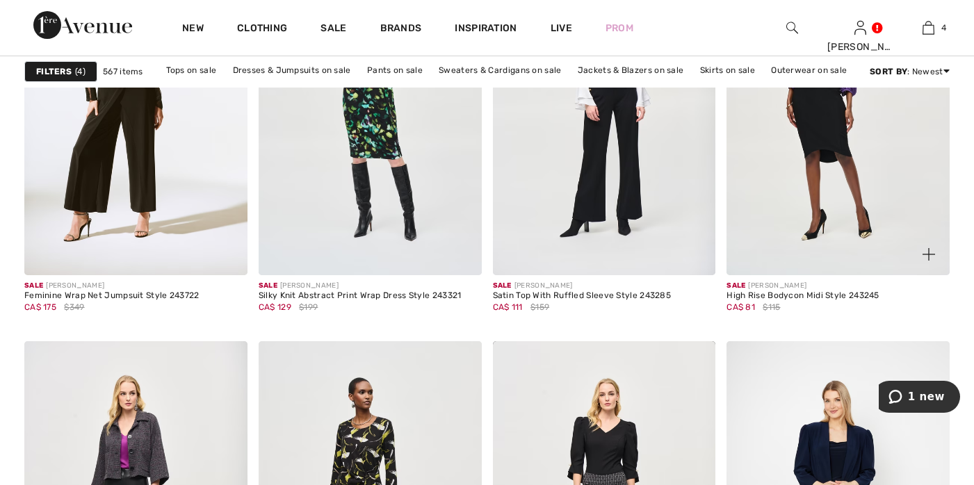
click at [928, 254] on img at bounding box center [929, 254] width 13 height 13
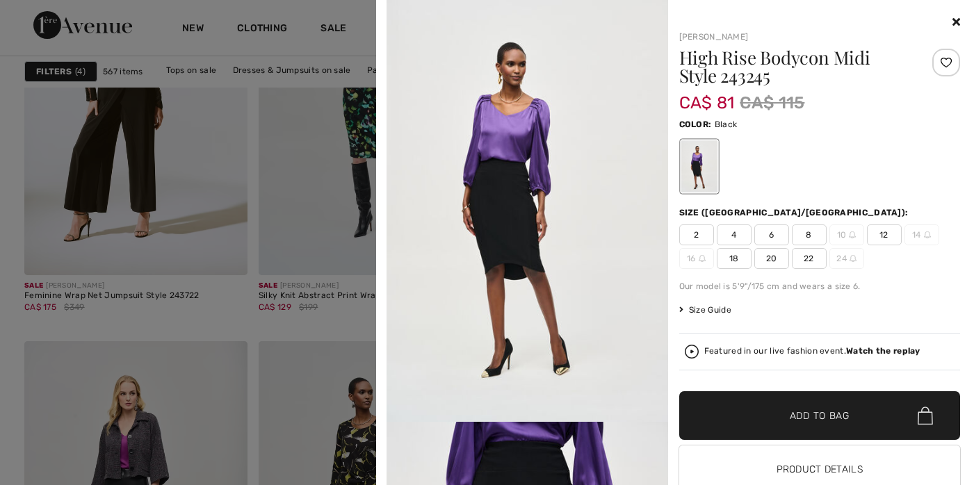
click at [941, 19] on div at bounding box center [820, 22] width 282 height 17
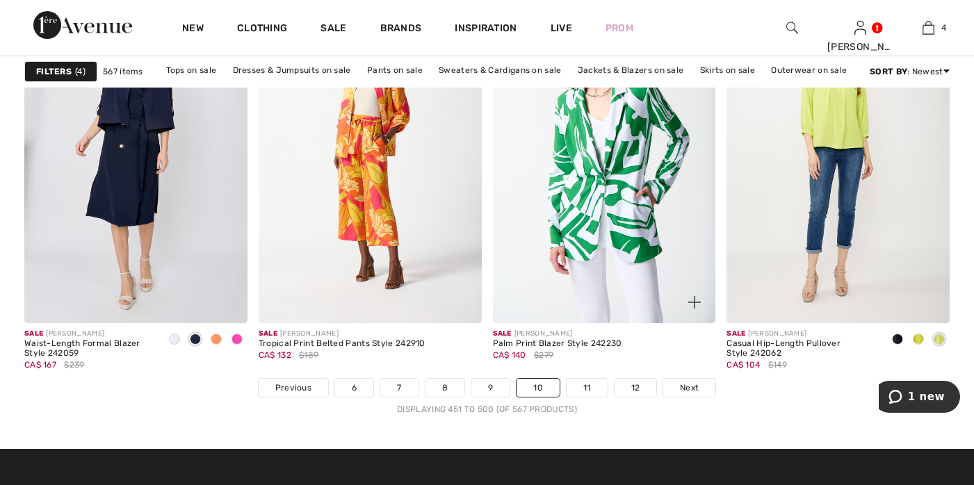
scroll to position [6073, 0]
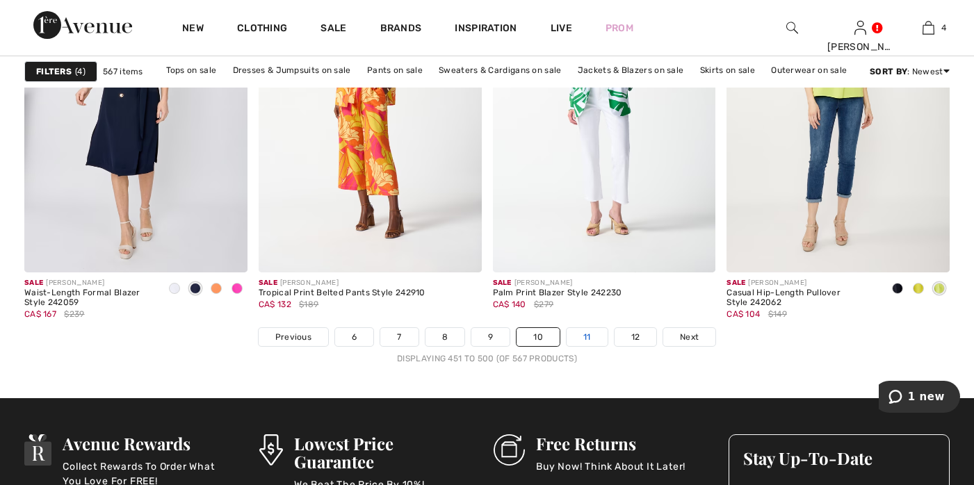
click at [587, 333] on link "11" at bounding box center [587, 337] width 41 height 18
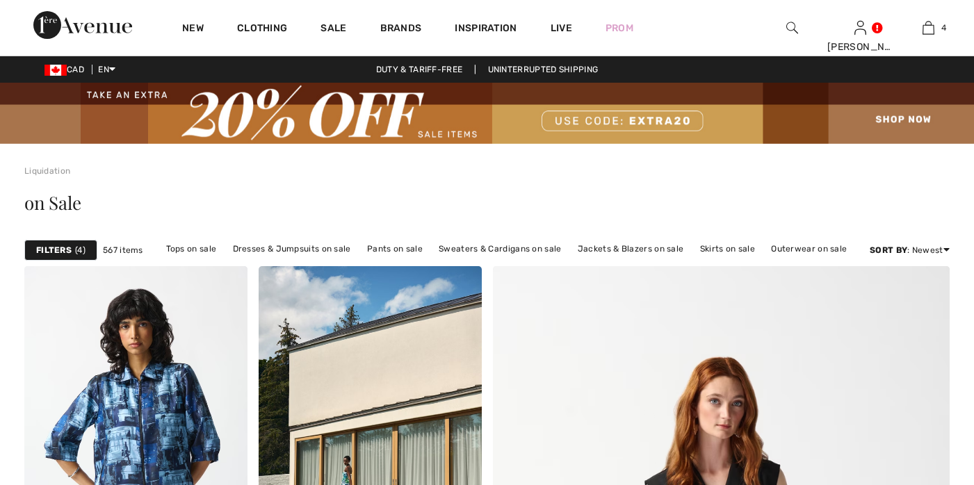
checkbox input "true"
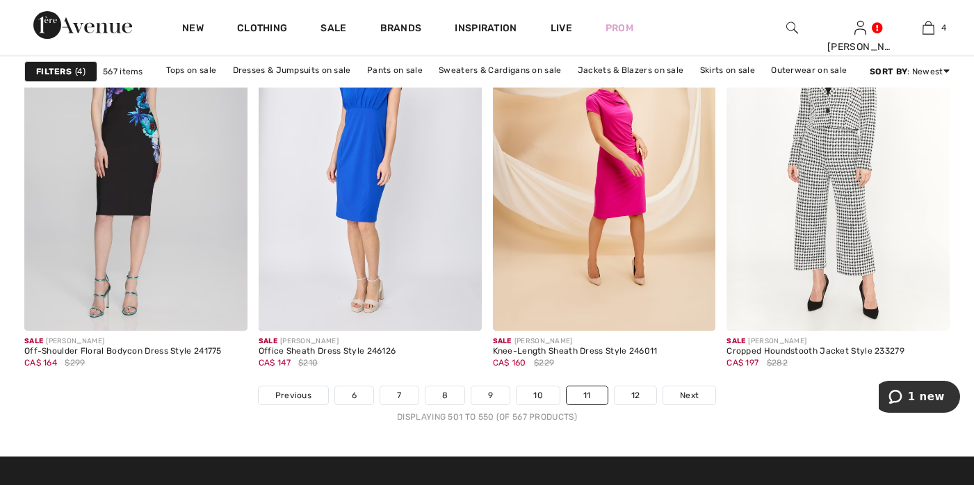
scroll to position [6146, 0]
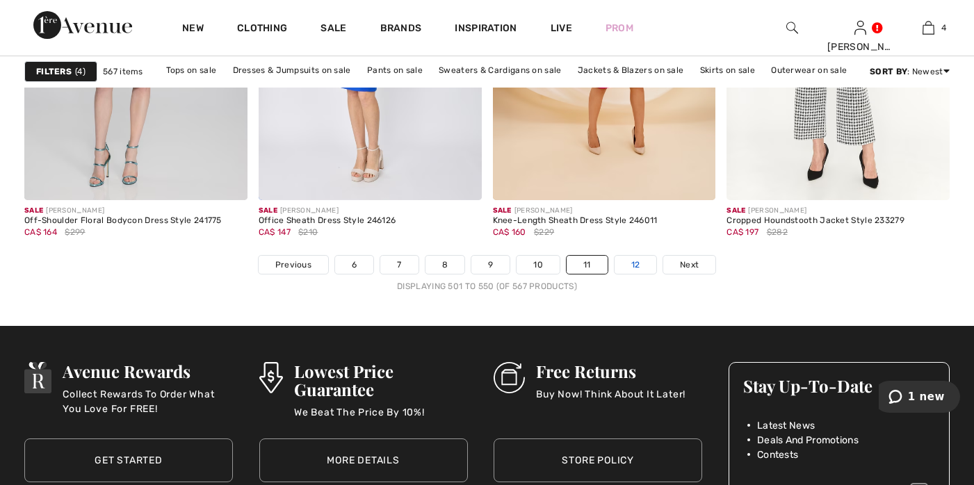
click at [630, 264] on link "12" at bounding box center [636, 265] width 42 height 18
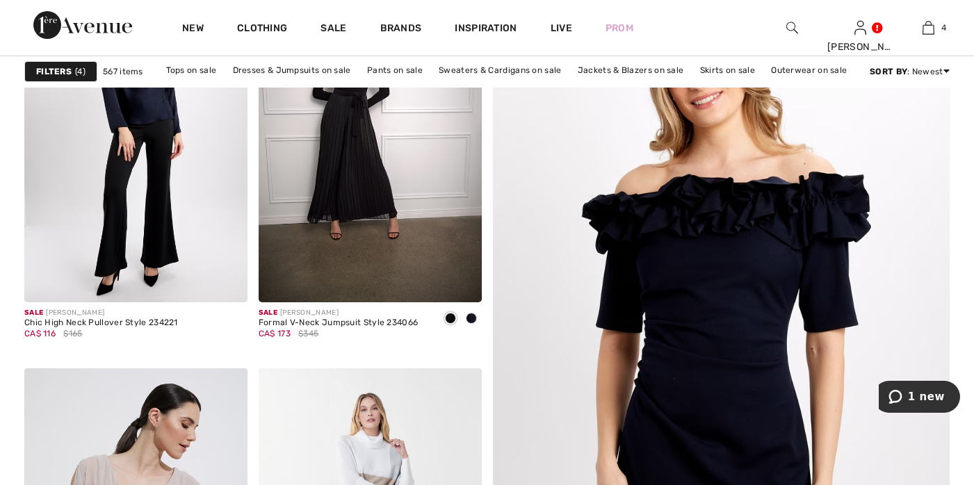
scroll to position [542, 0]
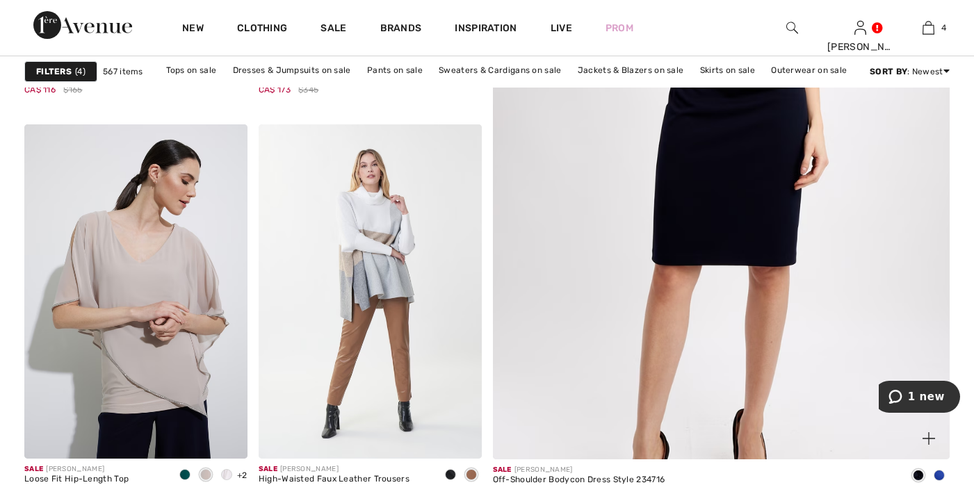
click at [930, 436] on img at bounding box center [929, 438] width 13 height 13
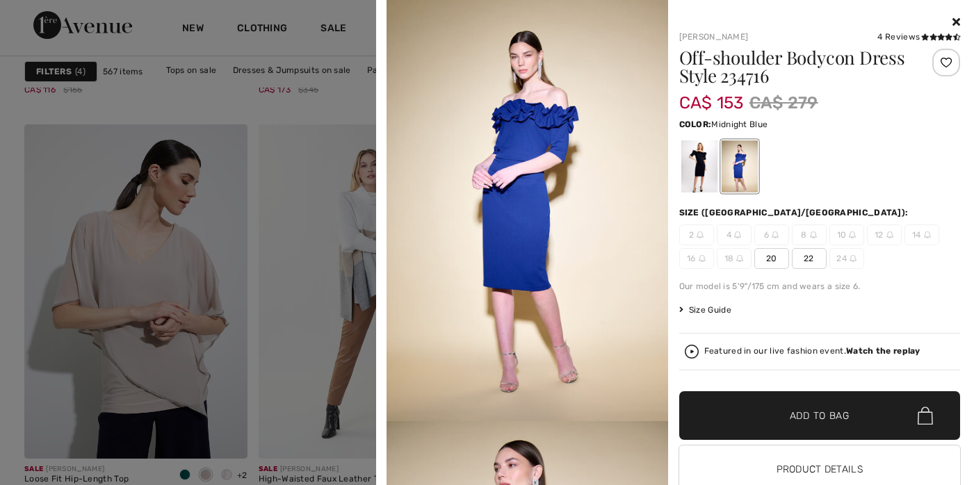
click at [692, 166] on div at bounding box center [699, 166] width 36 height 52
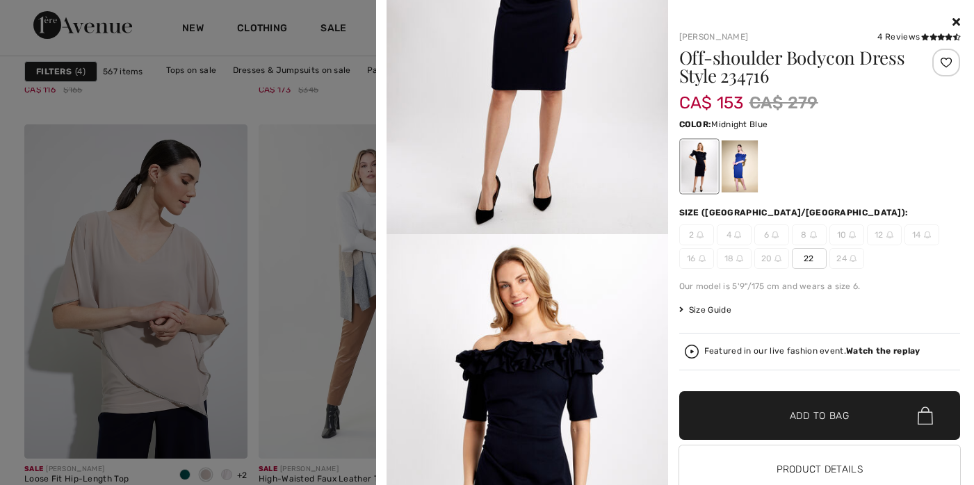
scroll to position [383, 0]
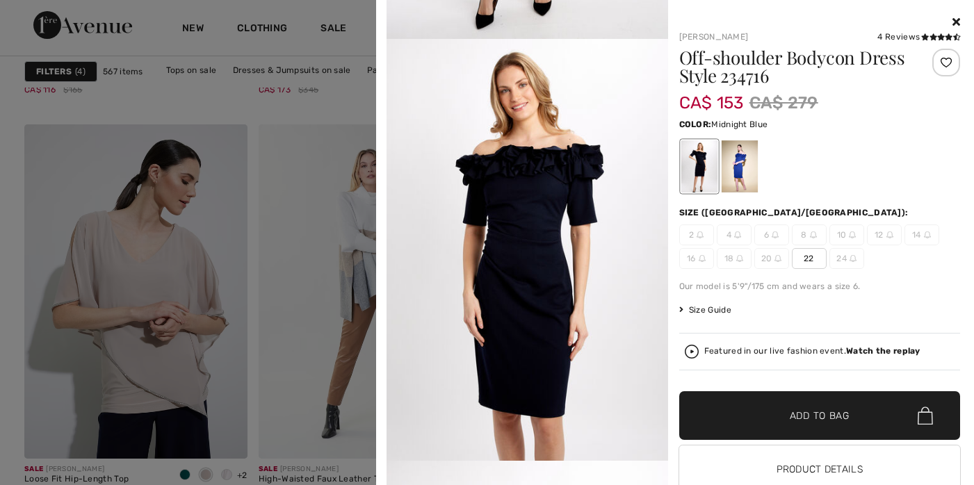
click at [521, 250] on img at bounding box center [528, 250] width 282 height 422
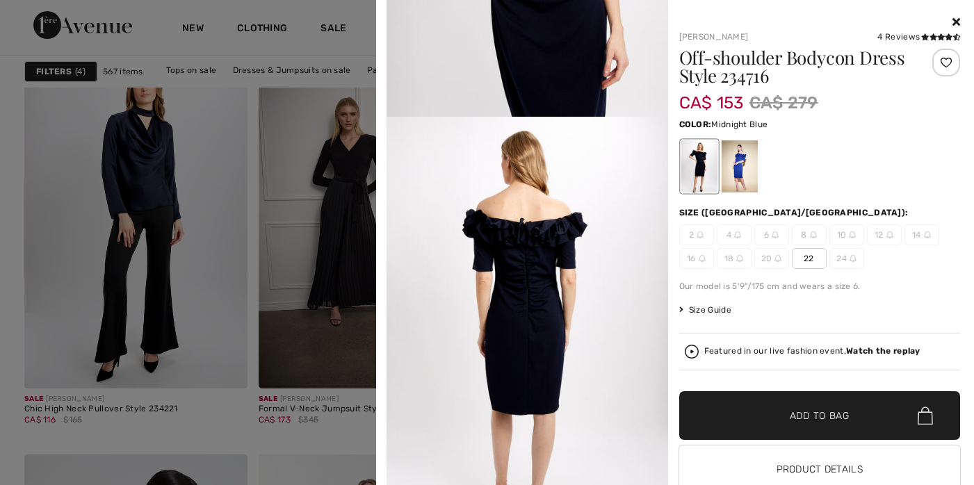
scroll to position [26, 0]
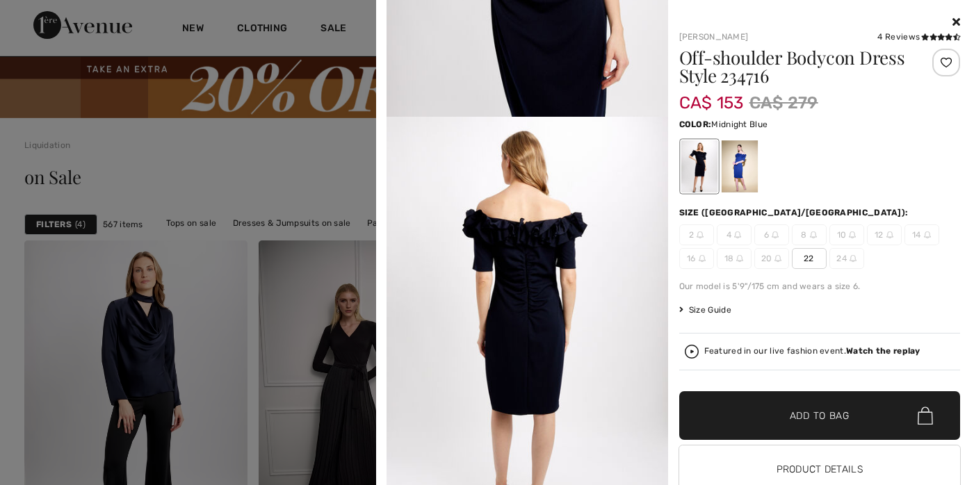
click at [953, 24] on icon at bounding box center [957, 21] width 8 height 11
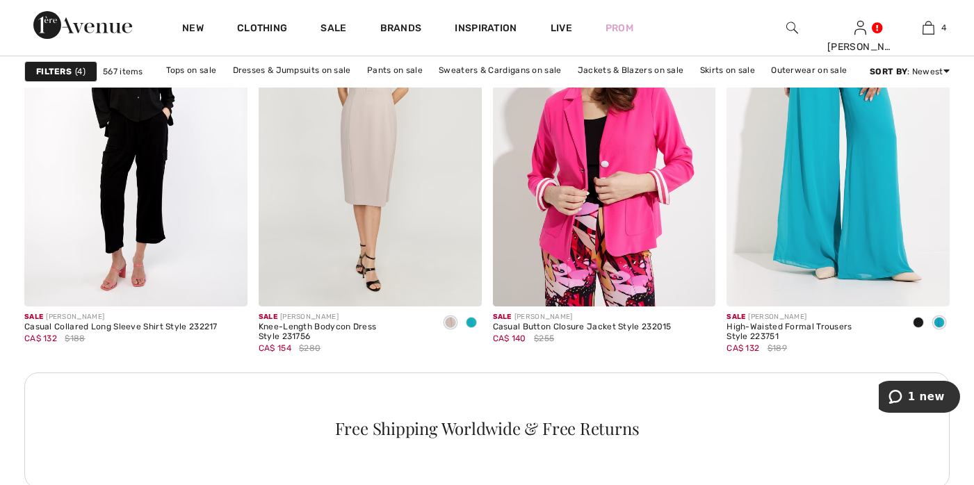
scroll to position [1904, 0]
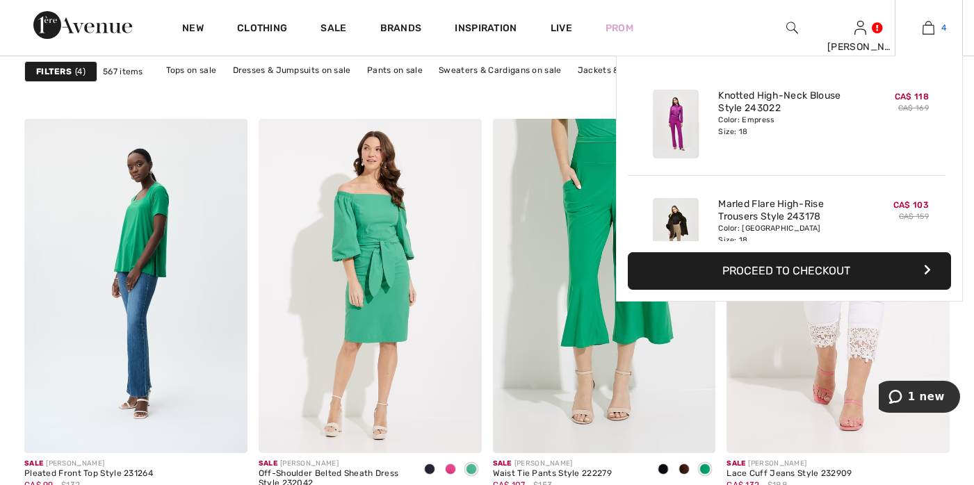
click at [928, 26] on img at bounding box center [929, 27] width 12 height 17
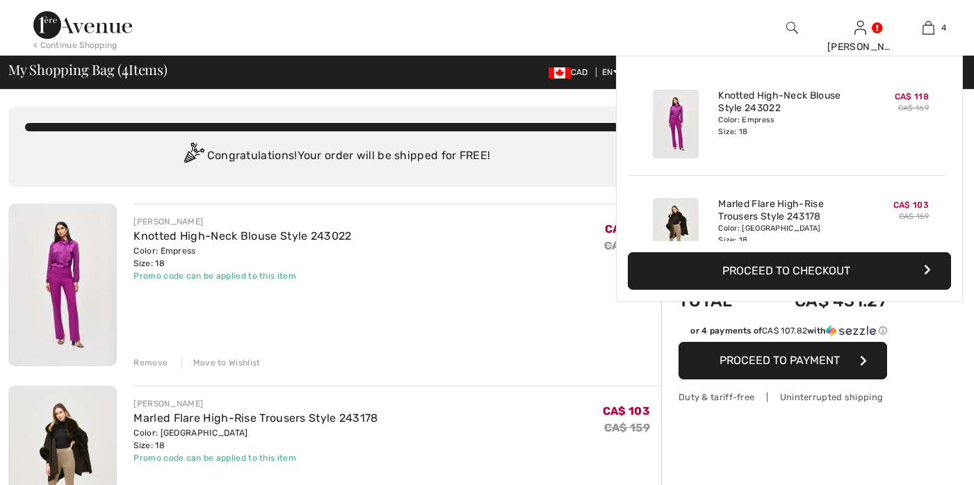
checkbox input "true"
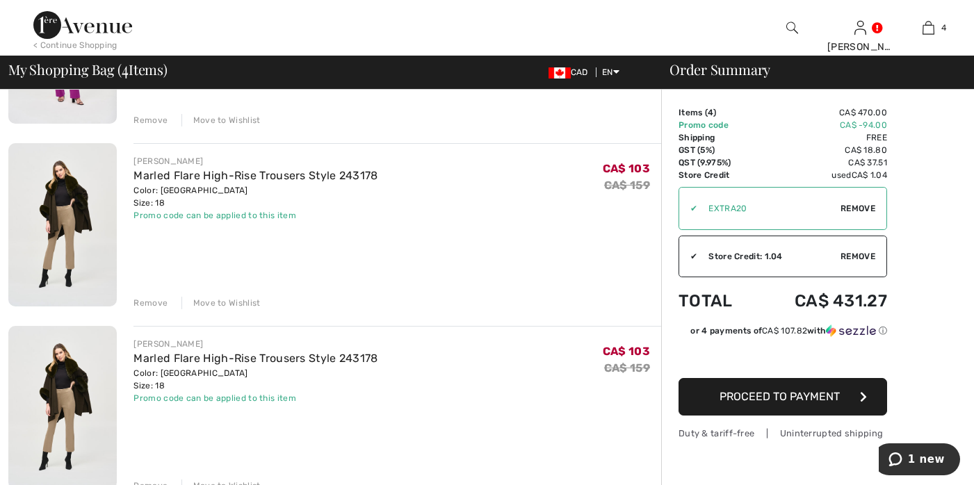
scroll to position [257, 0]
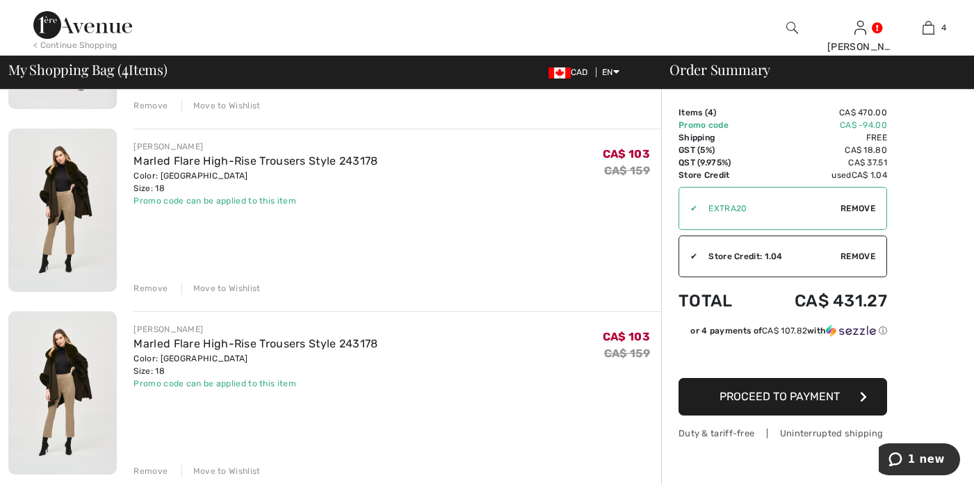
click at [160, 286] on div "Remove" at bounding box center [150, 288] width 34 height 13
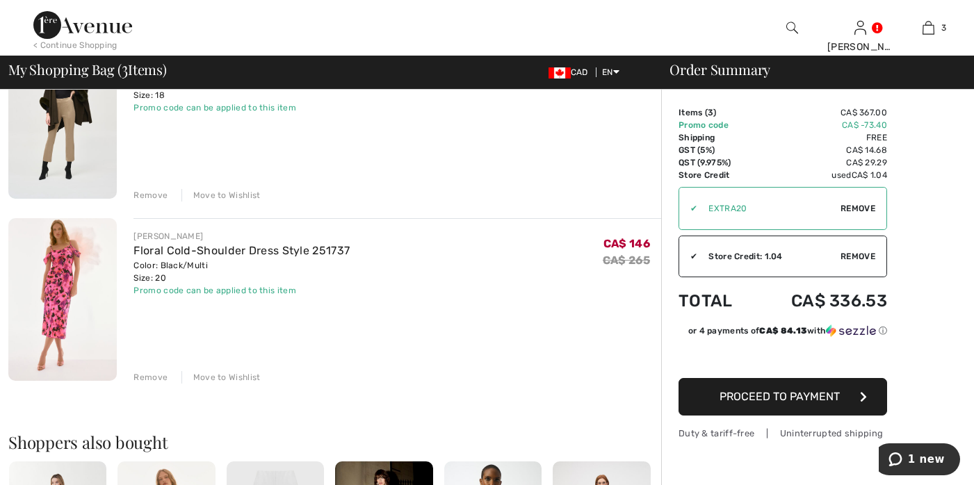
scroll to position [369, 0]
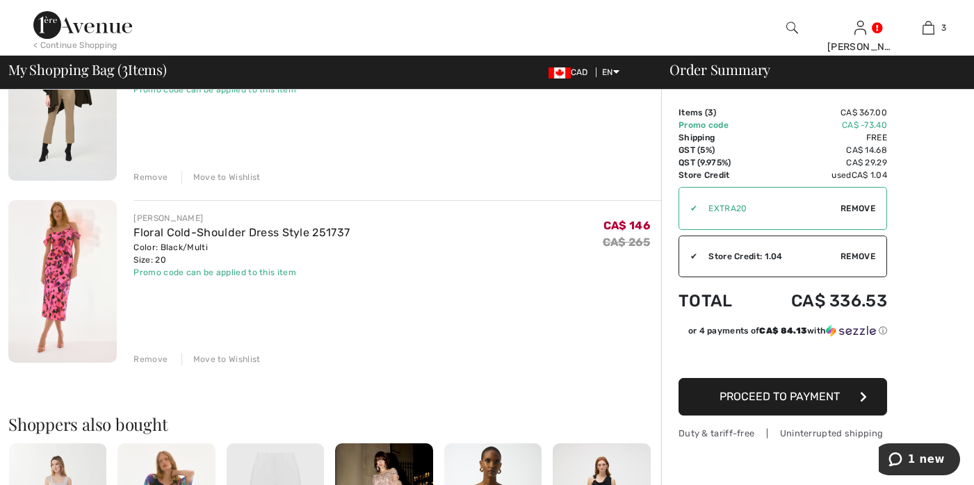
click at [142, 359] on div "Remove" at bounding box center [150, 359] width 34 height 13
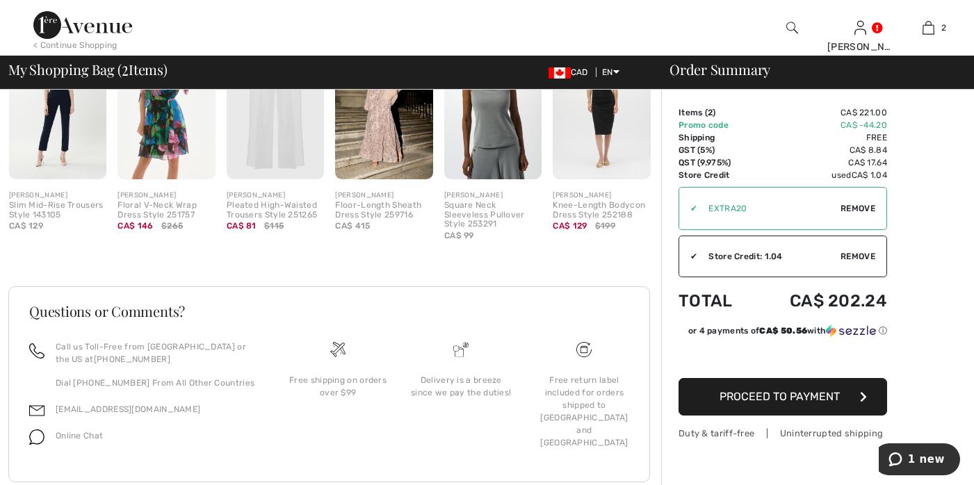
scroll to position [619, 0]
